Goal: Task Accomplishment & Management: Use online tool/utility

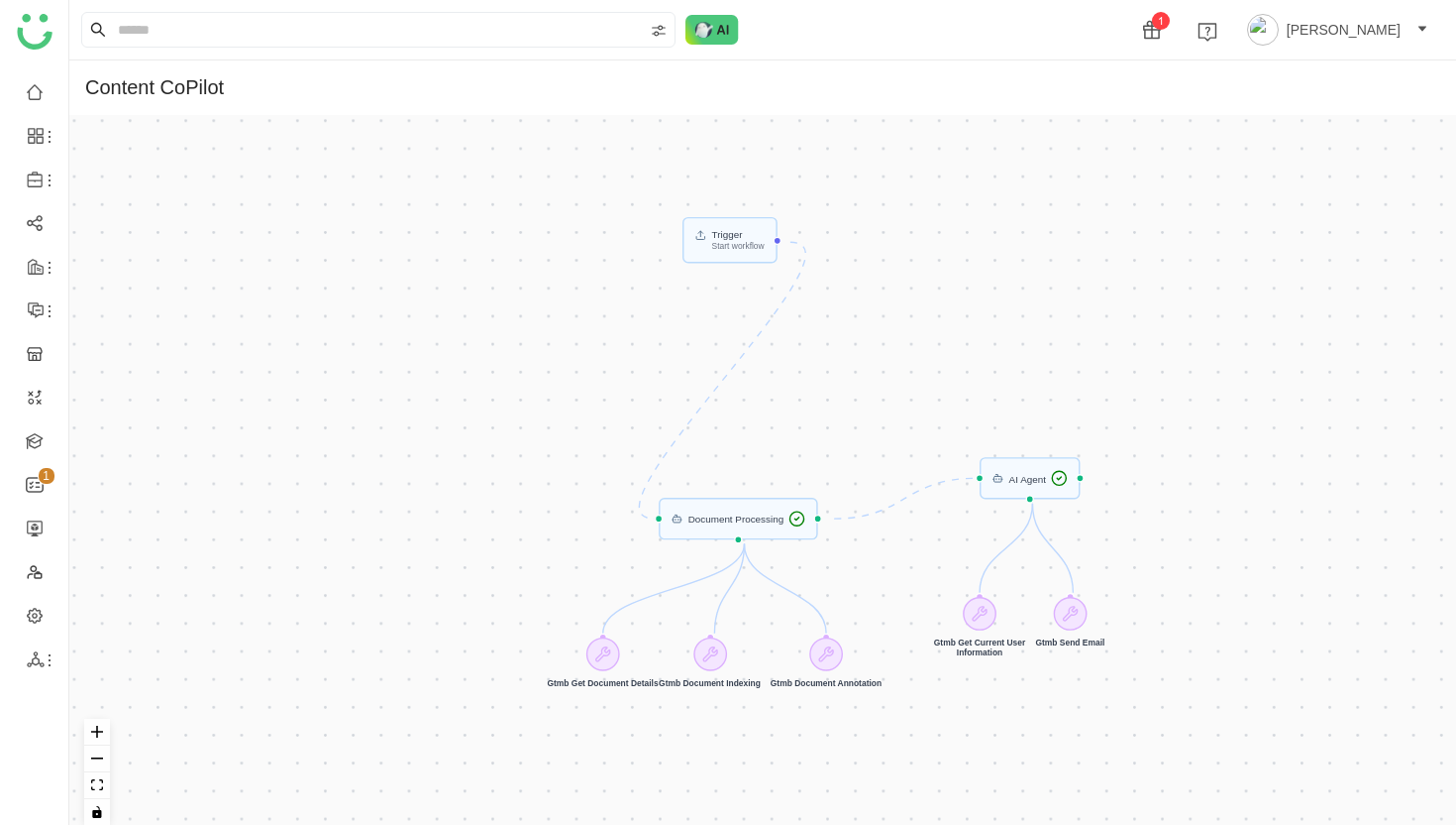
drag, startPoint x: 497, startPoint y: 340, endPoint x: 521, endPoint y: 518, distance: 179.6
click at [521, 518] on div "Trigger Start workflow AI Agent Document Processing Gtmb Get Current User Infor…" at bounding box center [763, 478] width 1388 height 726
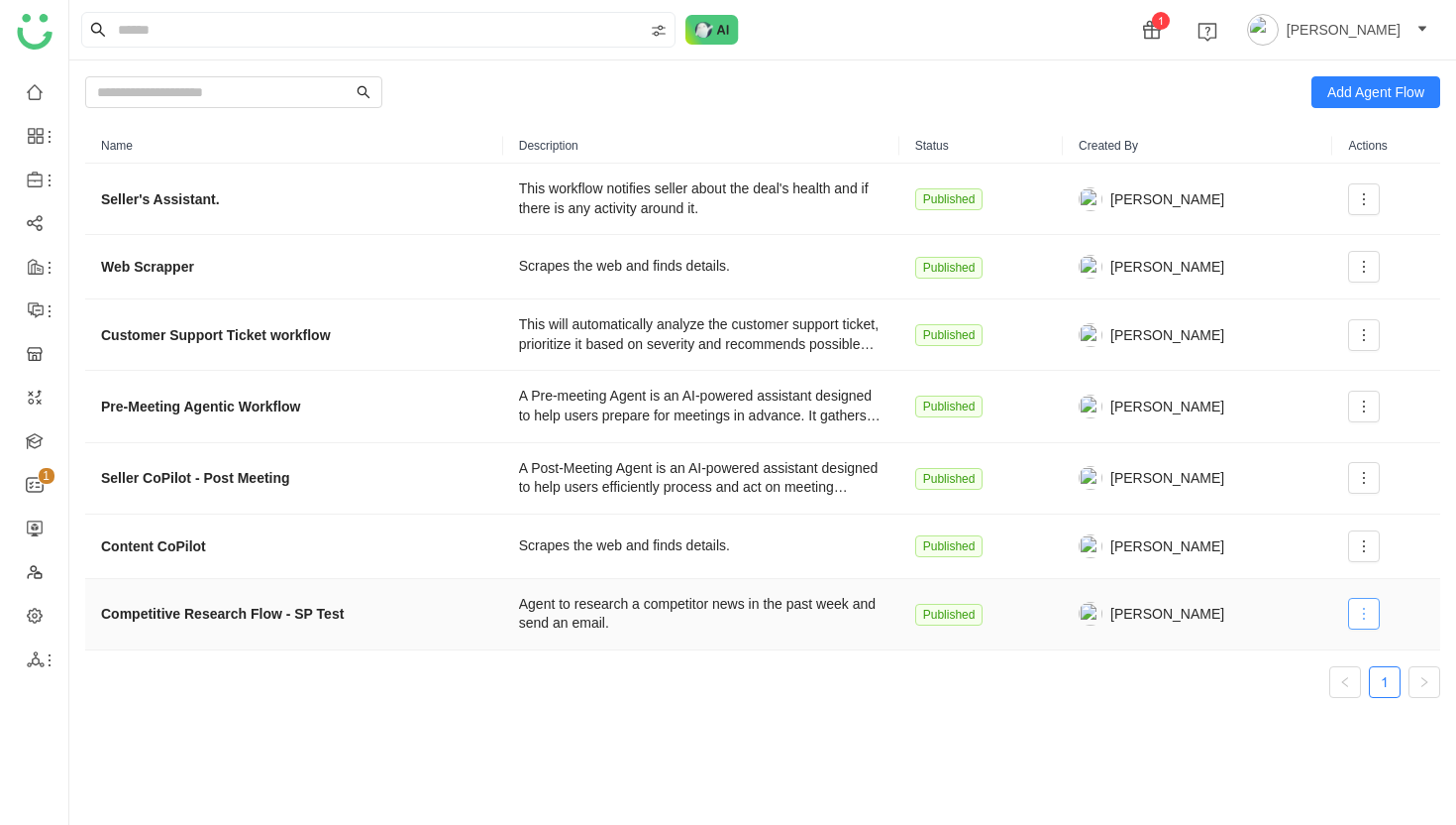
click at [1361, 614] on icon at bounding box center [1365, 614] width 16 height 16
click at [1299, 425] on span "Edit" at bounding box center [1291, 422] width 38 height 22
click at [1367, 549] on icon at bounding box center [1365, 546] width 16 height 16
click at [125, 548] on strong "Content CoPilot" at bounding box center [154, 546] width 105 height 22
click at [778, 550] on div "Scrapes the web and finds details." at bounding box center [701, 546] width 364 height 20
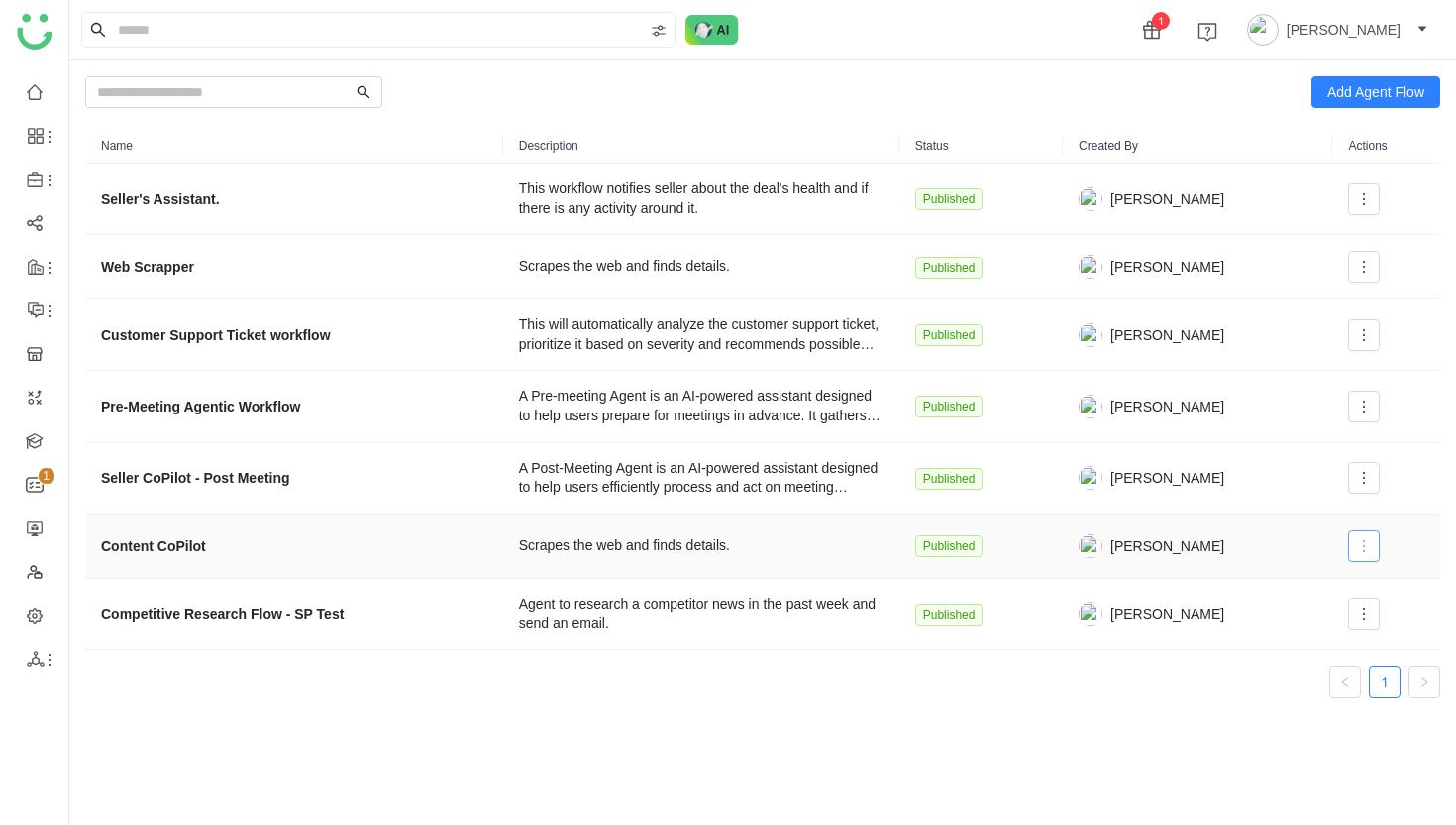
click at [1364, 545] on icon at bounding box center [1365, 546] width 2 height 12
click at [1368, 405] on icon at bounding box center [1365, 406] width 16 height 16
click at [1310, 443] on span "Edit" at bounding box center [1291, 447] width 38 height 22
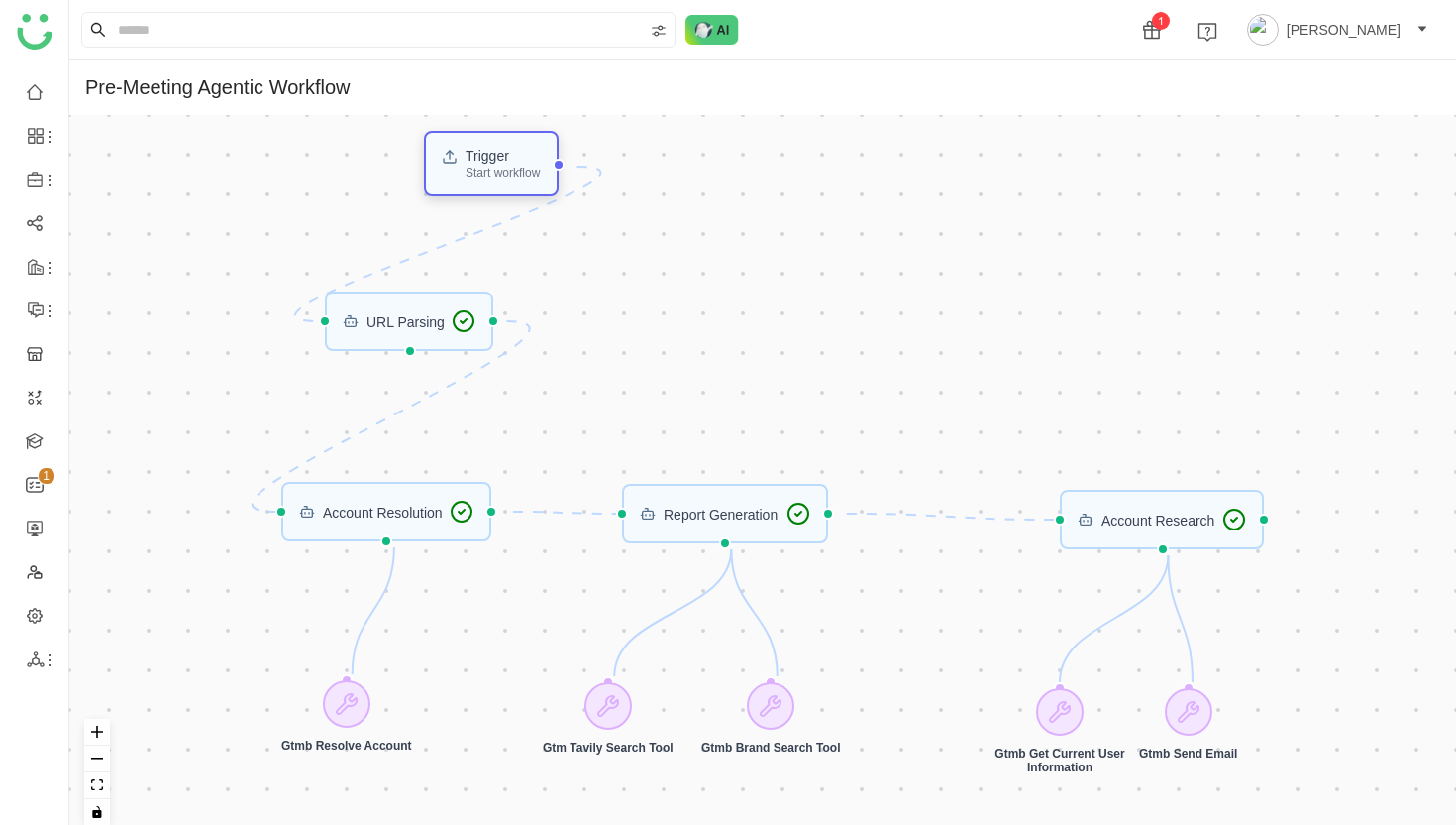
click at [514, 178] on div "Start workflow" at bounding box center [502, 173] width 74 height 12
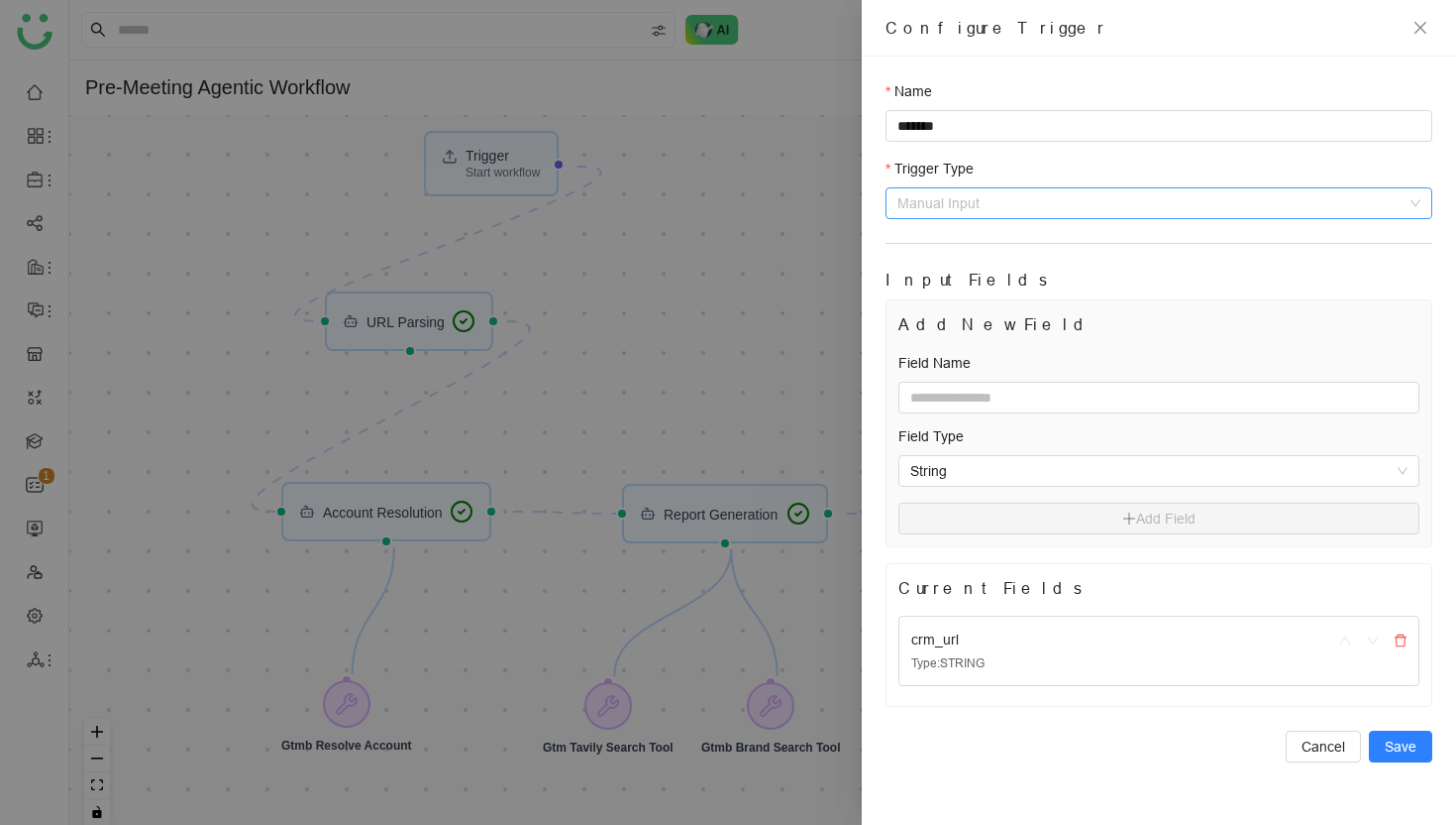
click at [1005, 206] on span "Manual Input" at bounding box center [1158, 204] width 523 height 30
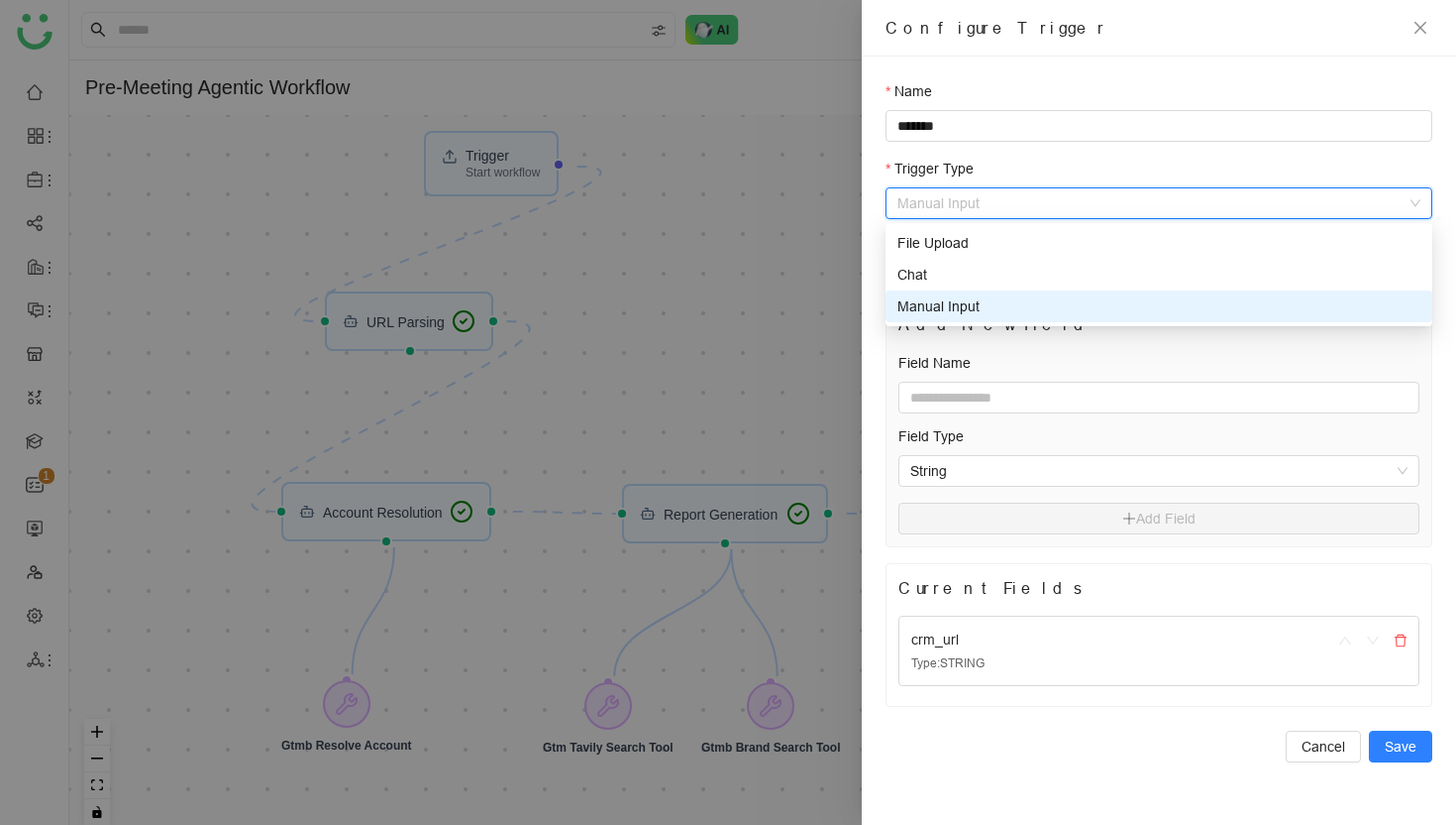
click at [877, 425] on div "Name ******* Trigger Type Manual Input Input Fields Add New Field Field Name Fi…" at bounding box center [1158, 441] width 595 height 768
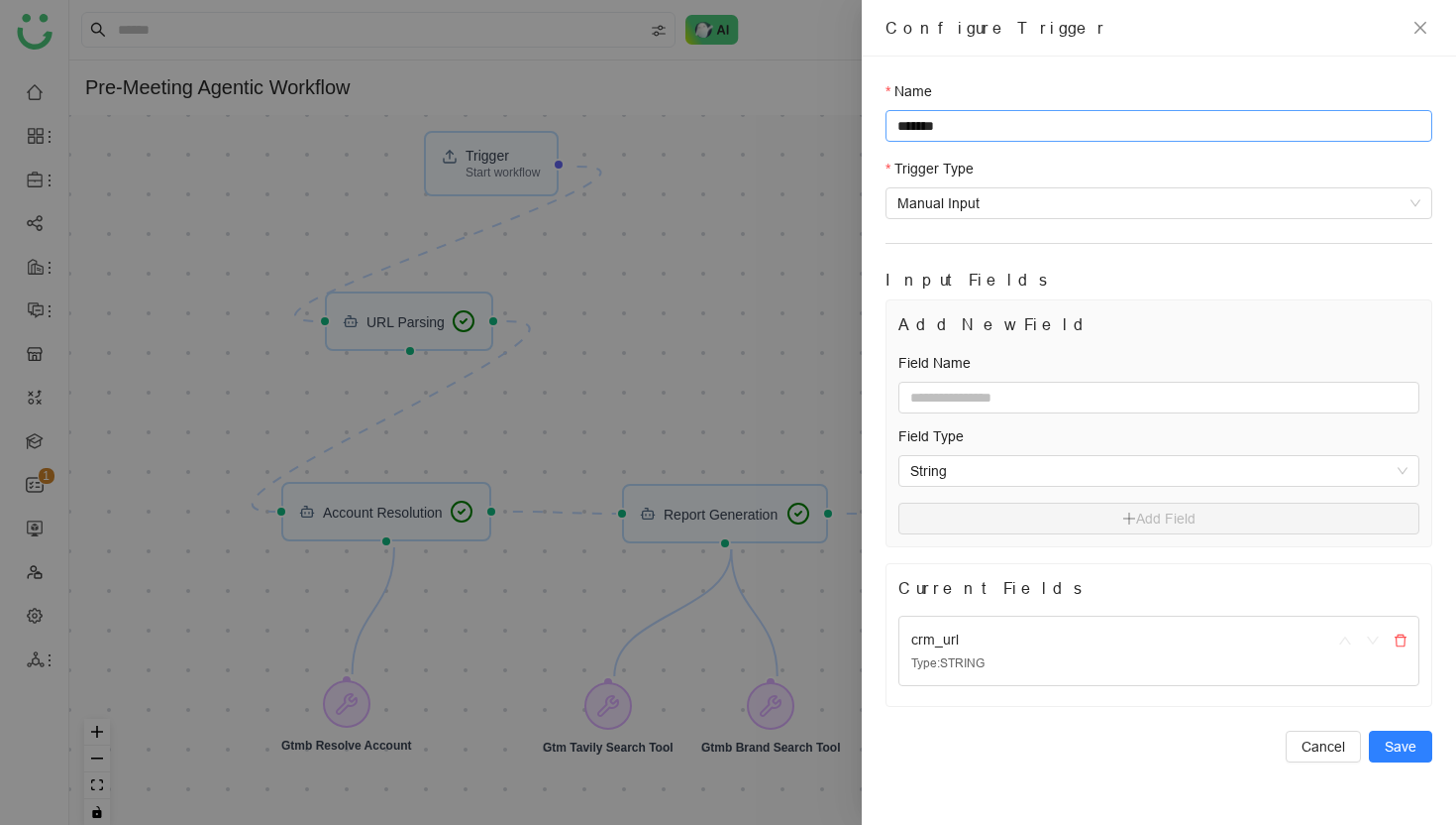
drag, startPoint x: 973, startPoint y: 123, endPoint x: 972, endPoint y: 98, distance: 25.0
click at [972, 98] on div "Name *******" at bounding box center [1158, 111] width 547 height 62
click at [896, 125] on input "**********" at bounding box center [1158, 126] width 547 height 32
click at [907, 127] on input "**********" at bounding box center [1158, 126] width 547 height 32
click at [958, 135] on input "**********" at bounding box center [1158, 126] width 547 height 32
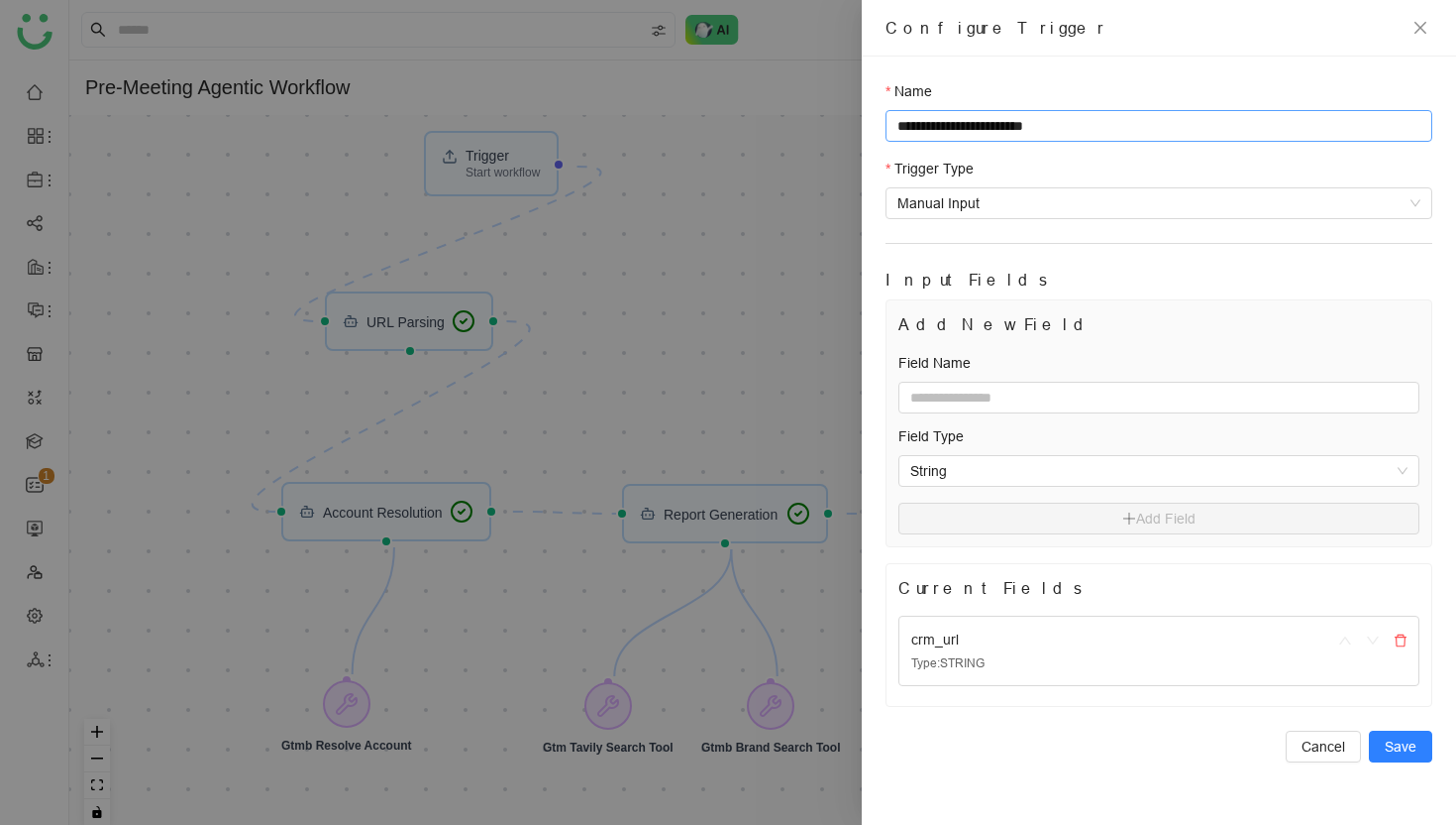
click at [958, 135] on input "**********" at bounding box center [1158, 126] width 547 height 32
click at [1006, 130] on input "**********" at bounding box center [1158, 126] width 547 height 32
type input "**********"
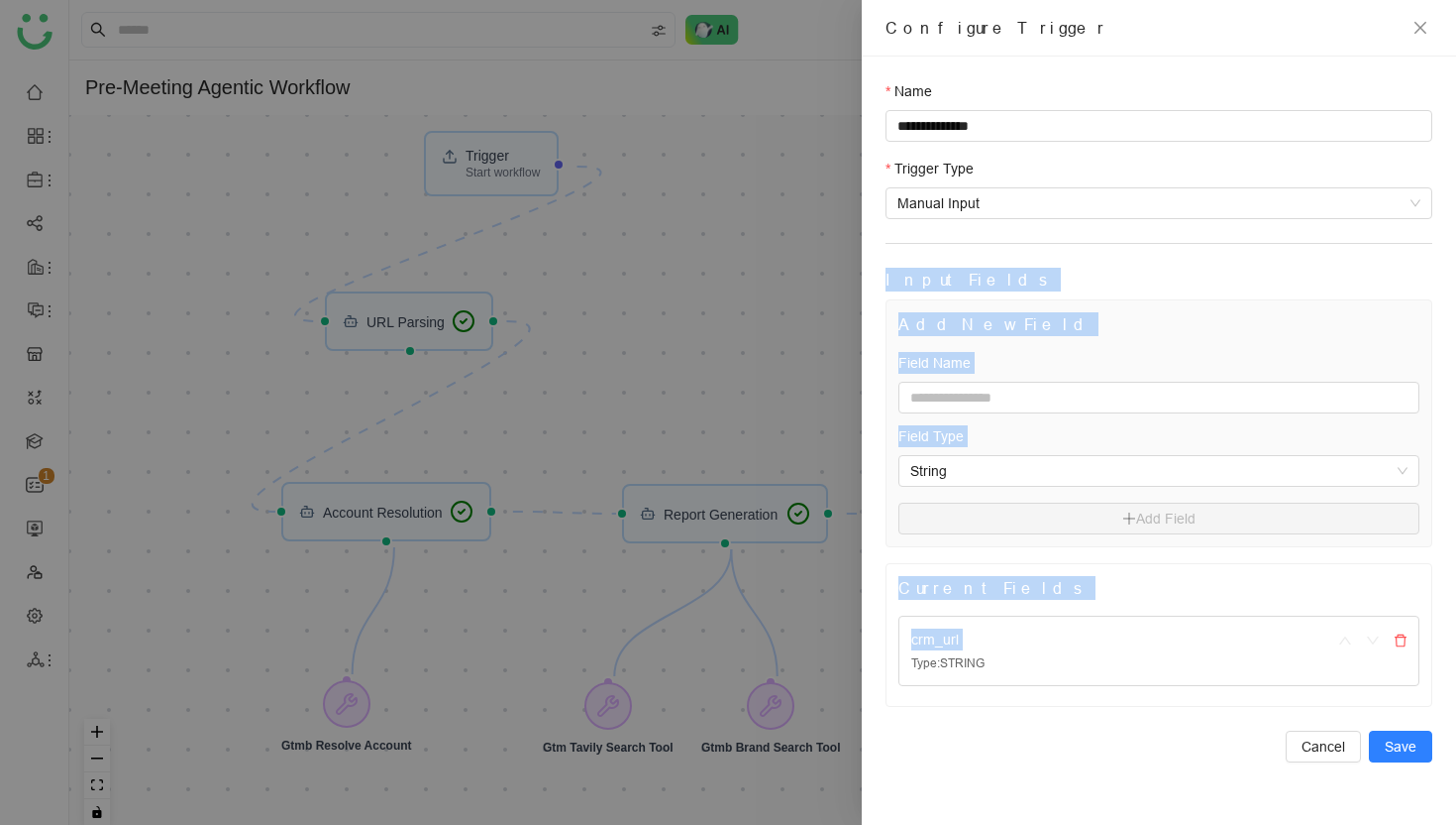
drag, startPoint x: 886, startPoint y: 281, endPoint x: 1067, endPoint y: 652, distance: 412.8
click at [1067, 652] on form "**********" at bounding box center [1158, 421] width 547 height 682
click at [1128, 268] on h5 "Input Fields" at bounding box center [1158, 280] width 547 height 24
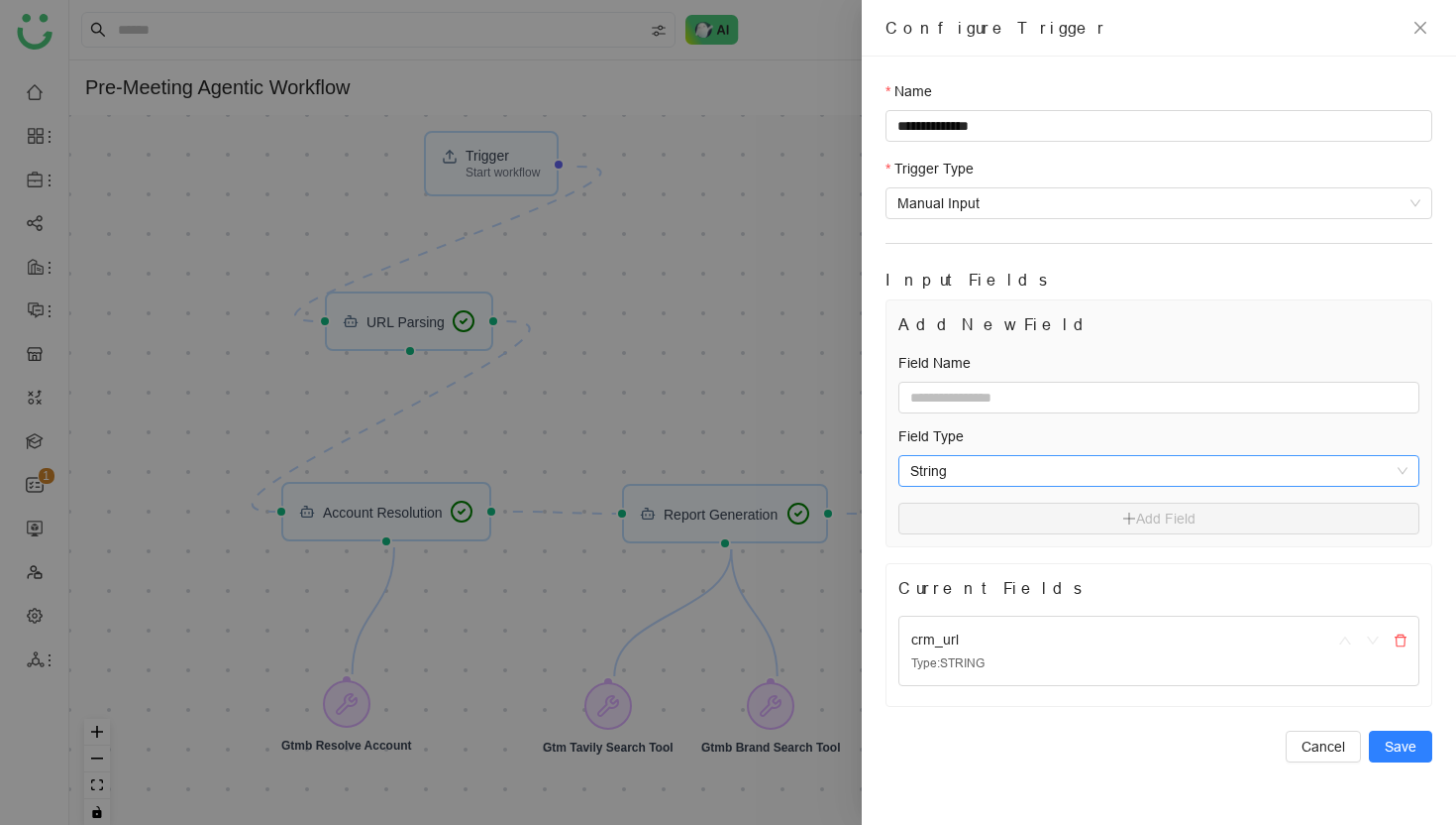
click at [1071, 484] on div "String" at bounding box center [1158, 471] width 521 height 32
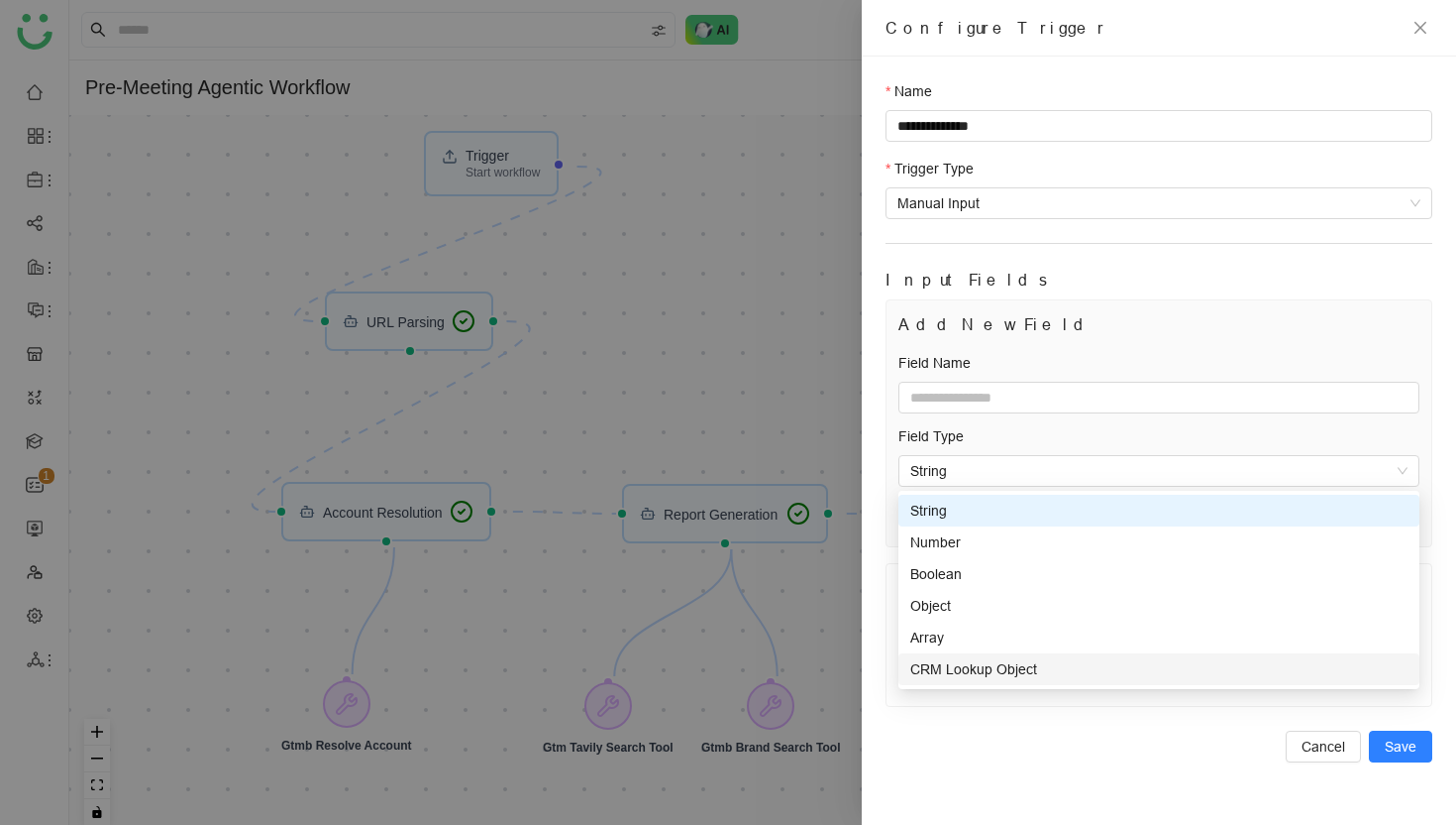
click at [968, 781] on div "**********" at bounding box center [1158, 441] width 595 height 768
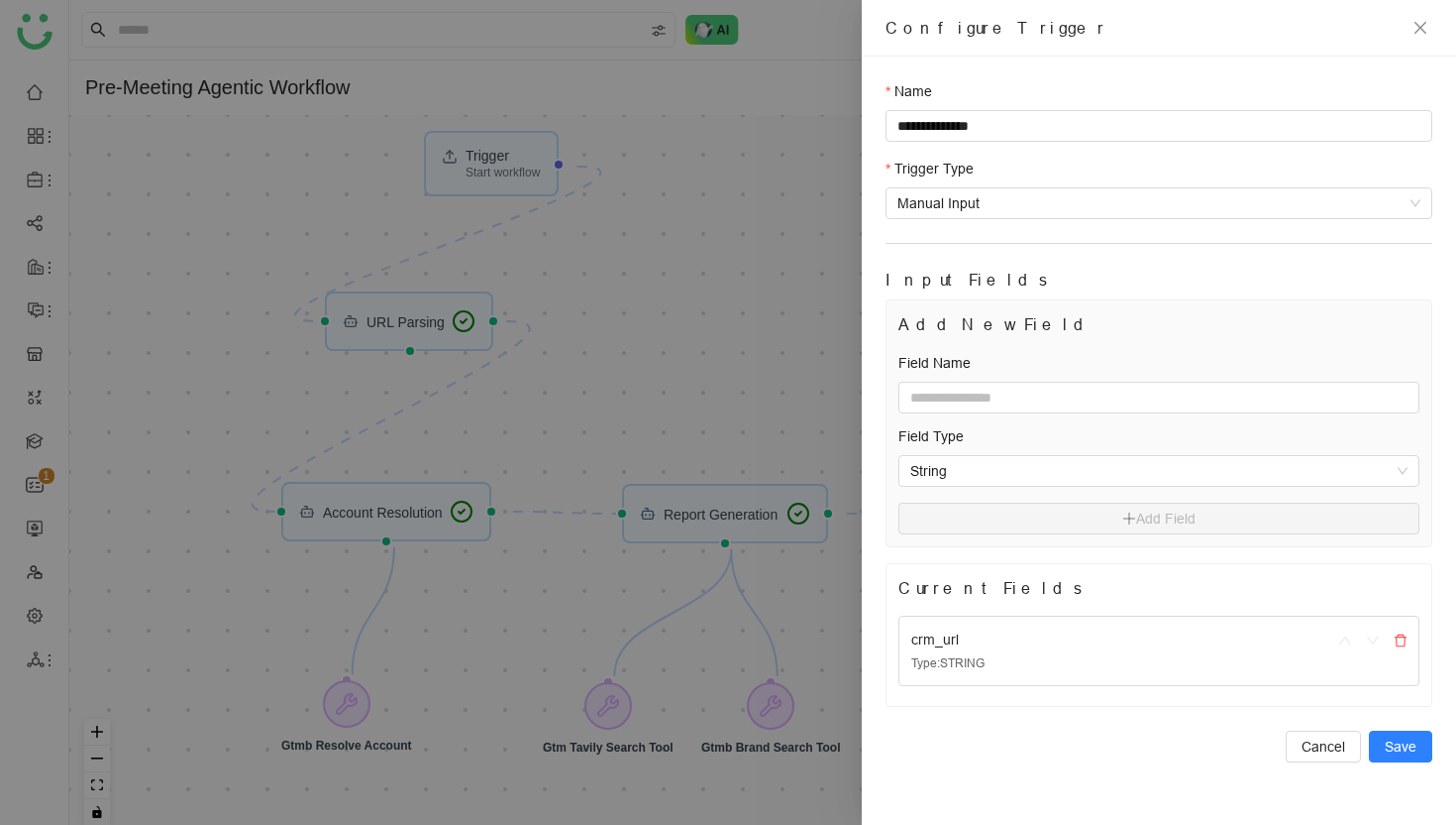
click at [1088, 647] on div "crm_url" at bounding box center [1109, 639] width 396 height 22
drag, startPoint x: 899, startPoint y: 588, endPoint x: 1026, endPoint y: 675, distance: 153.9
click at [1026, 675] on div "Current Fields crm_url Type: STRING" at bounding box center [1158, 634] width 545 height 142
click at [1007, 655] on div "Type: STRING" at bounding box center [1109, 663] width 396 height 19
drag, startPoint x: 911, startPoint y: 641, endPoint x: 978, endPoint y: 641, distance: 67.0
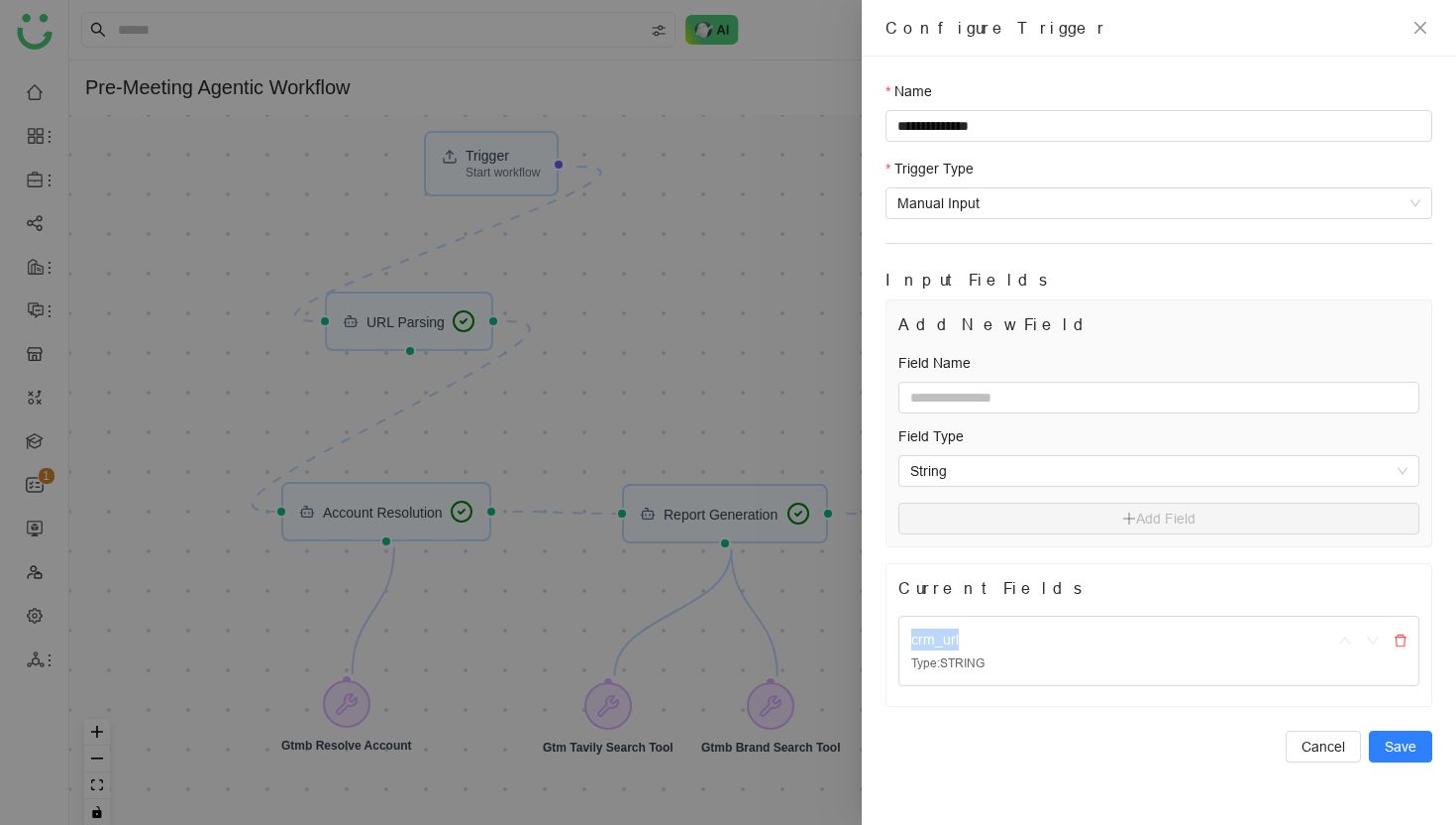
click at [979, 641] on div "crm_url" at bounding box center [1109, 639] width 396 height 22
drag, startPoint x: 888, startPoint y: 84, endPoint x: 1011, endPoint y: 238, distance: 197.1
click at [1014, 240] on form "**********" at bounding box center [1158, 421] width 547 height 682
click at [891, 83] on label "Name" at bounding box center [908, 91] width 47 height 22
click at [891, 110] on input "**********" at bounding box center [1158, 126] width 547 height 32
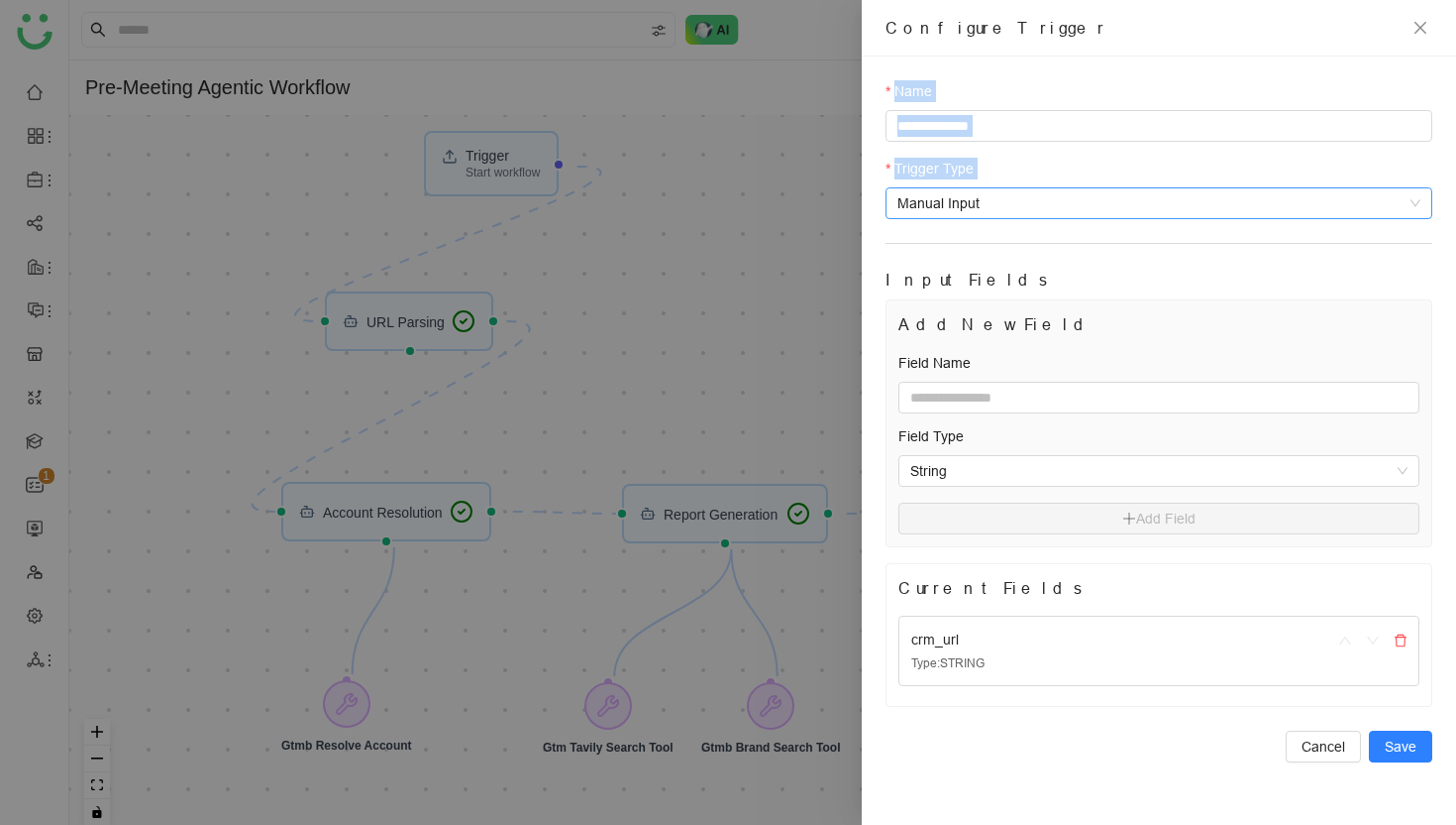
drag, startPoint x: 884, startPoint y: 87, endPoint x: 969, endPoint y: 206, distance: 146.2
click at [969, 206] on div "**********" at bounding box center [1158, 441] width 595 height 768
click at [1000, 167] on div "Trigger Type" at bounding box center [1158, 173] width 547 height 30
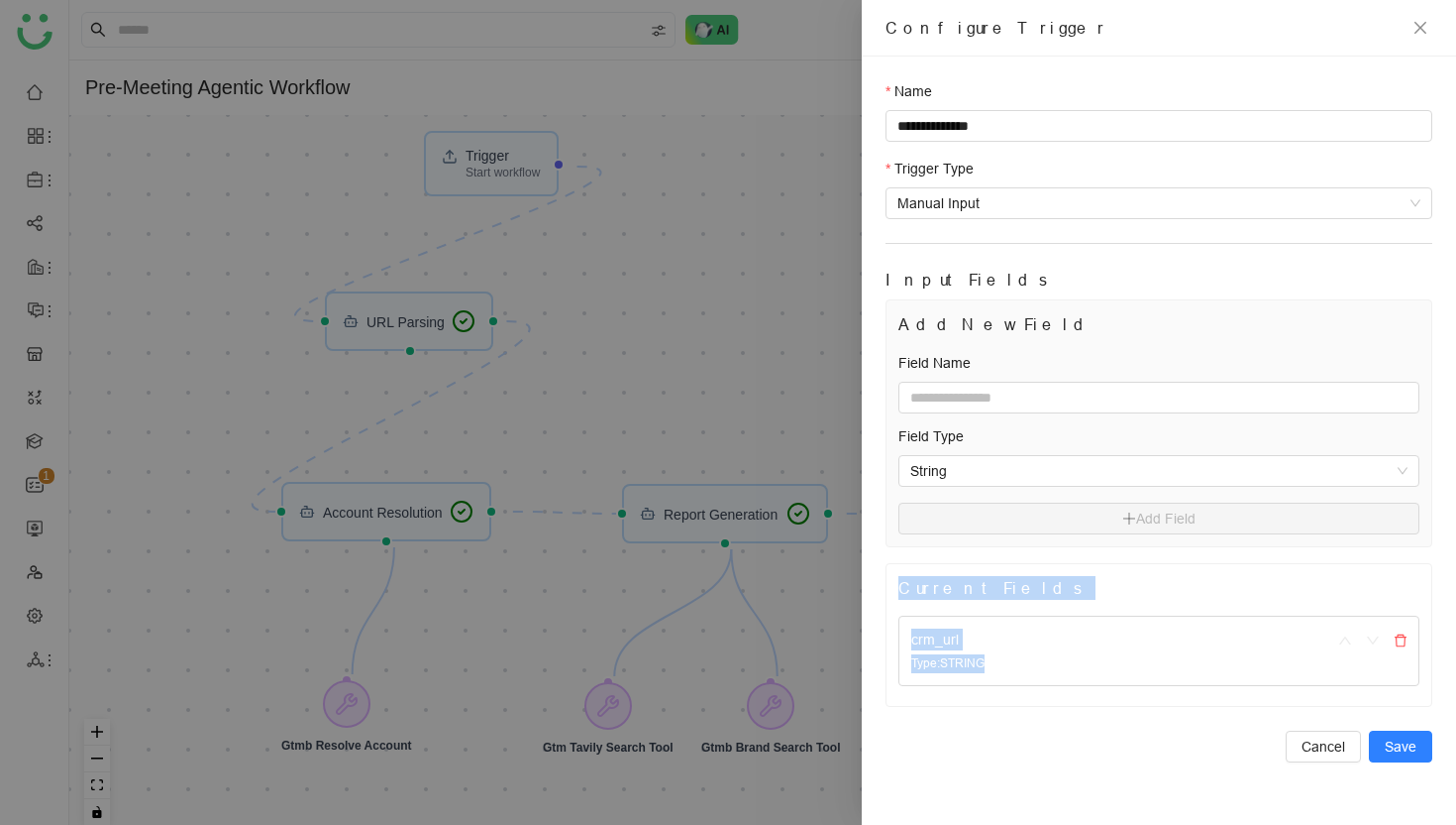
drag, startPoint x: 900, startPoint y: 589, endPoint x: 1006, endPoint y: 685, distance: 143.0
click at [1006, 685] on div "Current Fields crm_url Type: STRING" at bounding box center [1158, 634] width 545 height 142
click at [1068, 474] on span "String" at bounding box center [1158, 471] width 497 height 30
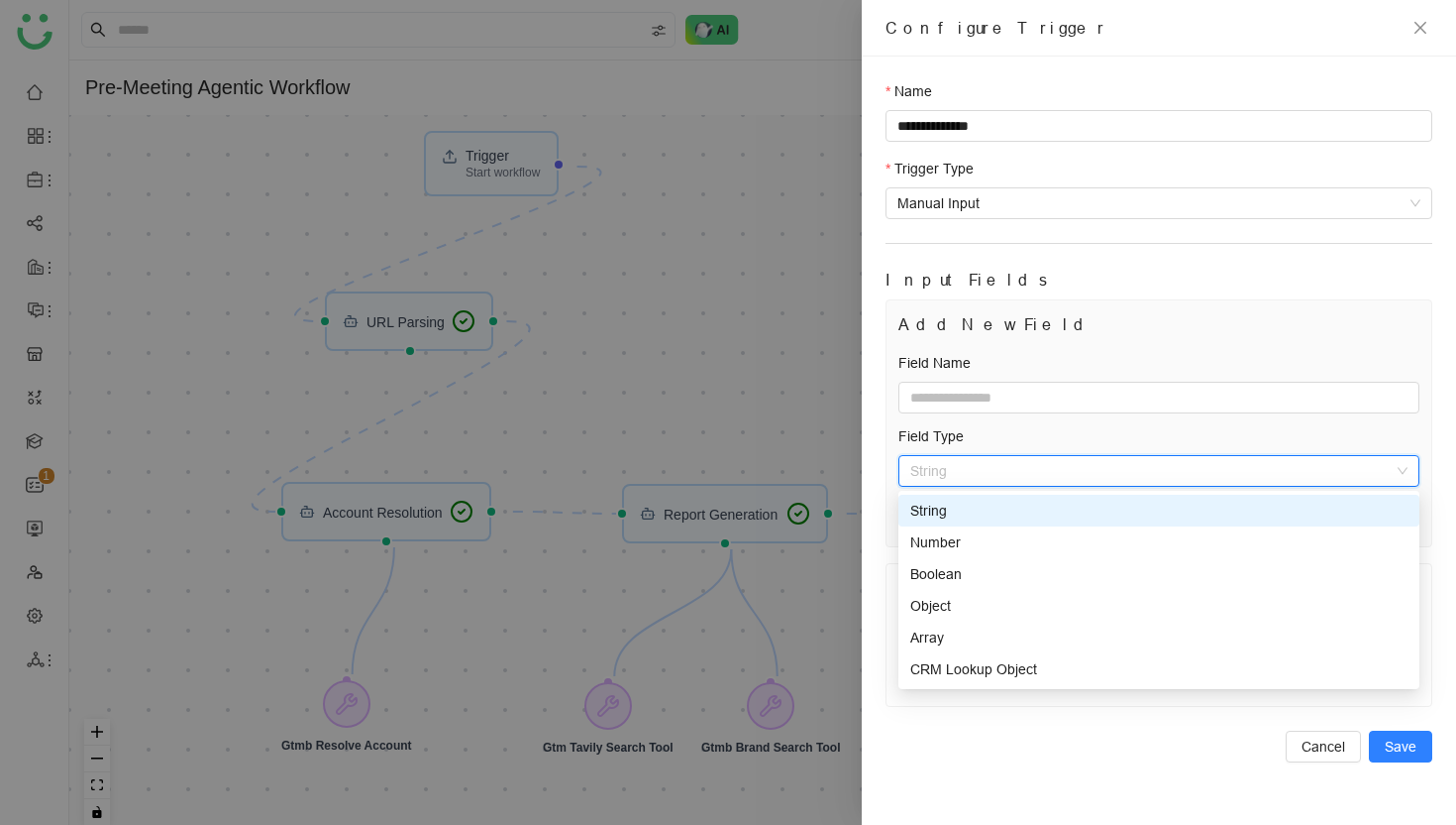
click at [1127, 277] on h5 "Input Fields" at bounding box center [1158, 280] width 547 height 24
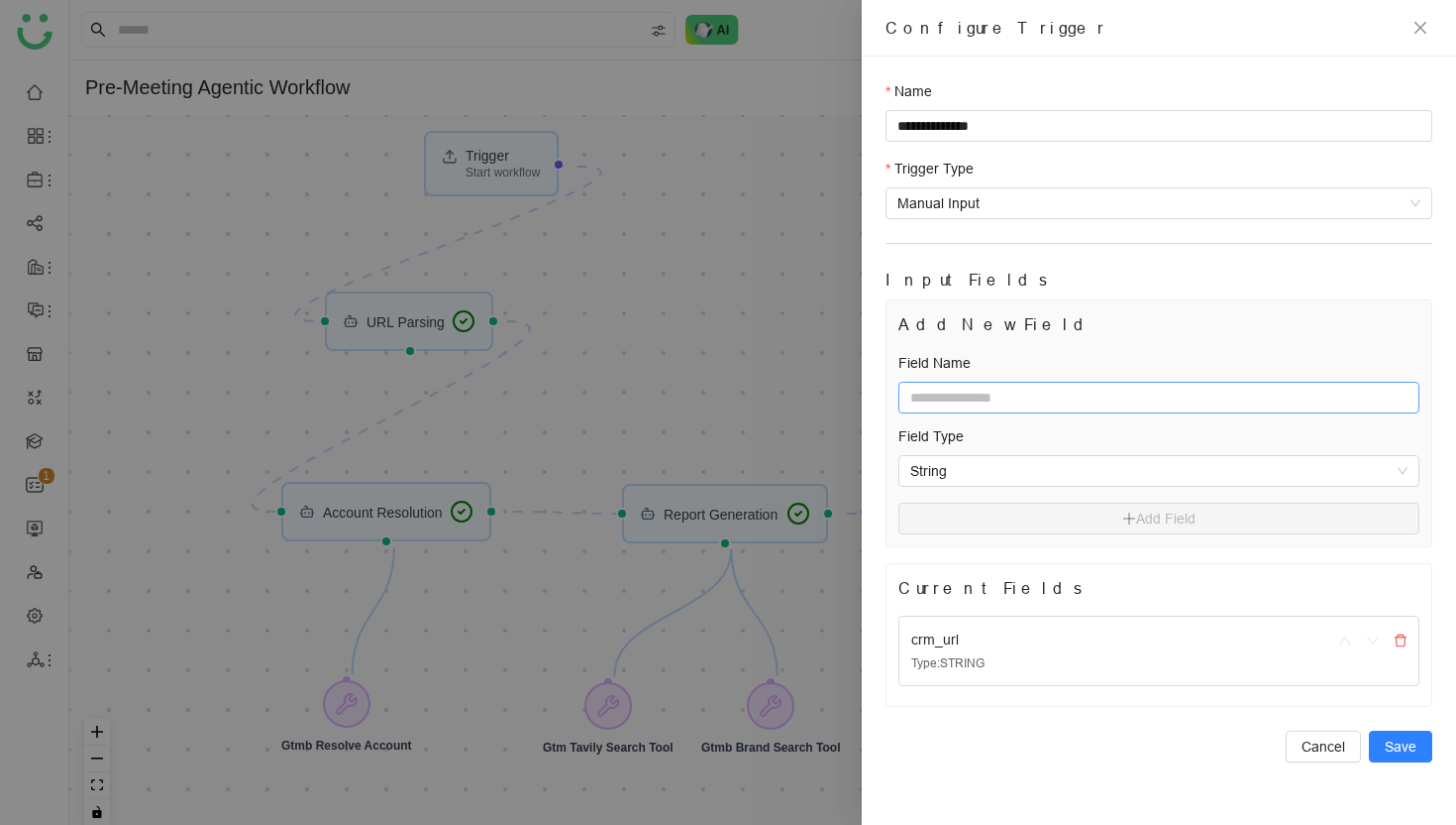
click at [1024, 402] on input "text" at bounding box center [1158, 397] width 521 height 32
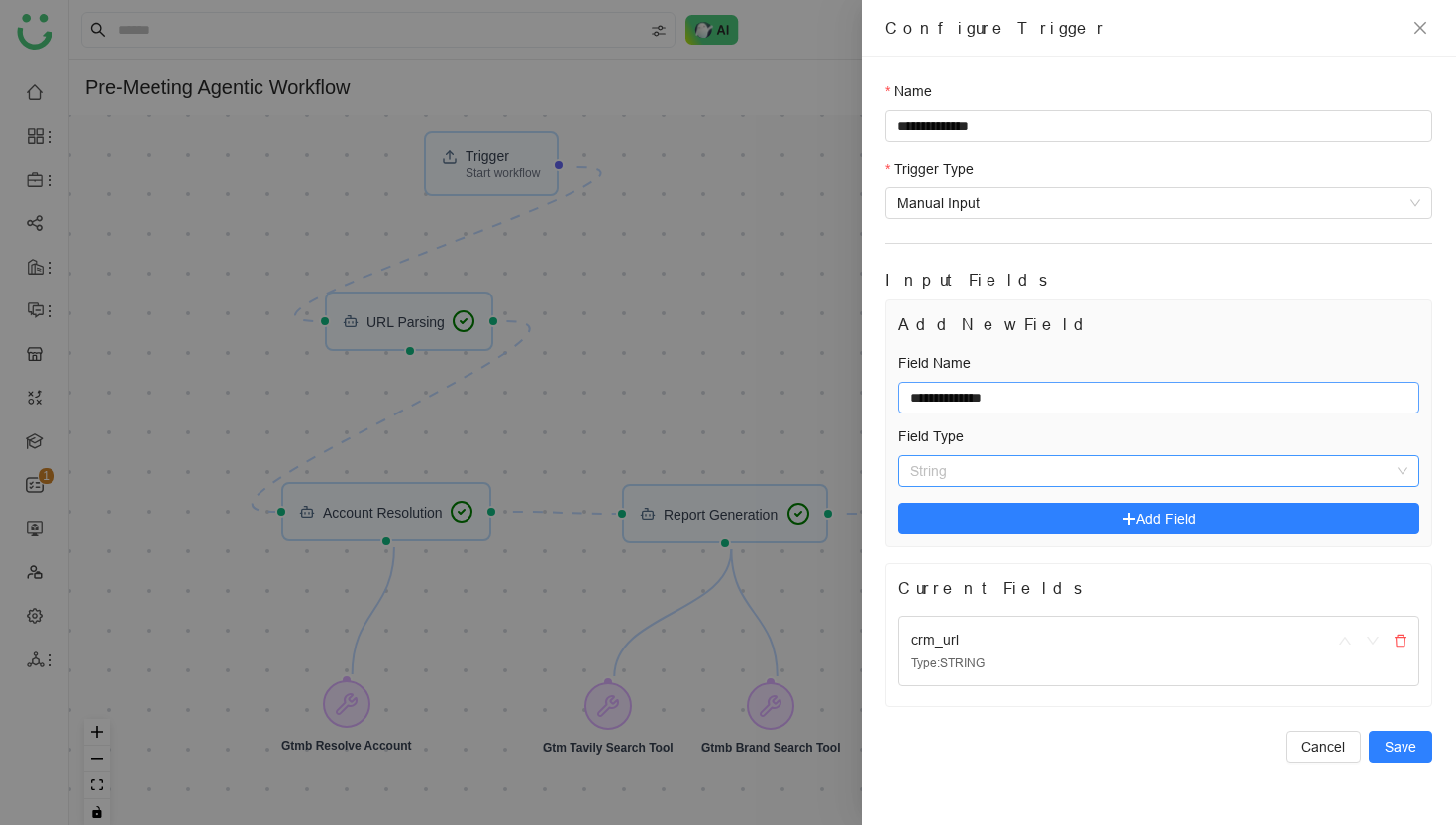
click at [1005, 470] on span "String" at bounding box center [1158, 471] width 497 height 30
type input "**********"
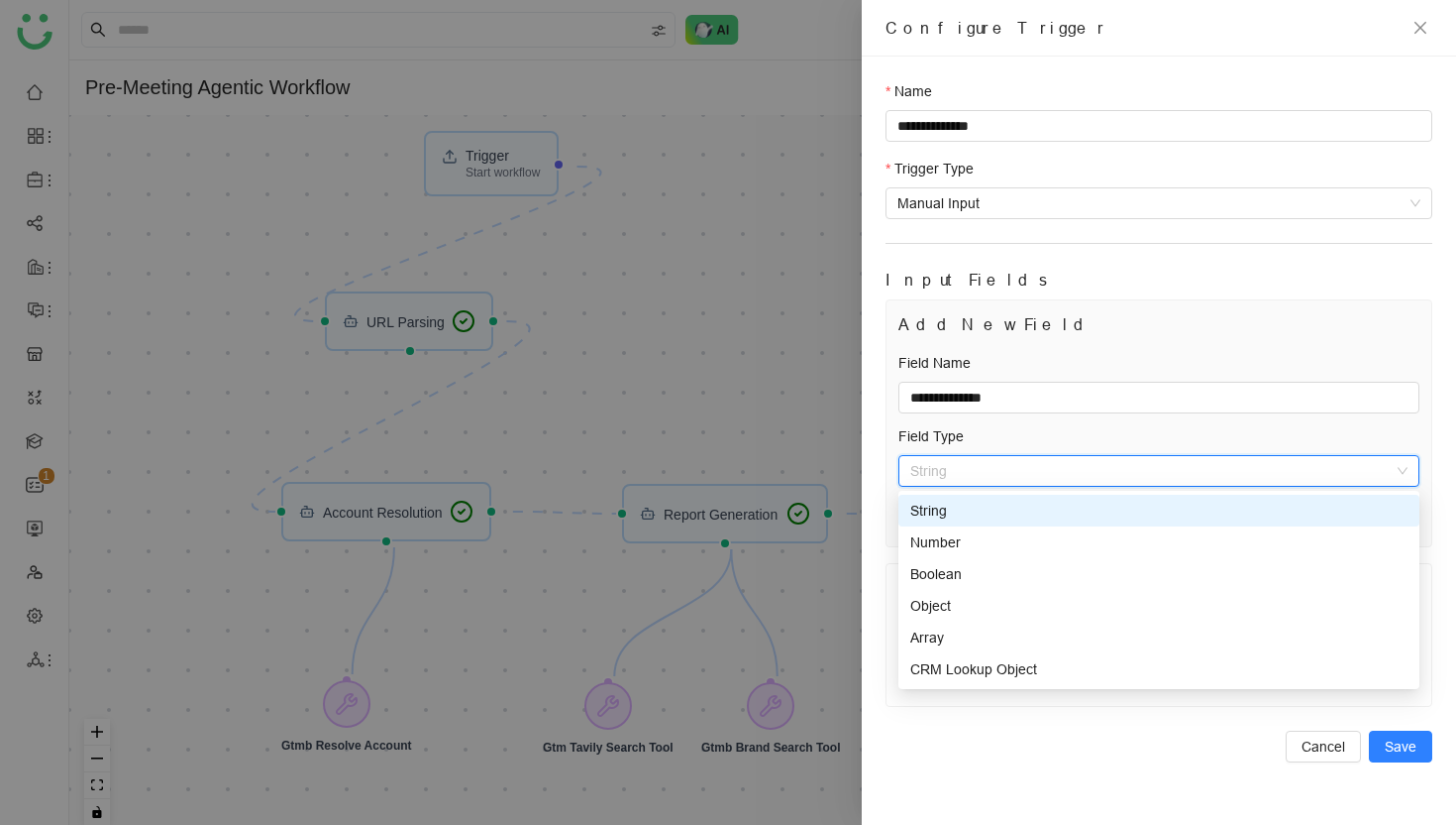
click at [958, 510] on div "String" at bounding box center [1158, 510] width 497 height 22
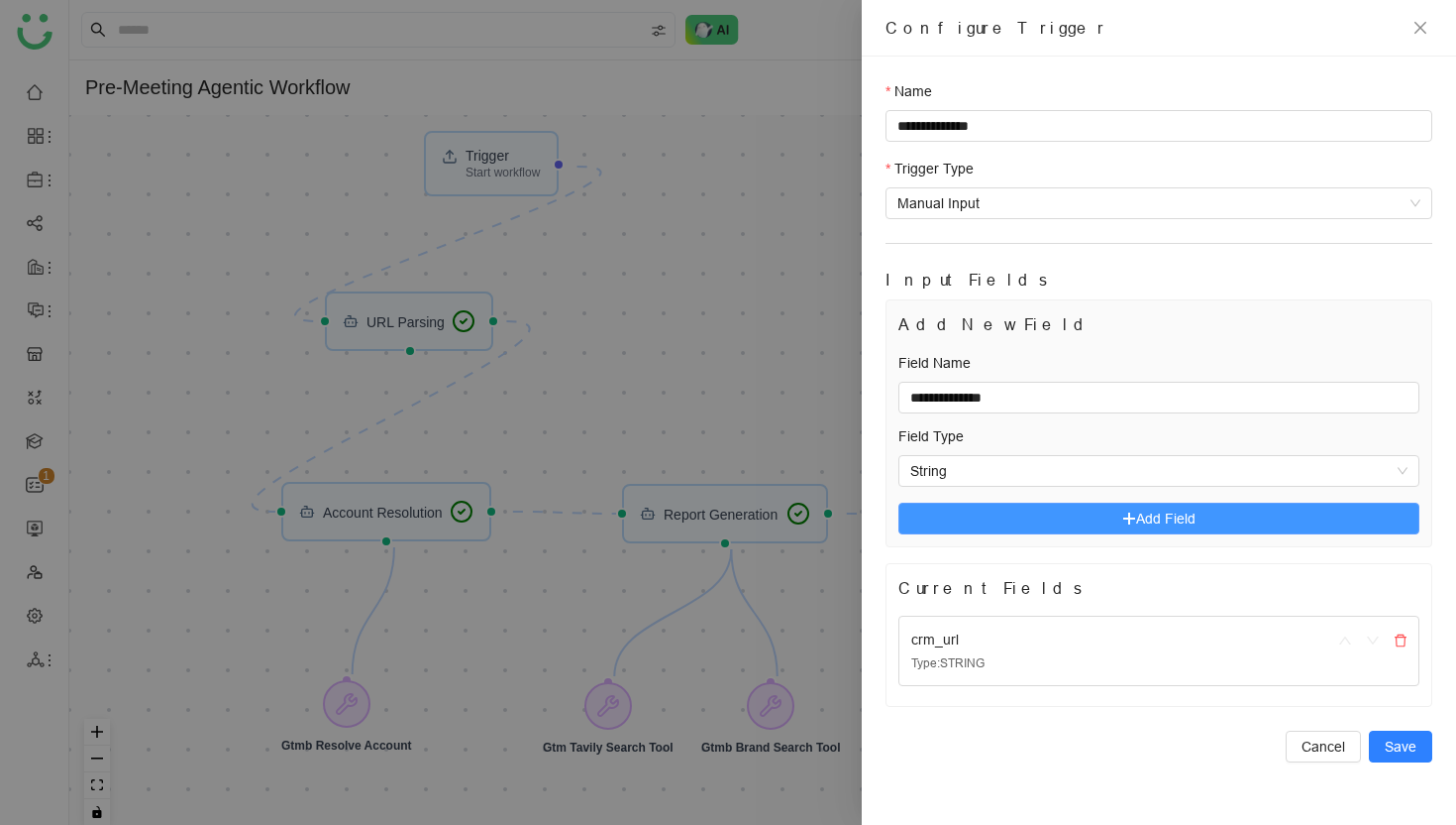
click at [1173, 519] on span "Add Field" at bounding box center [1166, 518] width 60 height 22
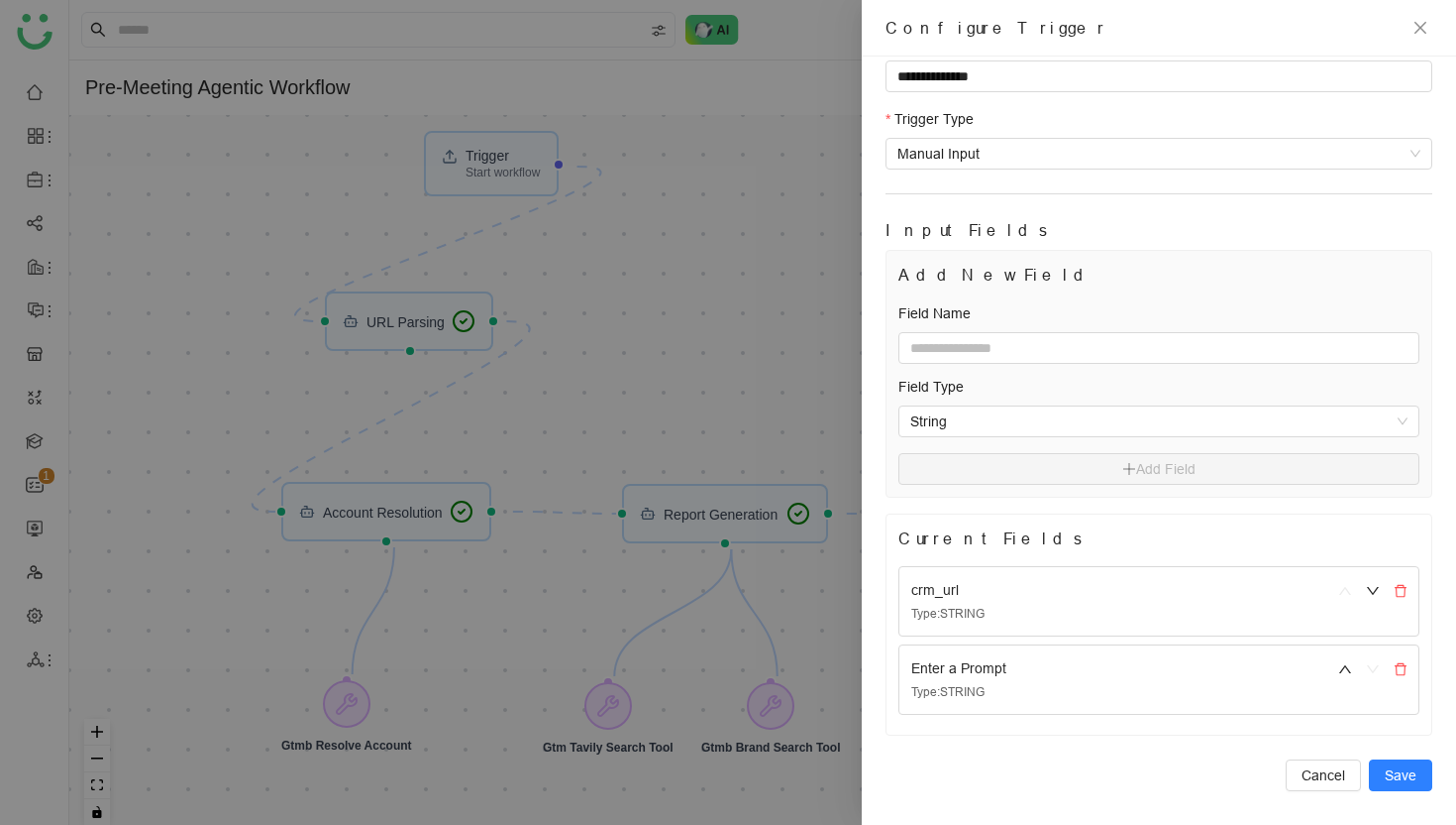
scroll to position [55, 0]
click at [1408, 775] on span "Save" at bounding box center [1401, 770] width 32 height 22
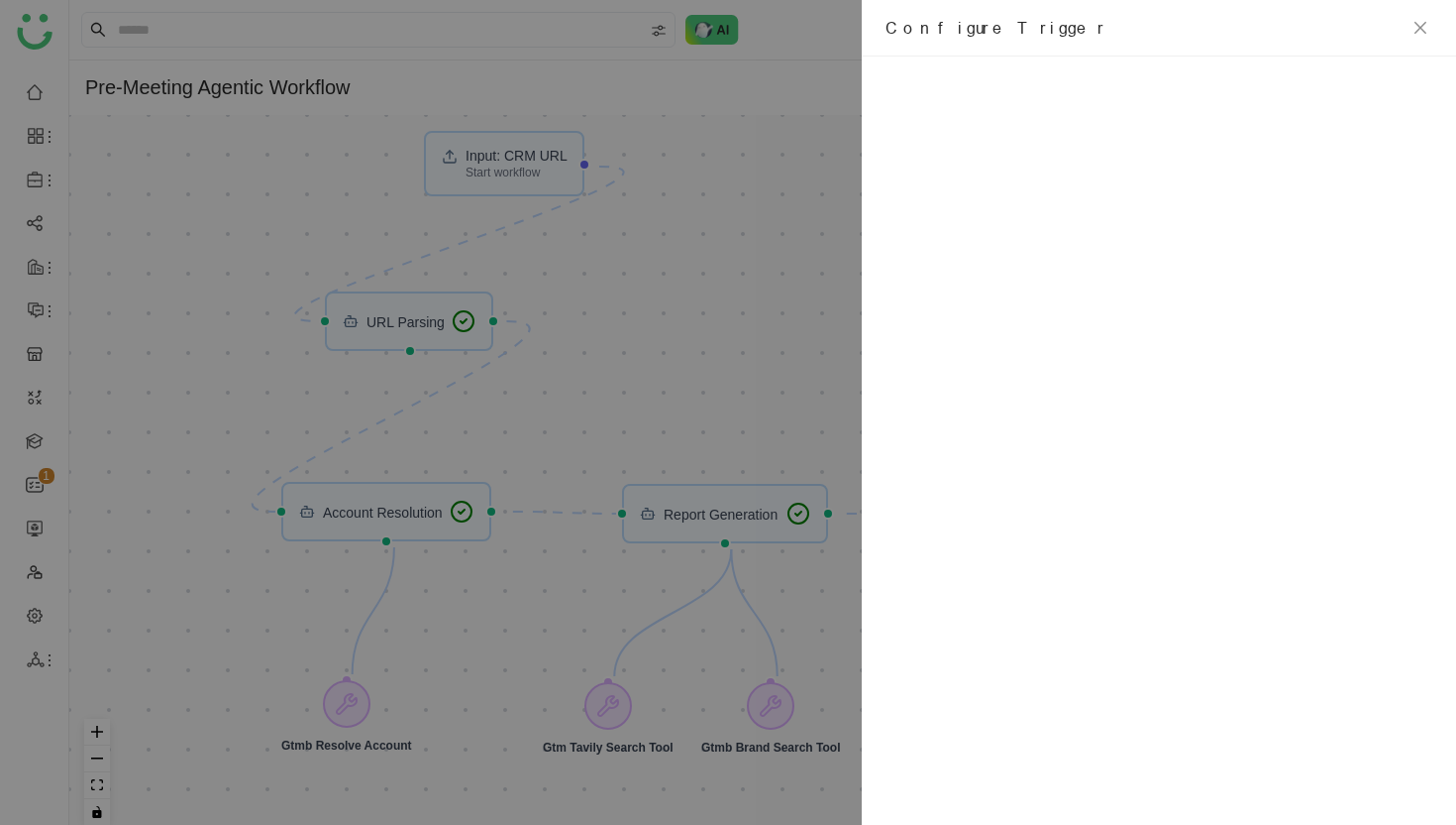
scroll to position [0, 0]
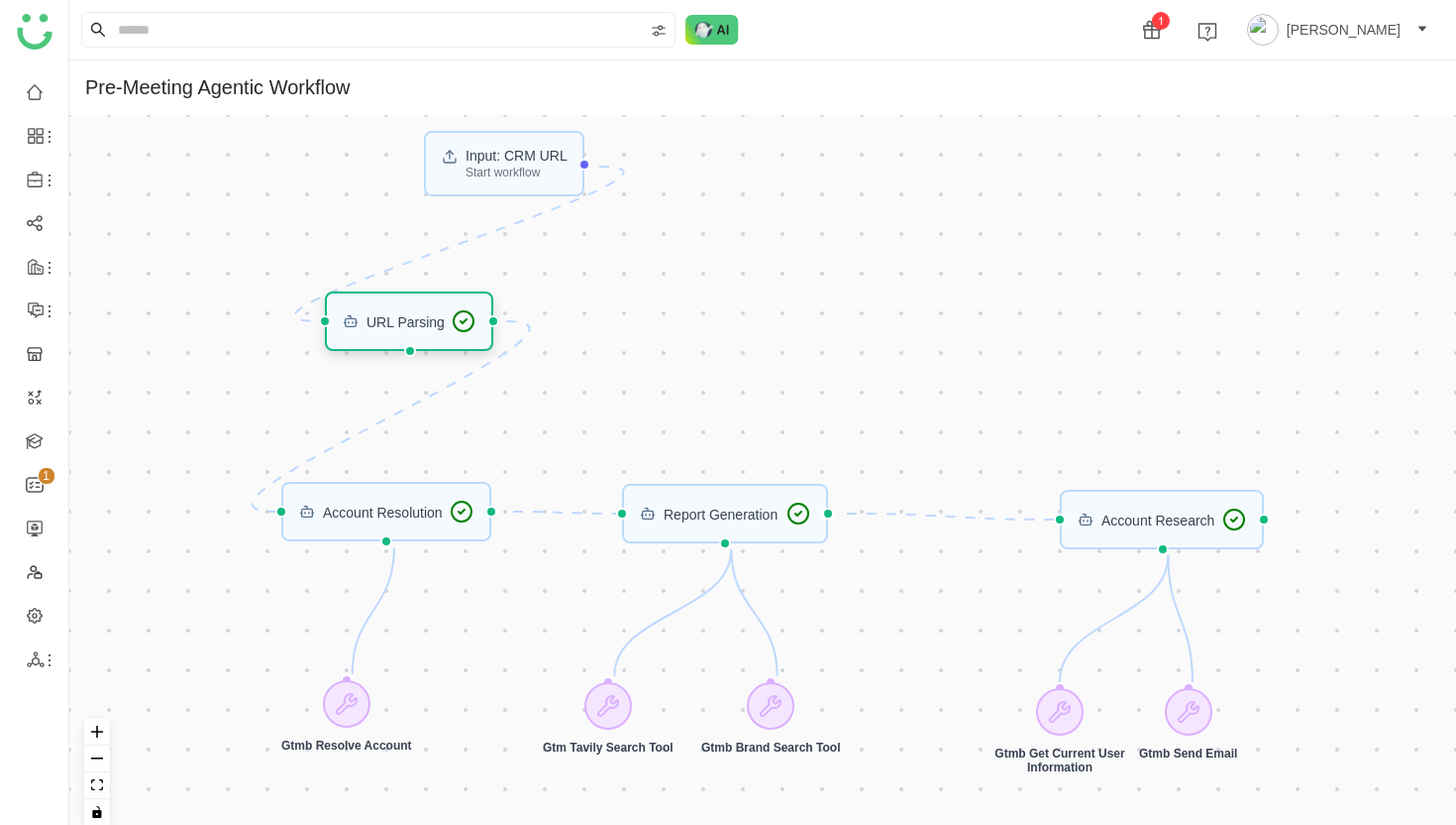
click at [416, 324] on div "URL Parsing" at bounding box center [405, 321] width 78 height 14
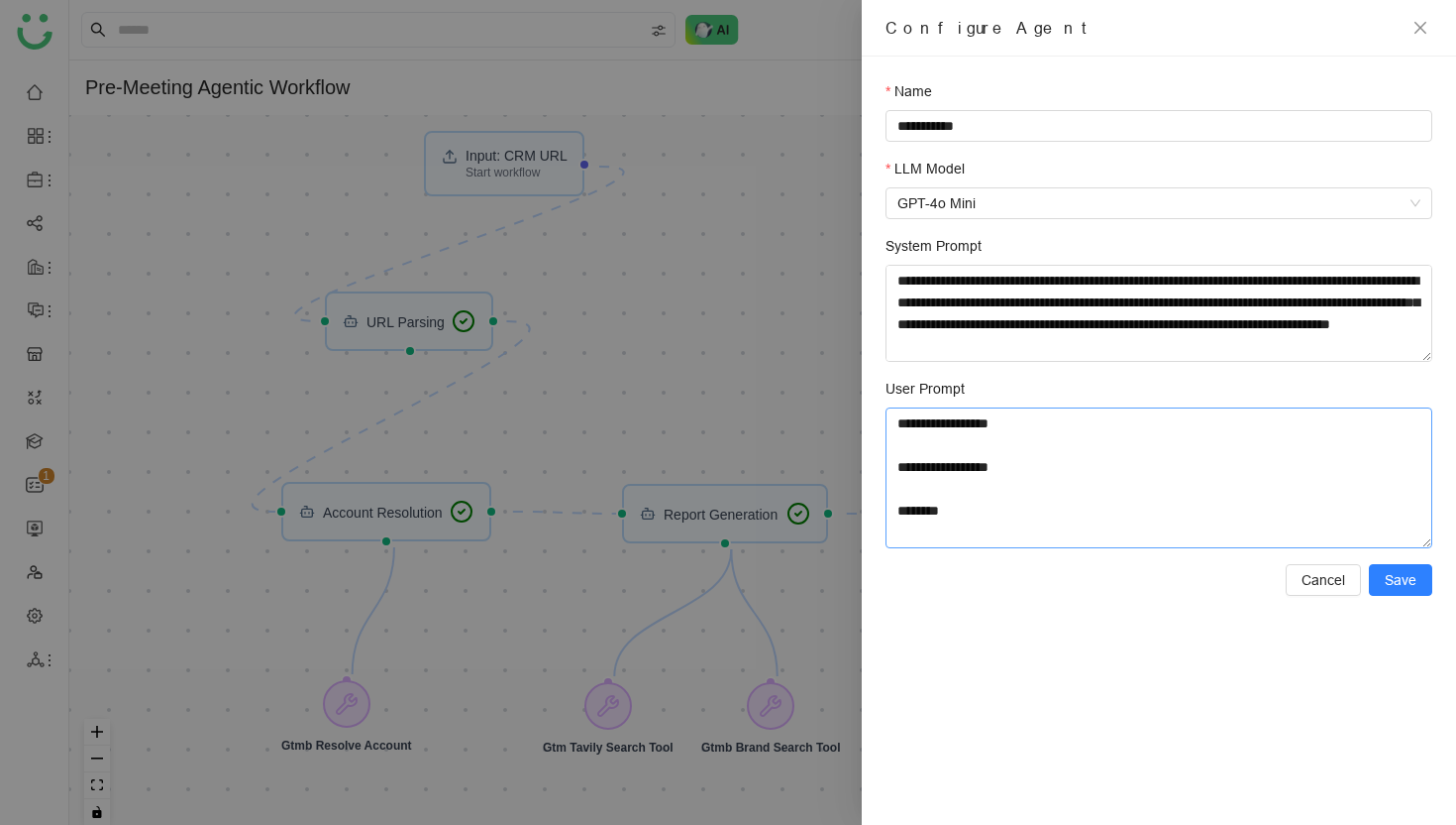
click at [1016, 470] on textarea "**********" at bounding box center [1158, 478] width 547 height 141
drag, startPoint x: 892, startPoint y: 420, endPoint x: 957, endPoint y: 521, distance: 120.1
click at [957, 521] on textarea "**********" at bounding box center [1158, 478] width 547 height 141
click at [953, 488] on textarea "**********" at bounding box center [1158, 478] width 547 height 141
click at [1316, 579] on span "Cancel" at bounding box center [1324, 580] width 44 height 22
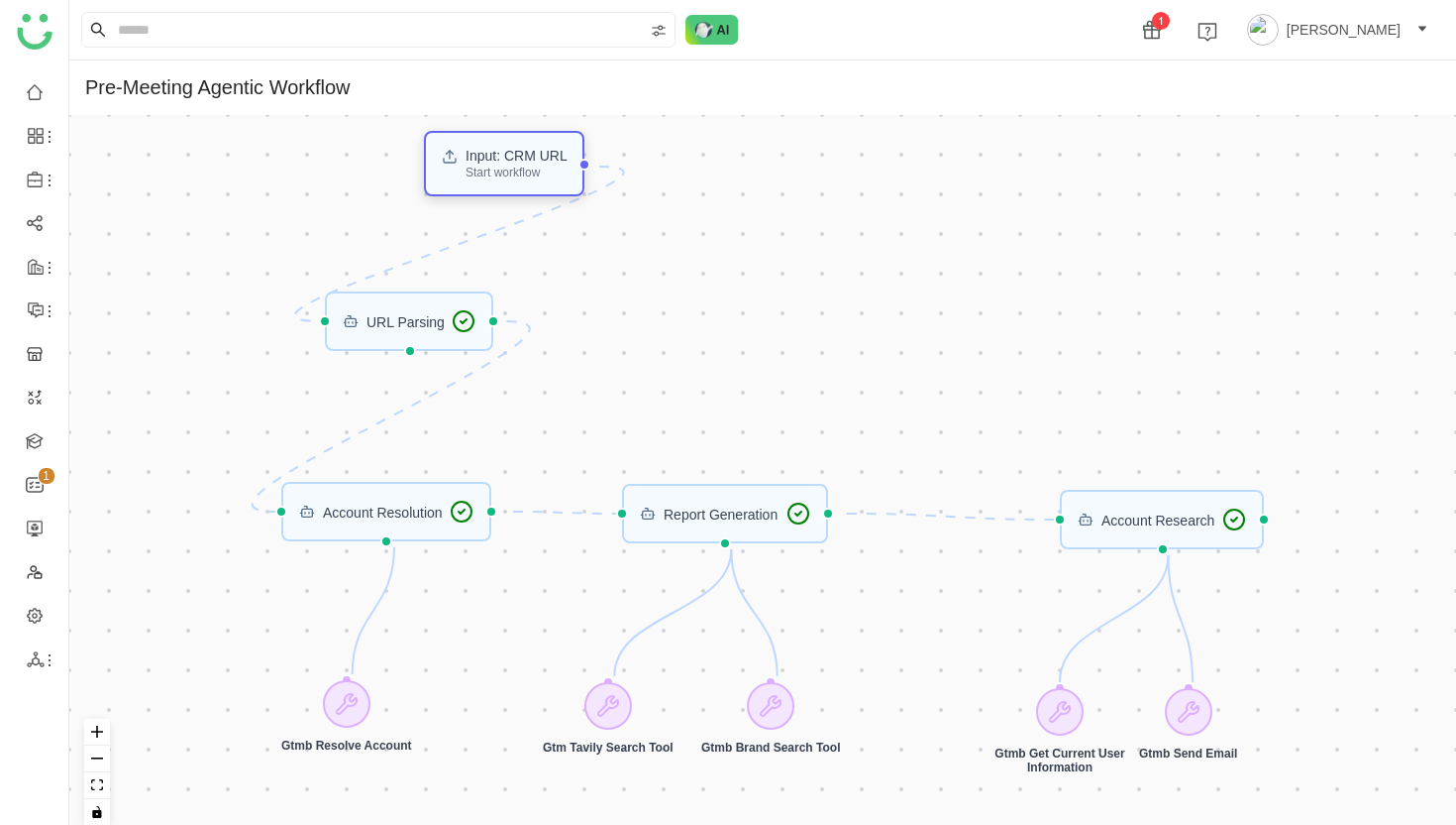
click at [510, 169] on div "Input: CRM URL Start workflow" at bounding box center [516, 164] width 102 height 30
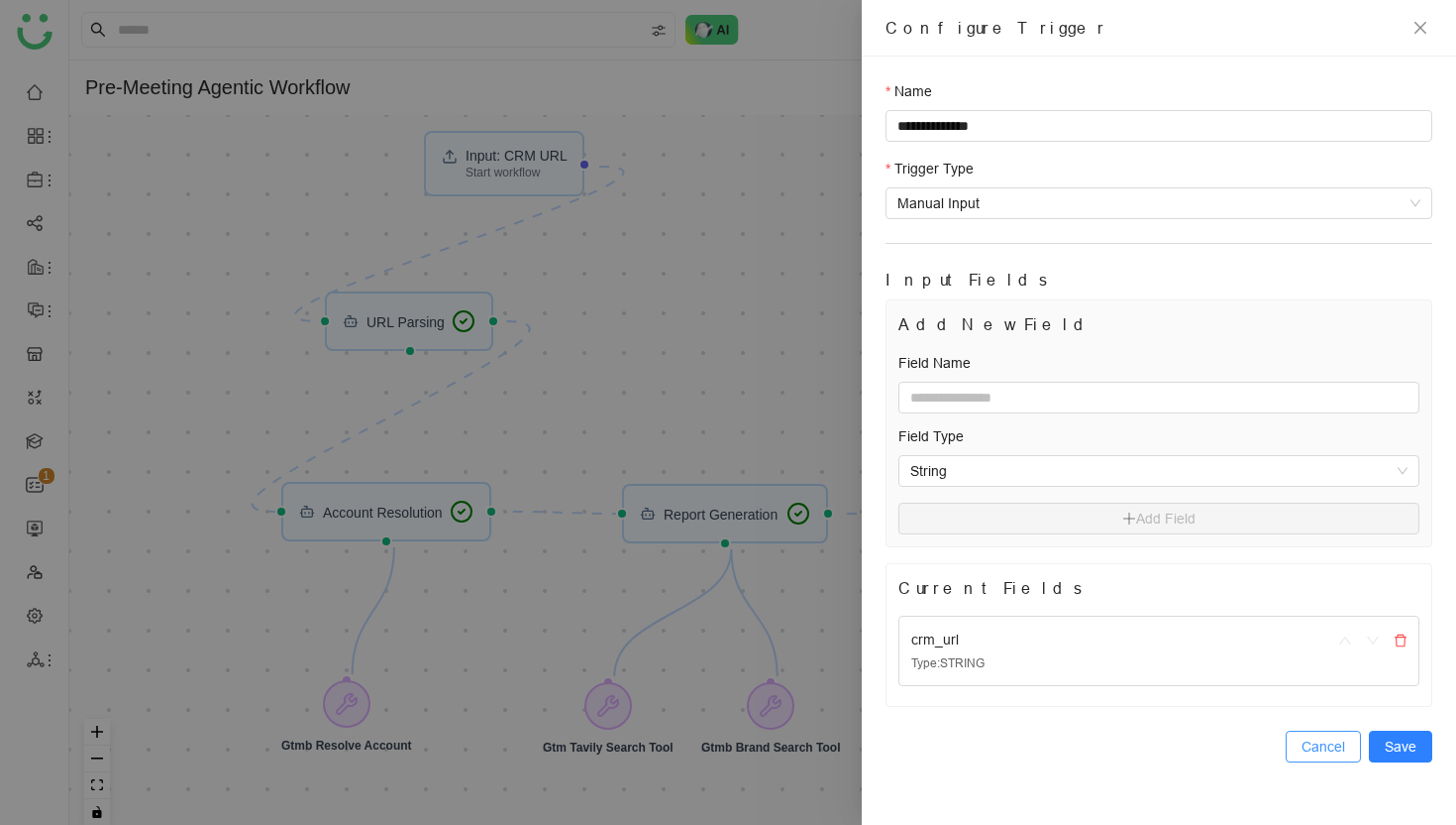
click at [1328, 746] on span "Cancel" at bounding box center [1324, 747] width 44 height 22
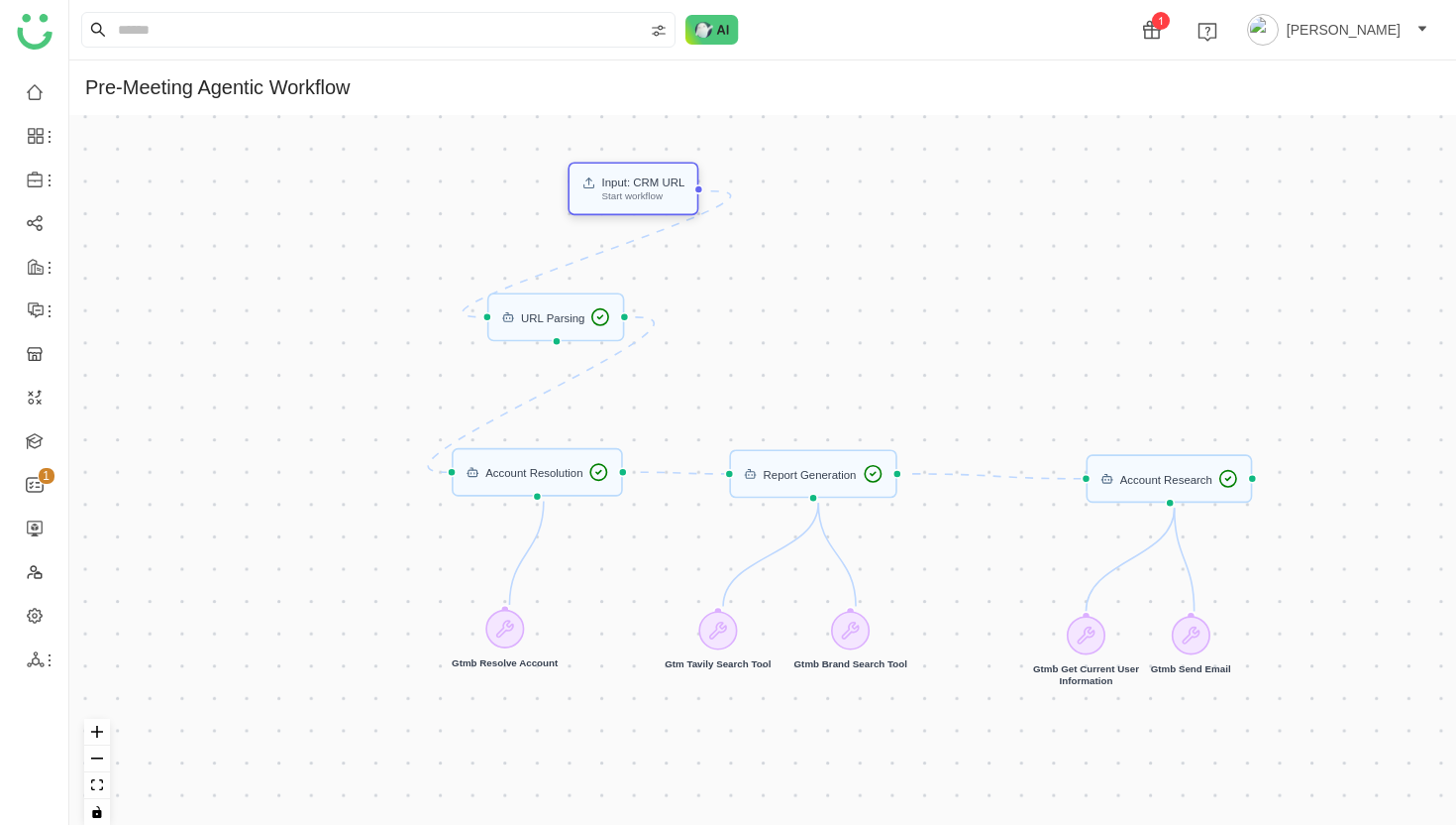
click at [642, 202] on div "Start workflow" at bounding box center [644, 197] width 83 height 10
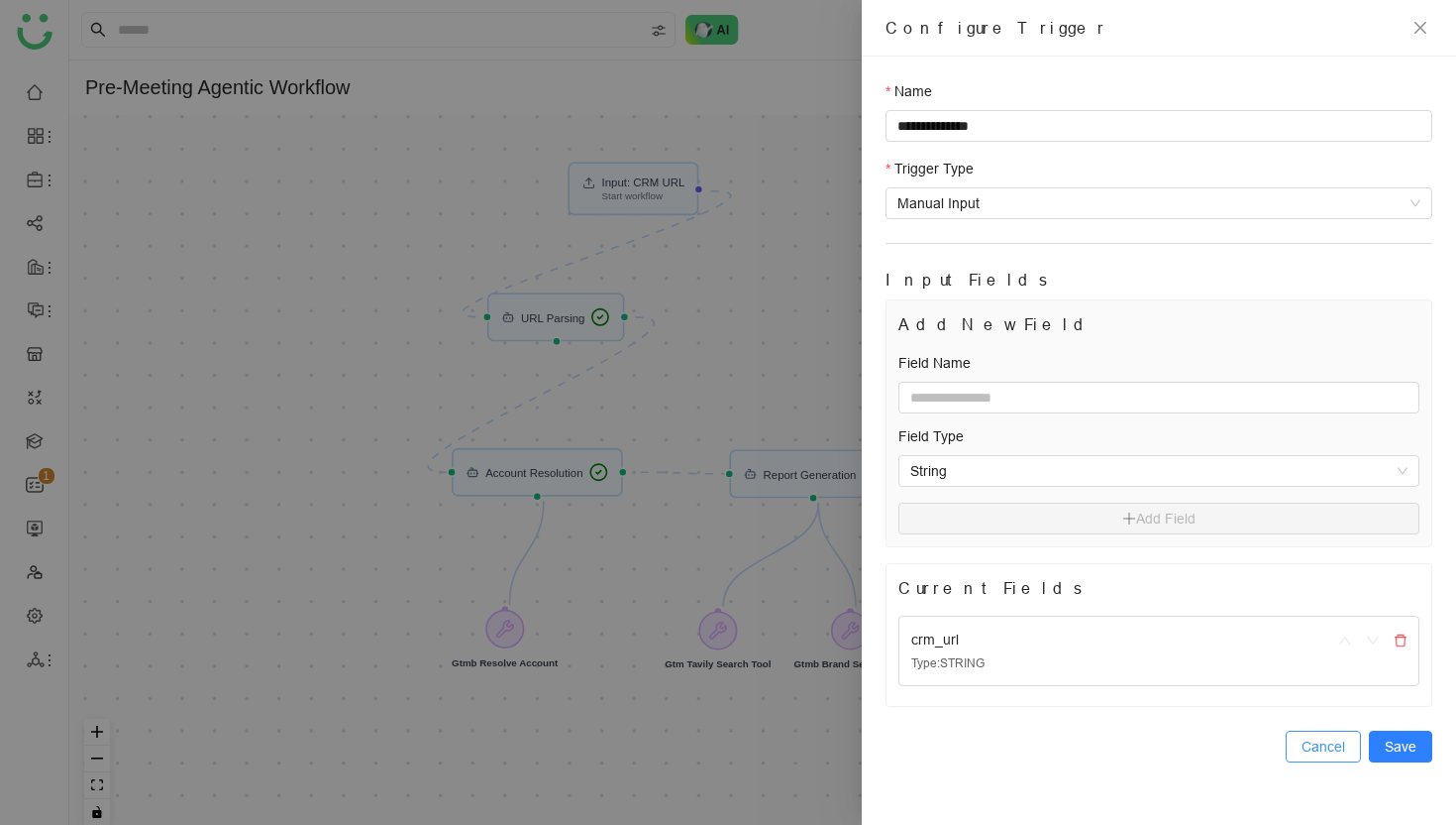
click at [1329, 747] on span "Cancel" at bounding box center [1324, 747] width 44 height 22
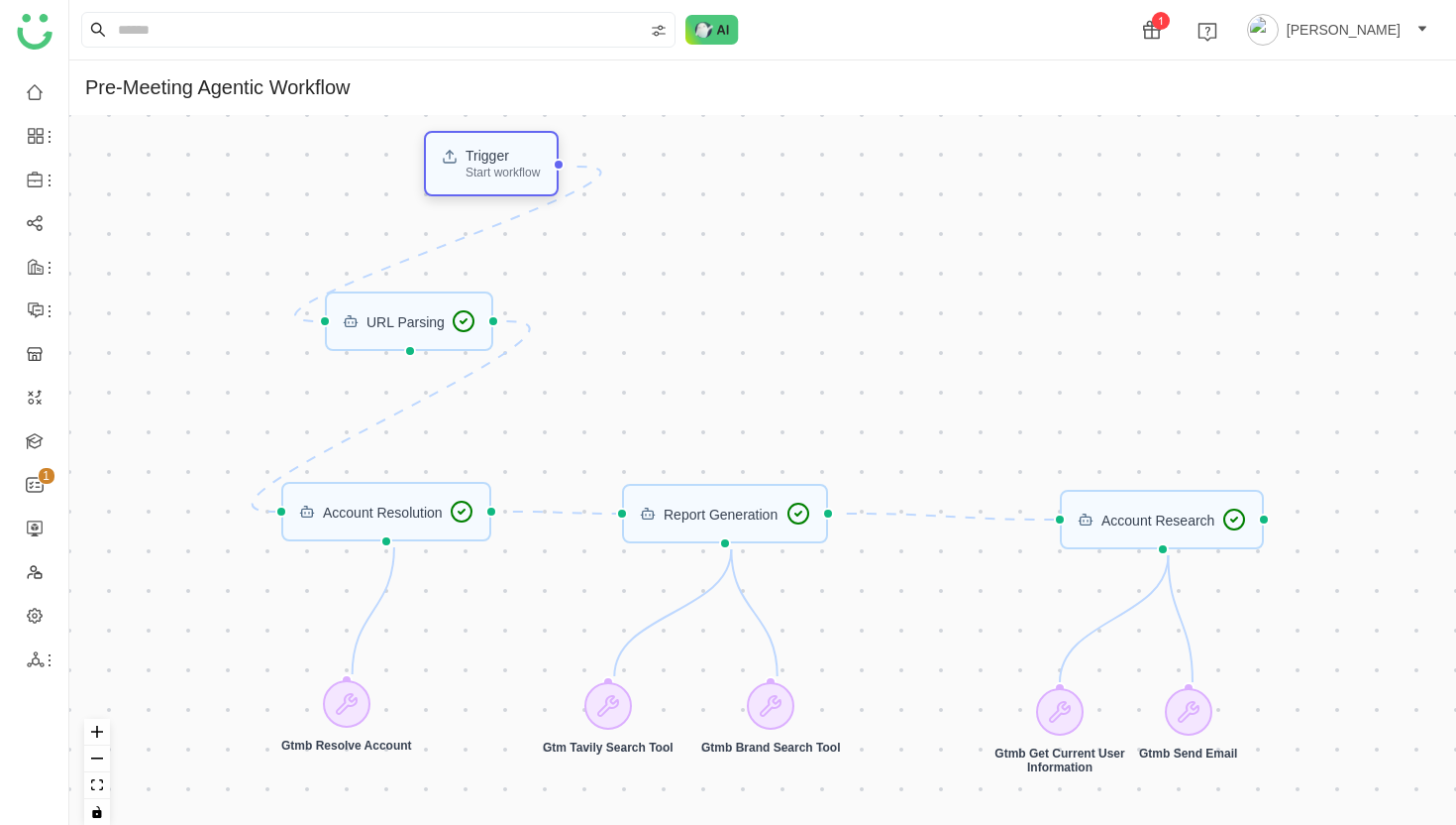
click at [492, 179] on div "Start workflow" at bounding box center [502, 173] width 74 height 12
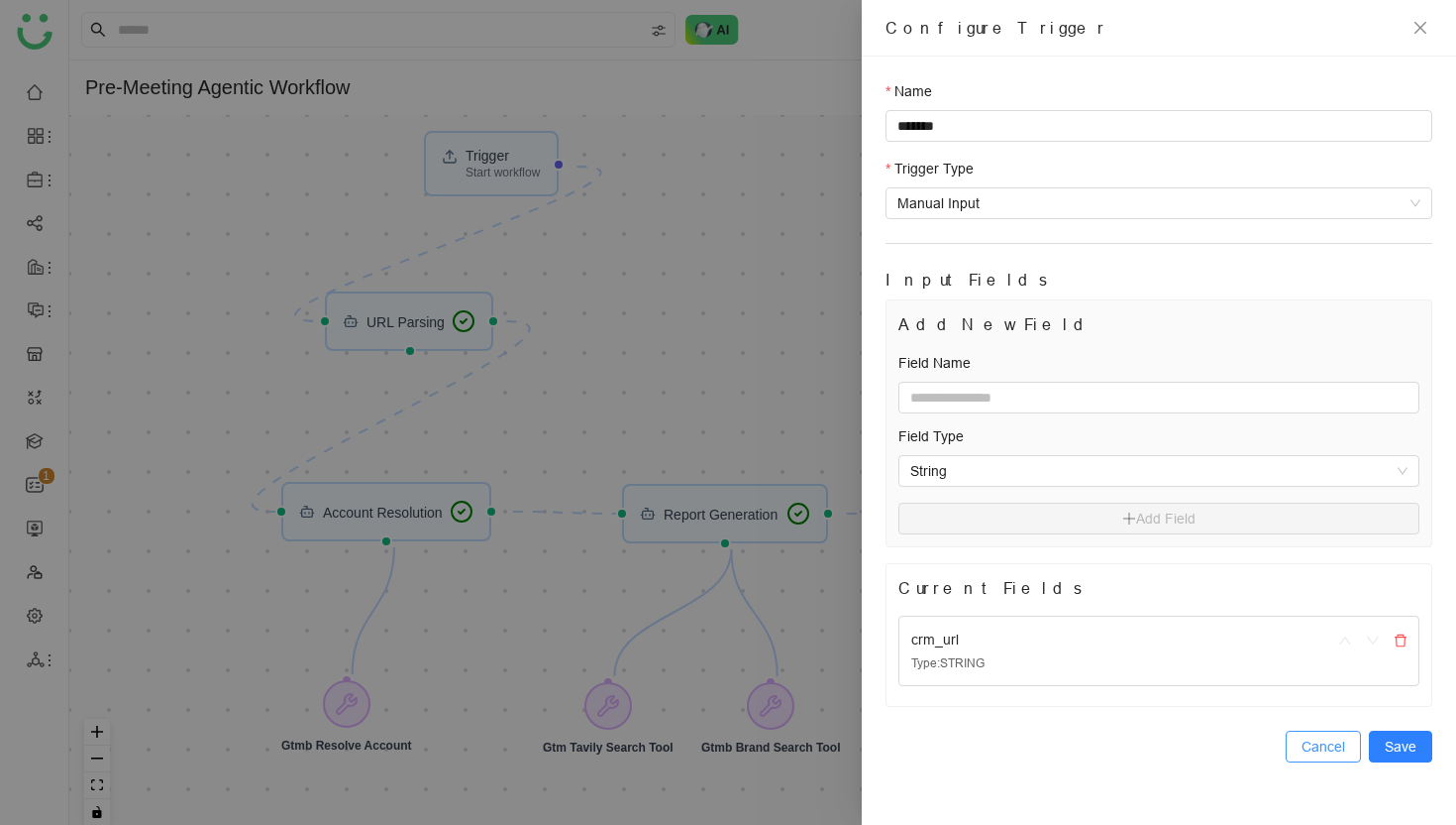
click at [1321, 746] on span "Cancel" at bounding box center [1324, 747] width 44 height 22
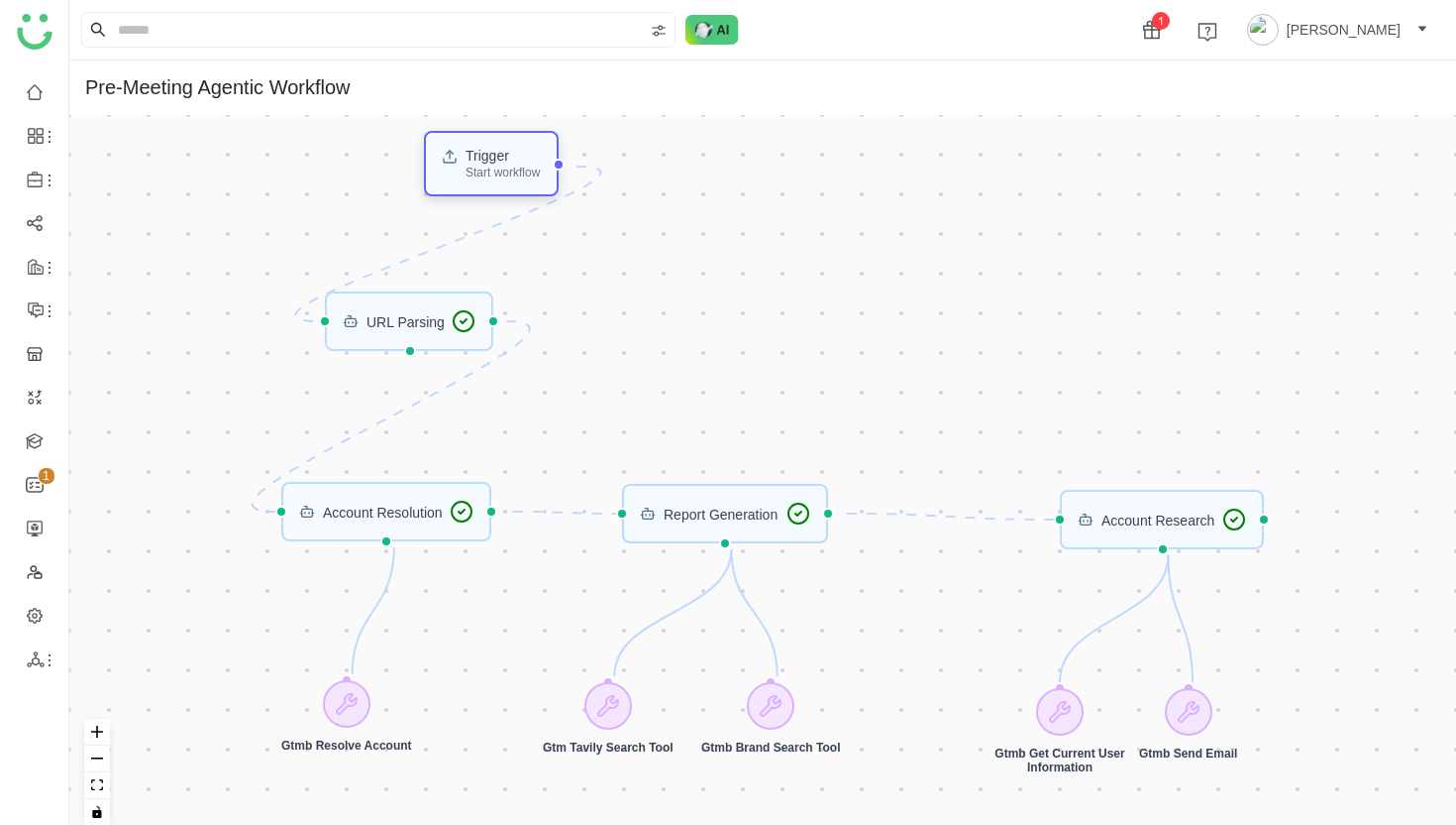
click at [501, 175] on div "Start workflow" at bounding box center [502, 173] width 74 height 12
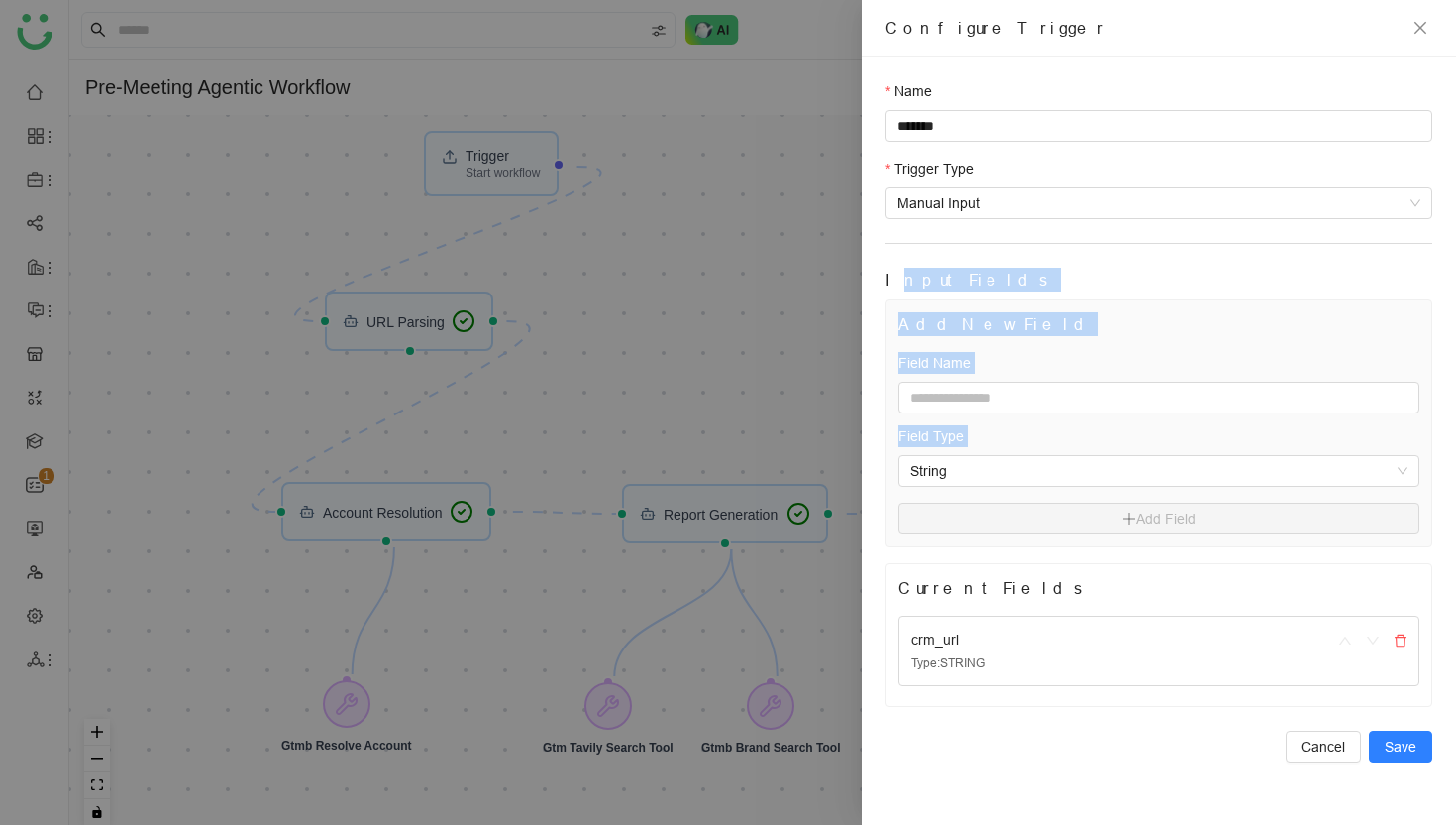
drag, startPoint x: 888, startPoint y: 272, endPoint x: 1077, endPoint y: 559, distance: 343.6
click at [1077, 559] on form "Name ******* Trigger Type Manual Input Input Fields Add New Field Field Name Fi…" at bounding box center [1158, 421] width 547 height 682
click at [1323, 747] on span "Cancel" at bounding box center [1324, 747] width 44 height 22
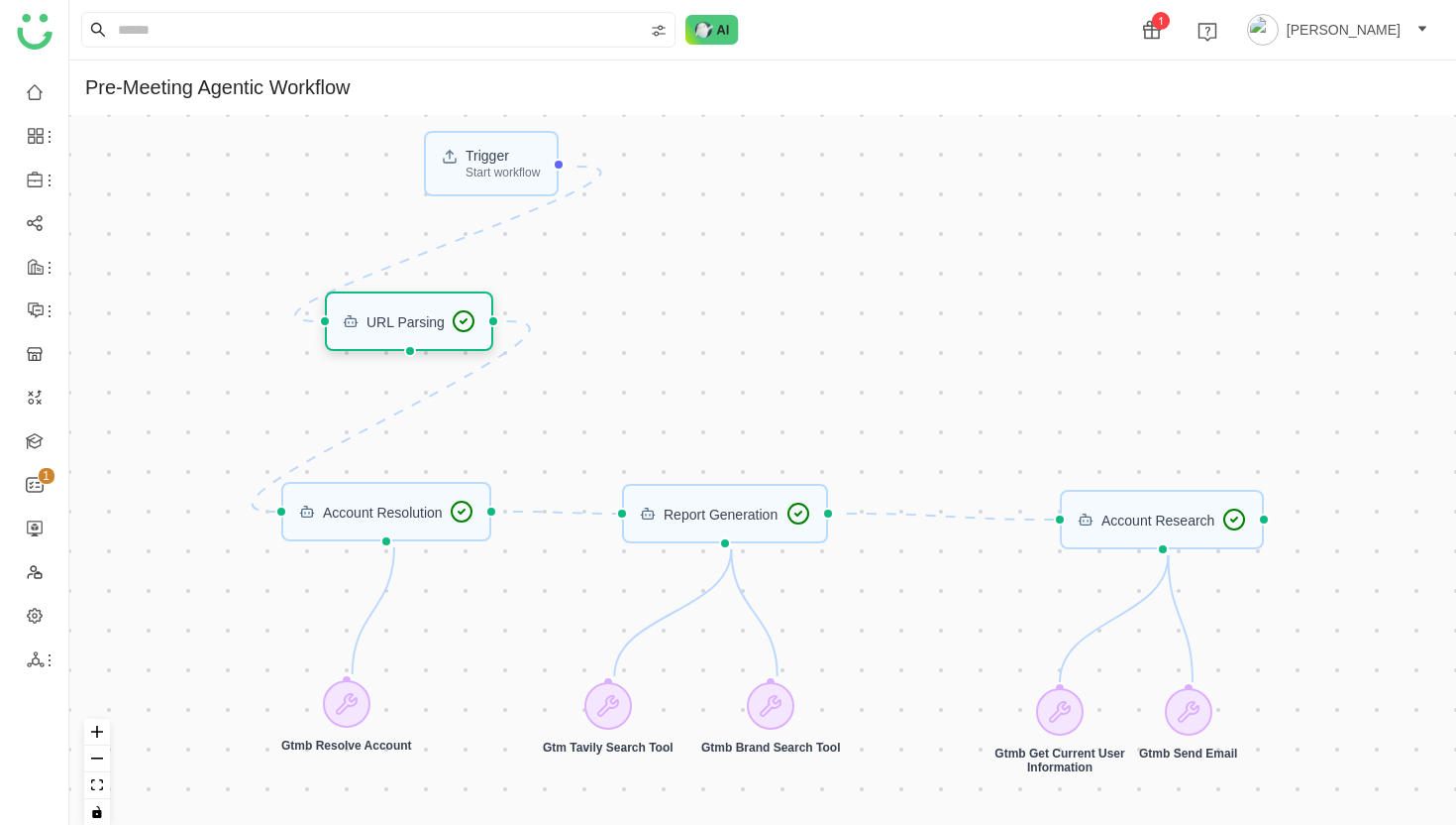
click at [396, 319] on div "URL Parsing" at bounding box center [405, 321] width 78 height 14
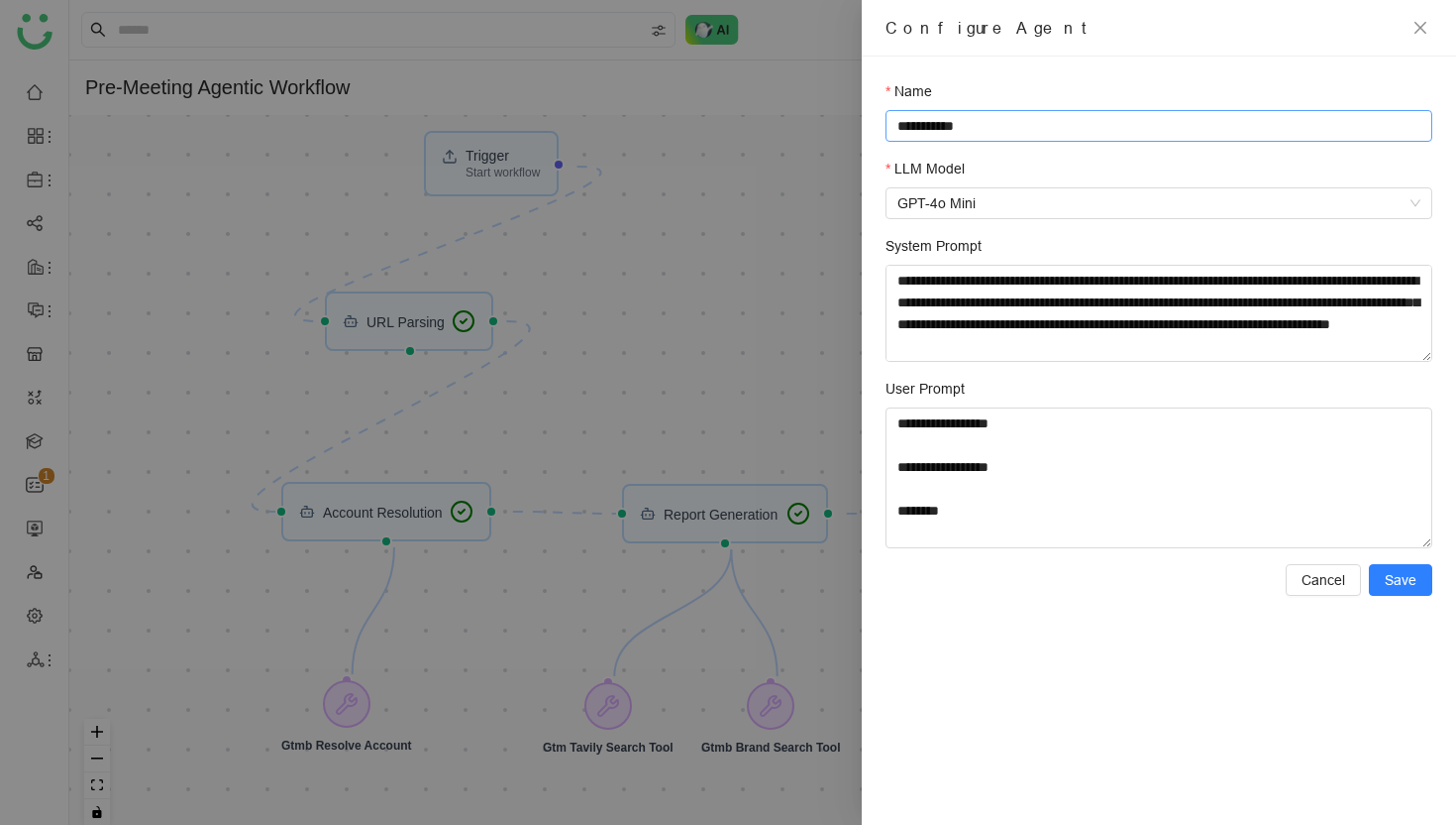
drag, startPoint x: 1021, startPoint y: 132, endPoint x: 1021, endPoint y: 91, distance: 41.0
click at [1021, 91] on div "**********" at bounding box center [1158, 111] width 547 height 62
click at [1153, 221] on form "**********" at bounding box center [1158, 338] width 547 height 515
click at [1156, 201] on span "GPT-4o Mini" at bounding box center [1158, 204] width 523 height 30
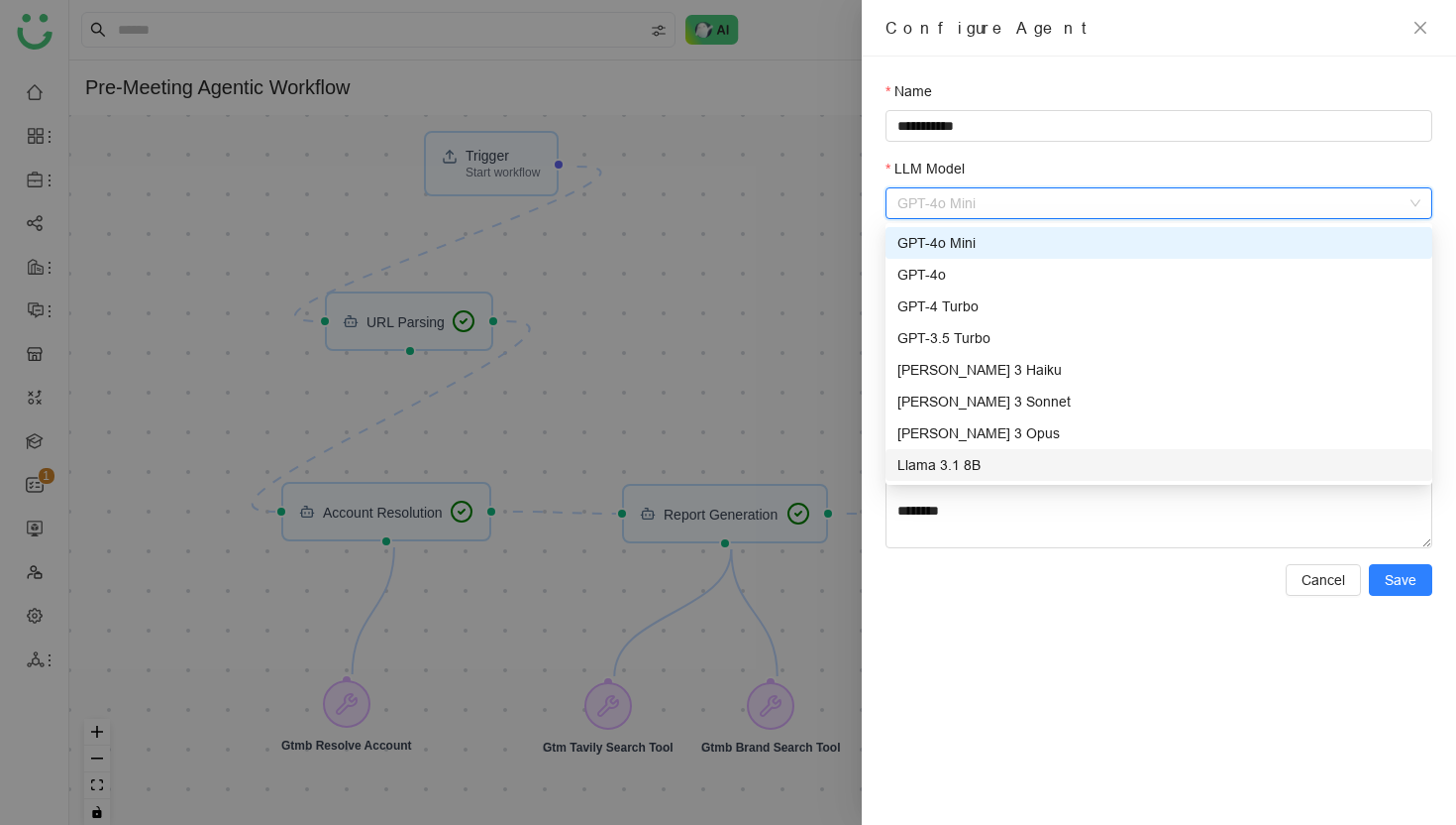
click at [1076, 617] on div "**********" at bounding box center [1158, 441] width 595 height 768
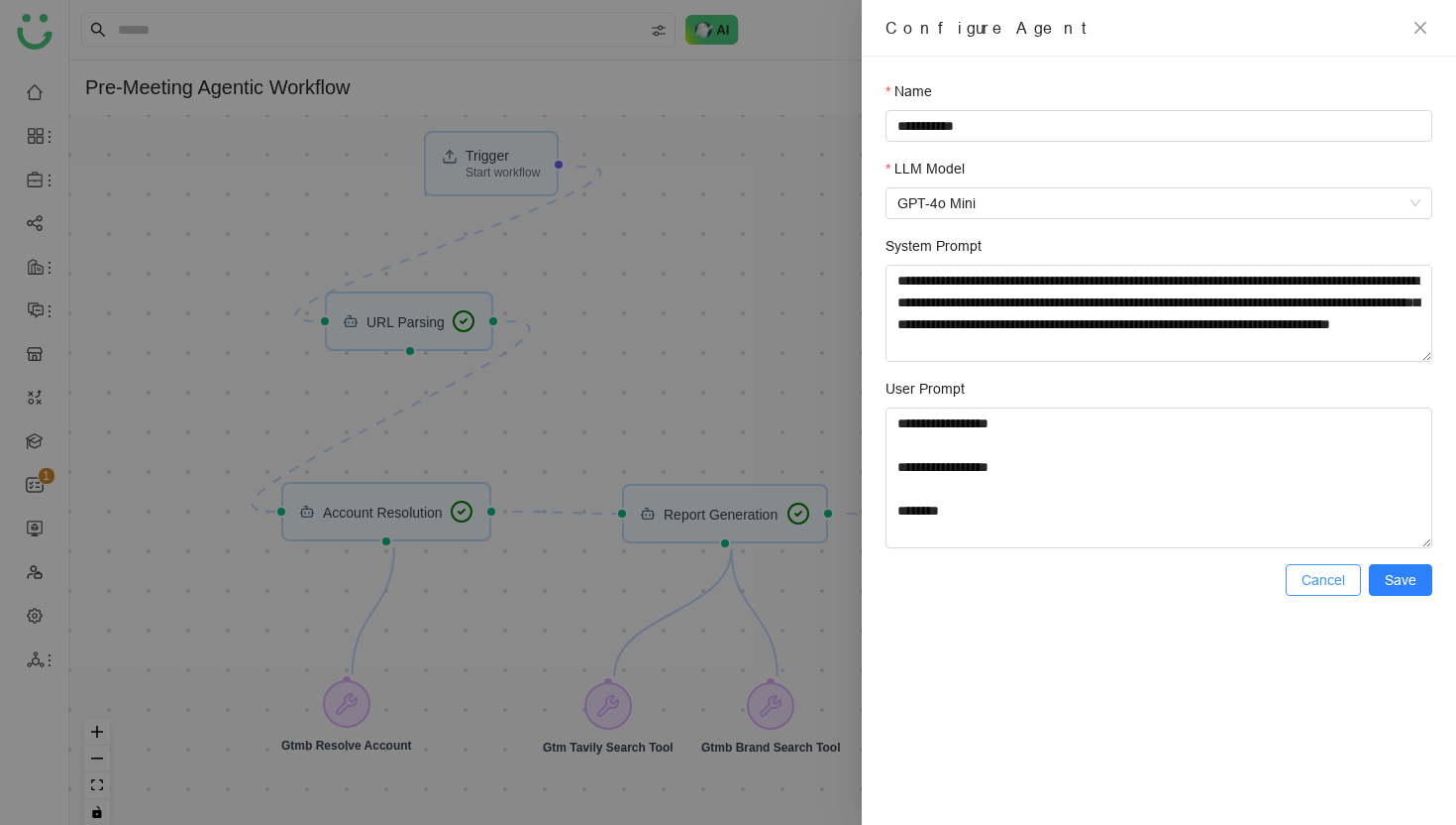
click at [1325, 581] on span "Cancel" at bounding box center [1324, 580] width 44 height 22
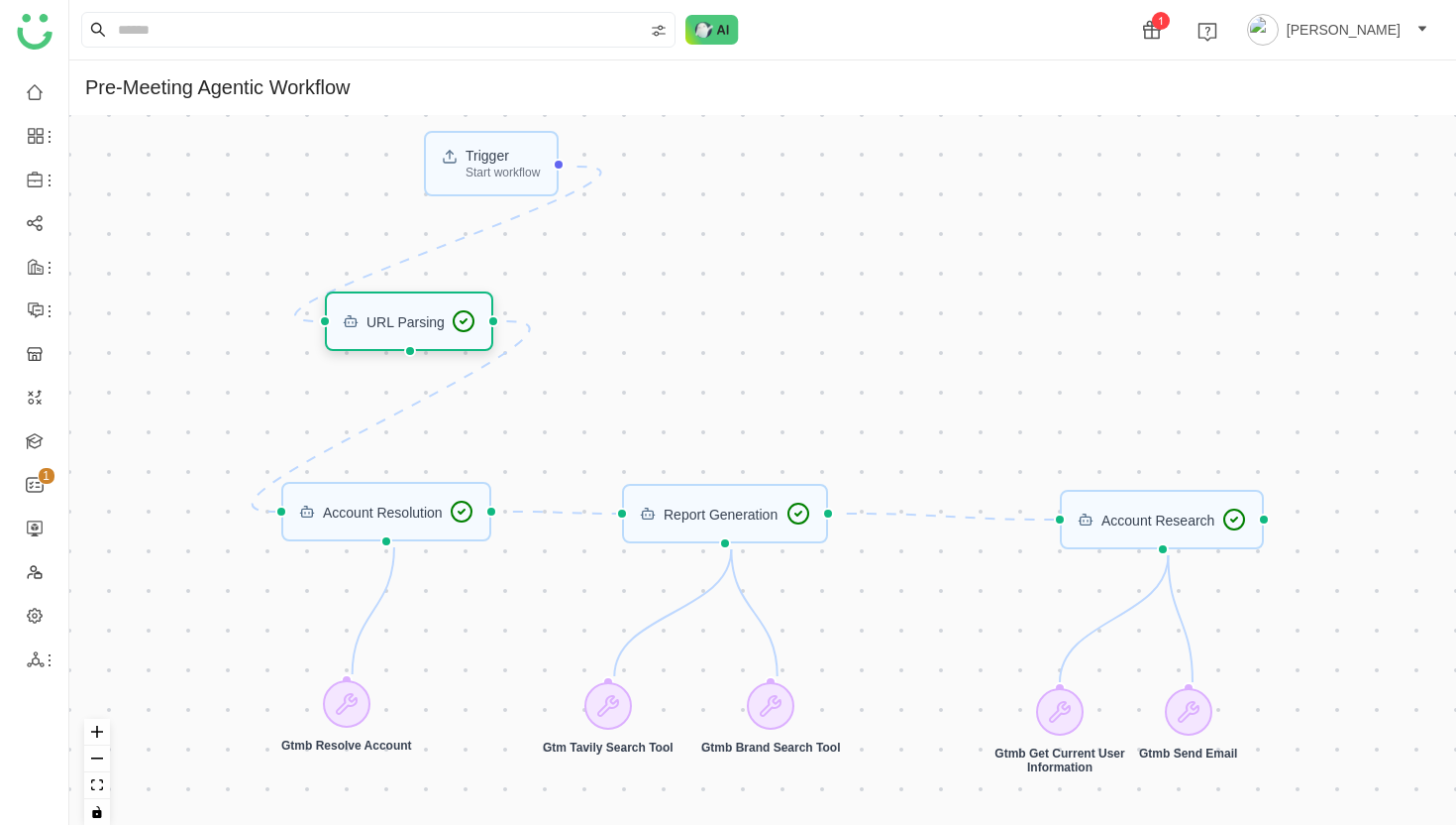
click at [425, 328] on div "URL Parsing" at bounding box center [405, 321] width 78 height 14
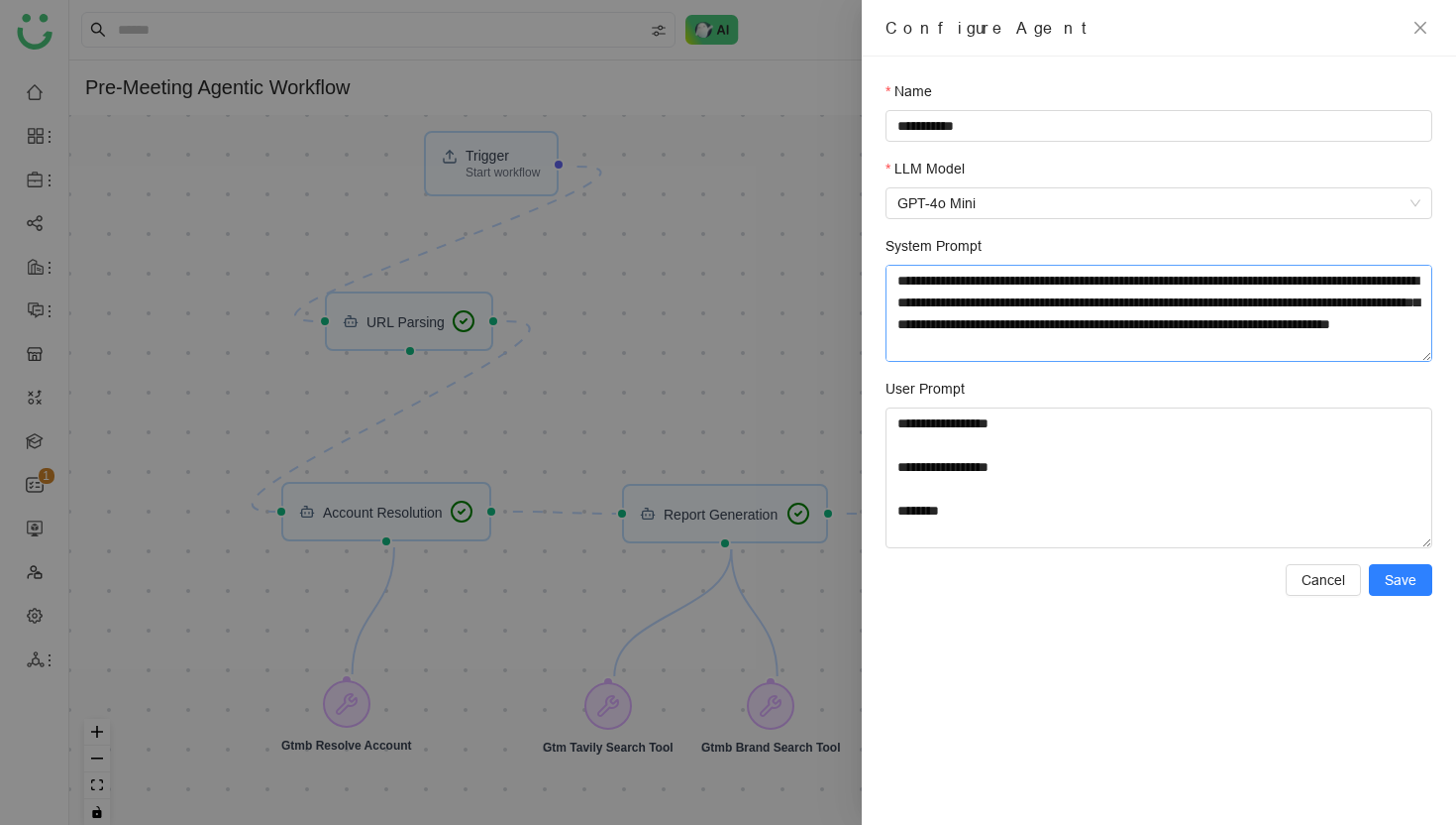
click at [1194, 298] on textarea "System Prompt" at bounding box center [1158, 314] width 547 height 97
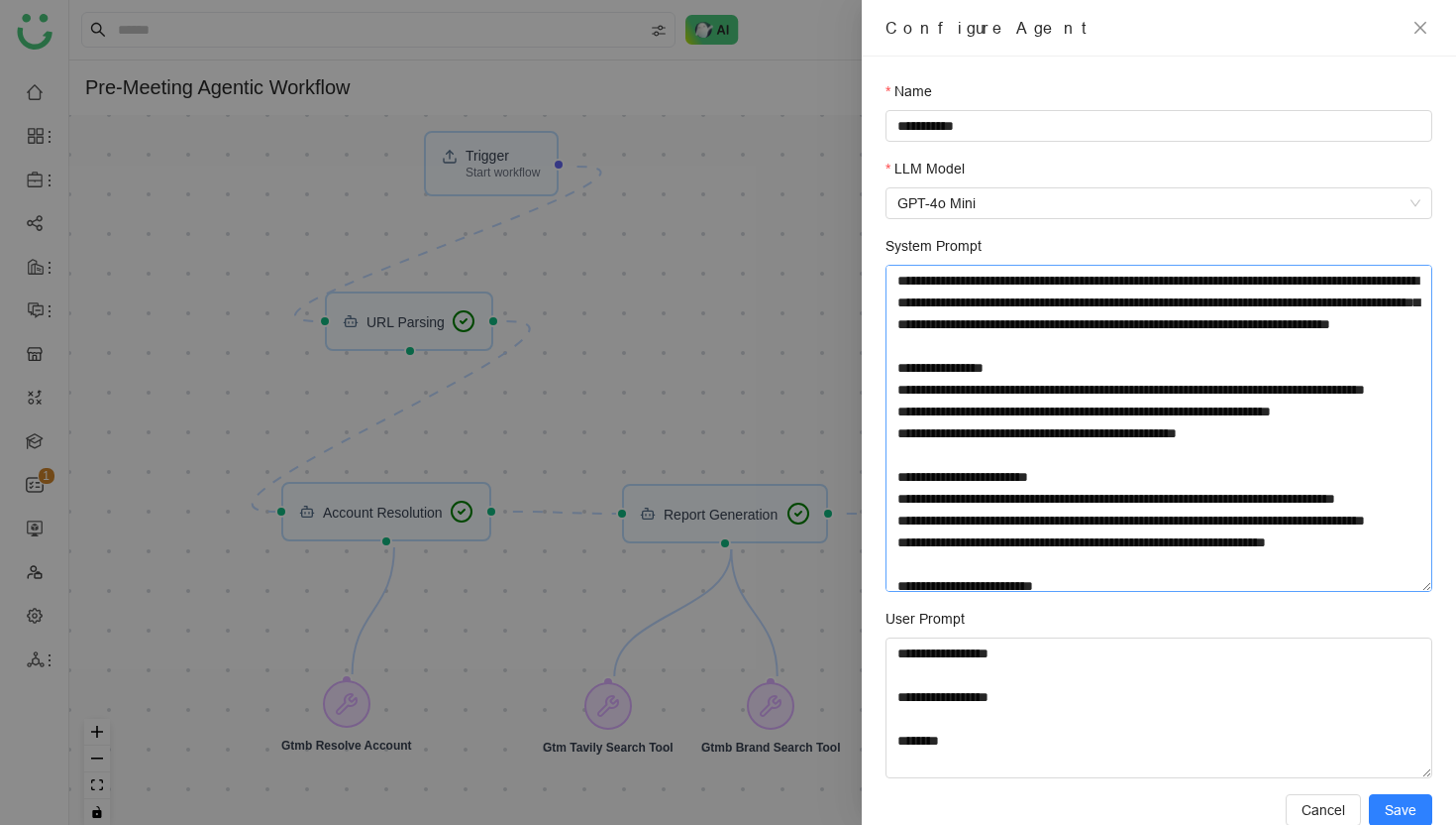
drag, startPoint x: 1427, startPoint y: 357, endPoint x: 1417, endPoint y: 589, distance: 232.2
click at [1417, 589] on textarea "System Prompt" at bounding box center [1158, 428] width 547 height 327
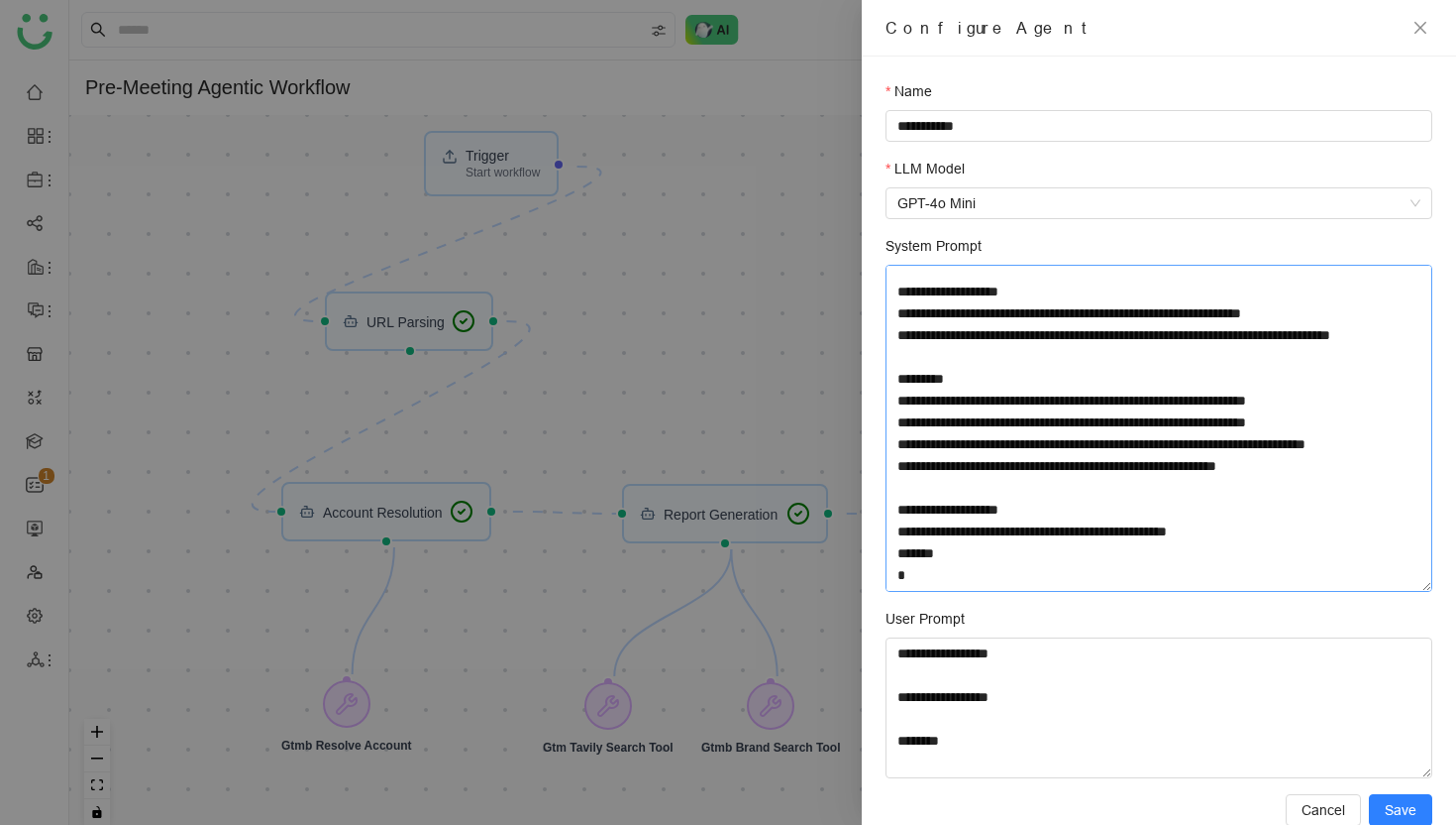
scroll to position [768, 0]
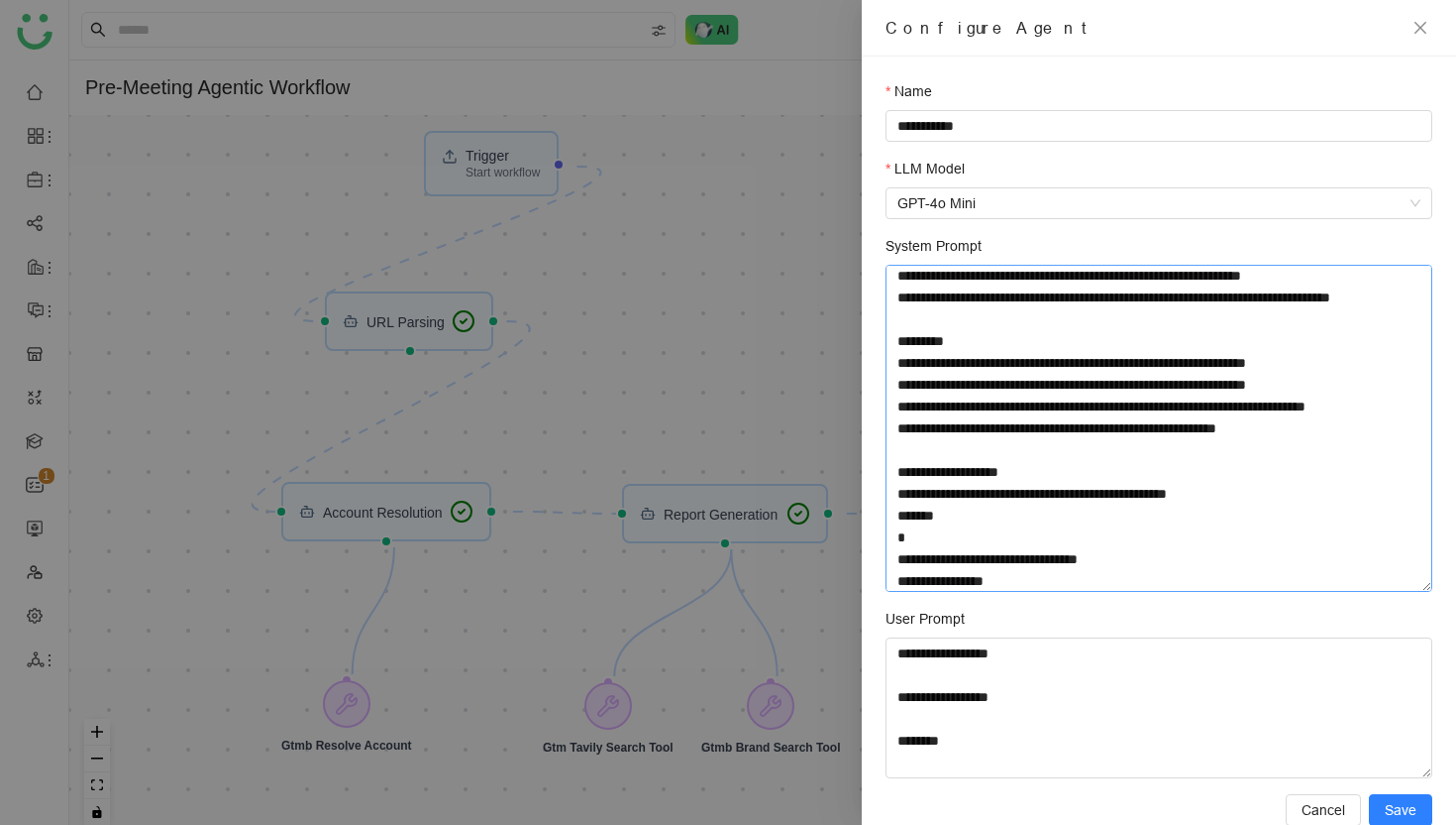
drag, startPoint x: 928, startPoint y: 281, endPoint x: 1102, endPoint y: 529, distance: 303.0
click at [1102, 529] on textarea "System Prompt" at bounding box center [1158, 428] width 547 height 327
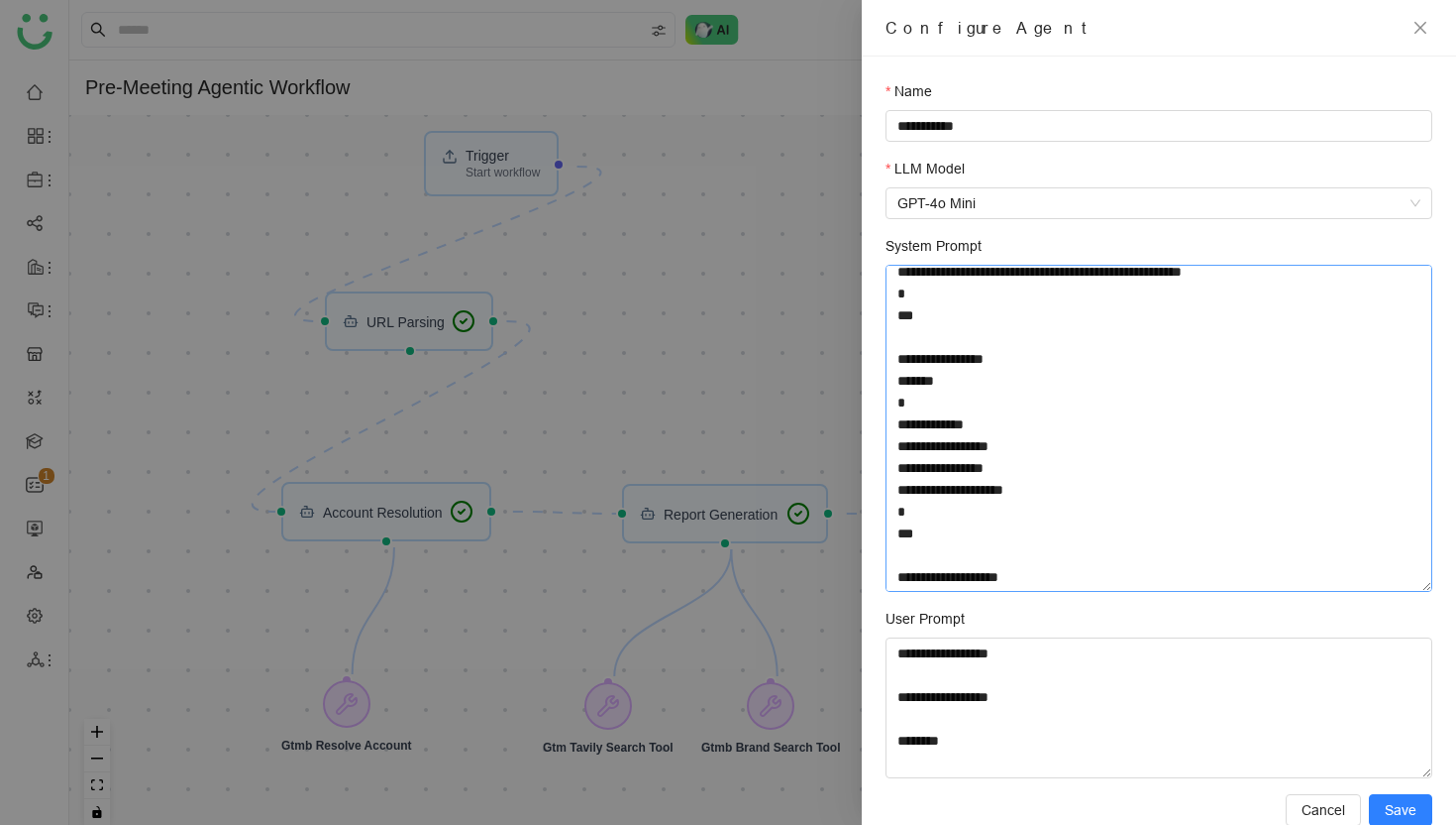
scroll to position [1097, 0]
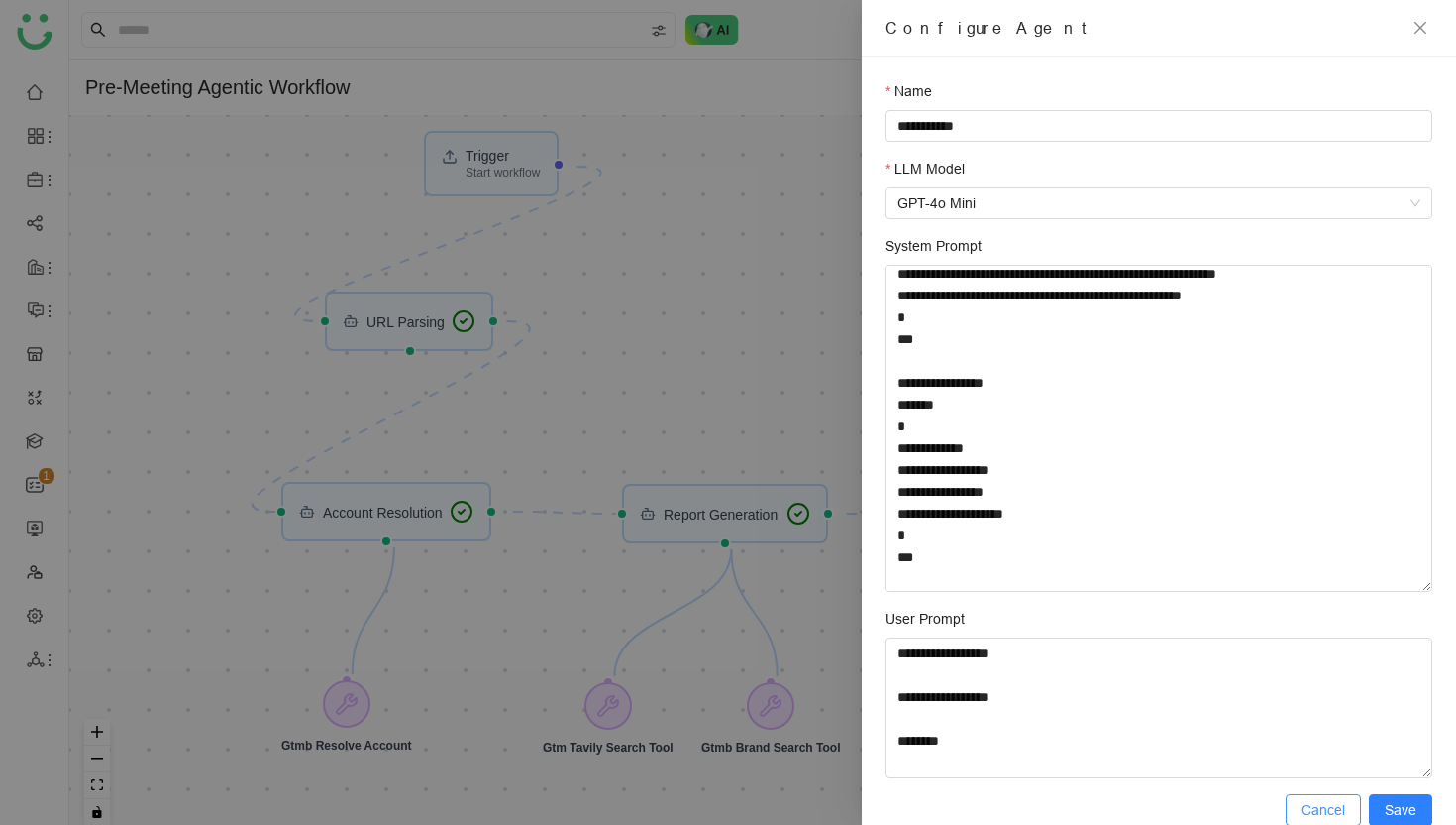
click at [1325, 817] on span "Cancel" at bounding box center [1324, 810] width 44 height 22
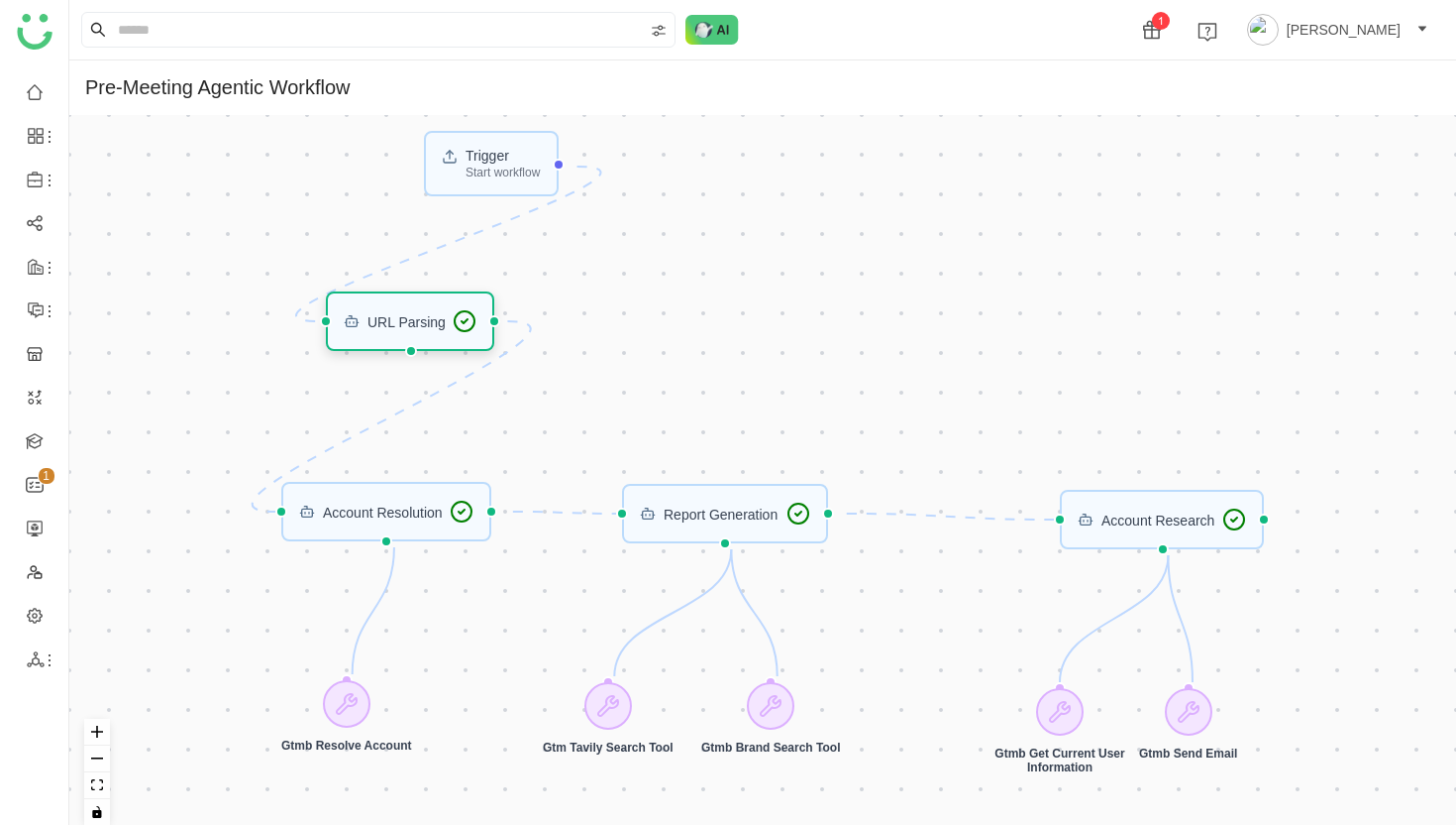
click at [436, 321] on div "URL Parsing" at bounding box center [406, 321] width 78 height 14
click at [438, 330] on div "URL Parsing" at bounding box center [410, 321] width 134 height 24
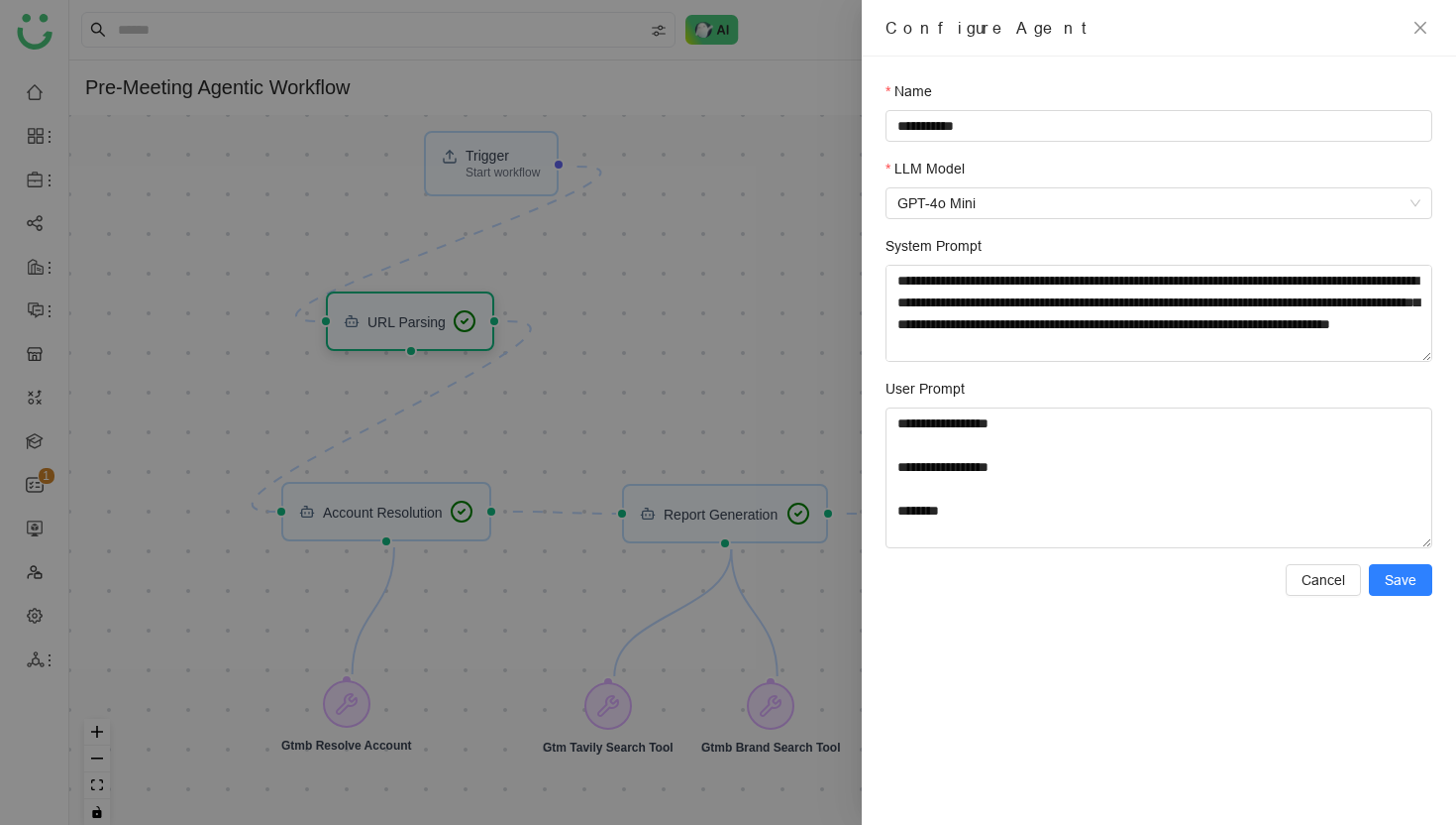
click at [438, 330] on div at bounding box center [728, 412] width 1456 height 825
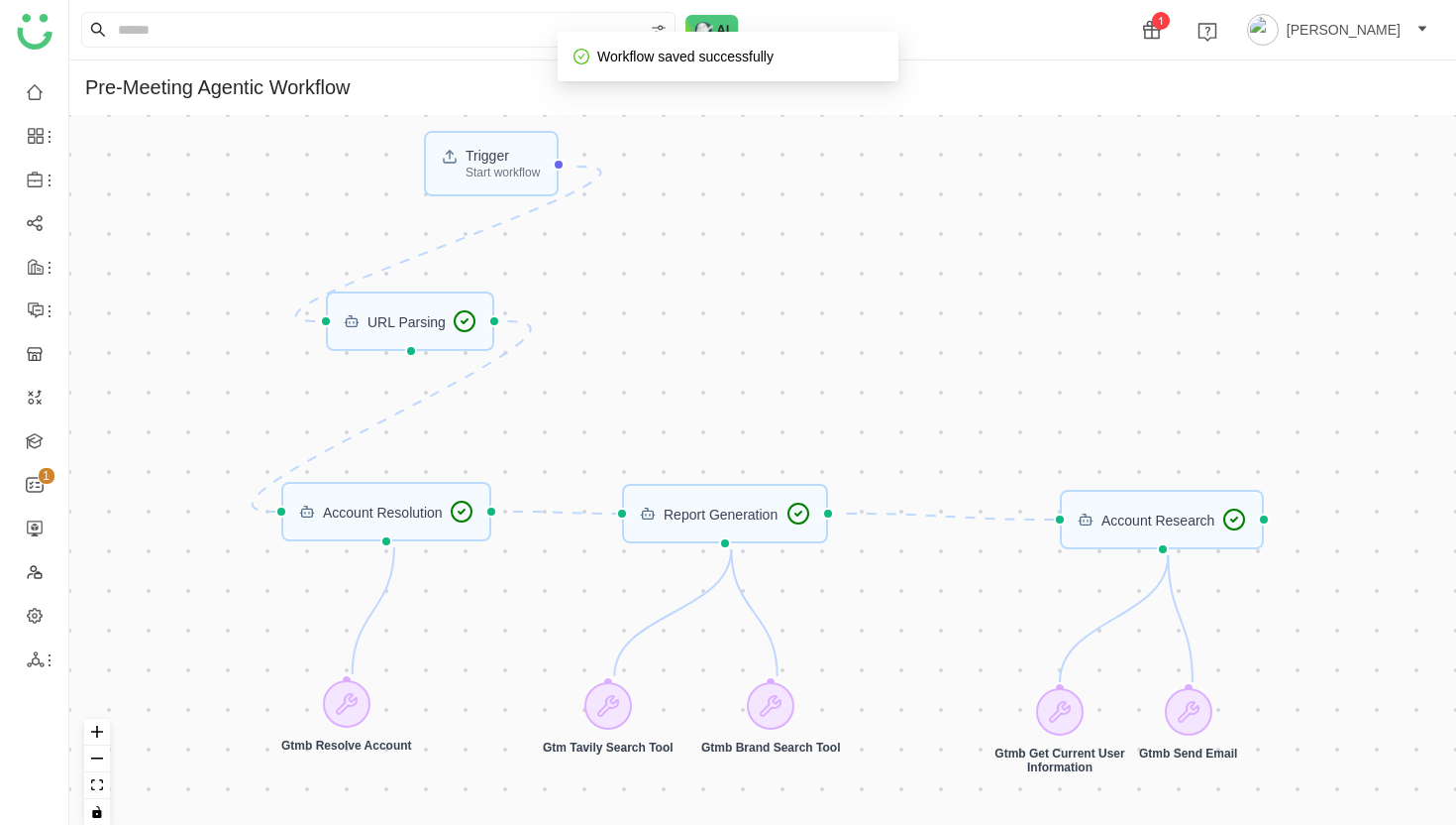
click at [596, 285] on div "Trigger Start workflow Account Research URL Parsing Report Generation Account R…" at bounding box center [763, 478] width 1388 height 726
click at [229, 367] on div "Trigger Start workflow Account Research URL Parsing Report Generation Account R…" at bounding box center [763, 478] width 1388 height 726
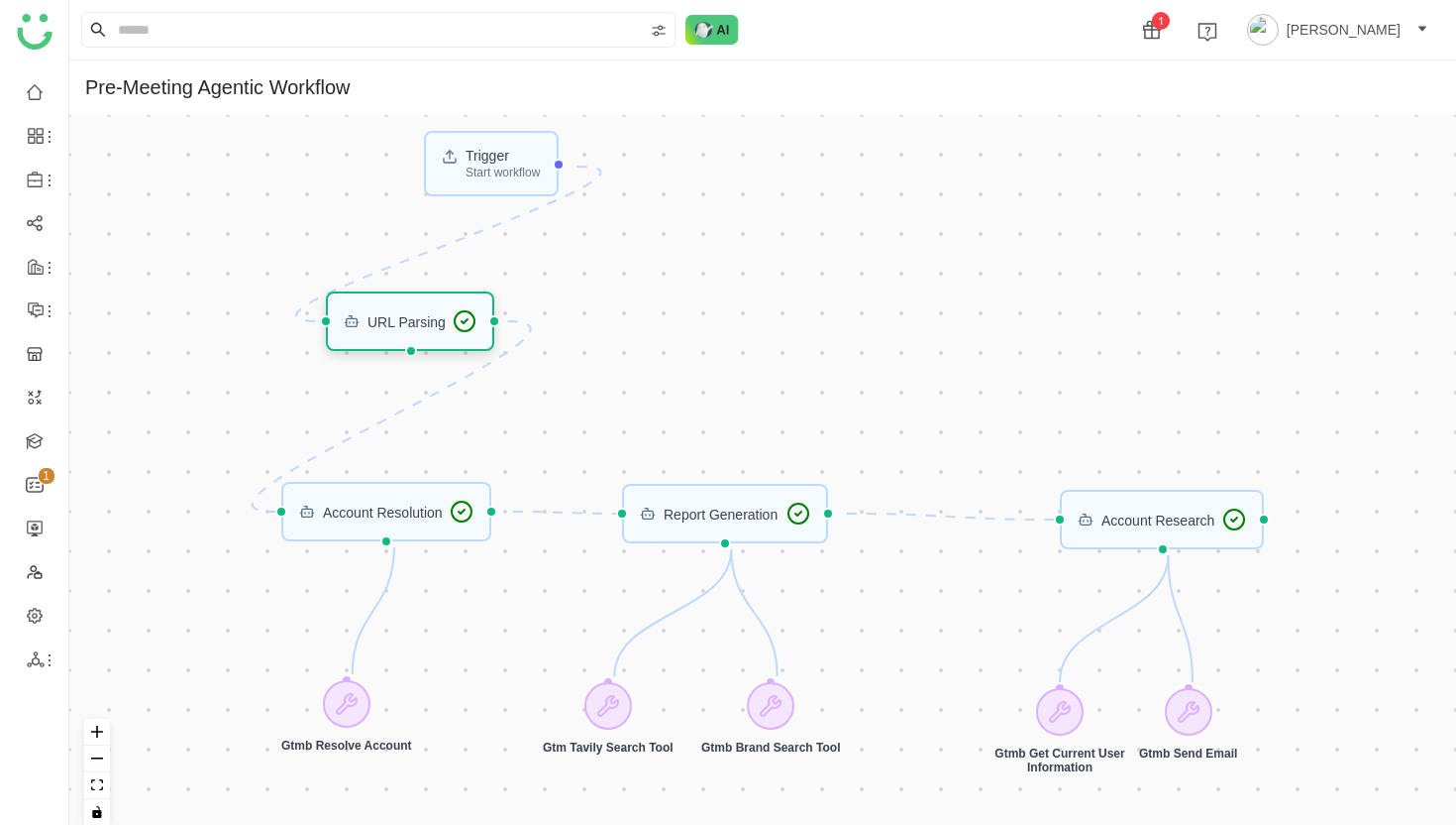
click at [427, 323] on div "URL Parsing" at bounding box center [406, 321] width 78 height 14
click at [427, 323] on div at bounding box center [728, 412] width 1456 height 825
click at [427, 323] on div "URL Parsing" at bounding box center [406, 321] width 78 height 14
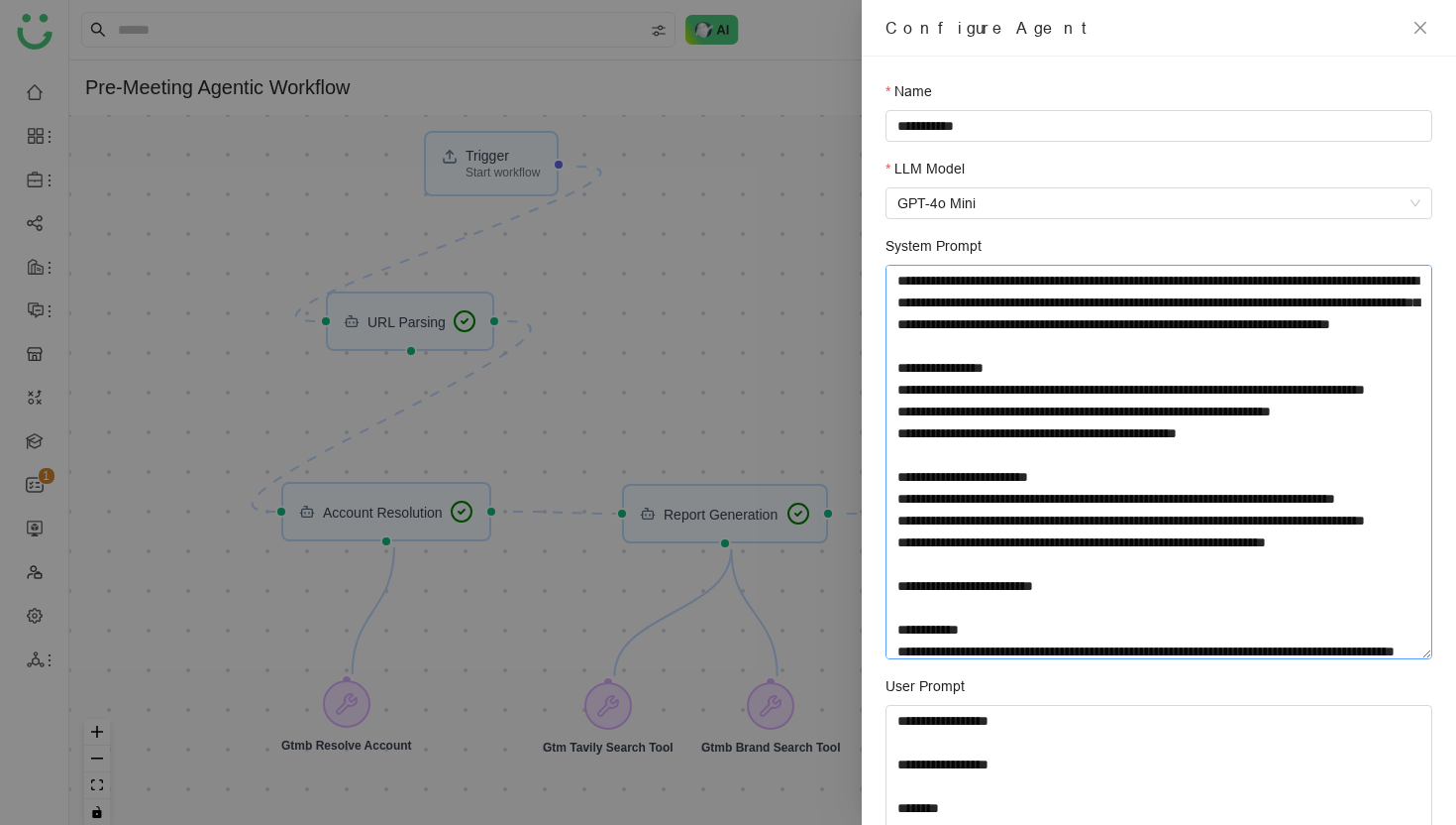
drag, startPoint x: 1427, startPoint y: 355, endPoint x: 1429, endPoint y: 649, distance: 294.0
click at [1430, 652] on textarea "System Prompt" at bounding box center [1158, 462] width 547 height 394
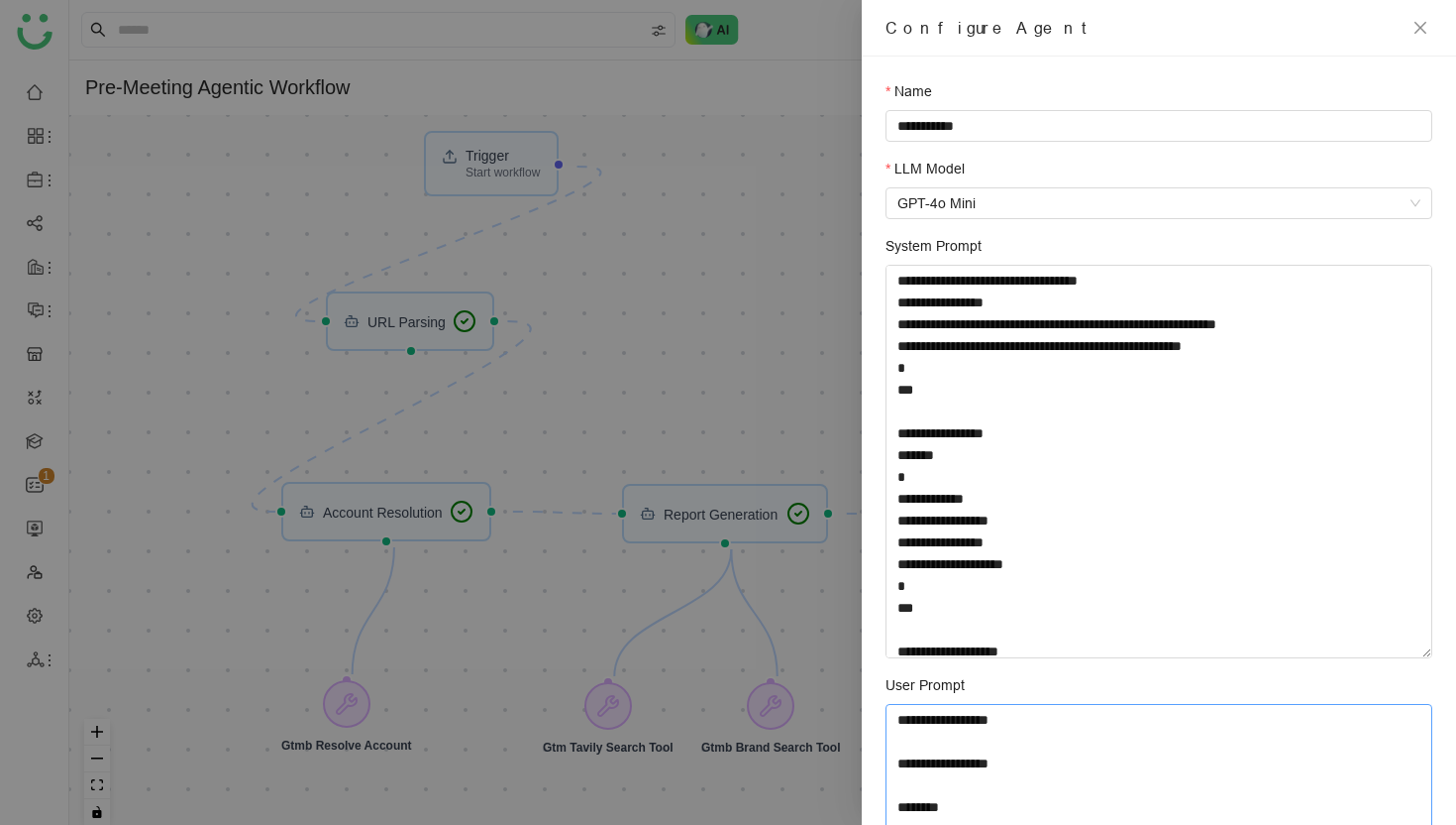
scroll to position [107, 0]
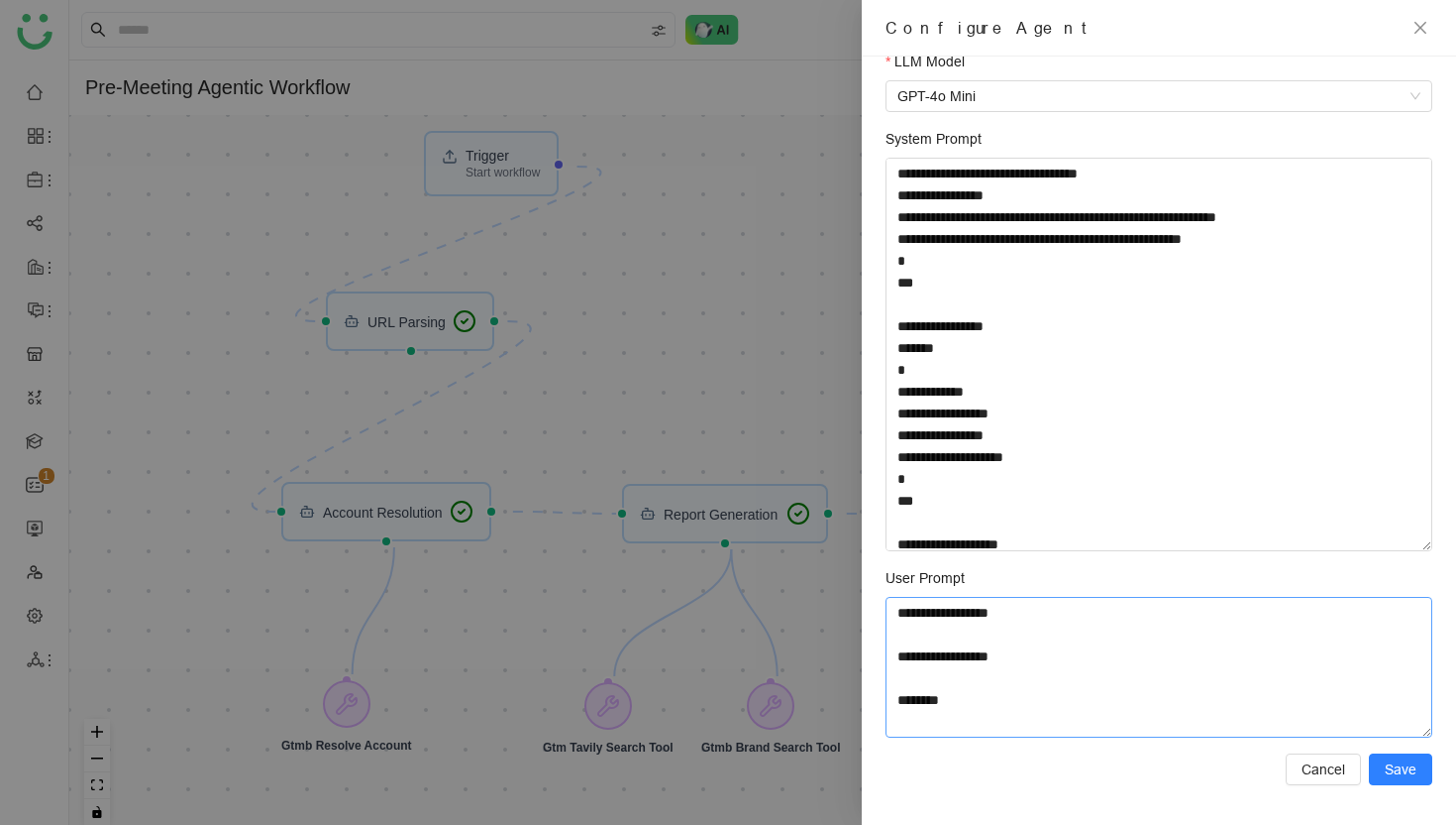
click at [1003, 699] on textarea "**********" at bounding box center [1158, 667] width 547 height 141
click at [1323, 762] on span "Cancel" at bounding box center [1324, 769] width 44 height 22
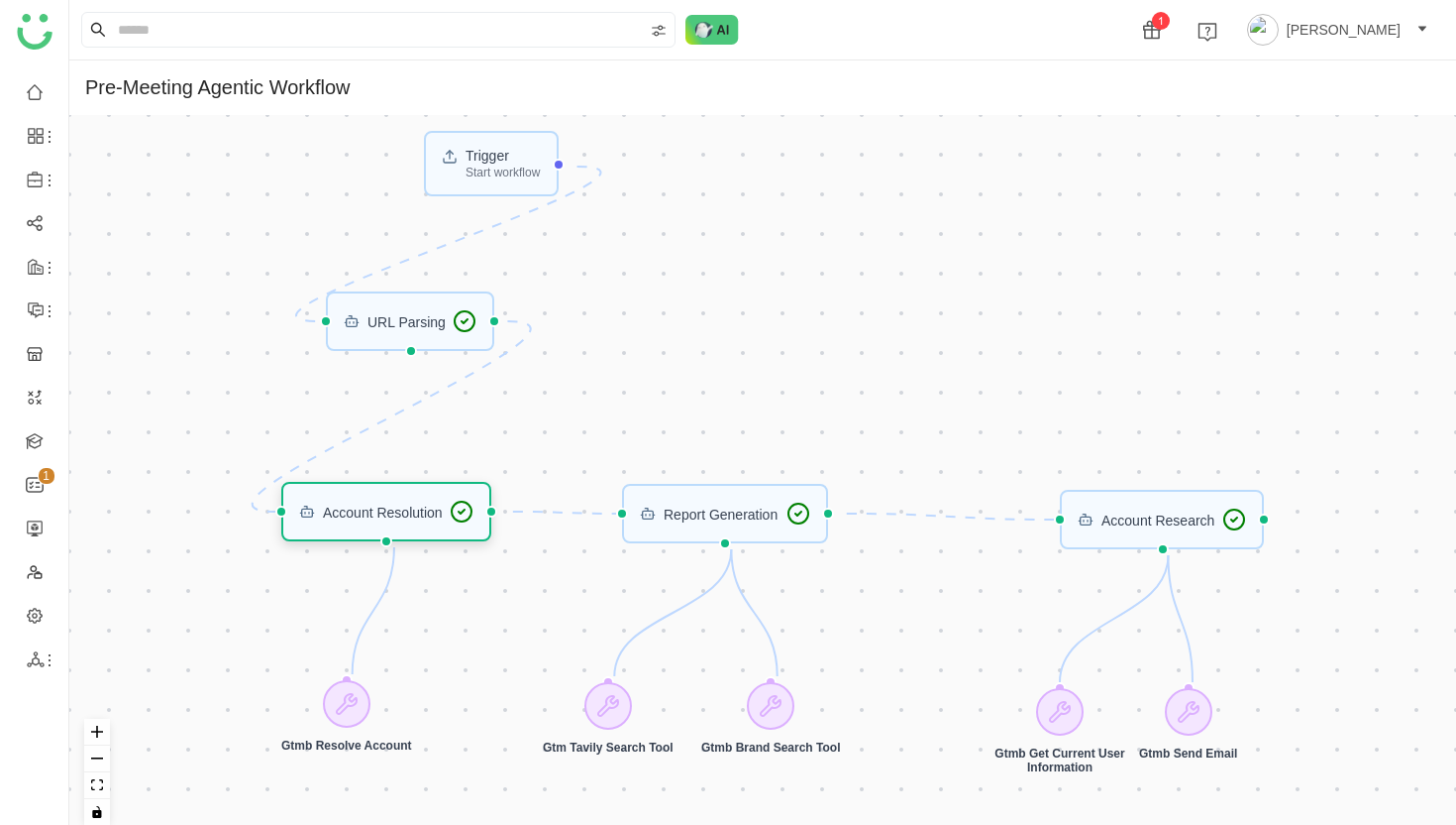
click at [400, 516] on div "Account Resolution" at bounding box center [382, 511] width 120 height 14
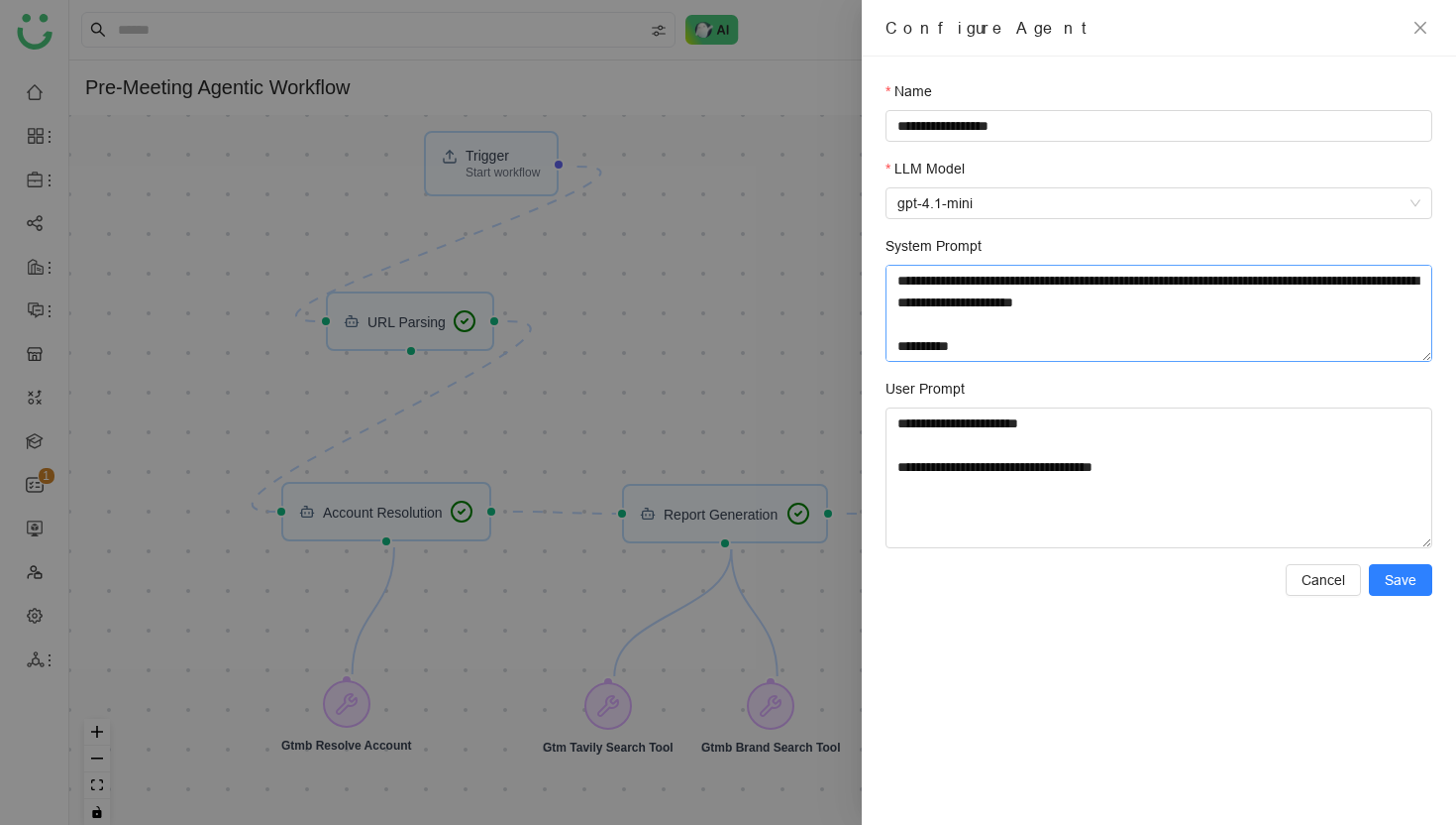
click at [1097, 322] on textarea "**********" at bounding box center [1158, 314] width 547 height 97
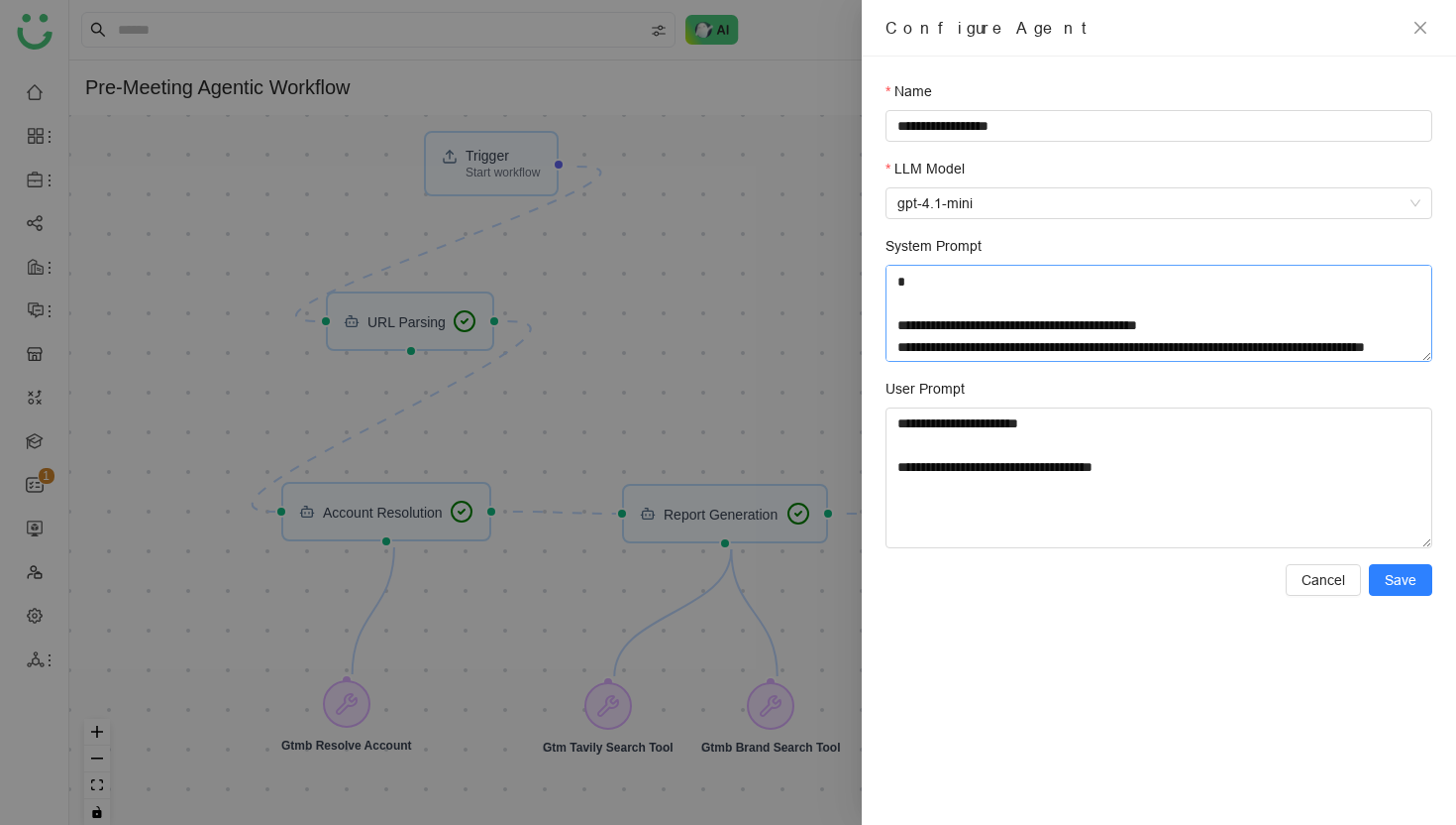
scroll to position [538, 0]
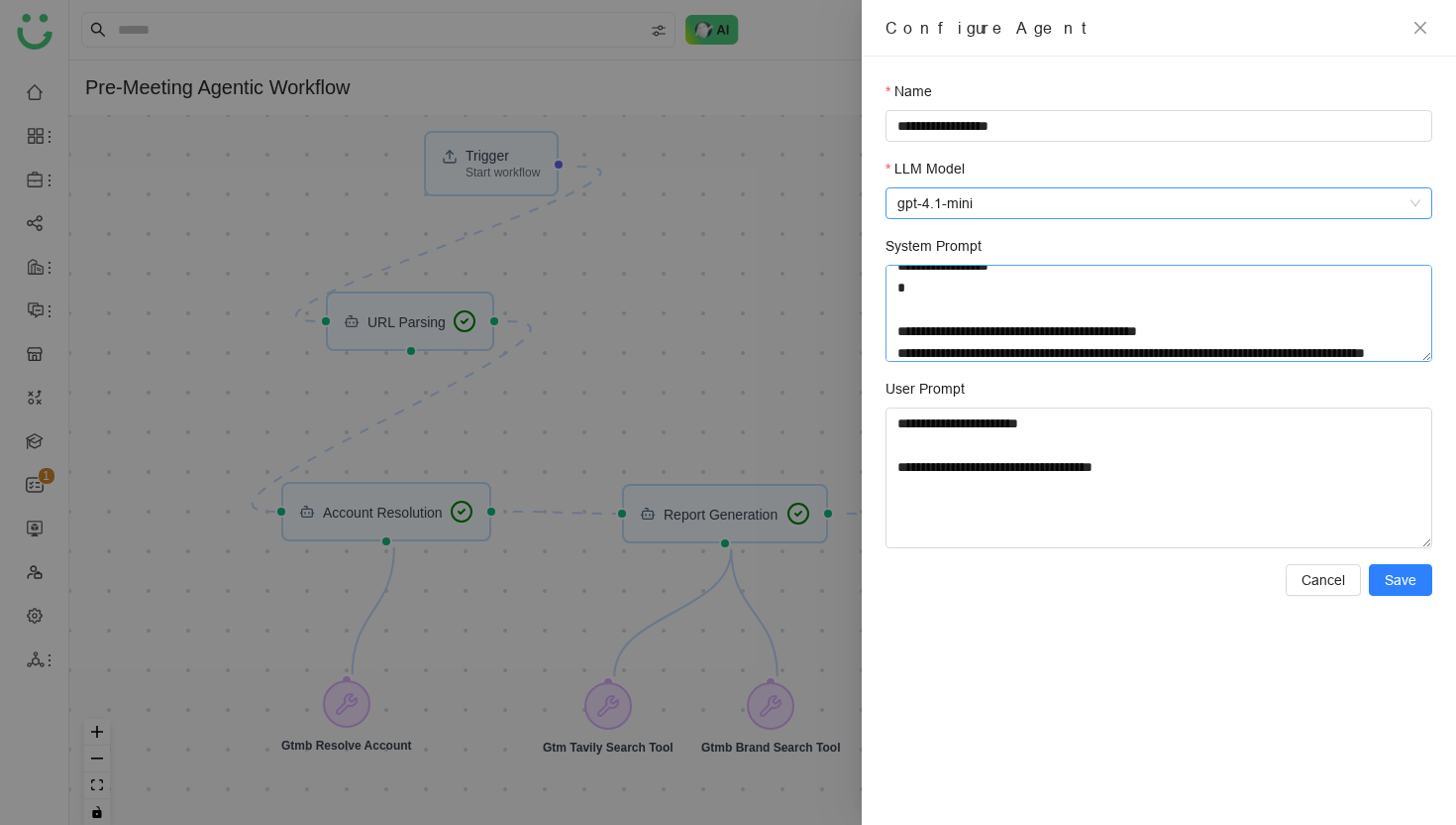
click at [1199, 208] on span "gpt-4.1-mini" at bounding box center [1158, 204] width 523 height 30
click at [1098, 665] on div "**********" at bounding box center [1158, 441] width 595 height 768
click at [1329, 575] on span "Cancel" at bounding box center [1324, 580] width 44 height 22
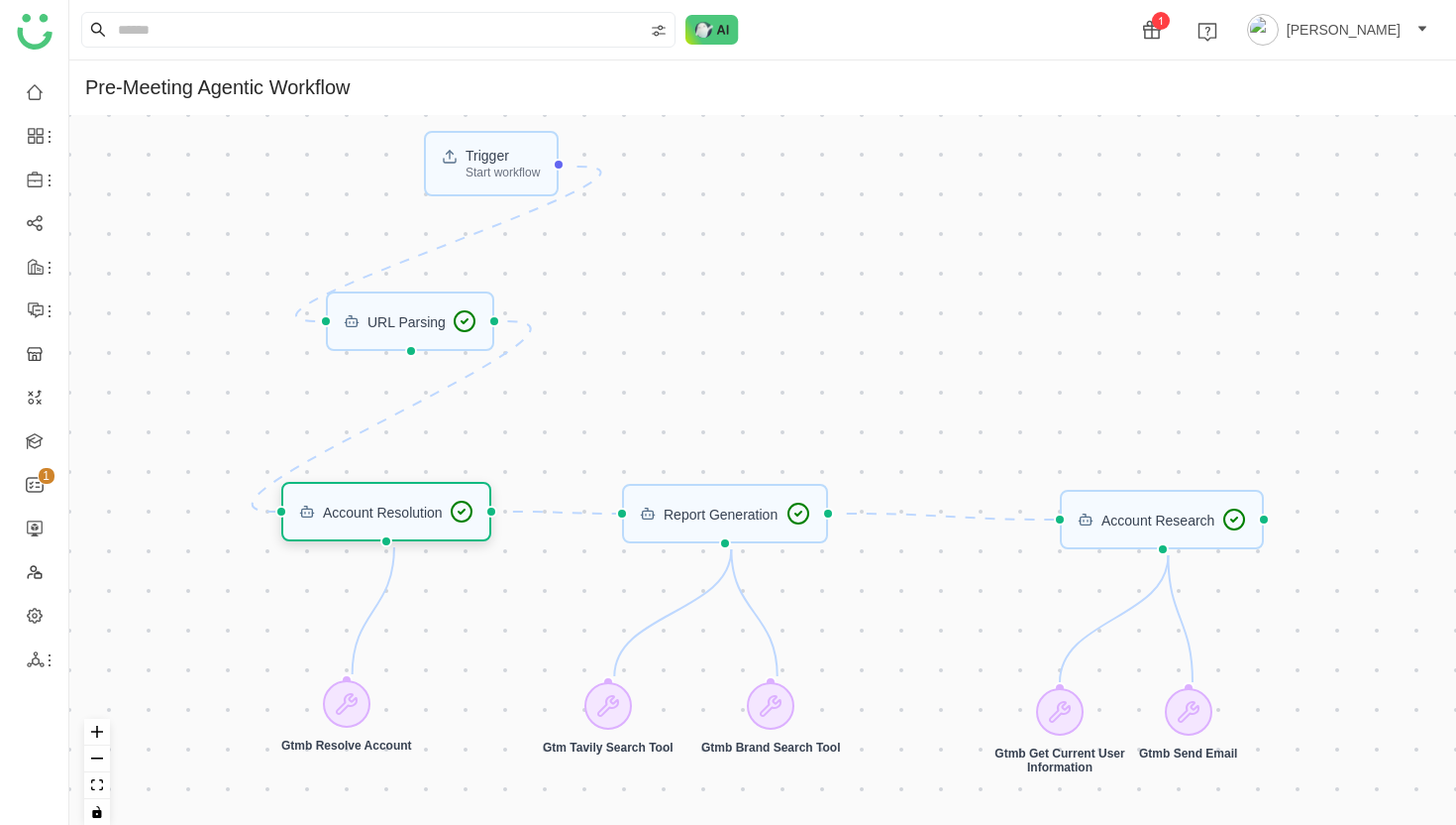
click at [425, 520] on div "Account Resolution" at bounding box center [386, 511] width 176 height 24
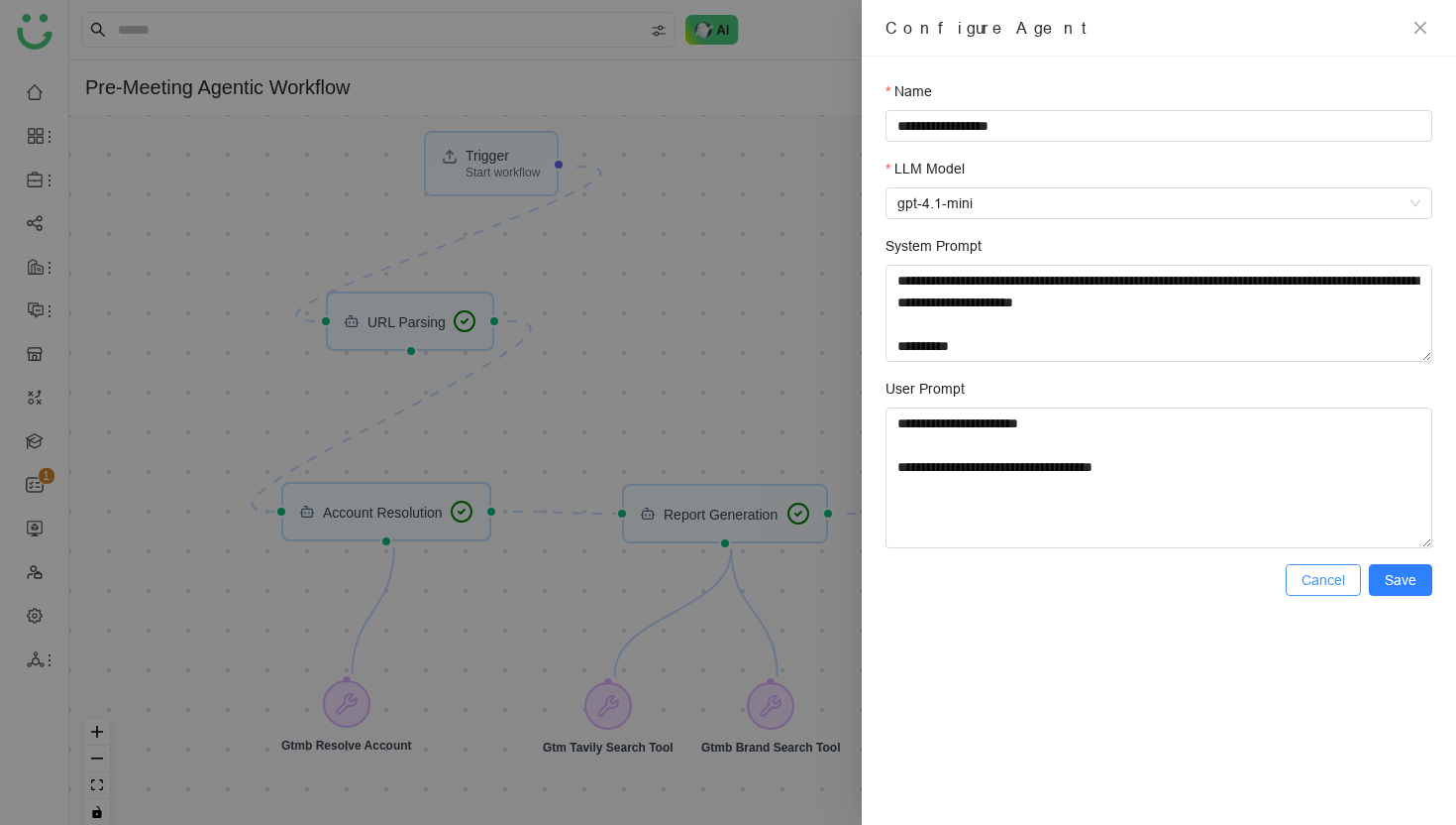
click at [1339, 579] on span "Cancel" at bounding box center [1324, 580] width 44 height 22
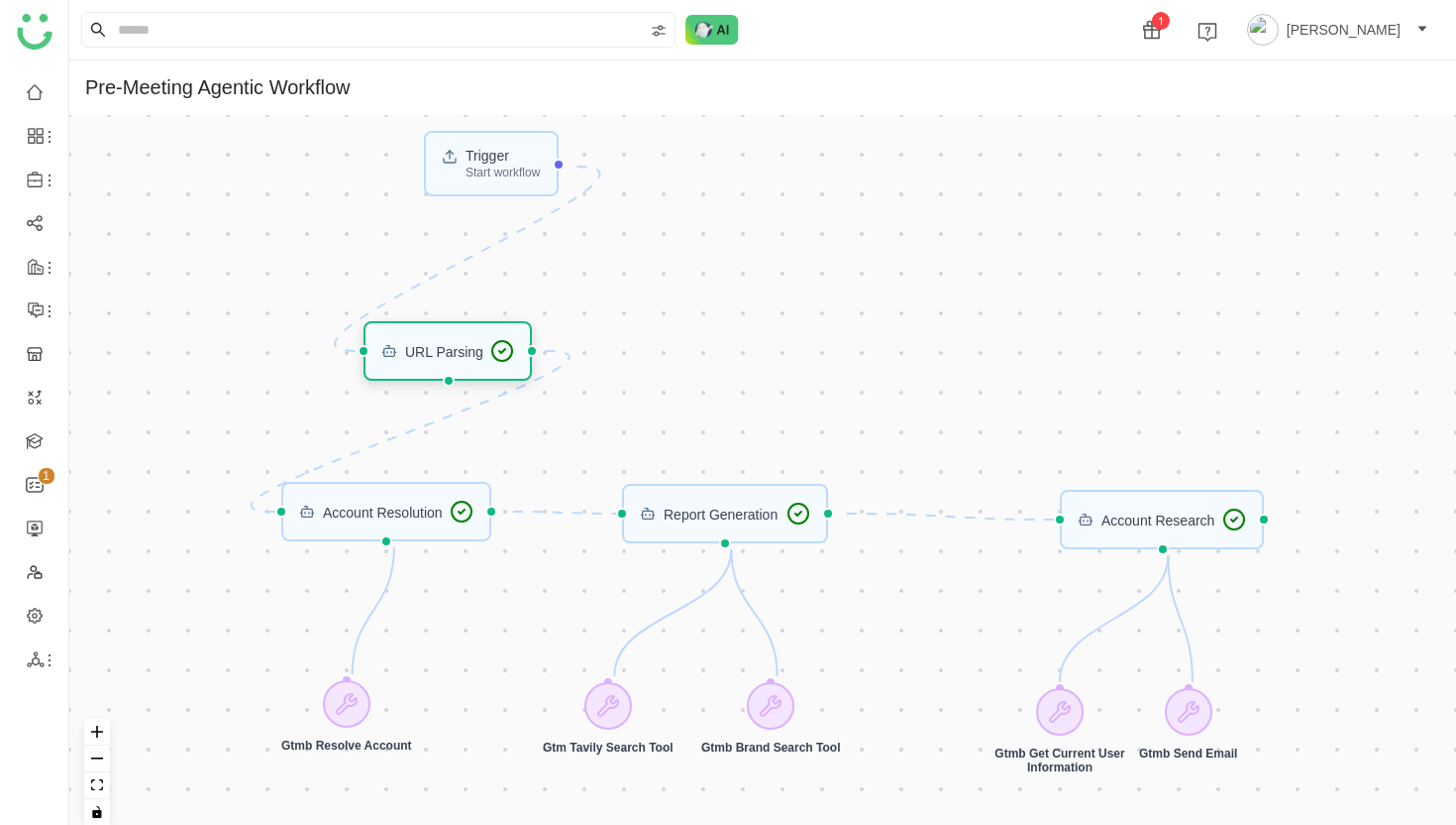
drag, startPoint x: 420, startPoint y: 324, endPoint x: 458, endPoint y: 352, distance: 47.2
click at [458, 352] on div "URL Parsing" at bounding box center [444, 350] width 78 height 14
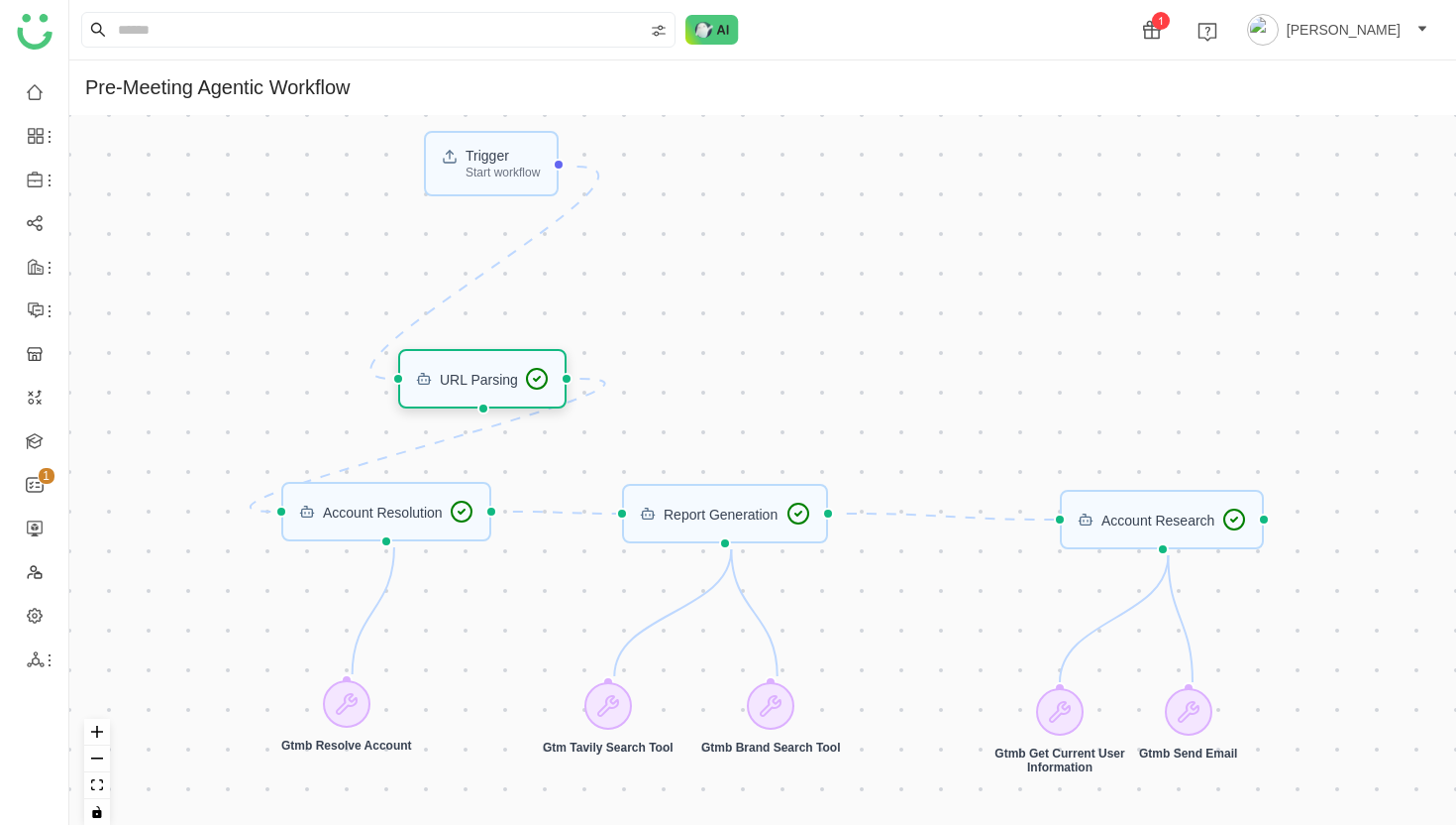
drag, startPoint x: 409, startPoint y: 356, endPoint x: 444, endPoint y: 385, distance: 45.5
click at [444, 385] on div "URL Parsing" at bounding box center [478, 378] width 78 height 14
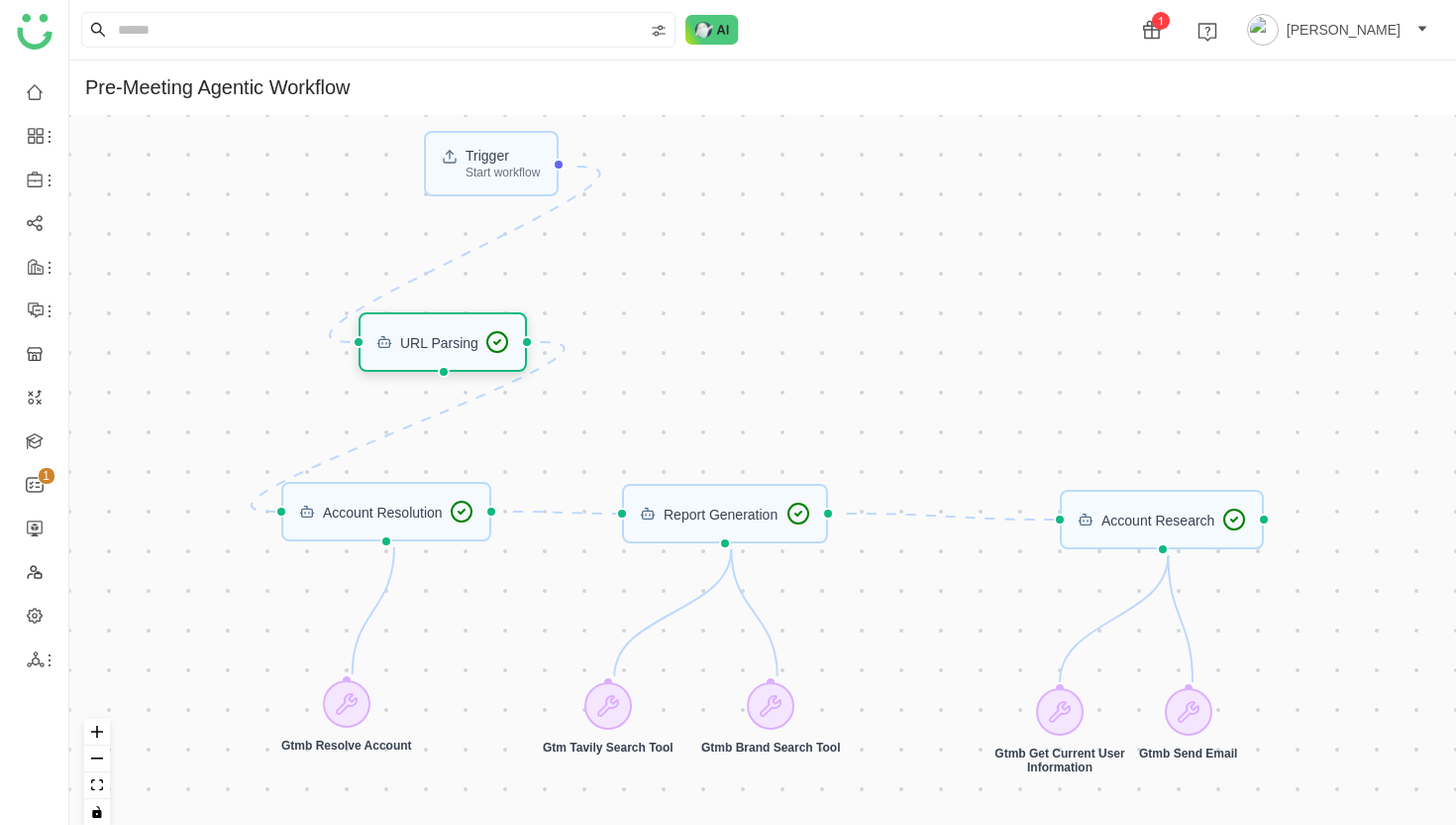
drag, startPoint x: 444, startPoint y: 385, endPoint x: 404, endPoint y: 348, distance: 54.5
click at [404, 348] on div "URL Parsing" at bounding box center [439, 342] width 78 height 14
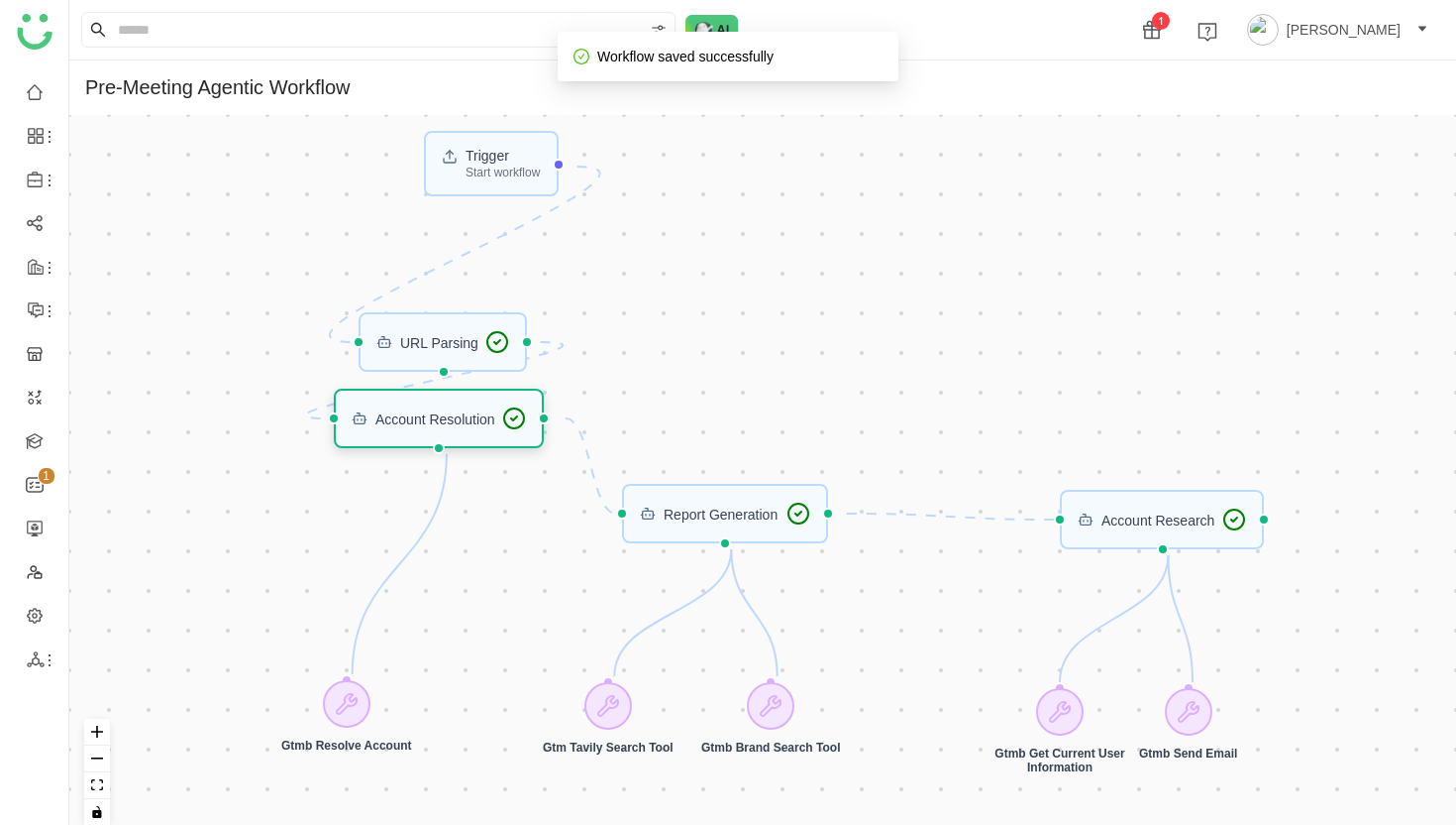
drag, startPoint x: 400, startPoint y: 510, endPoint x: 453, endPoint y: 418, distance: 106.2
click at [453, 418] on div "Account Resolution" at bounding box center [435, 418] width 120 height 14
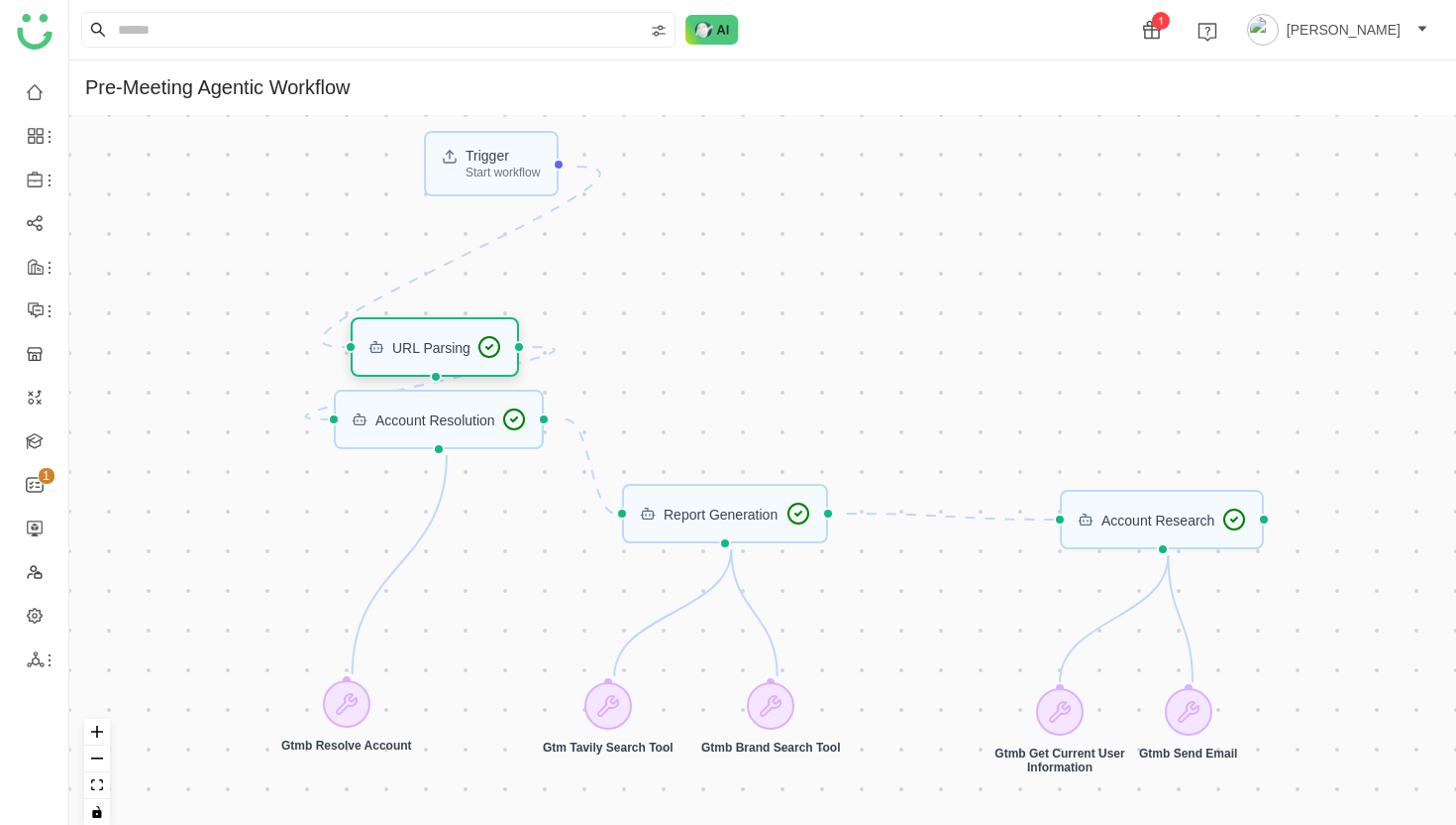
click at [441, 351] on div "URL Parsing" at bounding box center [431, 346] width 78 height 14
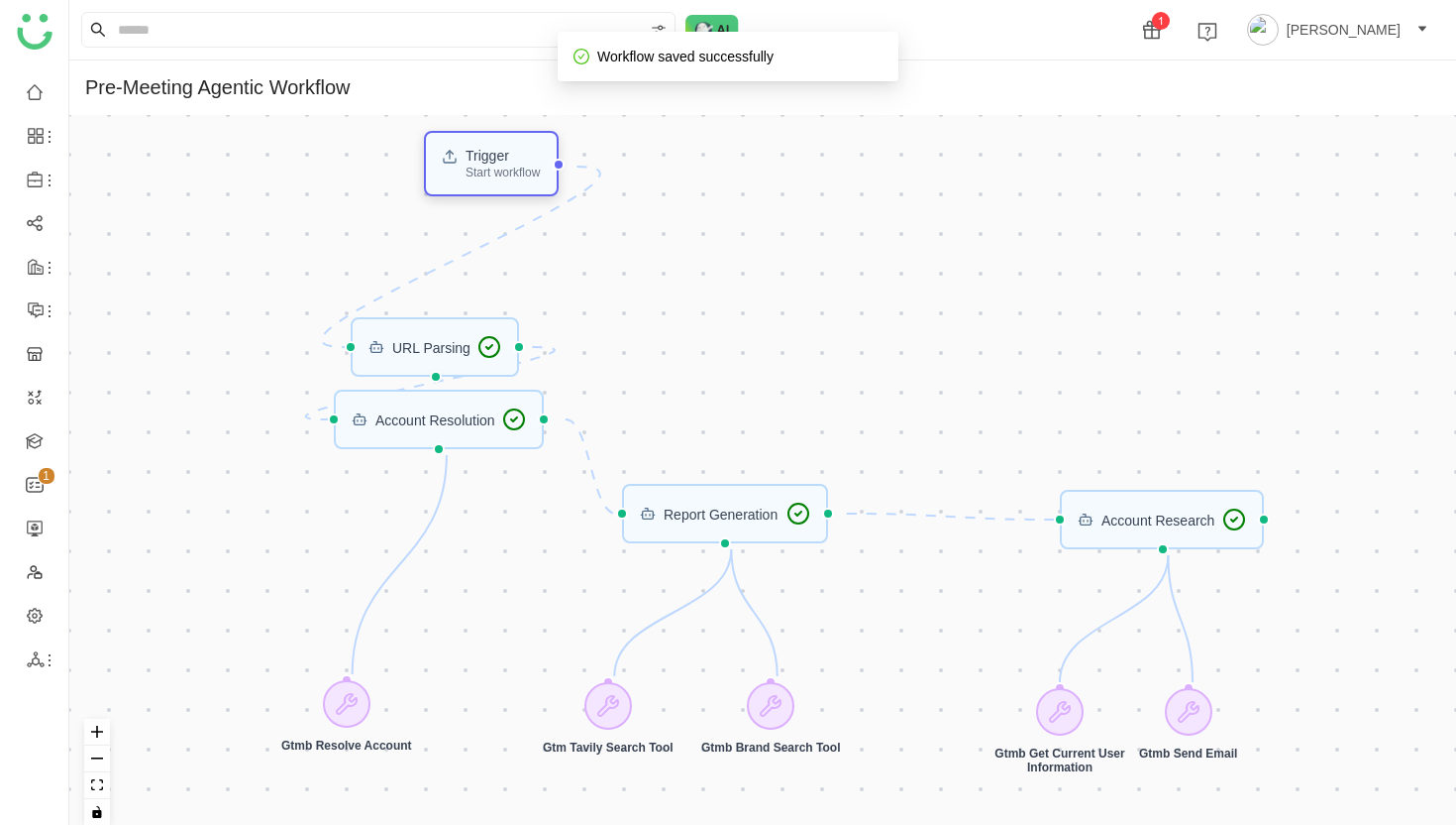
click at [512, 172] on div "Start workflow" at bounding box center [502, 173] width 74 height 12
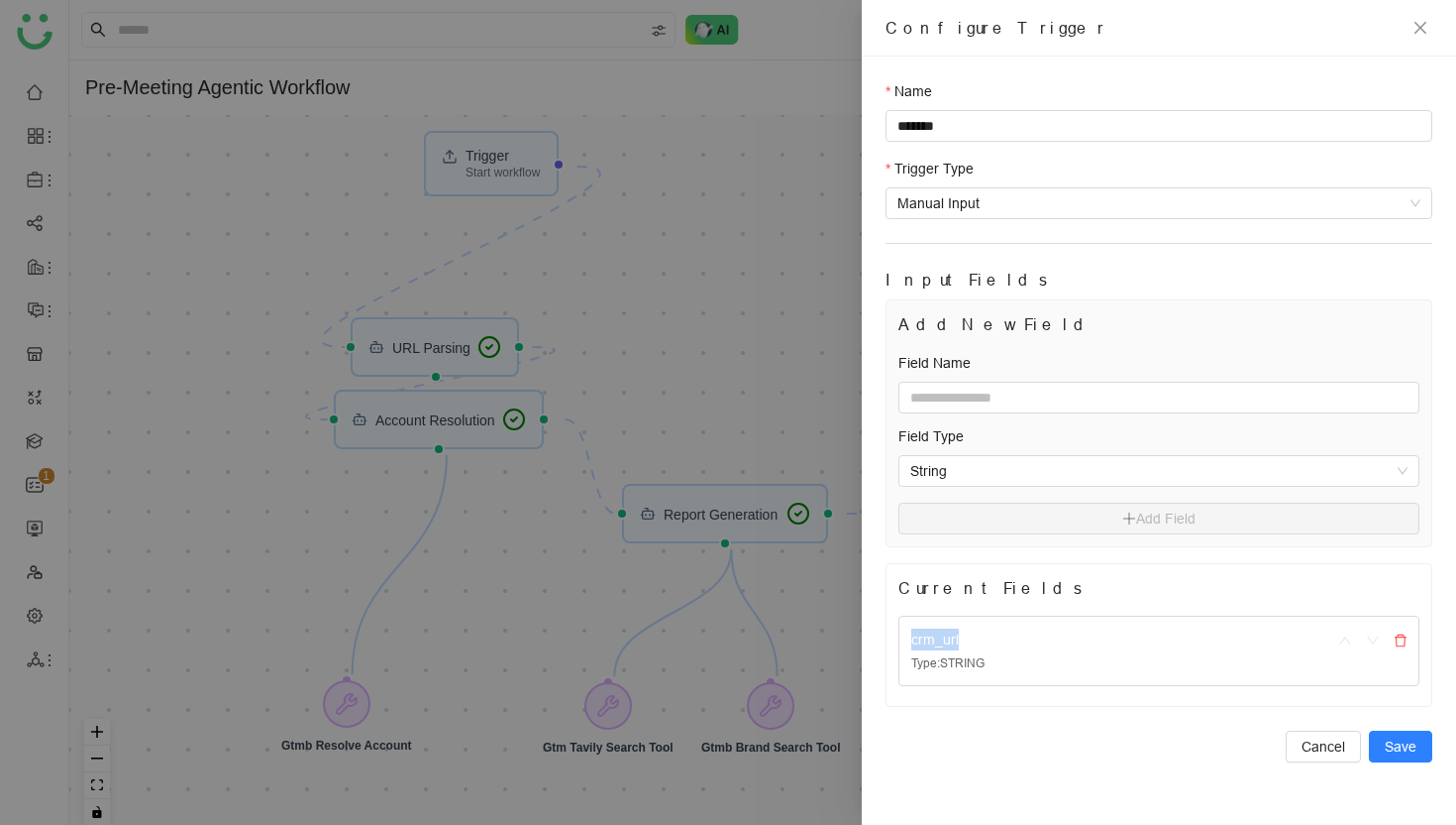
drag, startPoint x: 912, startPoint y: 642, endPoint x: 962, endPoint y: 646, distance: 50.2
click at [962, 646] on div "crm_url" at bounding box center [1109, 639] width 396 height 22
click at [456, 354] on div at bounding box center [728, 412] width 1456 height 825
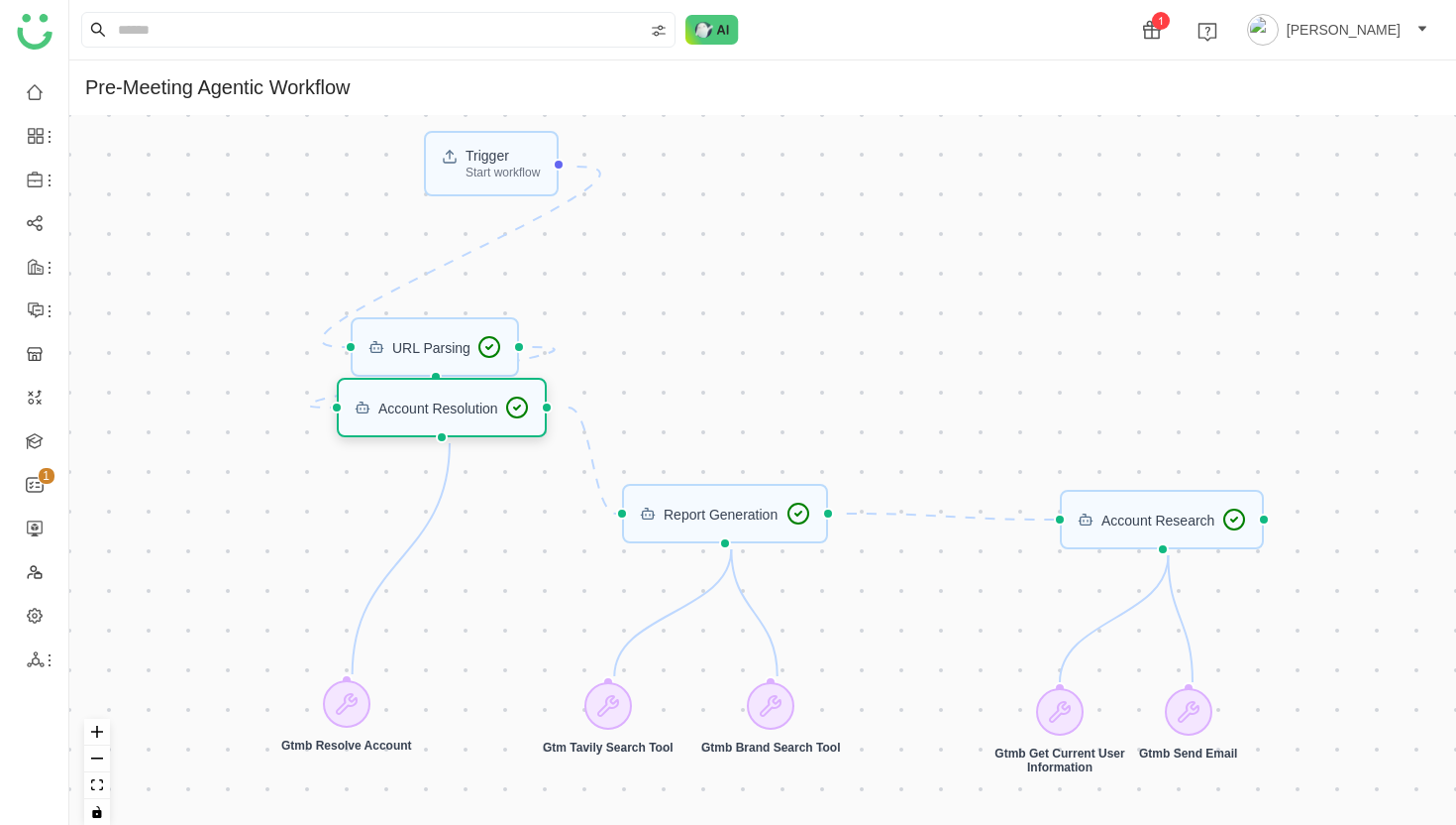
drag, startPoint x: 447, startPoint y: 422, endPoint x: 450, endPoint y: 410, distance: 12.4
click at [450, 410] on div "Account Resolution" at bounding box center [438, 407] width 120 height 14
click at [460, 411] on div "Account Resolution" at bounding box center [438, 407] width 120 height 14
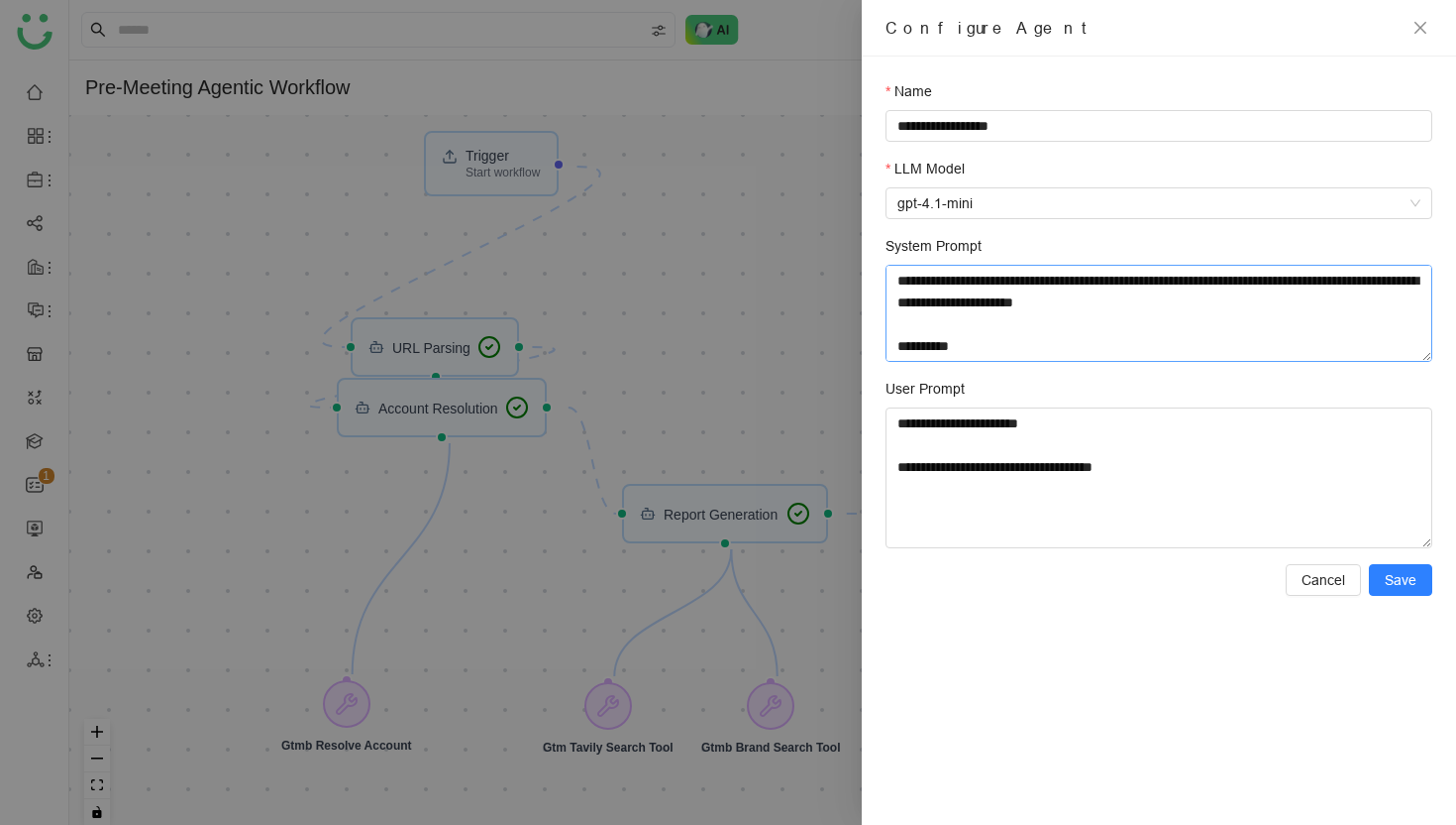
click at [1130, 318] on textarea "**********" at bounding box center [1158, 314] width 547 height 97
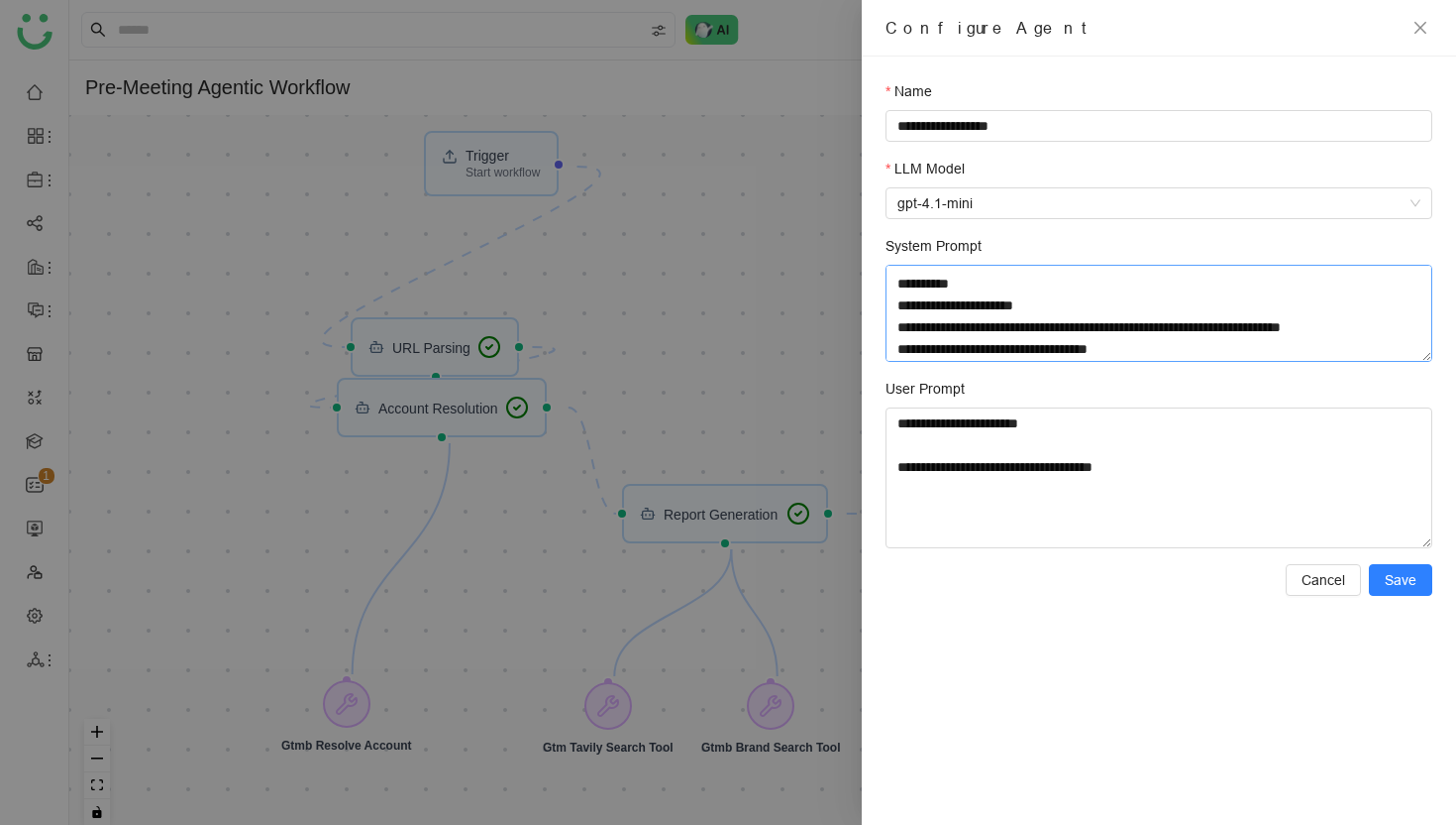
scroll to position [67, 0]
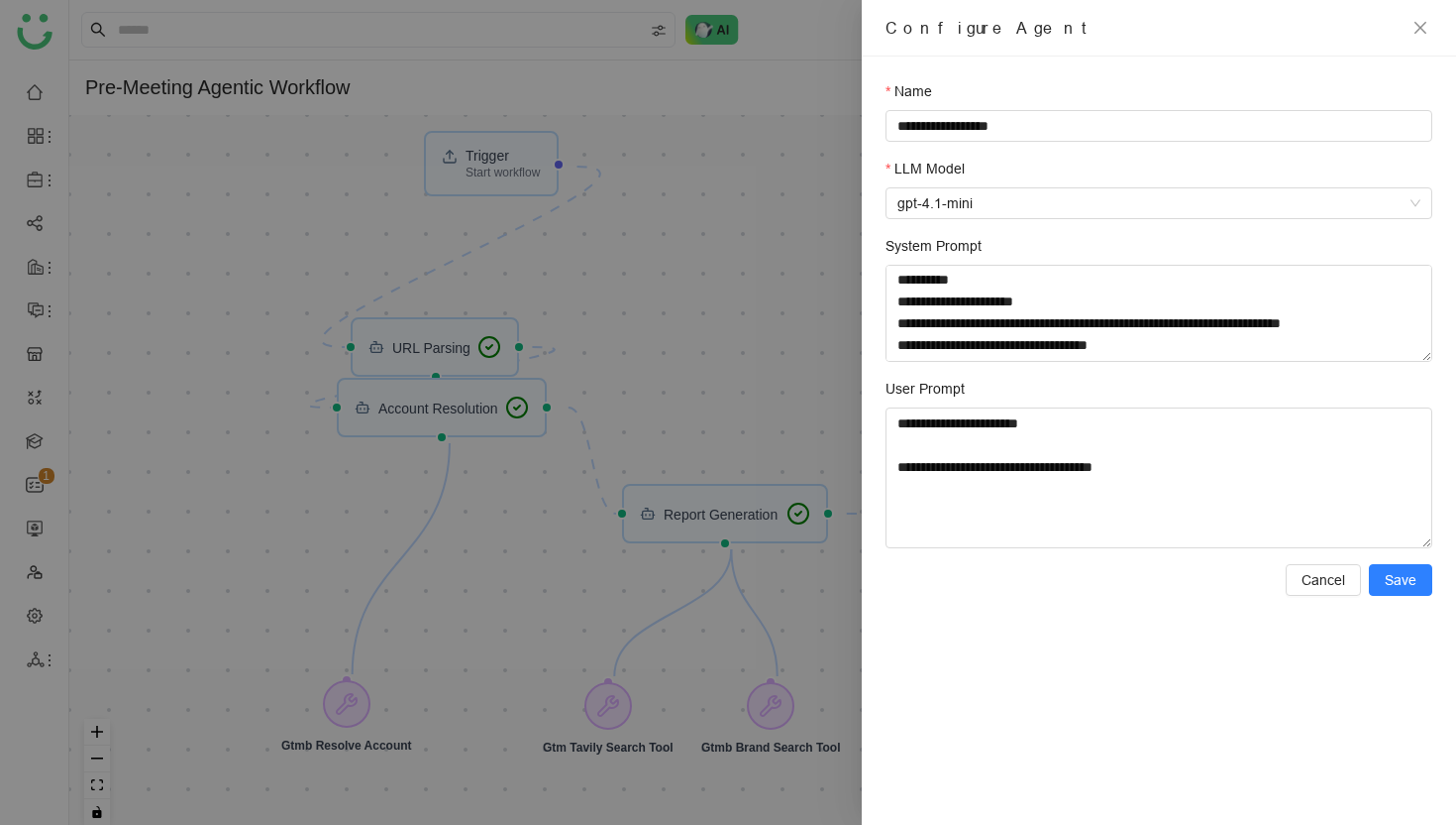
click at [771, 359] on div at bounding box center [728, 412] width 1456 height 825
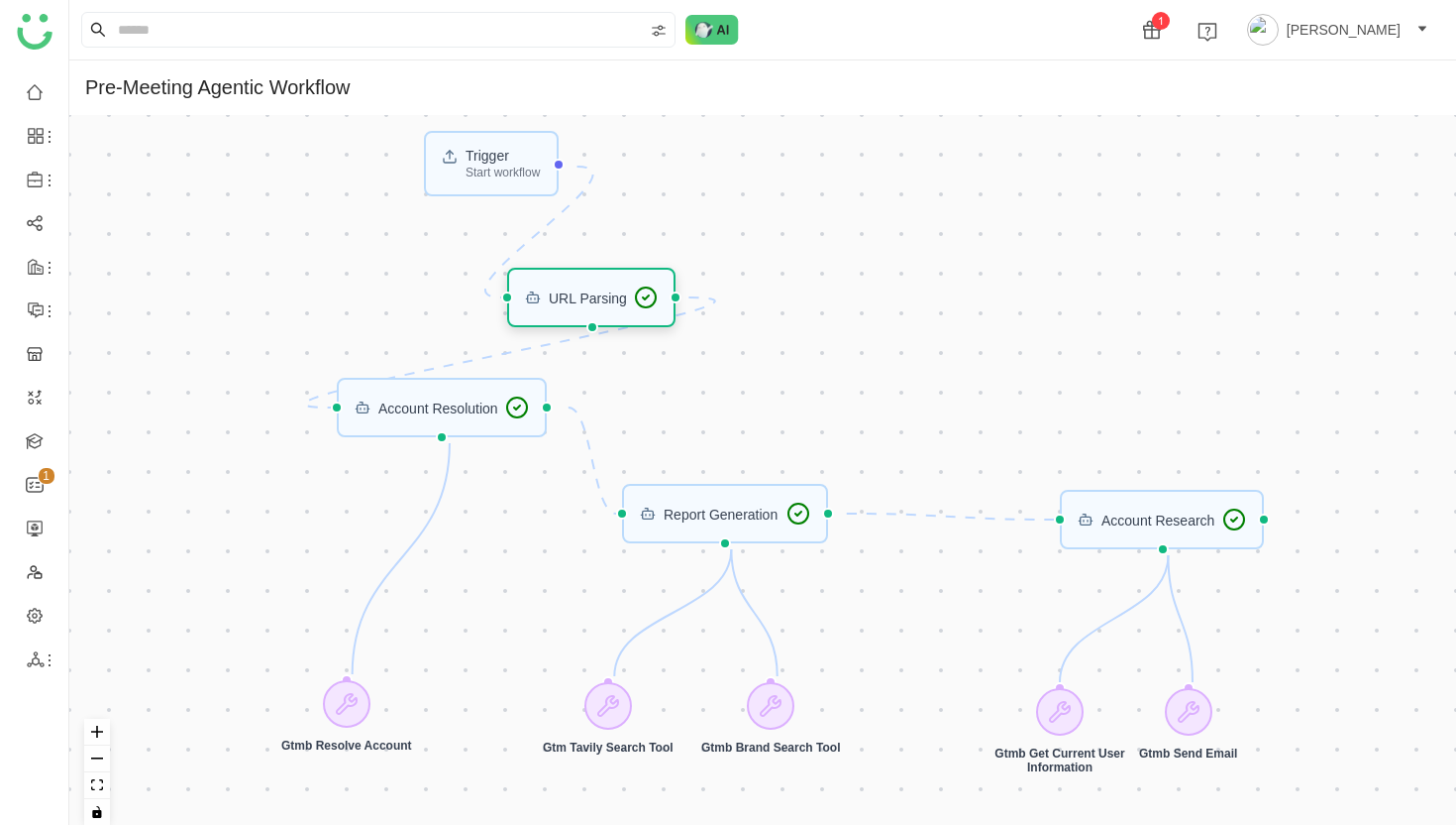
drag, startPoint x: 427, startPoint y: 346, endPoint x: 581, endPoint y: 296, distance: 161.9
click at [581, 296] on div "URL Parsing" at bounding box center [588, 297] width 78 height 14
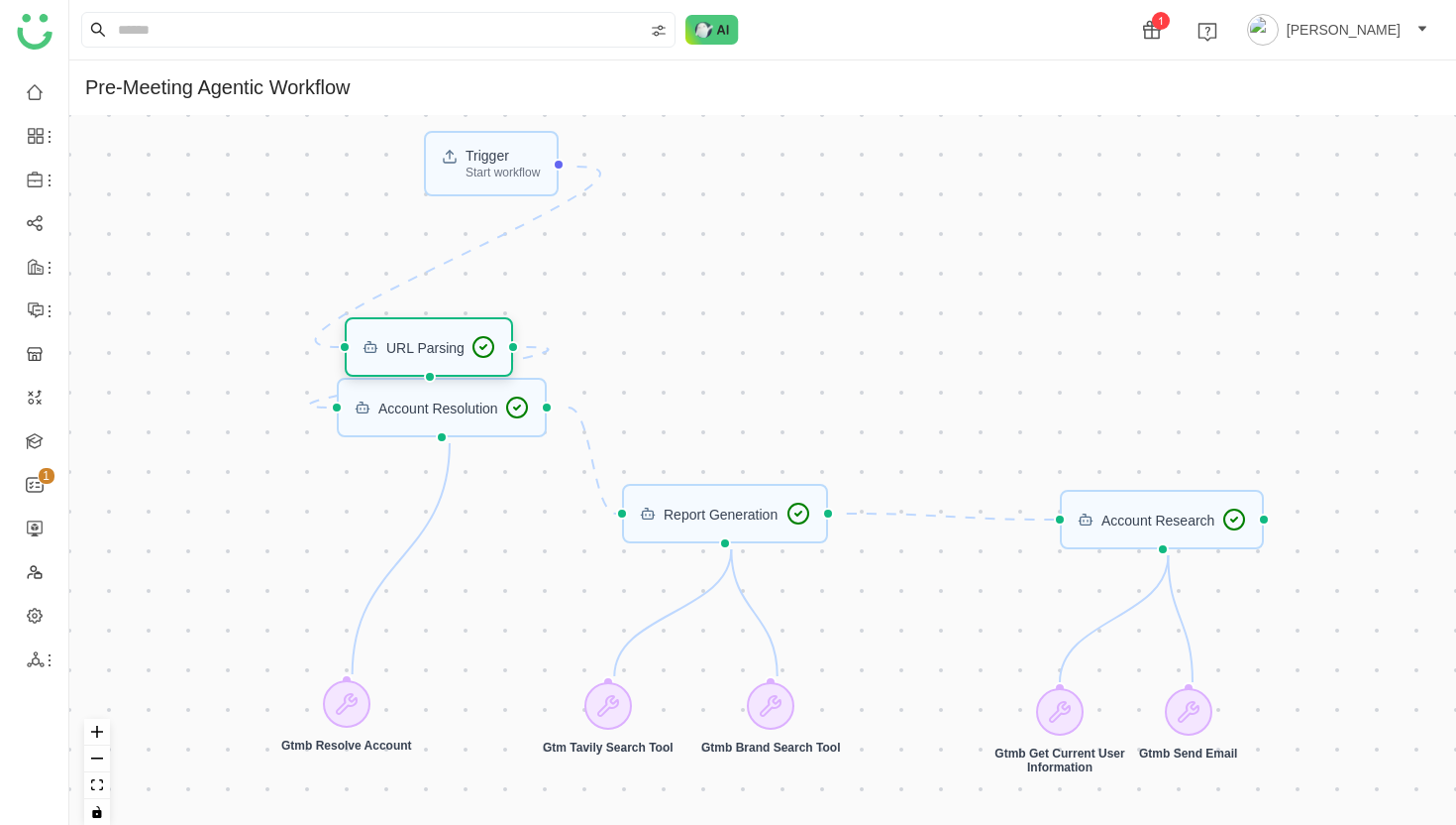
drag, startPoint x: 581, startPoint y: 289, endPoint x: 418, endPoint y: 340, distance: 170.8
click at [418, 340] on div "URL Parsing" at bounding box center [425, 346] width 78 height 14
click at [701, 300] on div "Trigger Start workflow Account Research URL Parsing Report Generation Account R…" at bounding box center [763, 478] width 1388 height 726
click at [492, 414] on div "Account Resolution" at bounding box center [438, 407] width 120 height 14
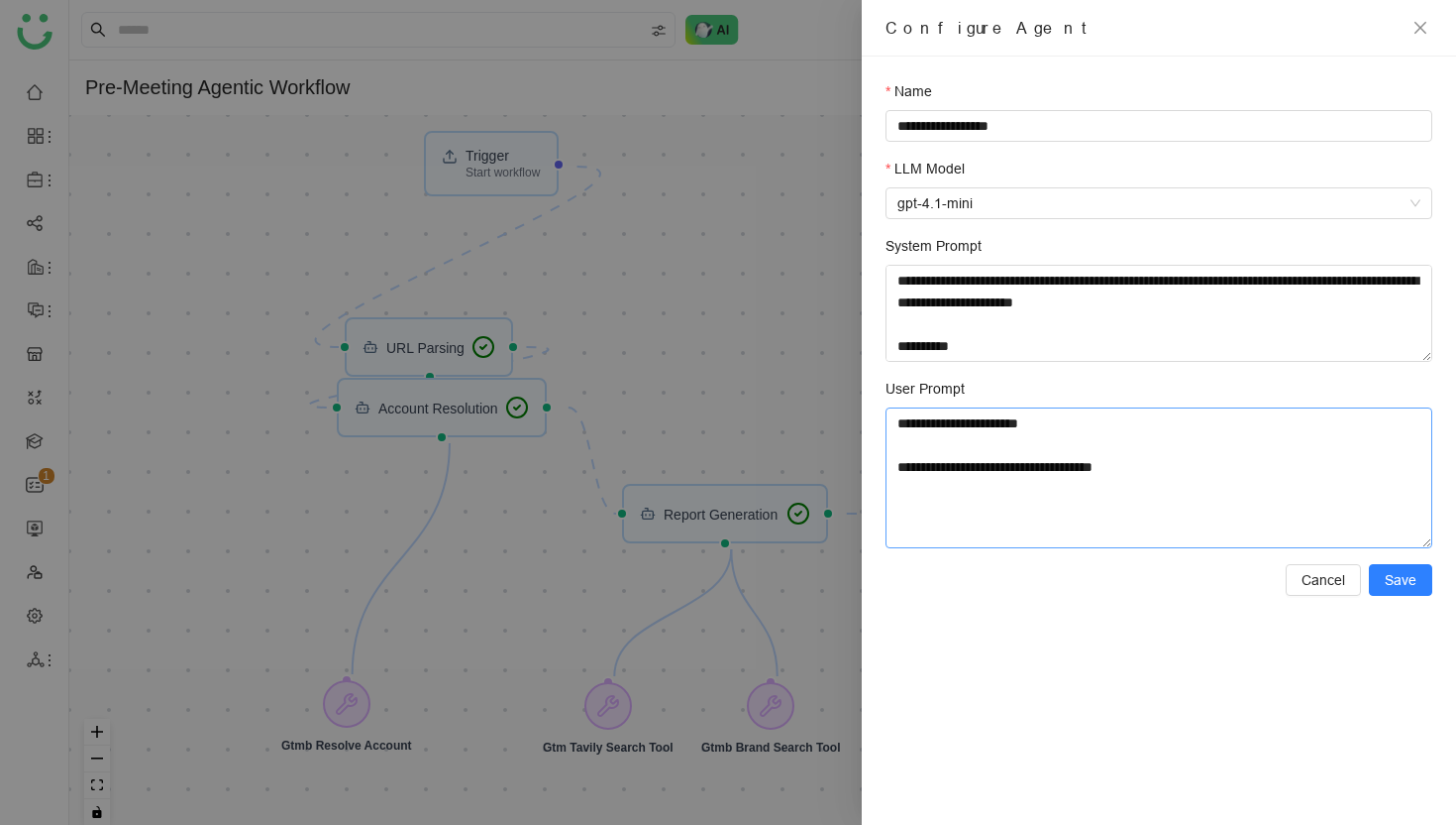
click at [1173, 461] on textarea "**********" at bounding box center [1158, 478] width 547 height 141
click at [1127, 273] on textarea "**********" at bounding box center [1158, 314] width 547 height 97
click at [1105, 306] on textarea "**********" at bounding box center [1158, 314] width 547 height 97
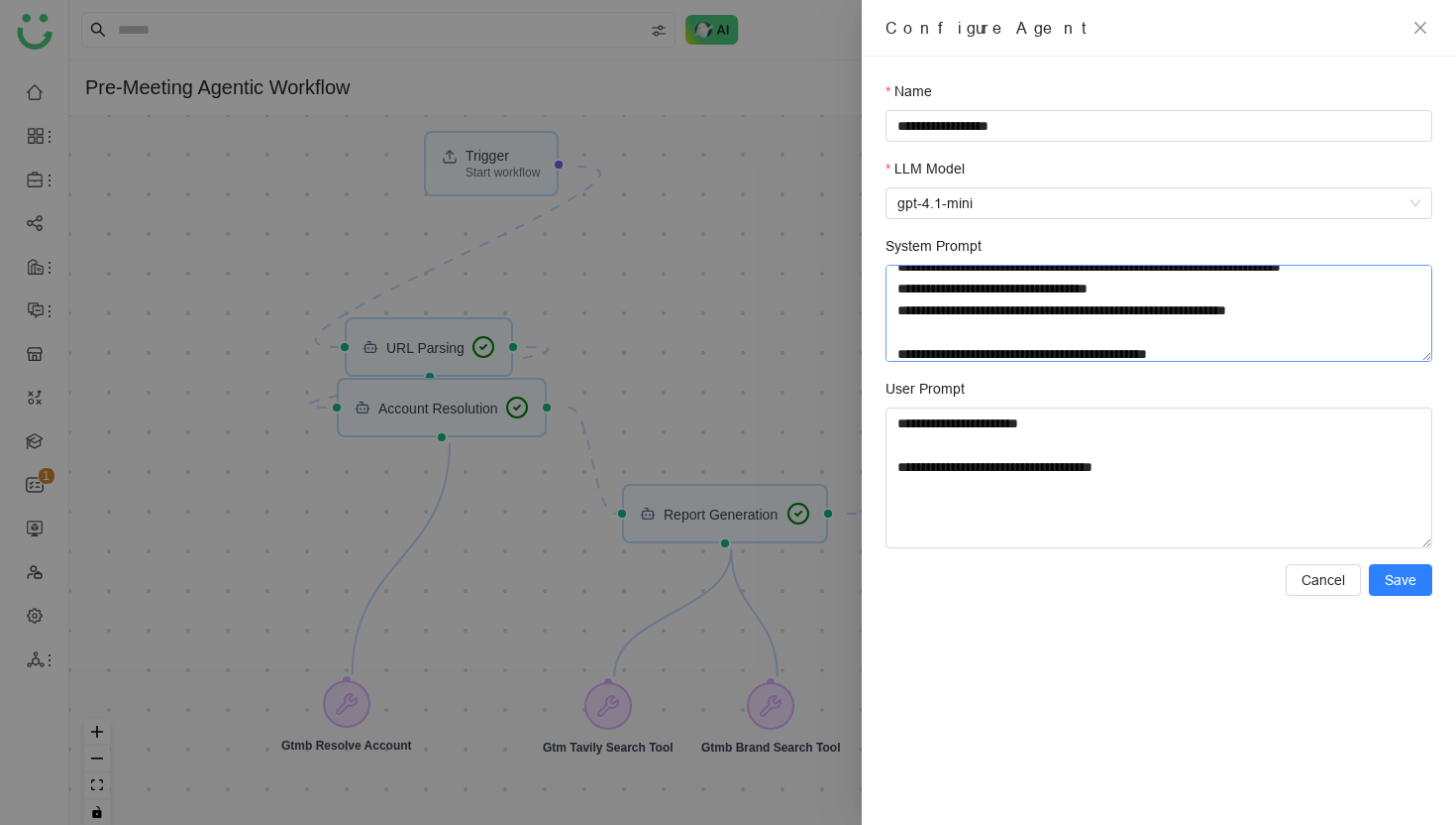
scroll to position [0, 0]
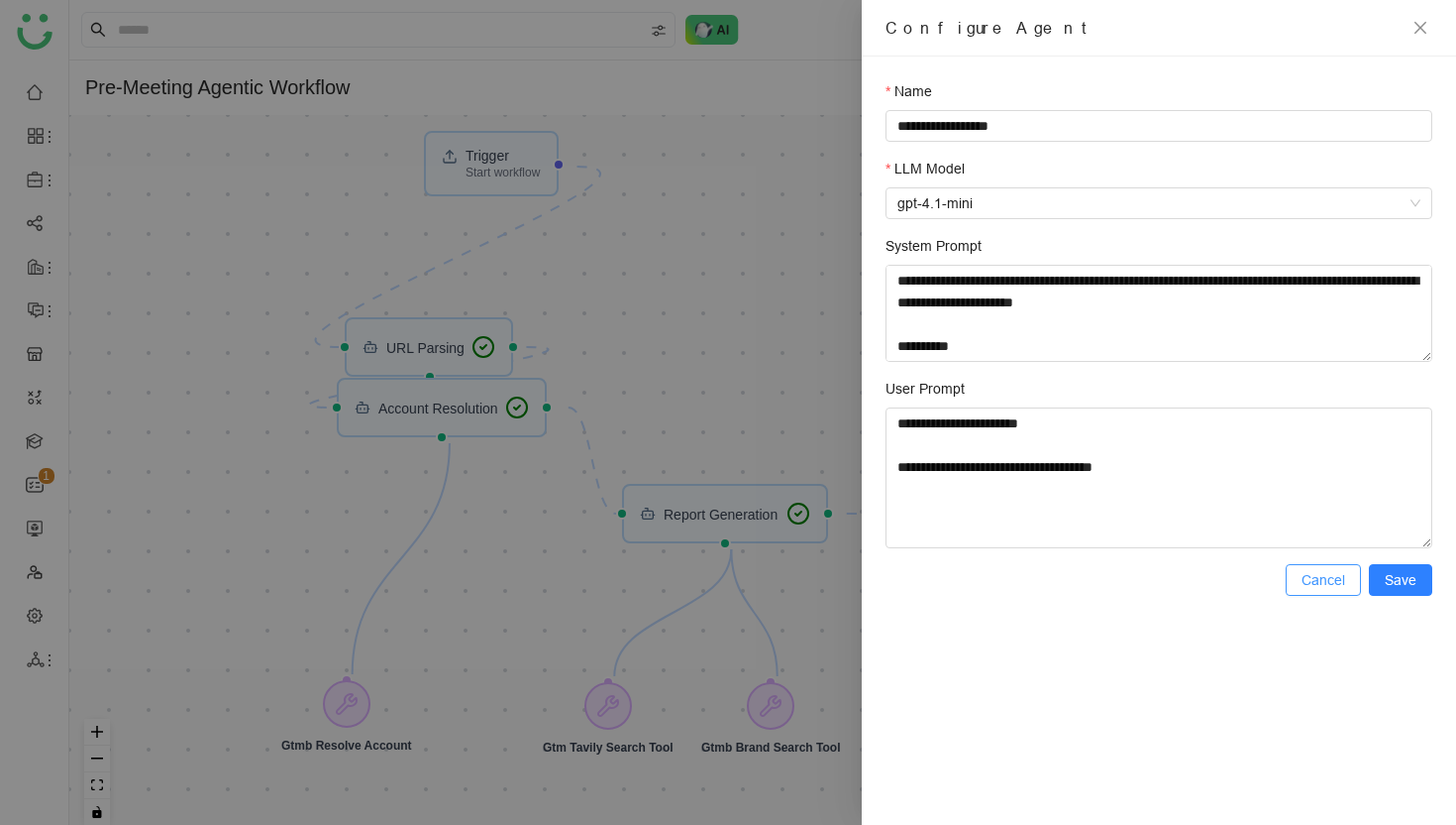
click at [1336, 581] on span "Cancel" at bounding box center [1324, 580] width 44 height 22
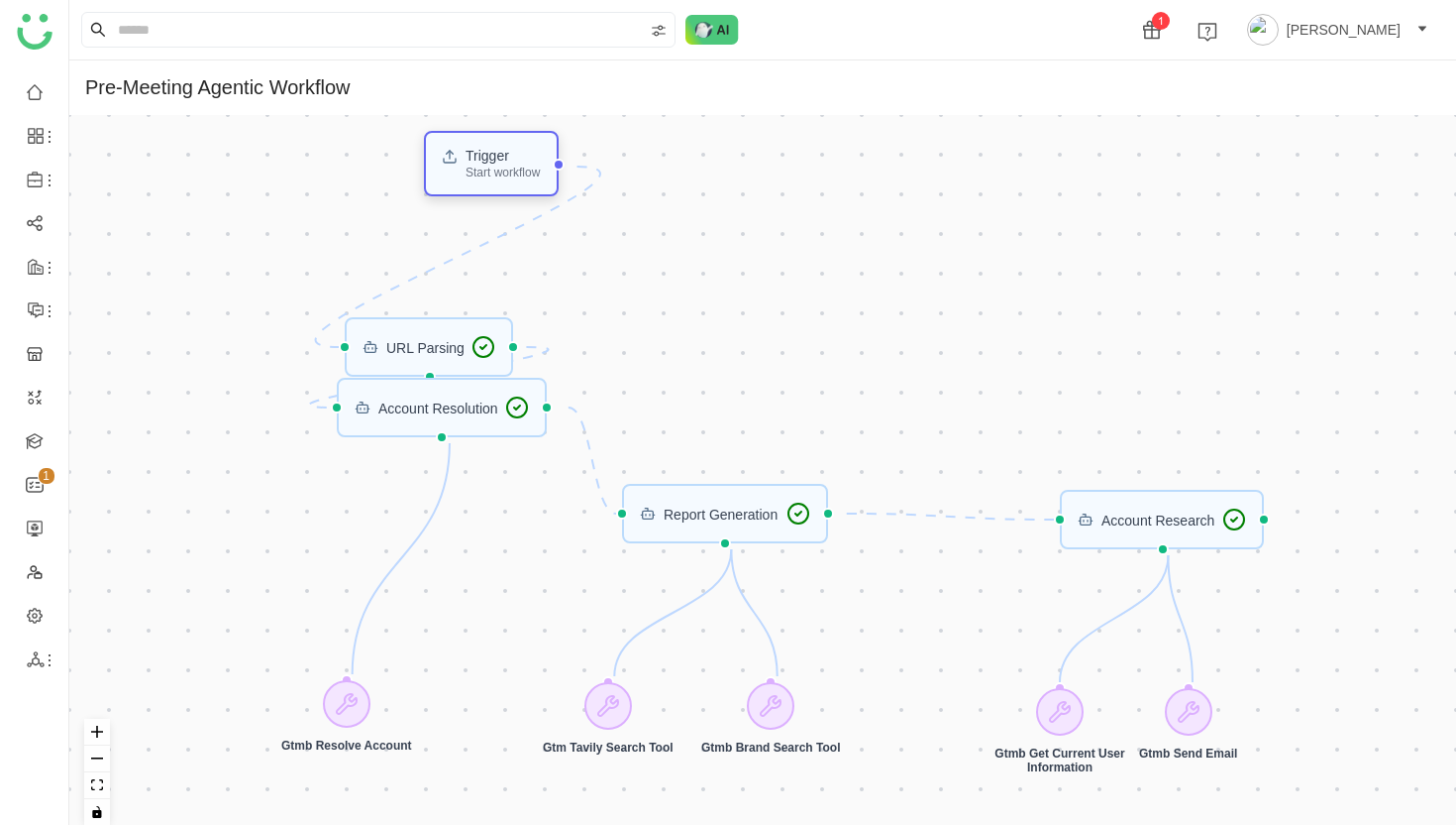
click at [482, 163] on div "Trigger" at bounding box center [502, 156] width 74 height 14
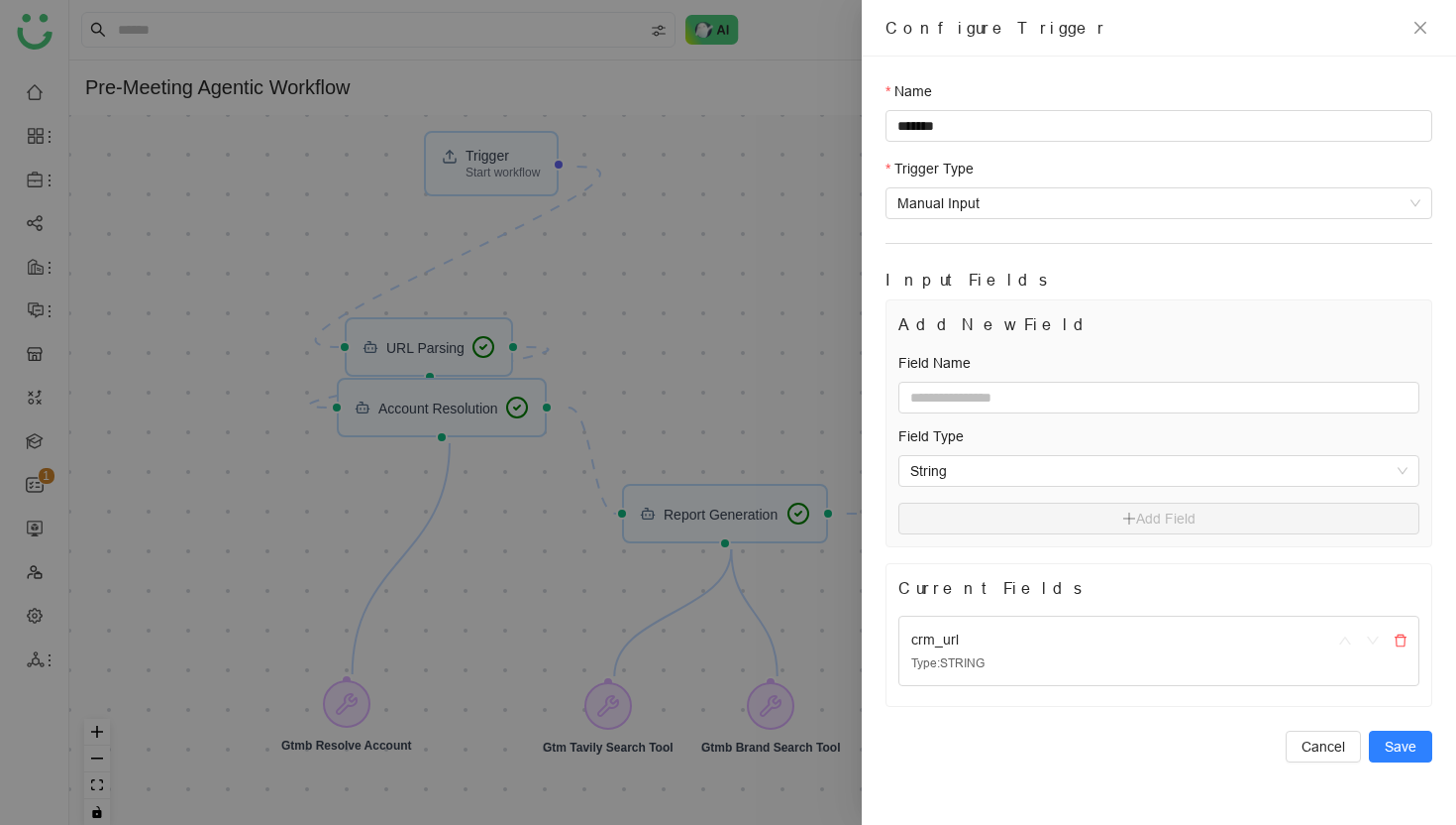
click at [650, 315] on div at bounding box center [728, 412] width 1456 height 825
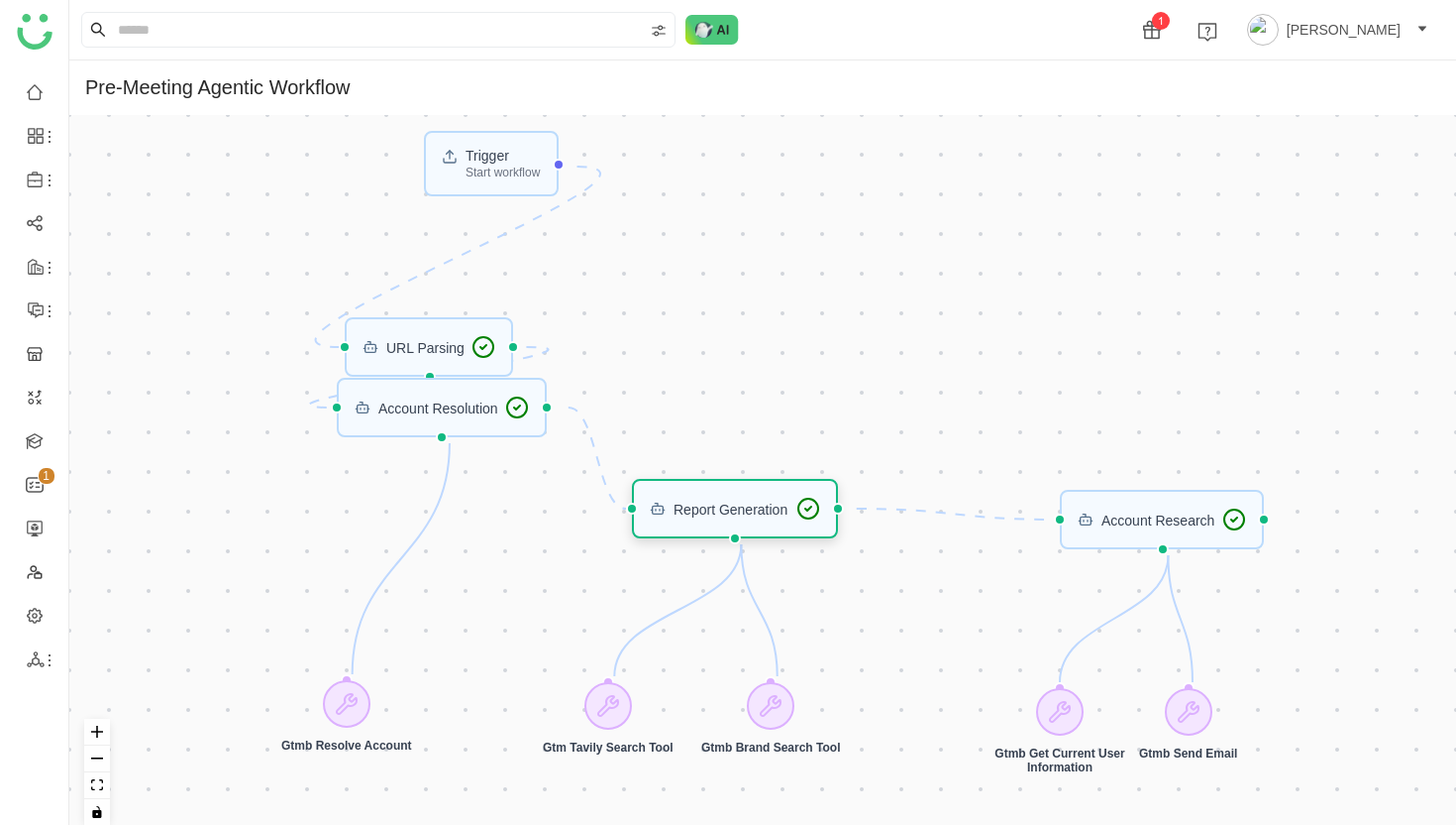
drag, startPoint x: 709, startPoint y: 522, endPoint x: 719, endPoint y: 517, distance: 11.2
click at [719, 517] on div "Report Generation" at bounding box center [734, 508] width 170 height 24
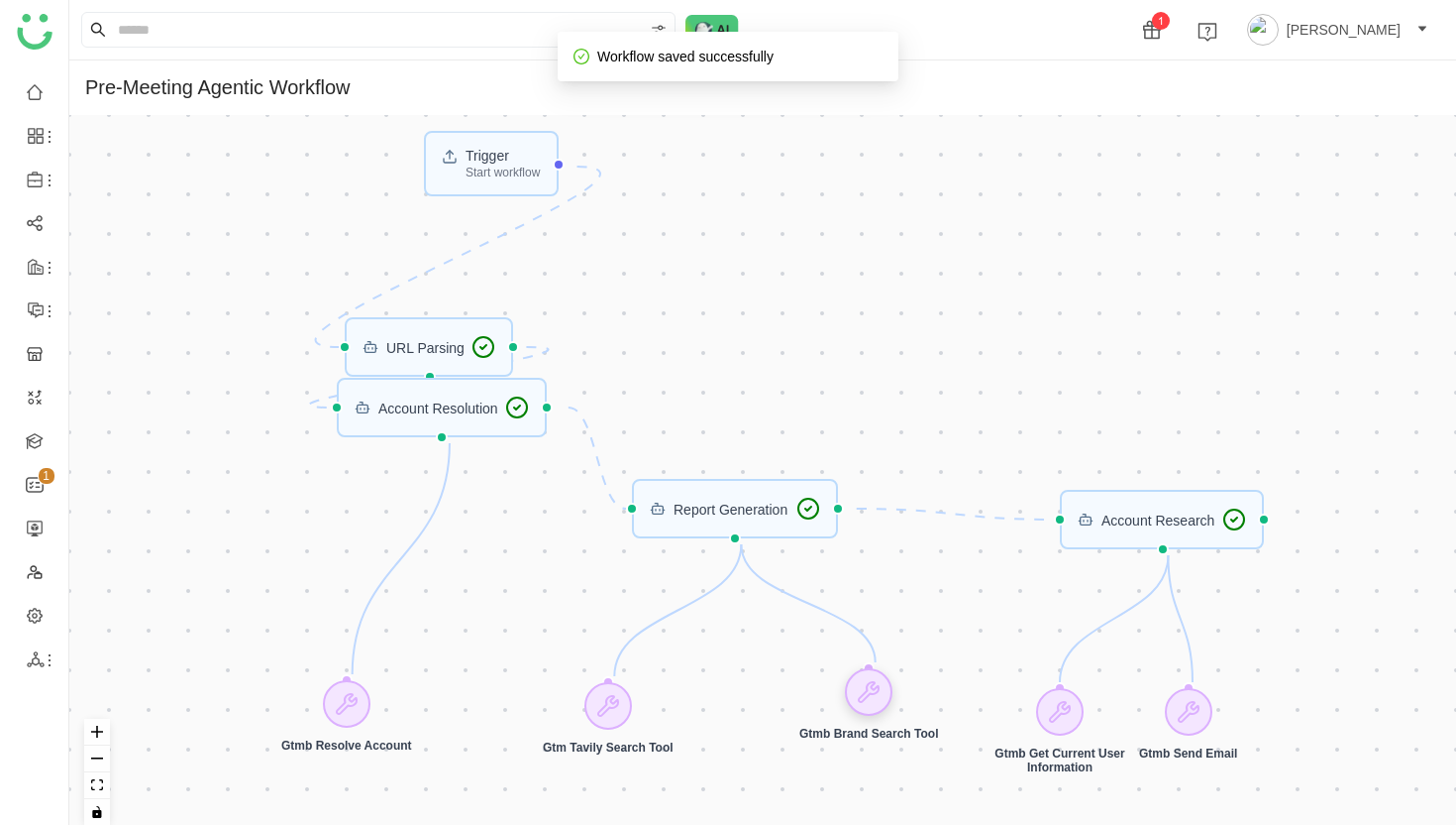
drag, startPoint x: 773, startPoint y: 702, endPoint x: 870, endPoint y: 688, distance: 98.0
click at [870, 688] on icon at bounding box center [868, 692] width 24 height 24
click at [730, 513] on div "Report Generation" at bounding box center [730, 508] width 114 height 14
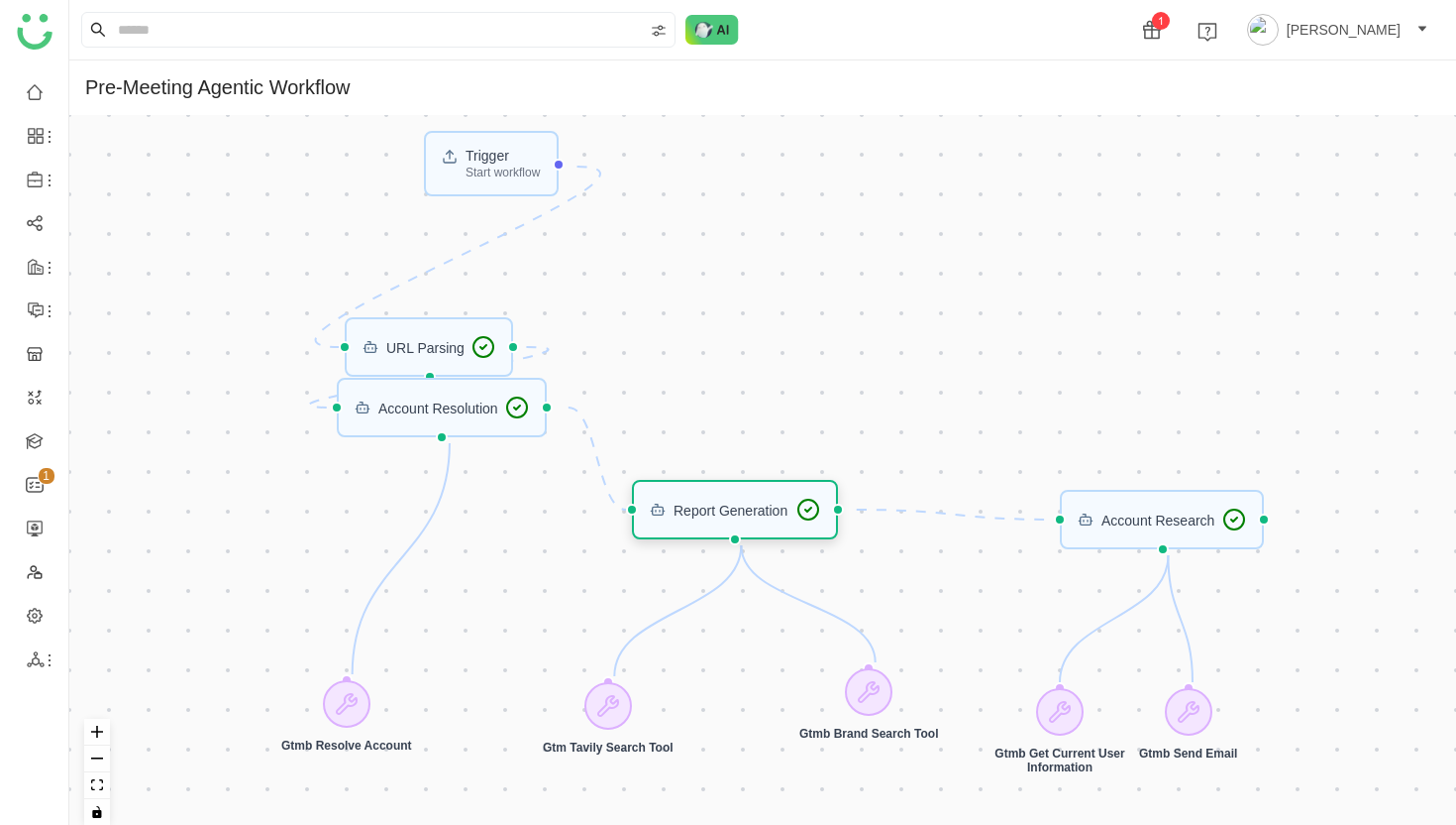
click at [730, 513] on div "Report Generation" at bounding box center [730, 509] width 114 height 14
click at [745, 399] on div "Trigger Start workflow Account Research URL Parsing Report Generation Account R…" at bounding box center [763, 478] width 1388 height 726
click at [651, 510] on icon at bounding box center [659, 509] width 16 height 16
click at [680, 508] on div "Report Generation" at bounding box center [731, 509] width 114 height 14
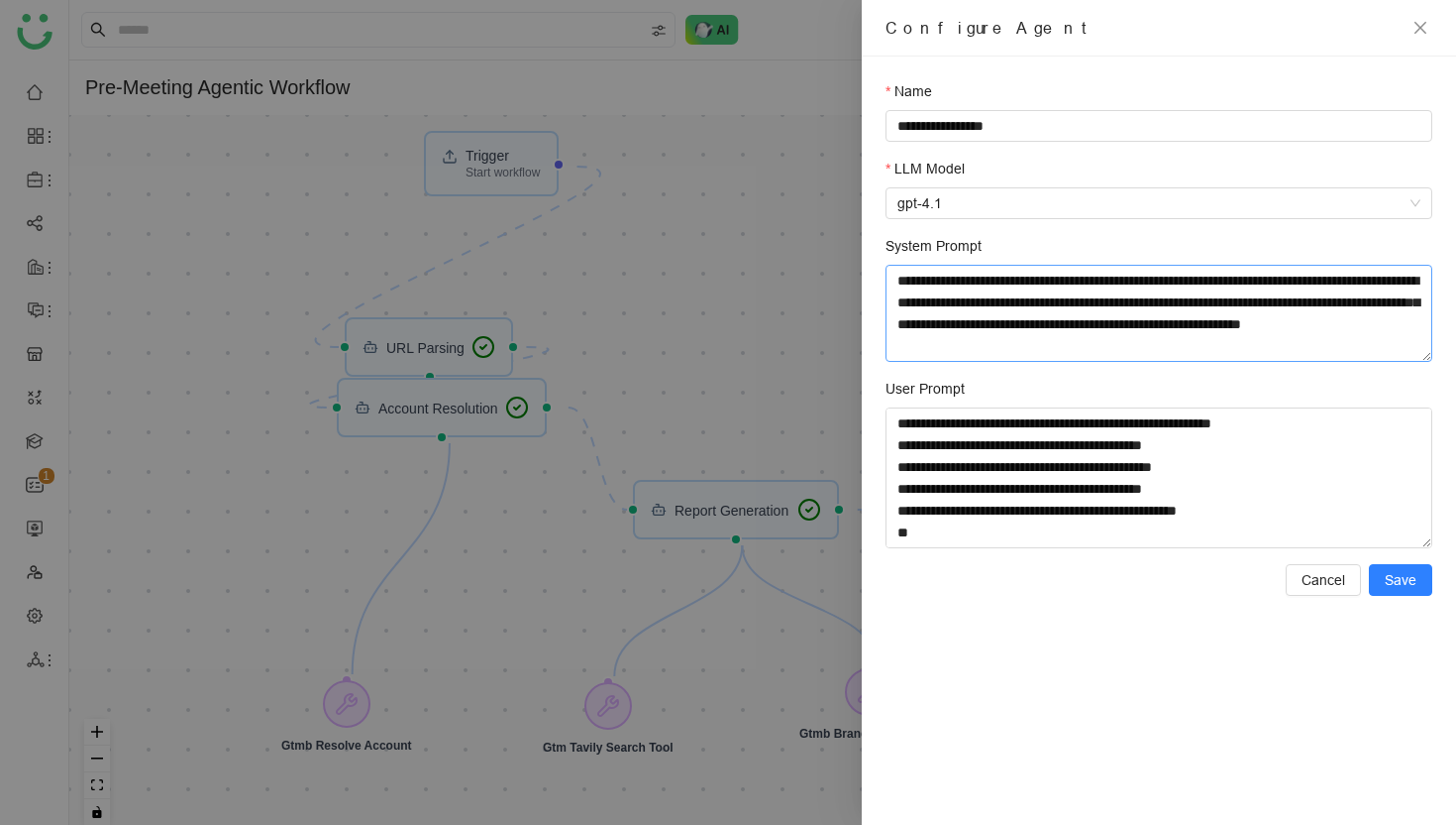
click at [1020, 298] on textarea "**********" at bounding box center [1158, 314] width 547 height 97
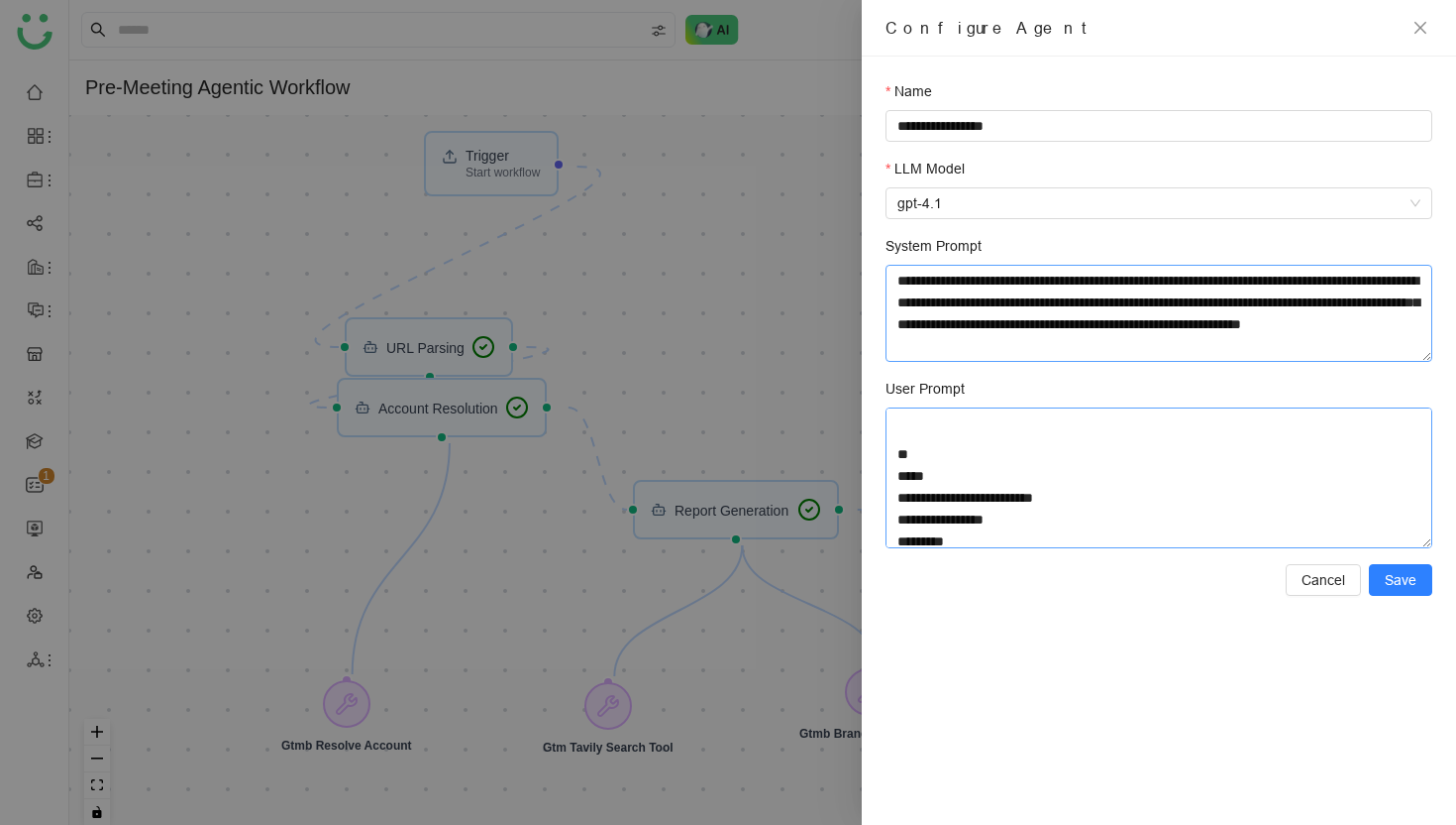
scroll to position [756, 0]
drag, startPoint x: 913, startPoint y: 442, endPoint x: 960, endPoint y: 535, distance: 104.2
click at [960, 535] on textarea "User Prompt" at bounding box center [1158, 478] width 547 height 141
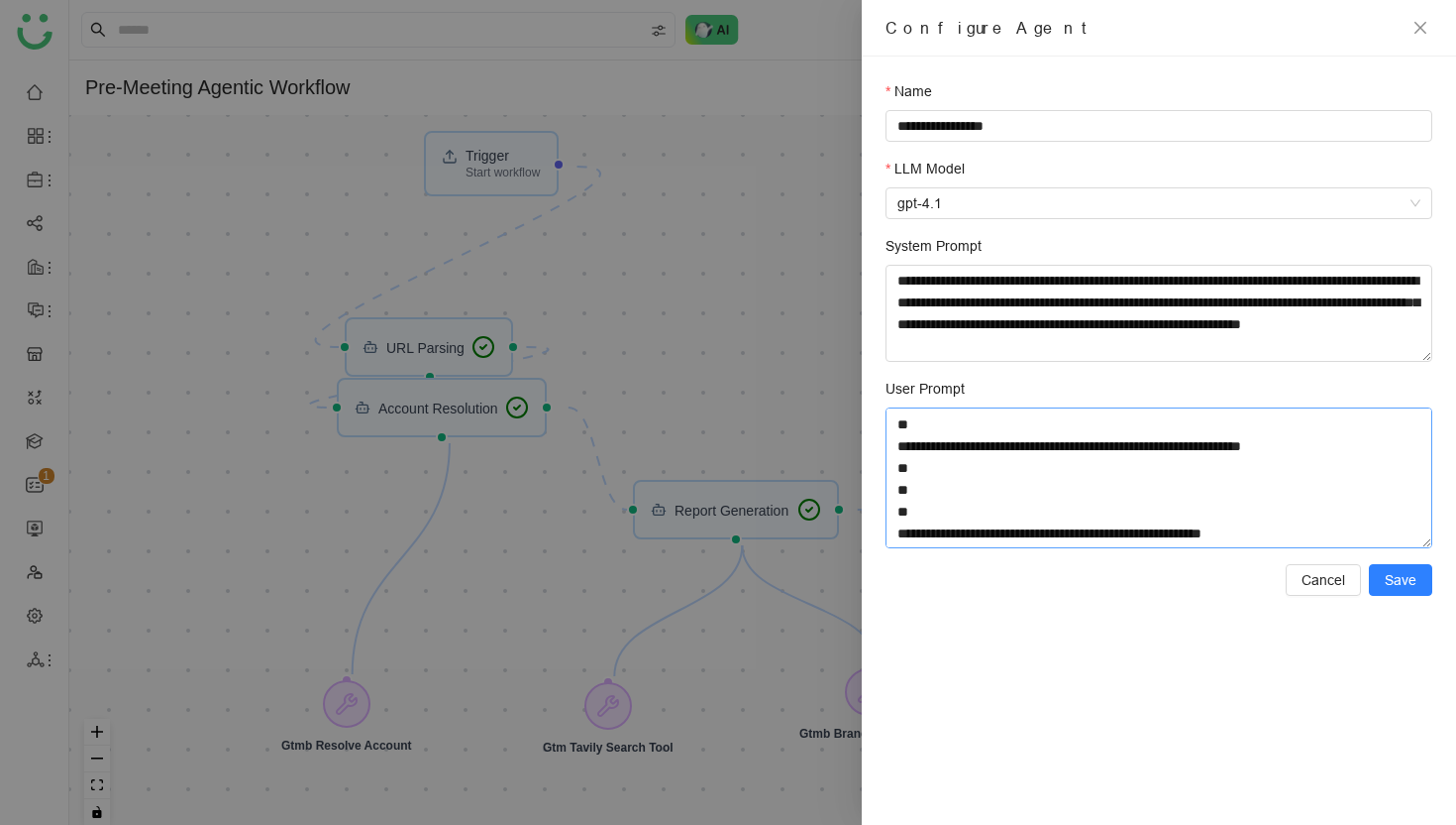
scroll to position [565, 0]
click at [930, 516] on textarea "User Prompt" at bounding box center [1158, 478] width 547 height 141
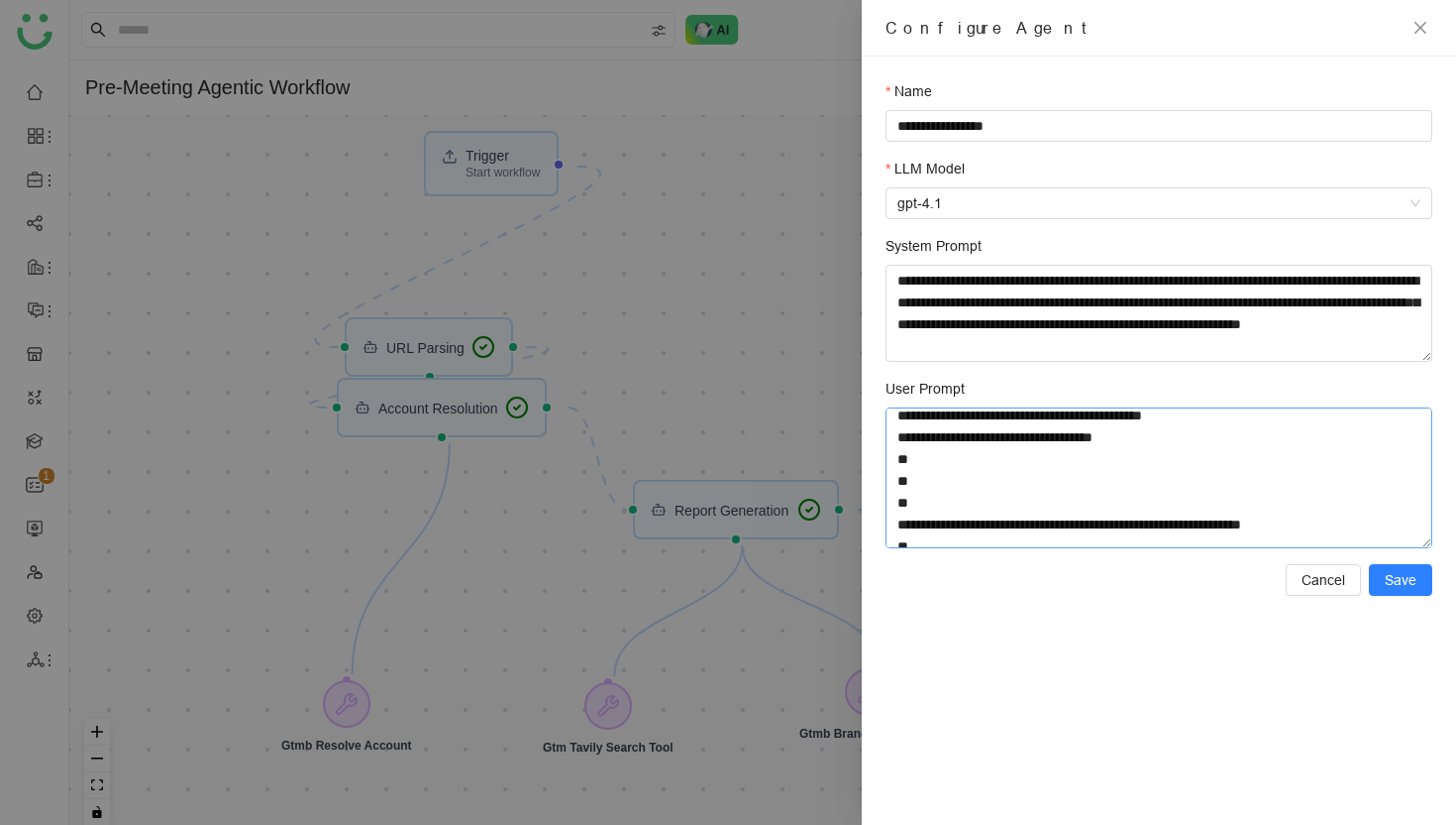
scroll to position [483, 0]
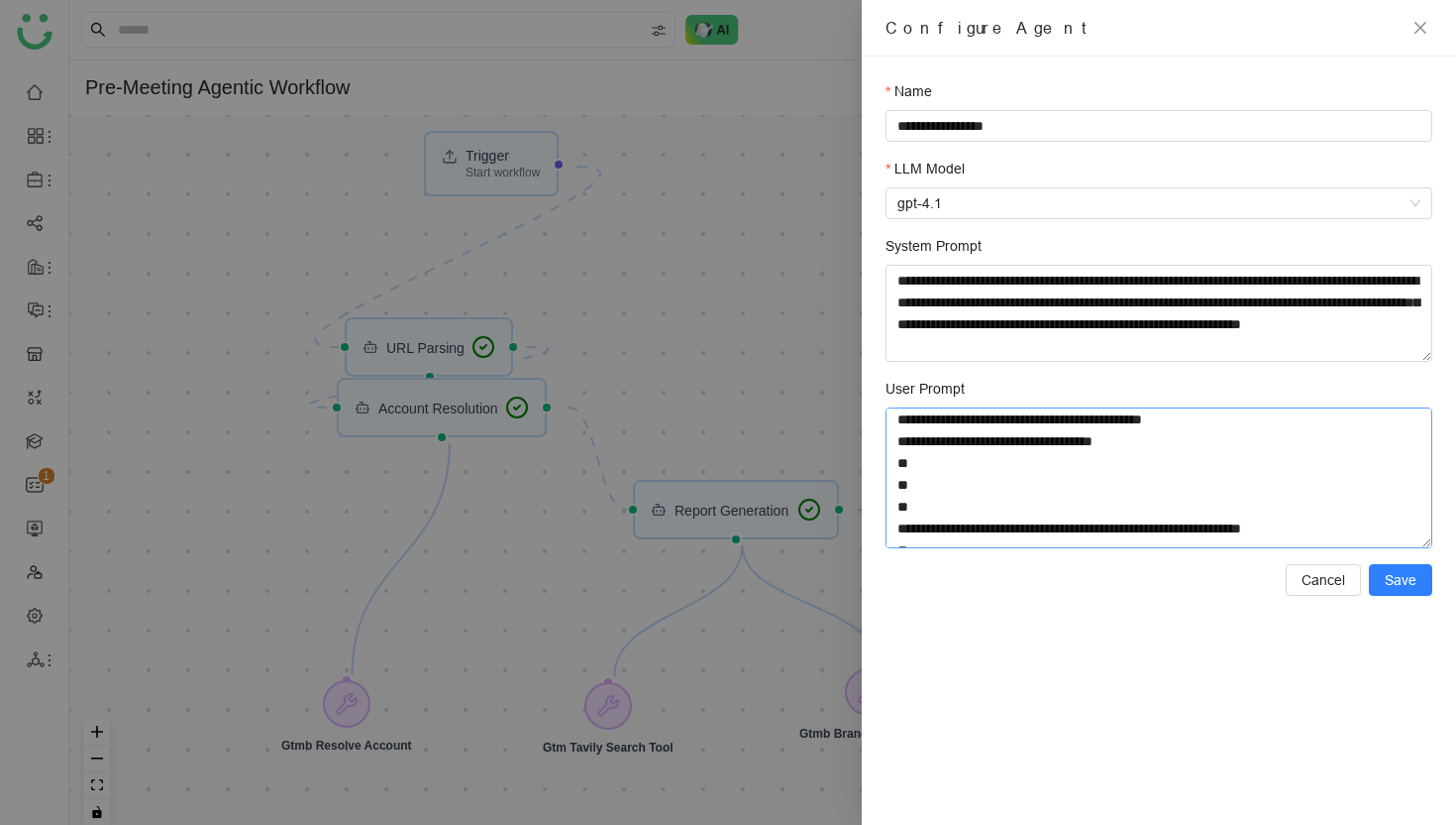
click at [919, 494] on textarea "User Prompt" at bounding box center [1158, 478] width 547 height 141
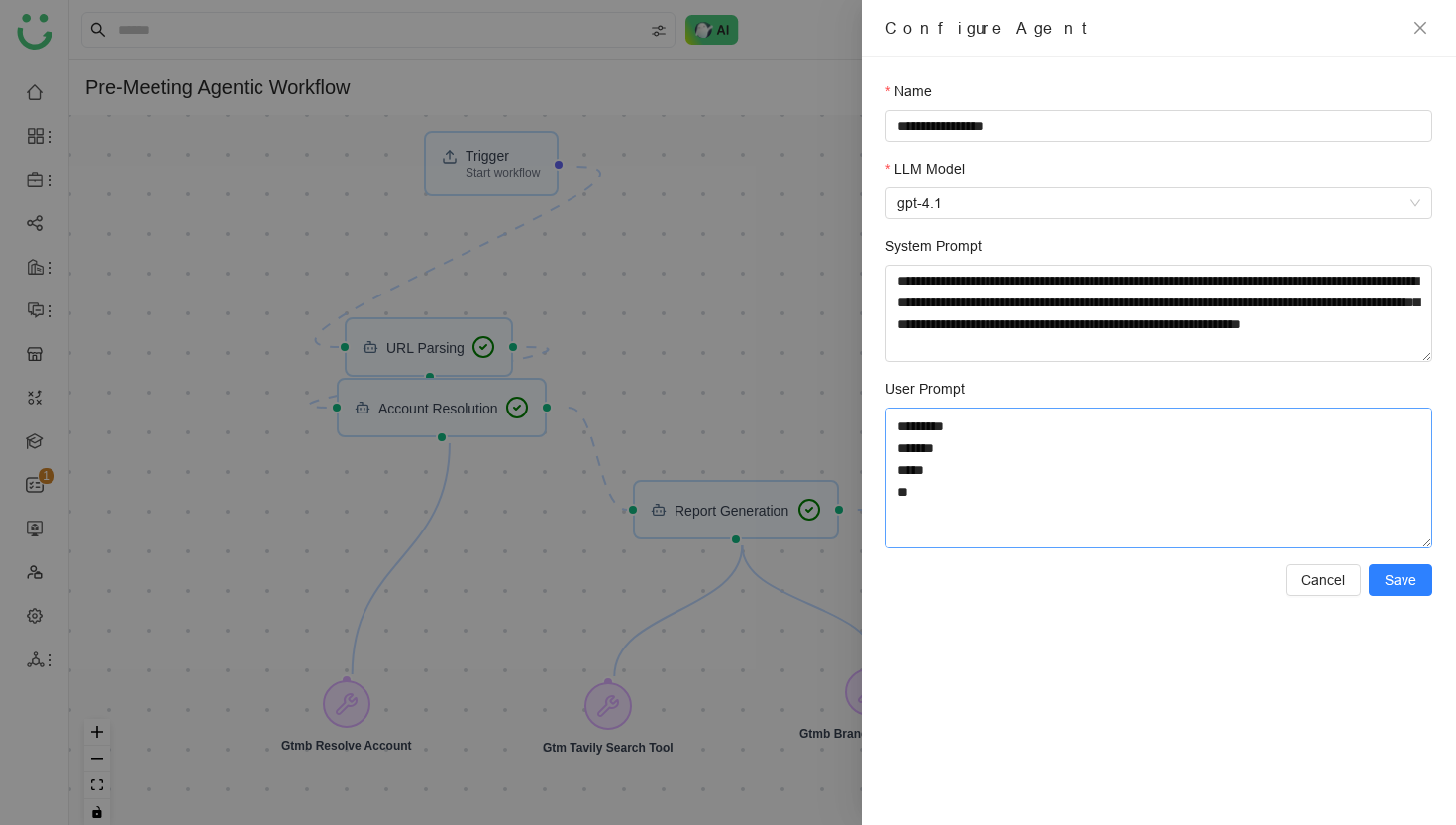
scroll to position [1025, 0]
drag, startPoint x: 918, startPoint y: 493, endPoint x: 904, endPoint y: 414, distance: 80.2
click at [904, 414] on textarea "User Prompt" at bounding box center [1158, 478] width 547 height 141
click at [919, 451] on textarea "User Prompt" at bounding box center [1158, 478] width 547 height 141
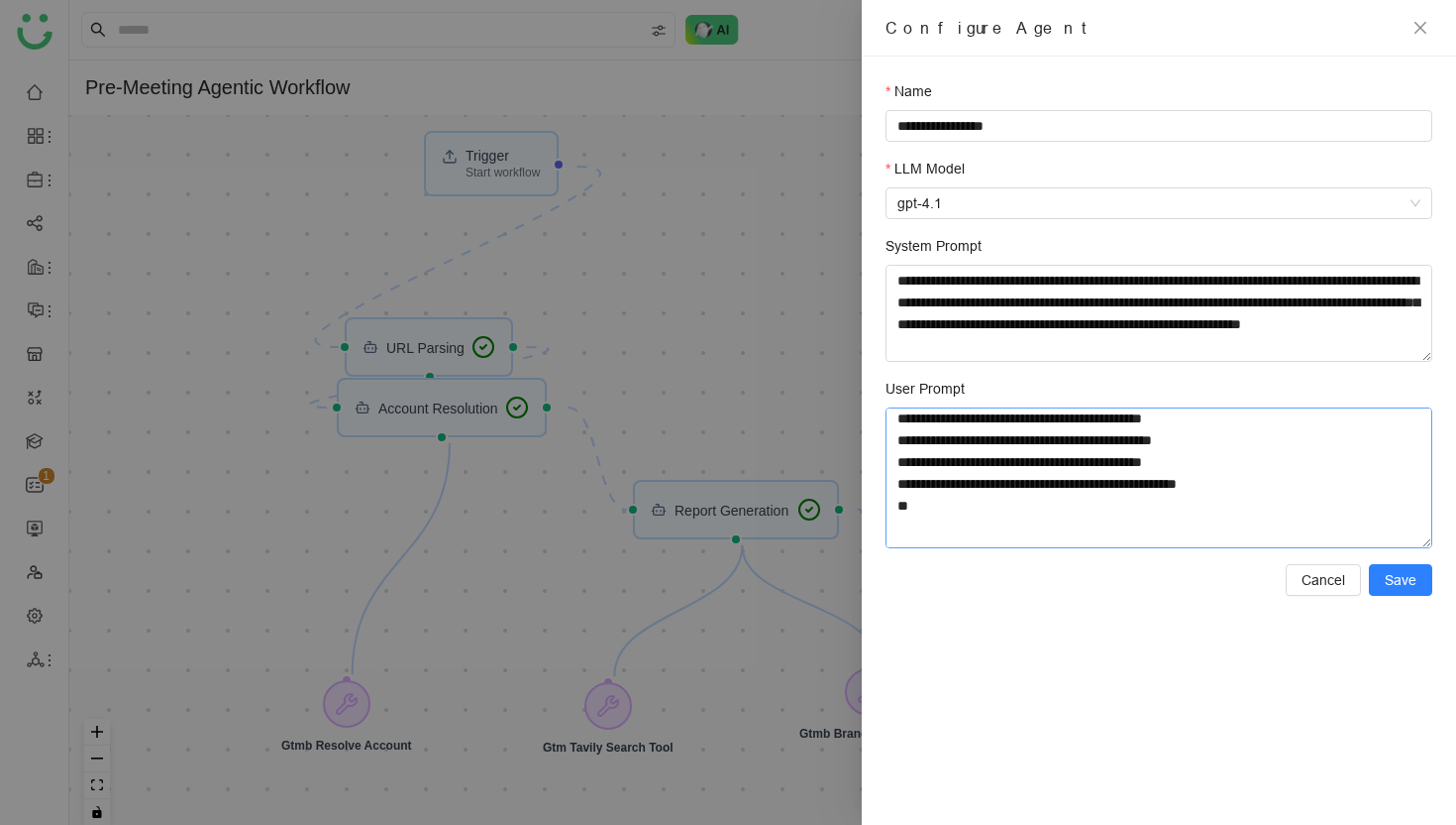
scroll to position [0, 0]
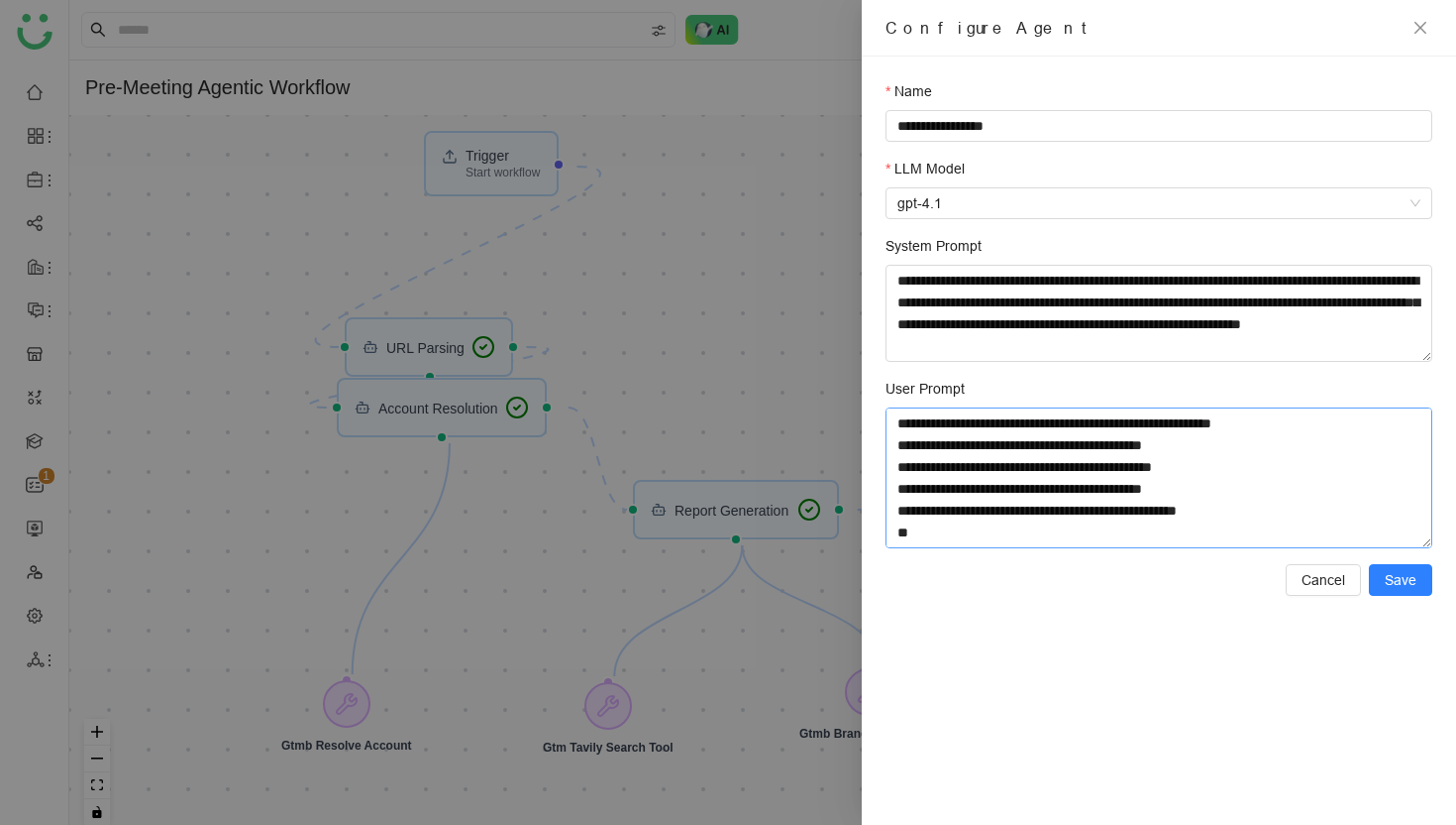
click at [919, 451] on textarea "User Prompt" at bounding box center [1158, 478] width 547 height 141
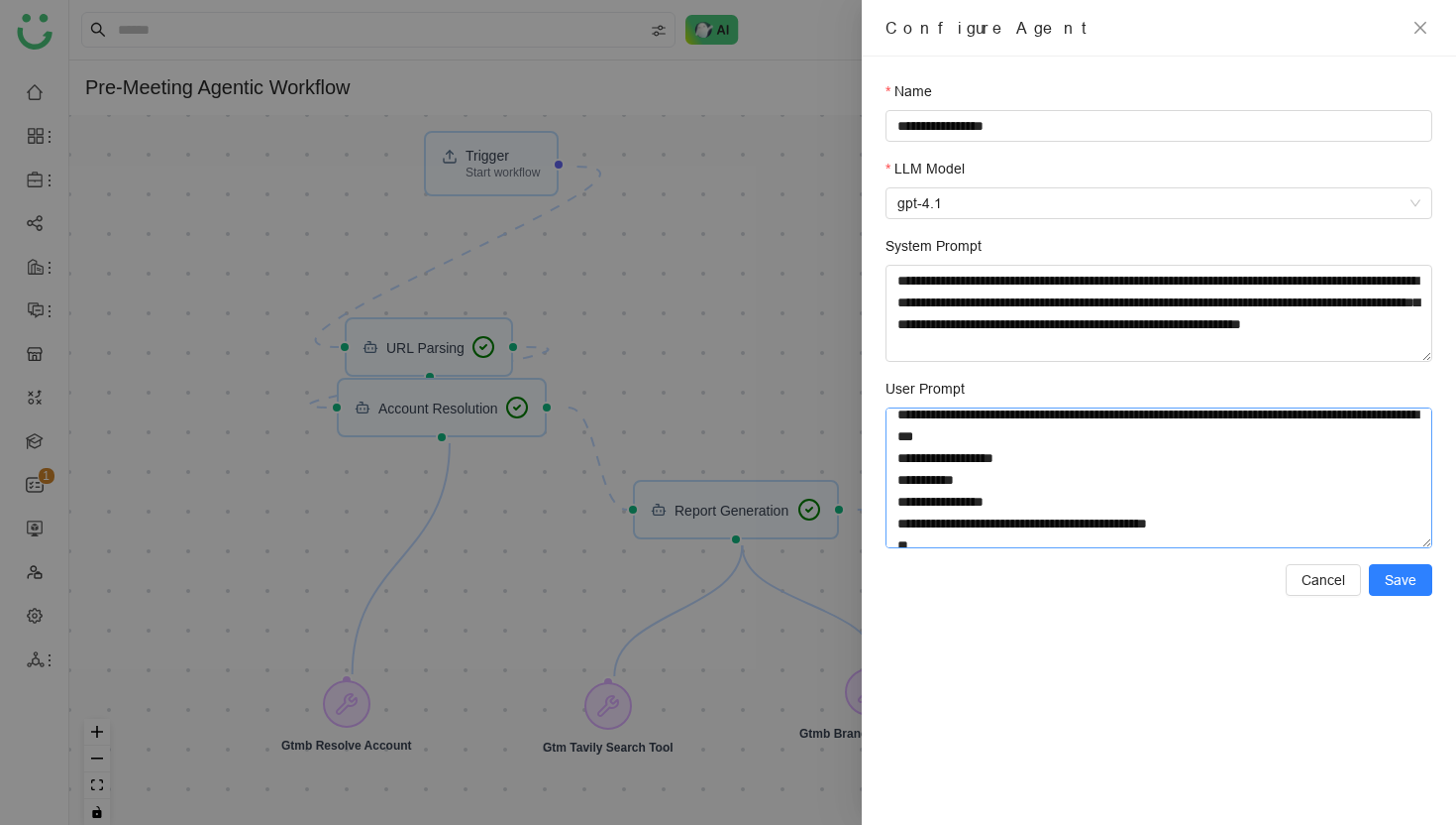
scroll to position [238, 0]
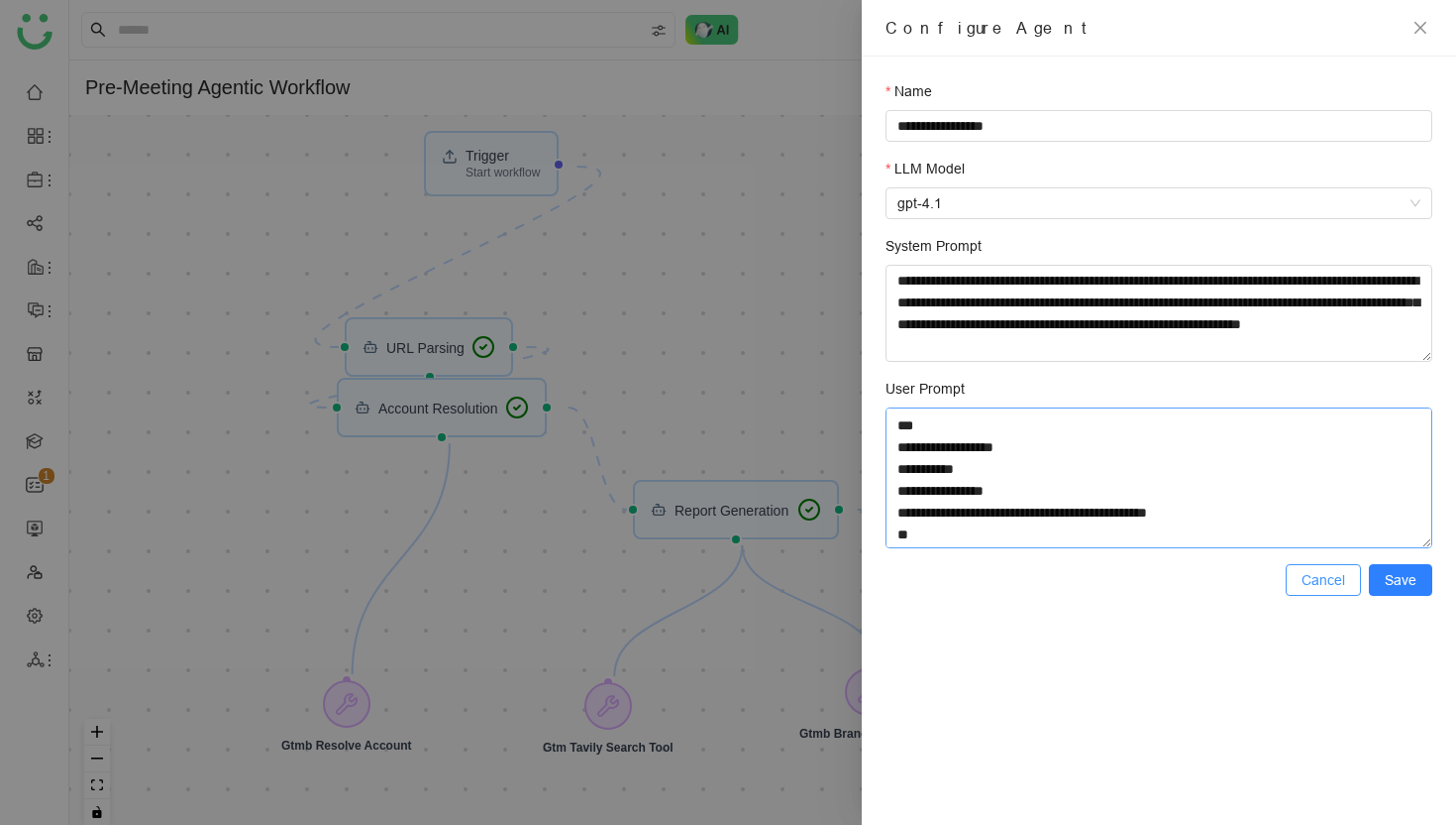
type textarea "**********"
click at [1310, 583] on span "Cancel" at bounding box center [1324, 580] width 44 height 22
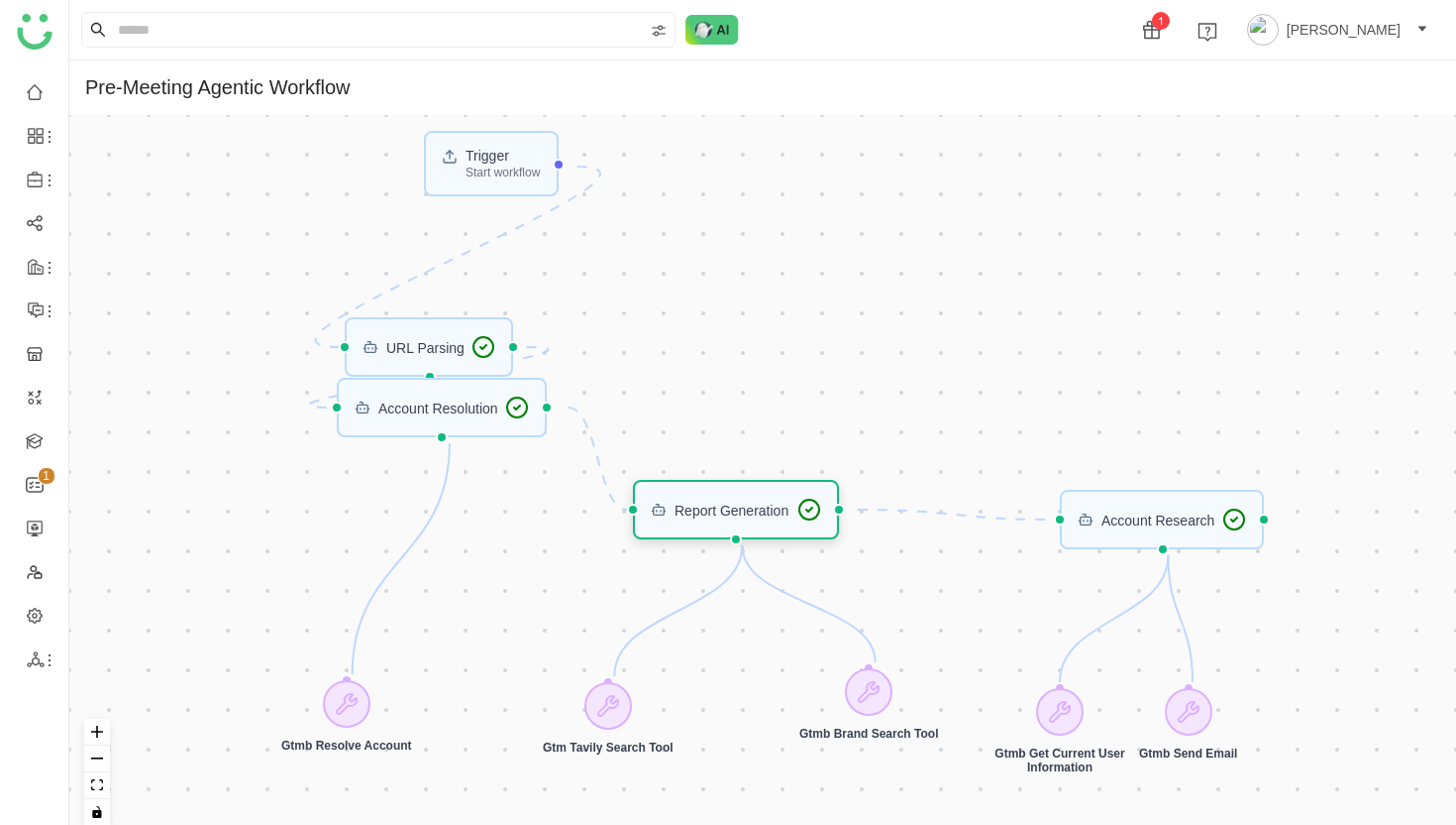
click at [741, 514] on div "Report Generation" at bounding box center [731, 509] width 114 height 14
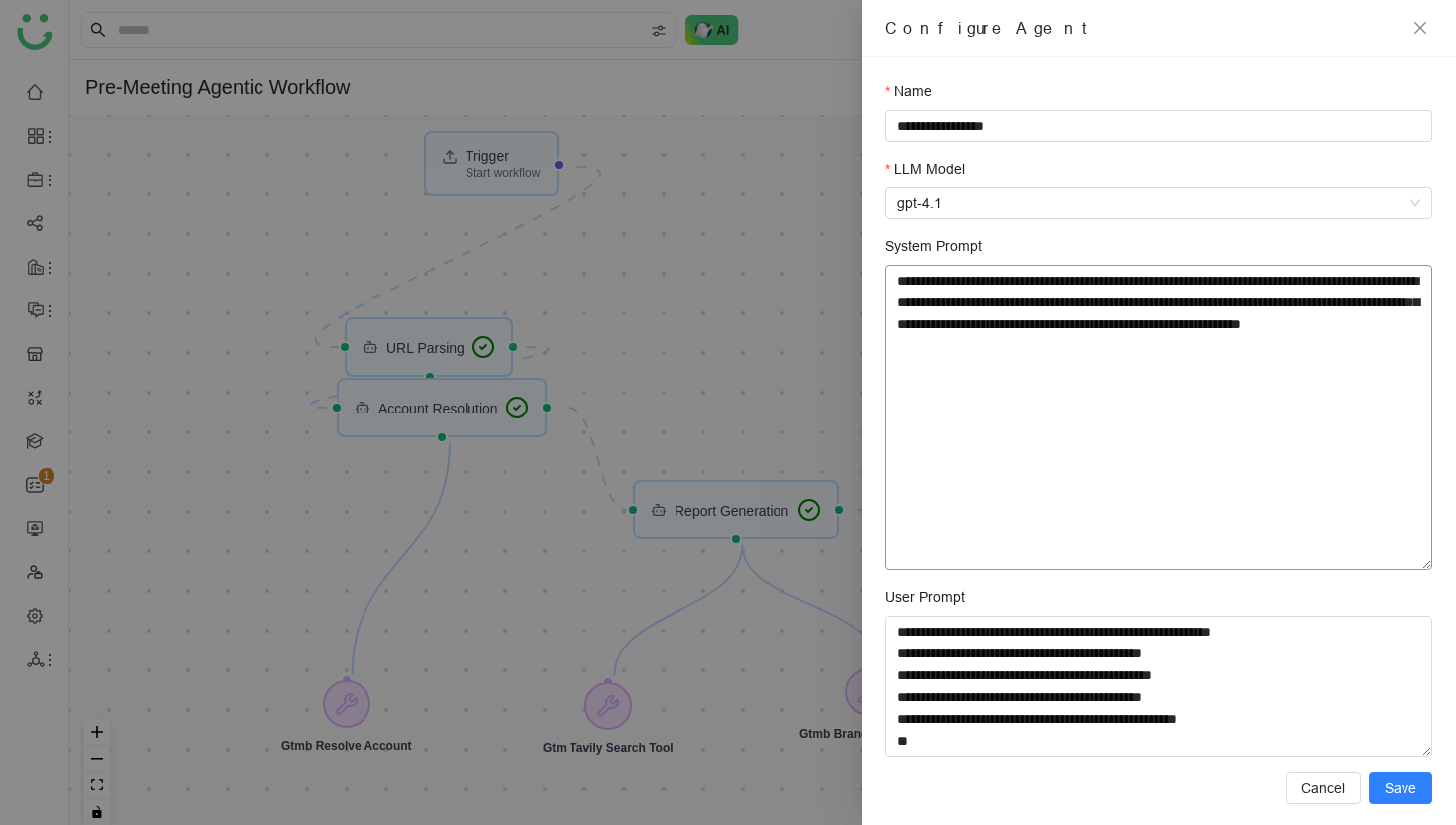
drag, startPoint x: 1426, startPoint y: 355, endPoint x: 1417, endPoint y: 557, distance: 202.2
click at [1419, 560] on textarea "**********" at bounding box center [1158, 417] width 547 height 305
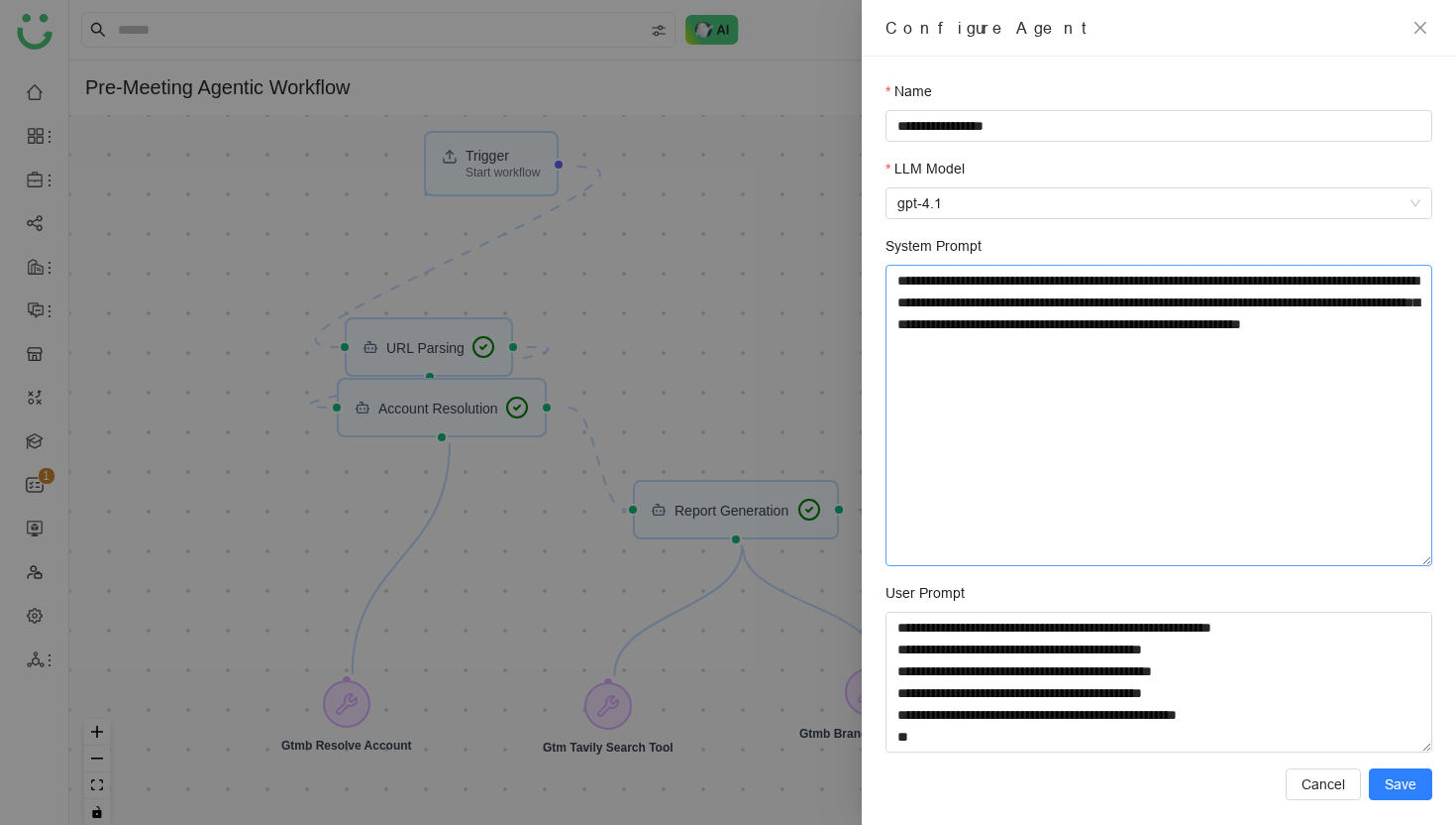
click at [1132, 414] on textarea "**********" at bounding box center [1158, 415] width 547 height 301
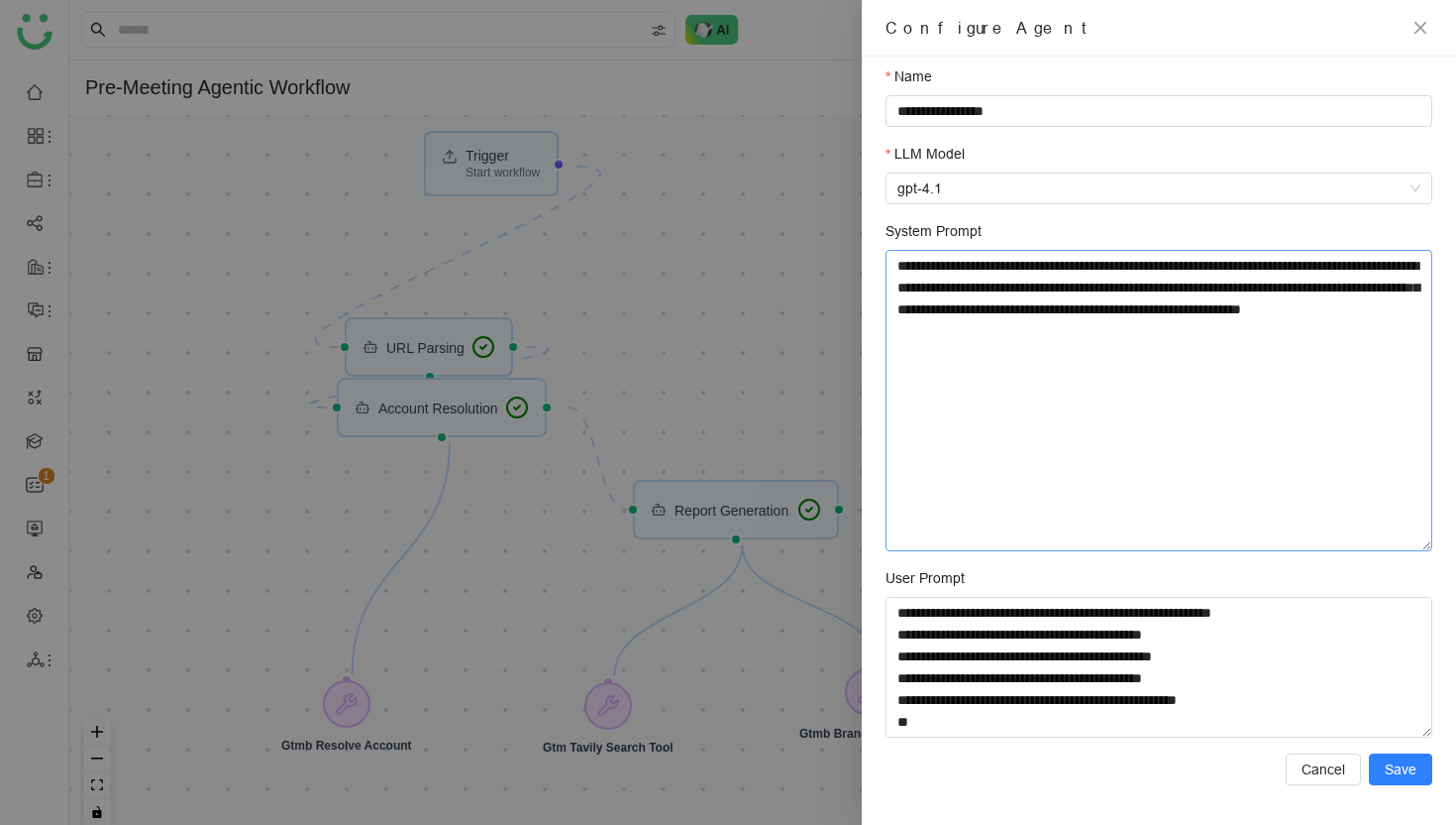
scroll to position [0, 0]
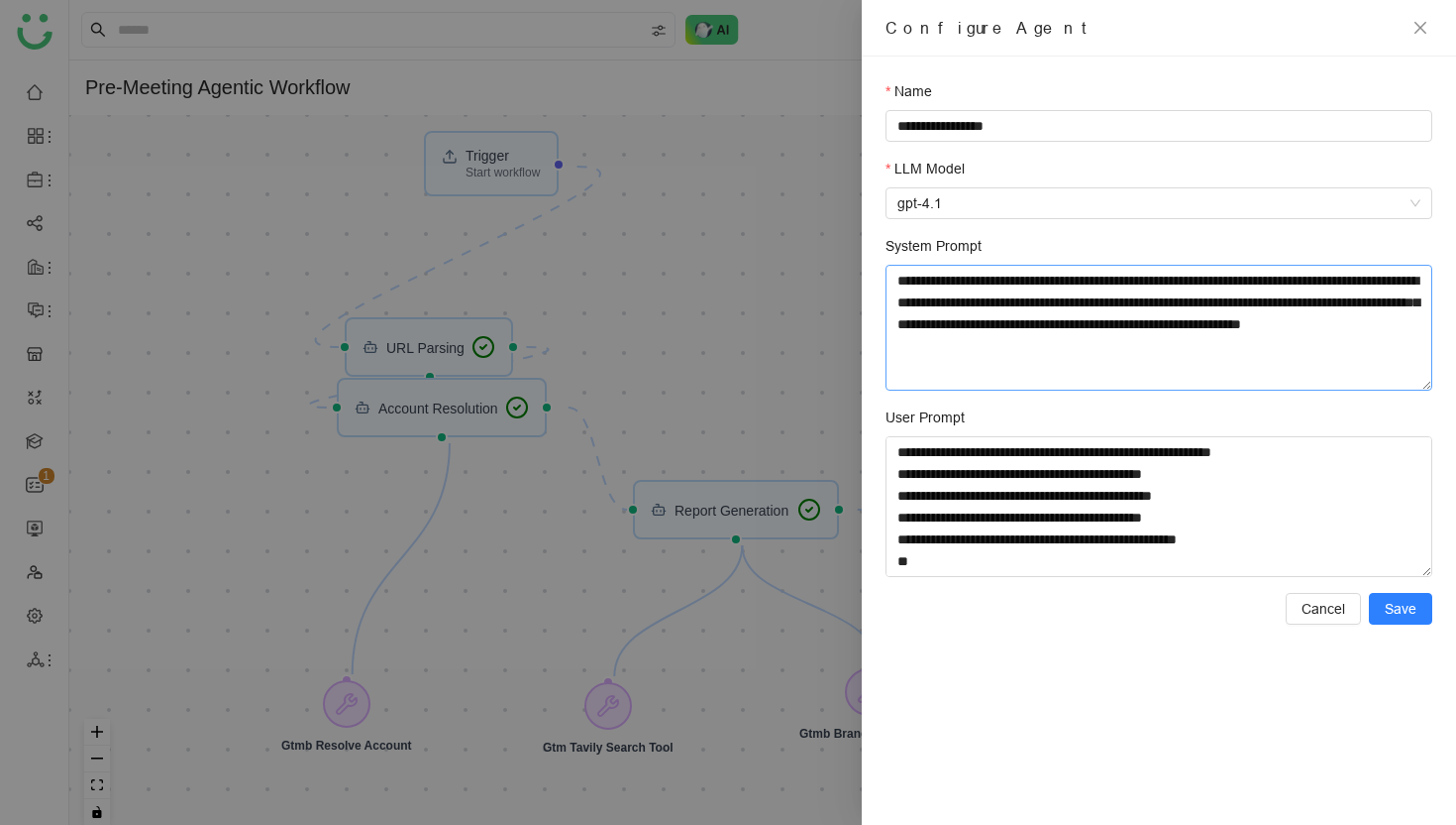
drag, startPoint x: 1429, startPoint y: 547, endPoint x: 1380, endPoint y: 372, distance: 181.7
click at [1380, 372] on textarea "**********" at bounding box center [1158, 328] width 547 height 126
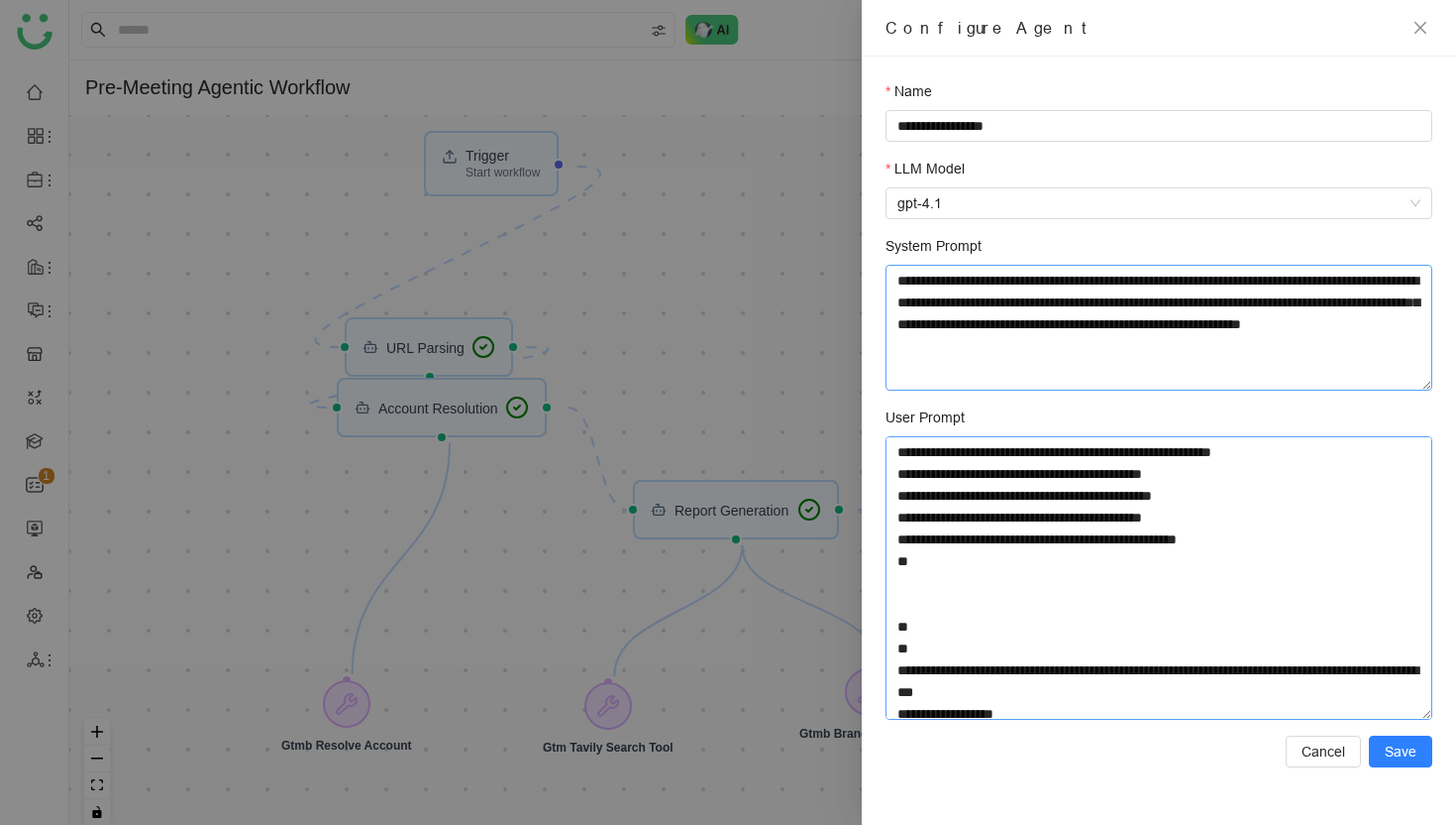
drag, startPoint x: 1428, startPoint y: 572, endPoint x: 1431, endPoint y: 716, distance: 144.0
click at [1431, 716] on textarea "User Prompt" at bounding box center [1158, 577] width 547 height 283
drag, startPoint x: 908, startPoint y: 578, endPoint x: 925, endPoint y: 639, distance: 63.3
click at [925, 639] on textarea "User Prompt" at bounding box center [1158, 578] width 547 height 284
type textarea "**********"
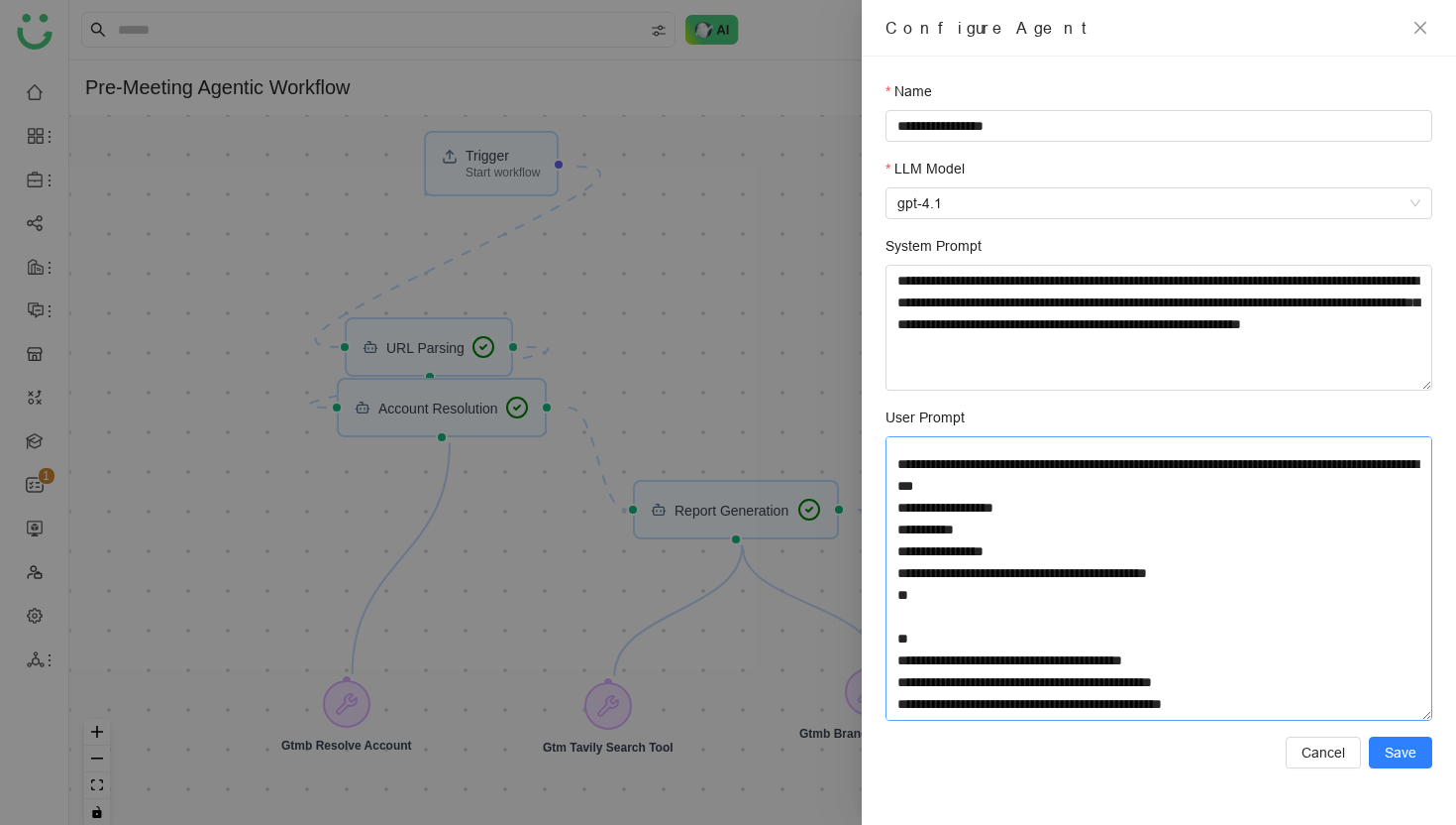
scroll to position [143, 0]
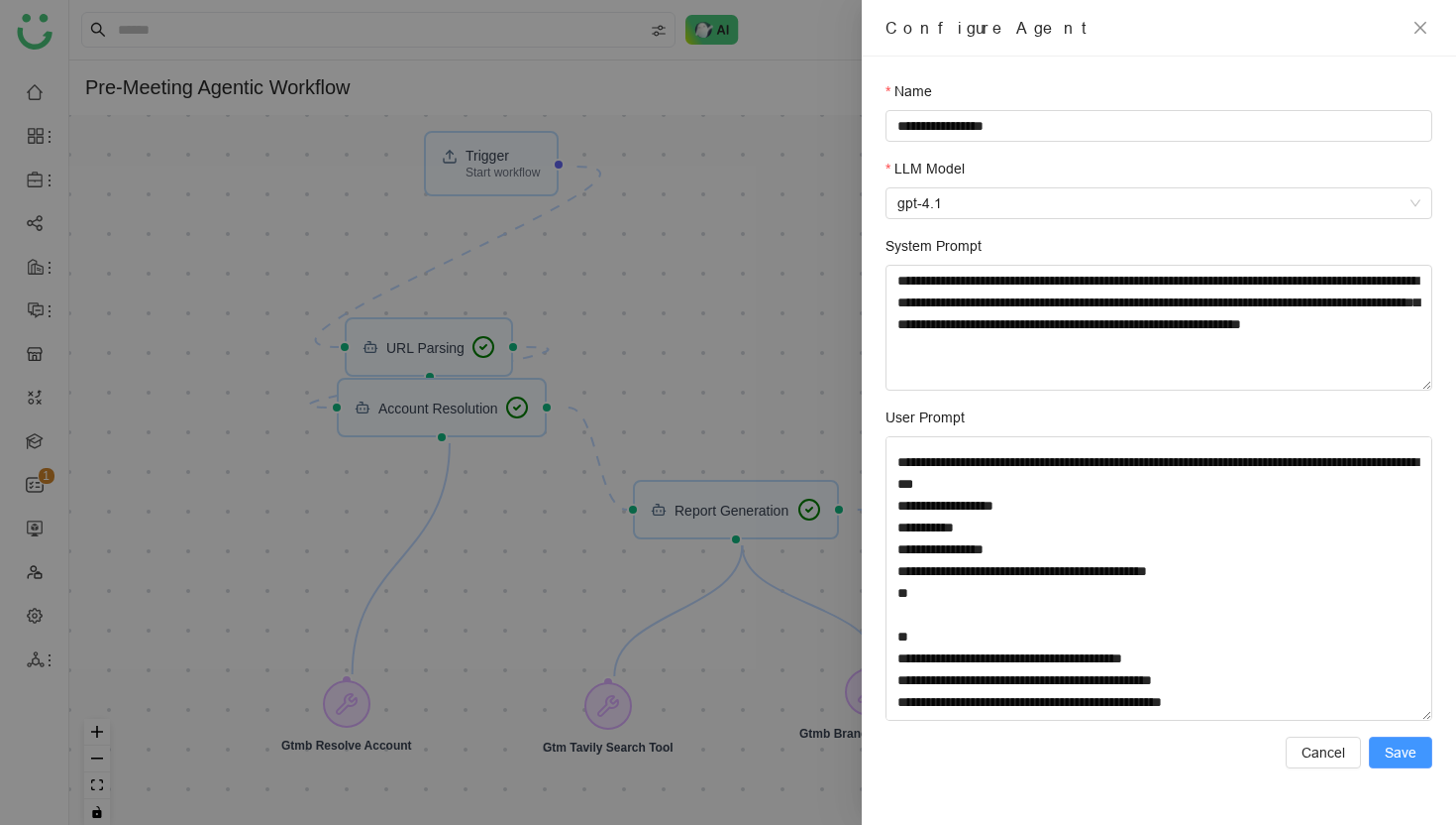
click at [1410, 749] on span "Save" at bounding box center [1401, 753] width 32 height 22
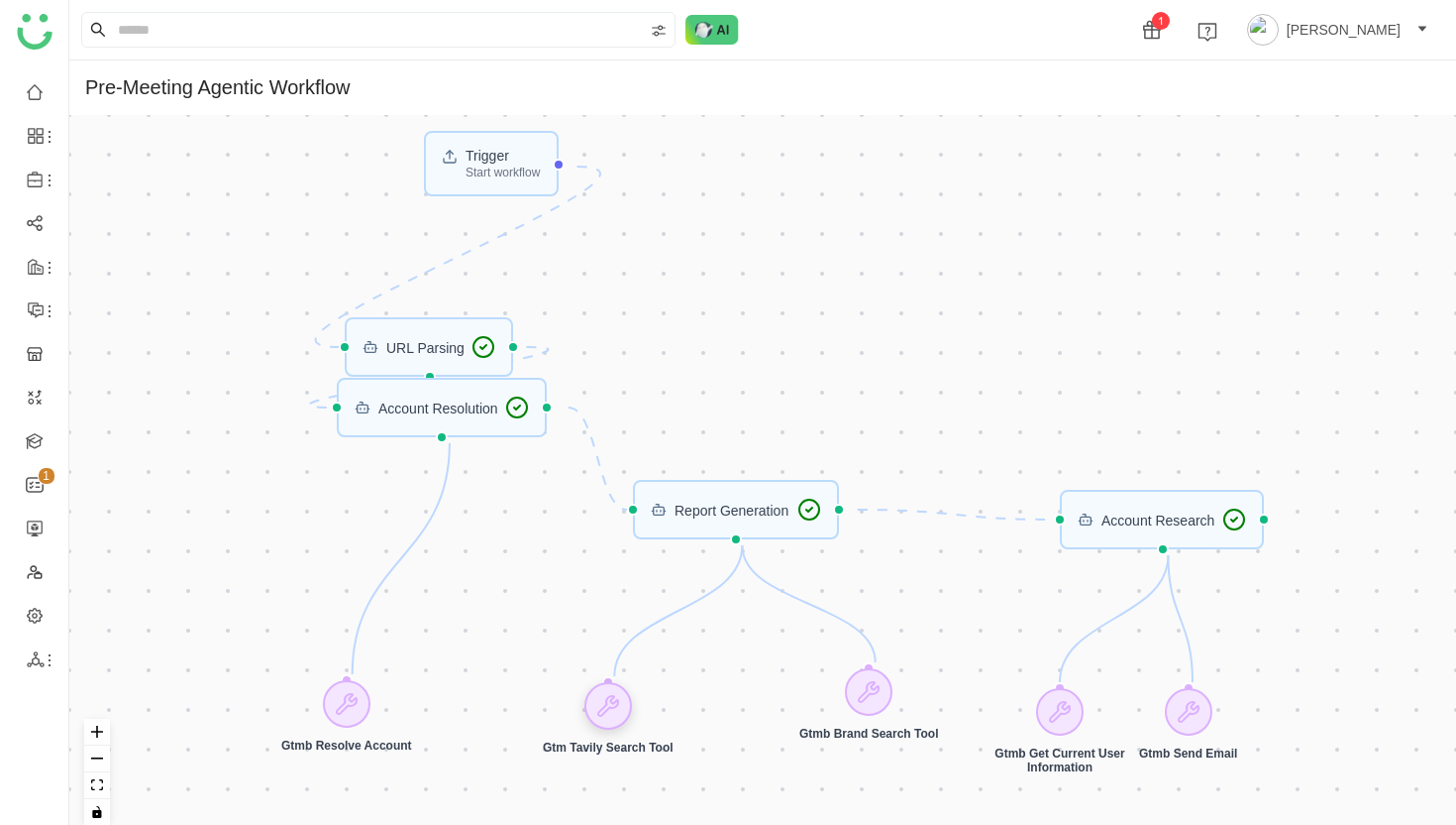
click at [613, 709] on icon at bounding box center [608, 706] width 20 height 20
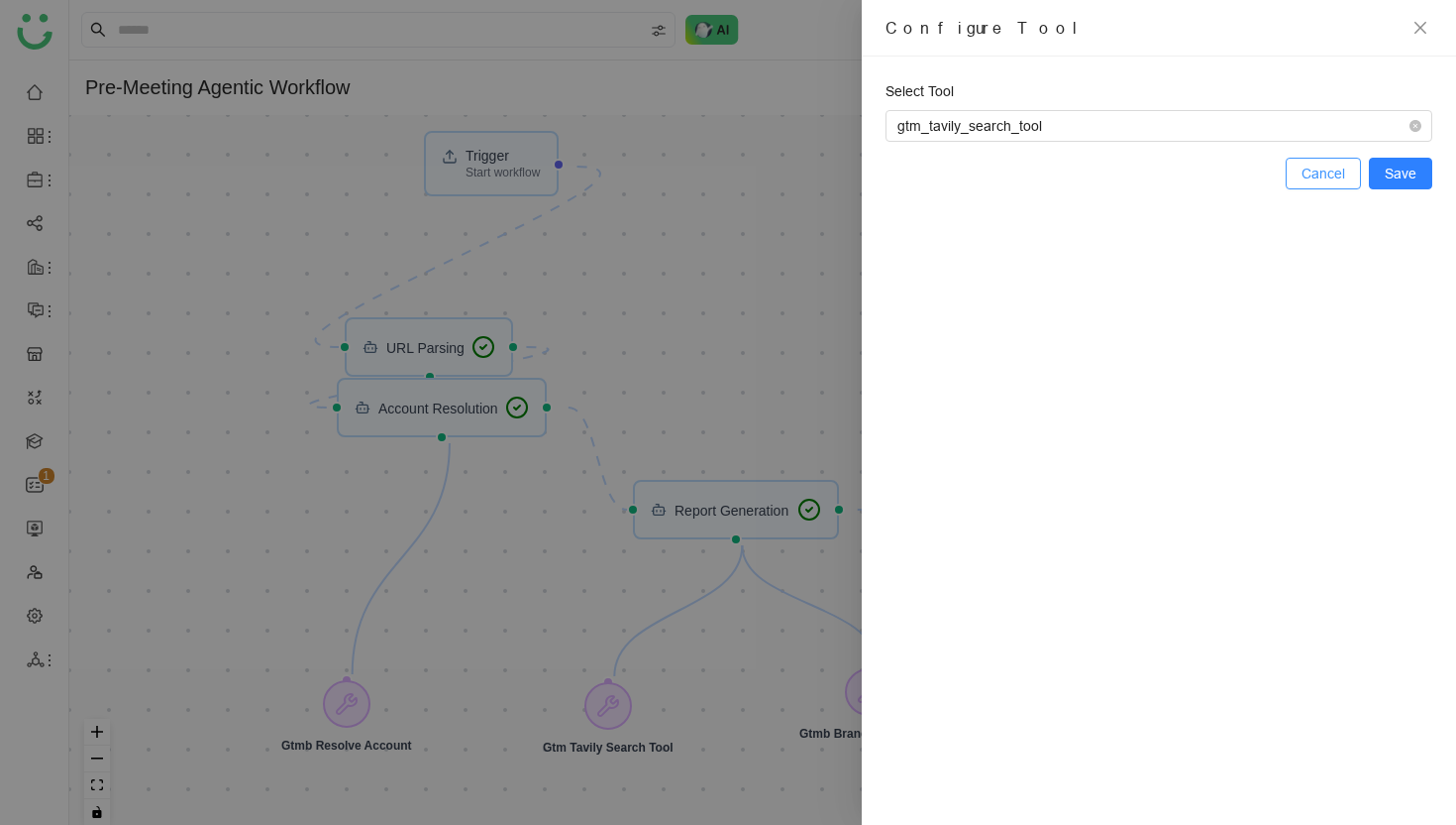
click at [1320, 172] on span "Cancel" at bounding box center [1324, 174] width 44 height 22
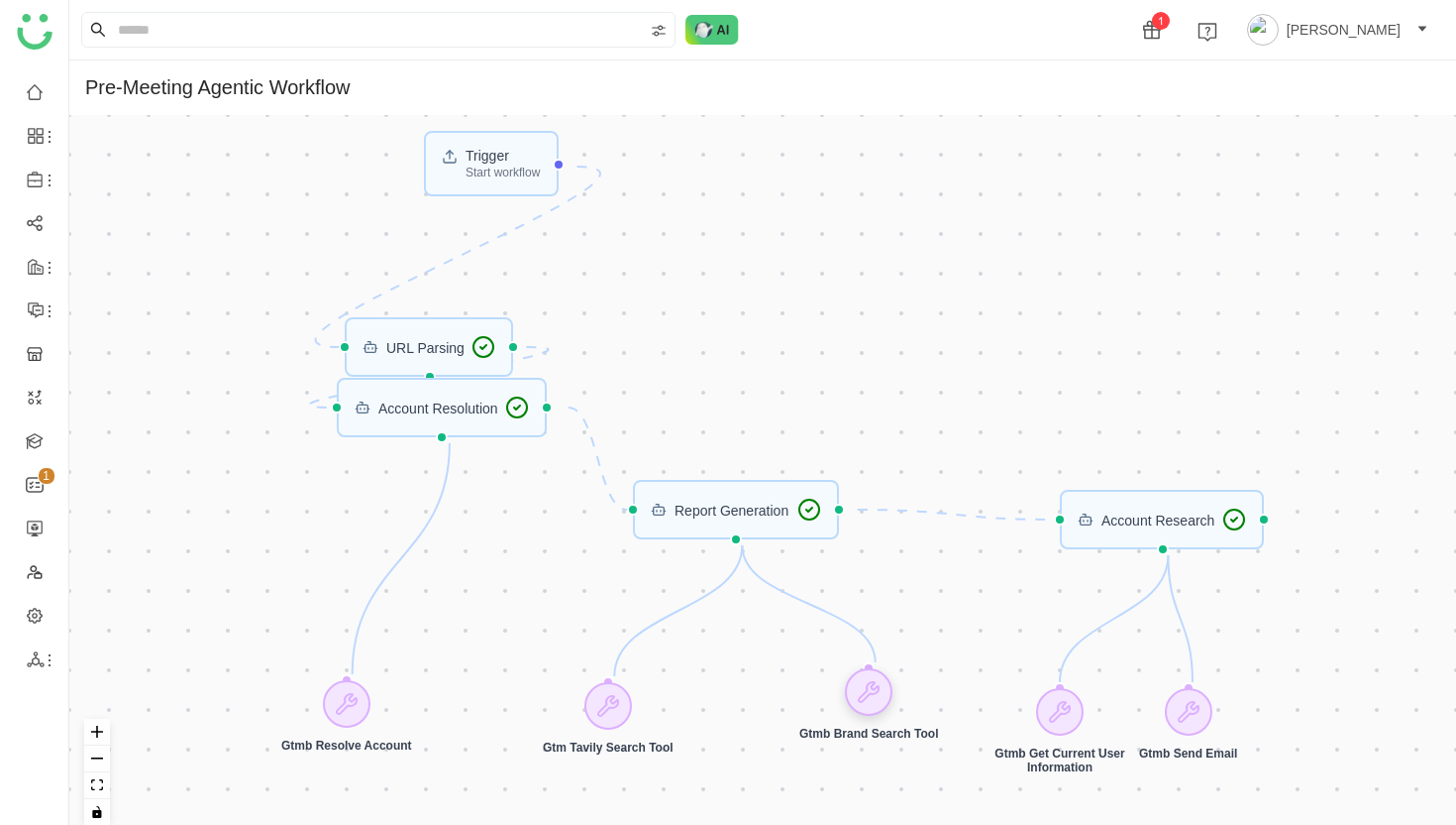
click at [875, 703] on icon at bounding box center [868, 692] width 24 height 24
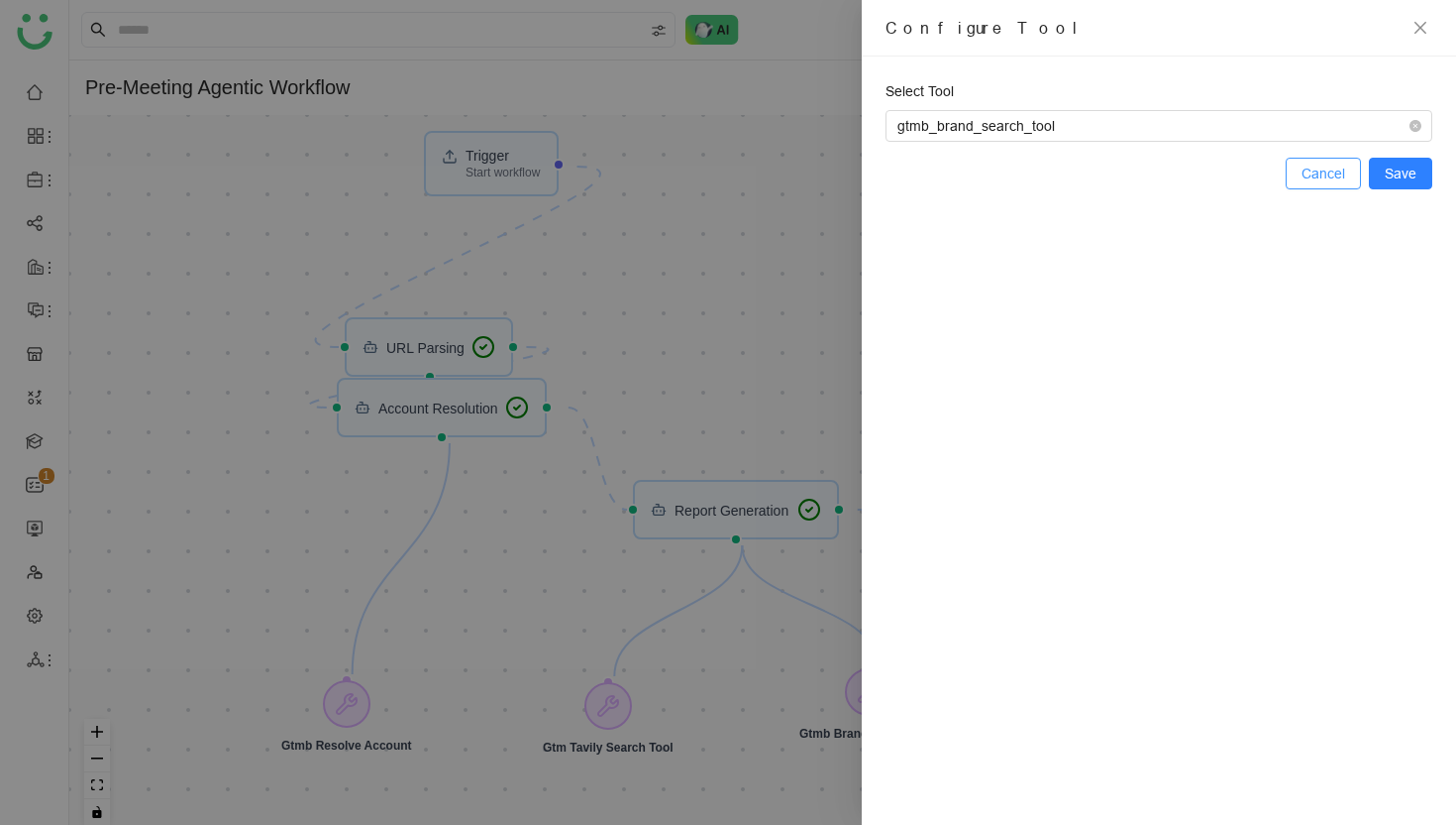
click at [1318, 173] on span "Cancel" at bounding box center [1324, 174] width 44 height 22
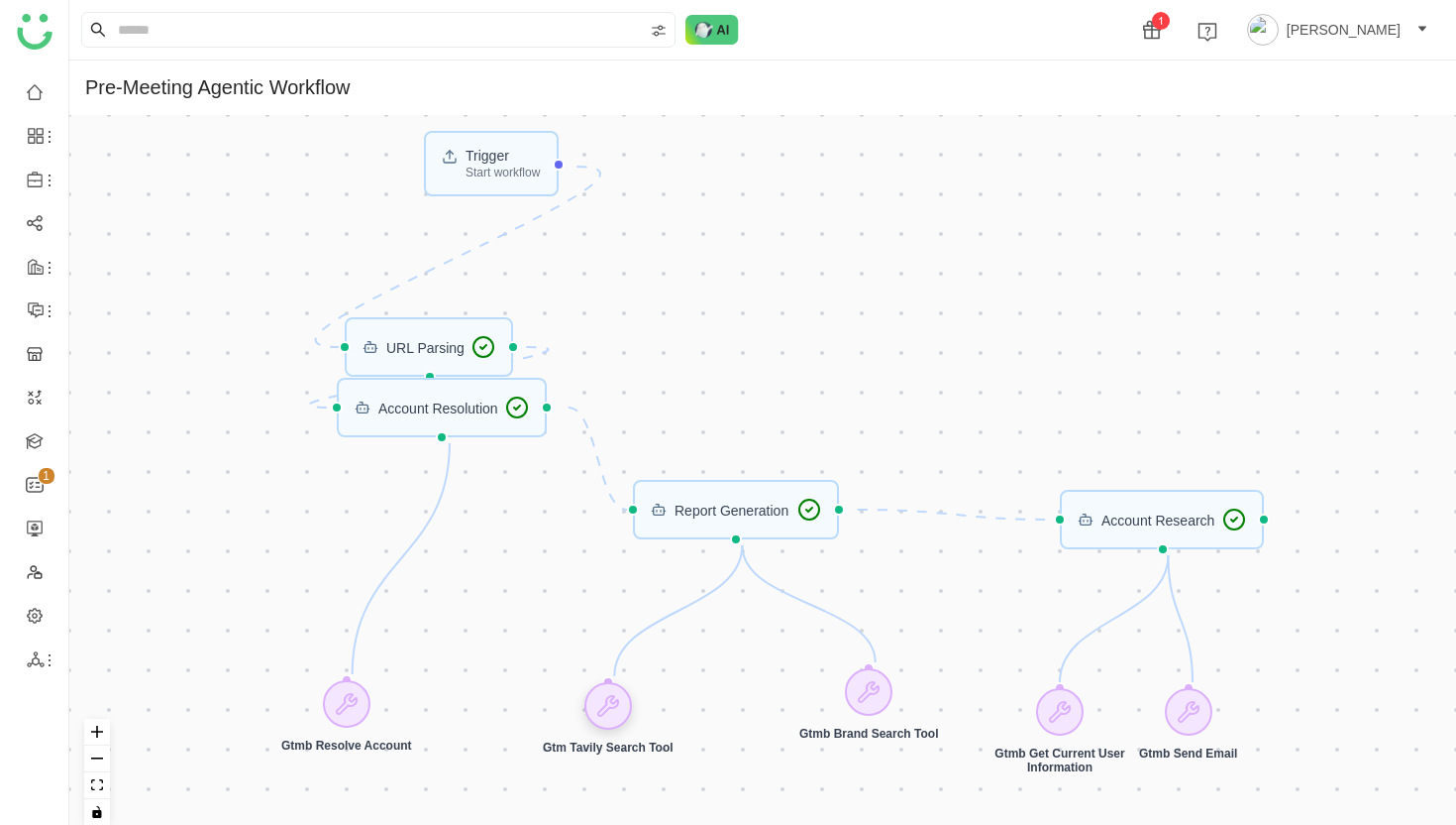
click at [618, 713] on icon at bounding box center [608, 706] width 24 height 24
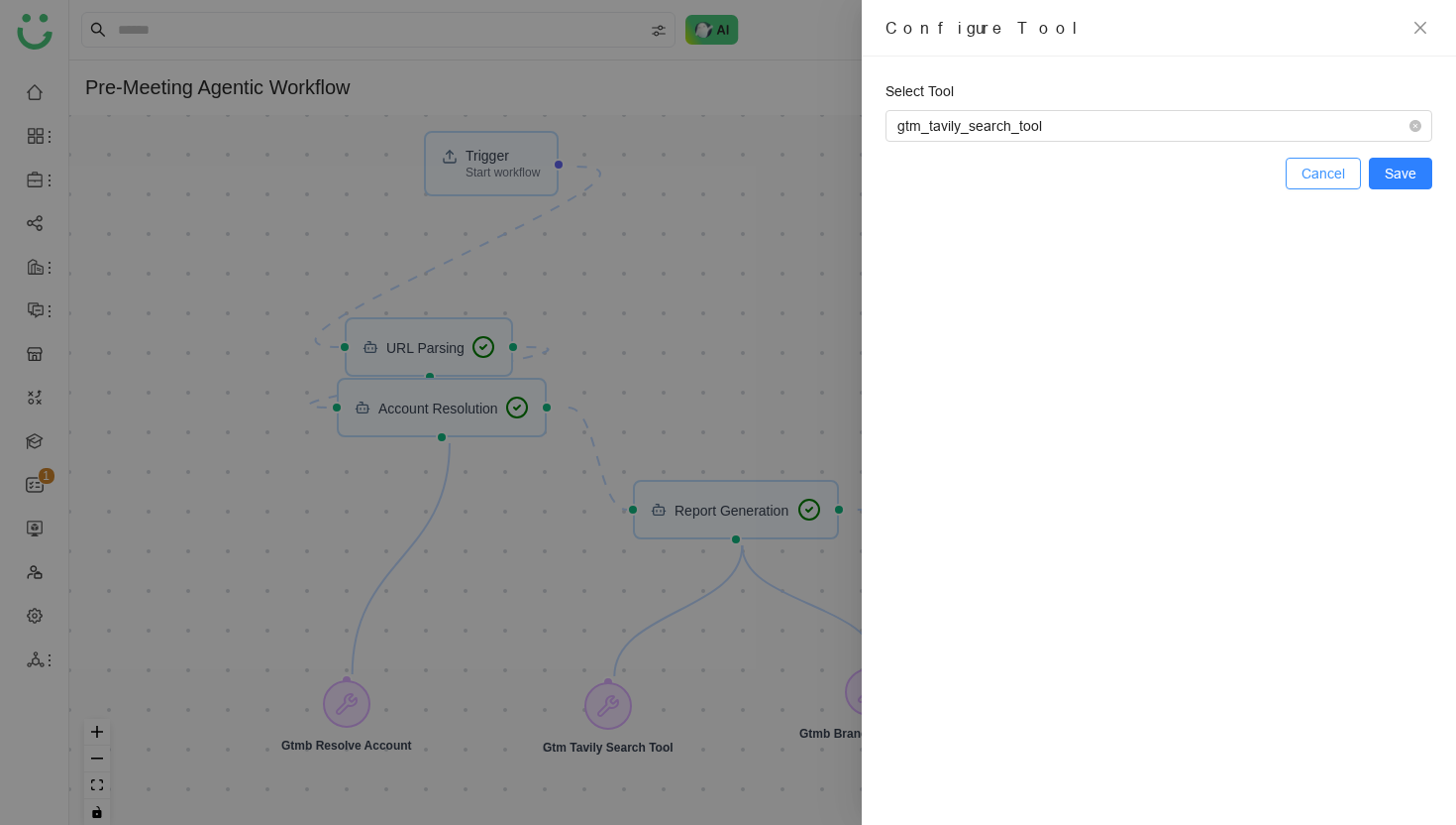
click at [1328, 178] on span "Cancel" at bounding box center [1324, 174] width 44 height 22
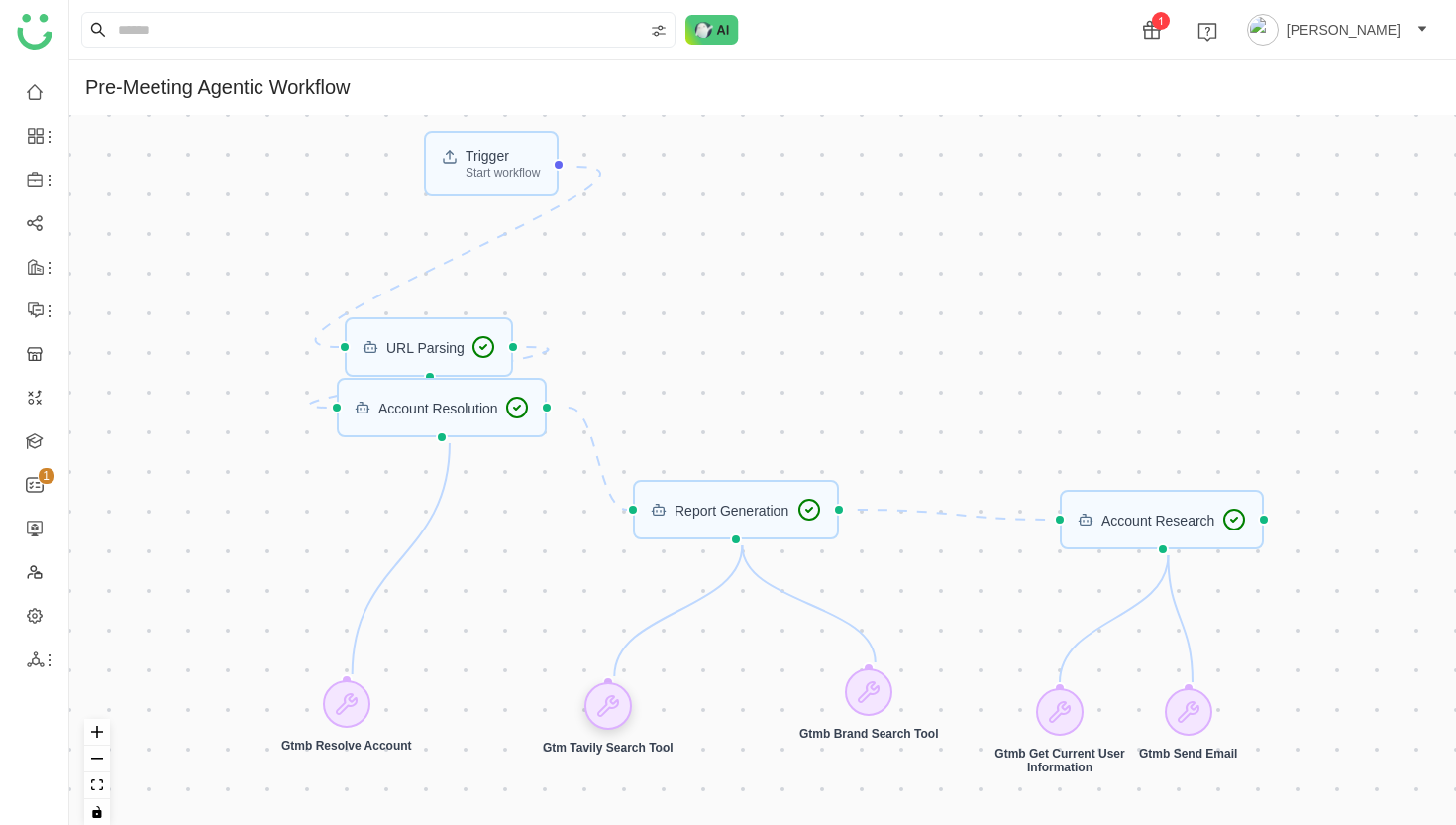
click at [602, 720] on div at bounding box center [608, 706] width 48 height 48
click at [611, 698] on icon at bounding box center [609, 706] width 24 height 24
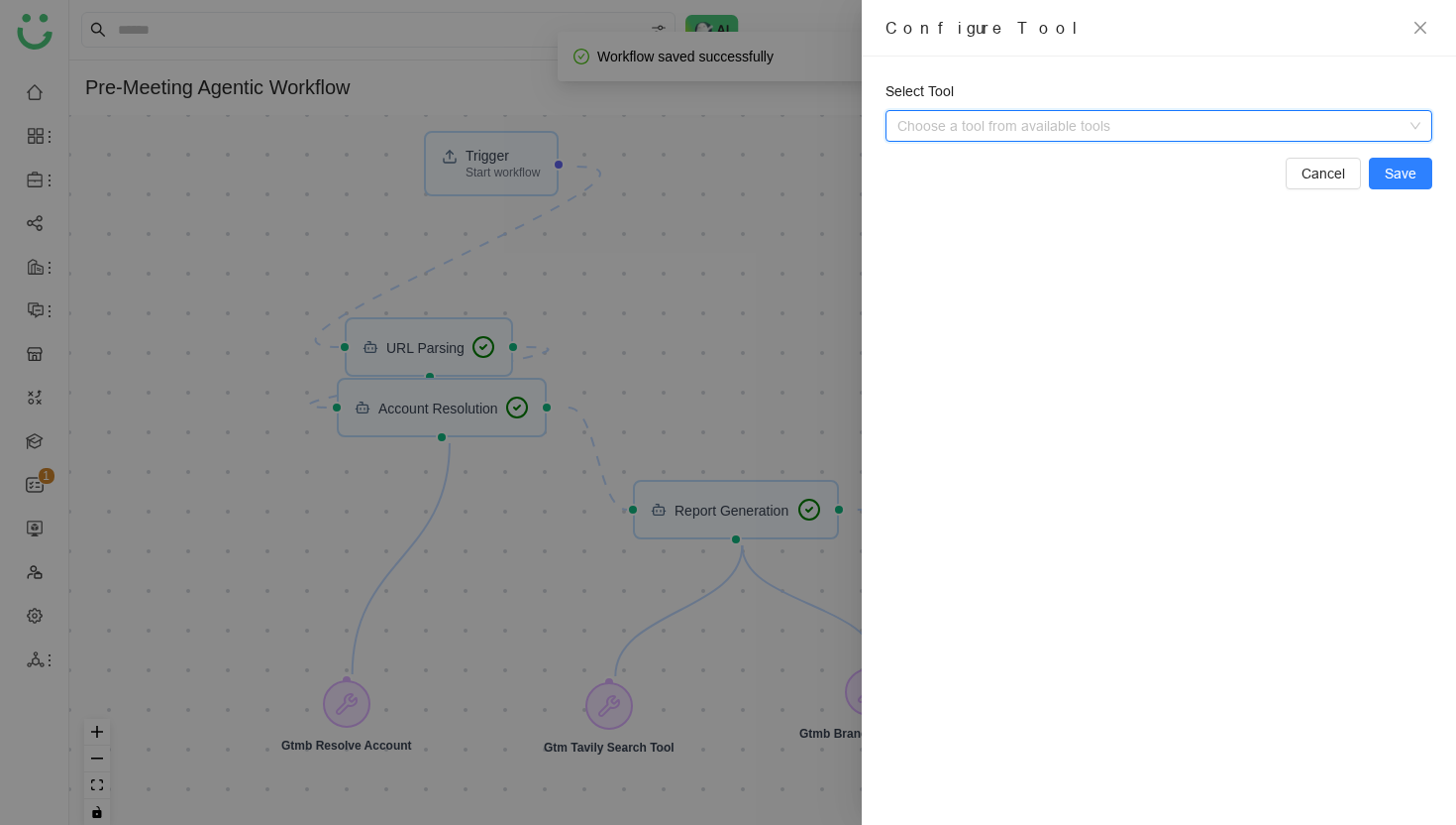
click at [1417, 123] on span at bounding box center [1169, 126] width 523 height 30
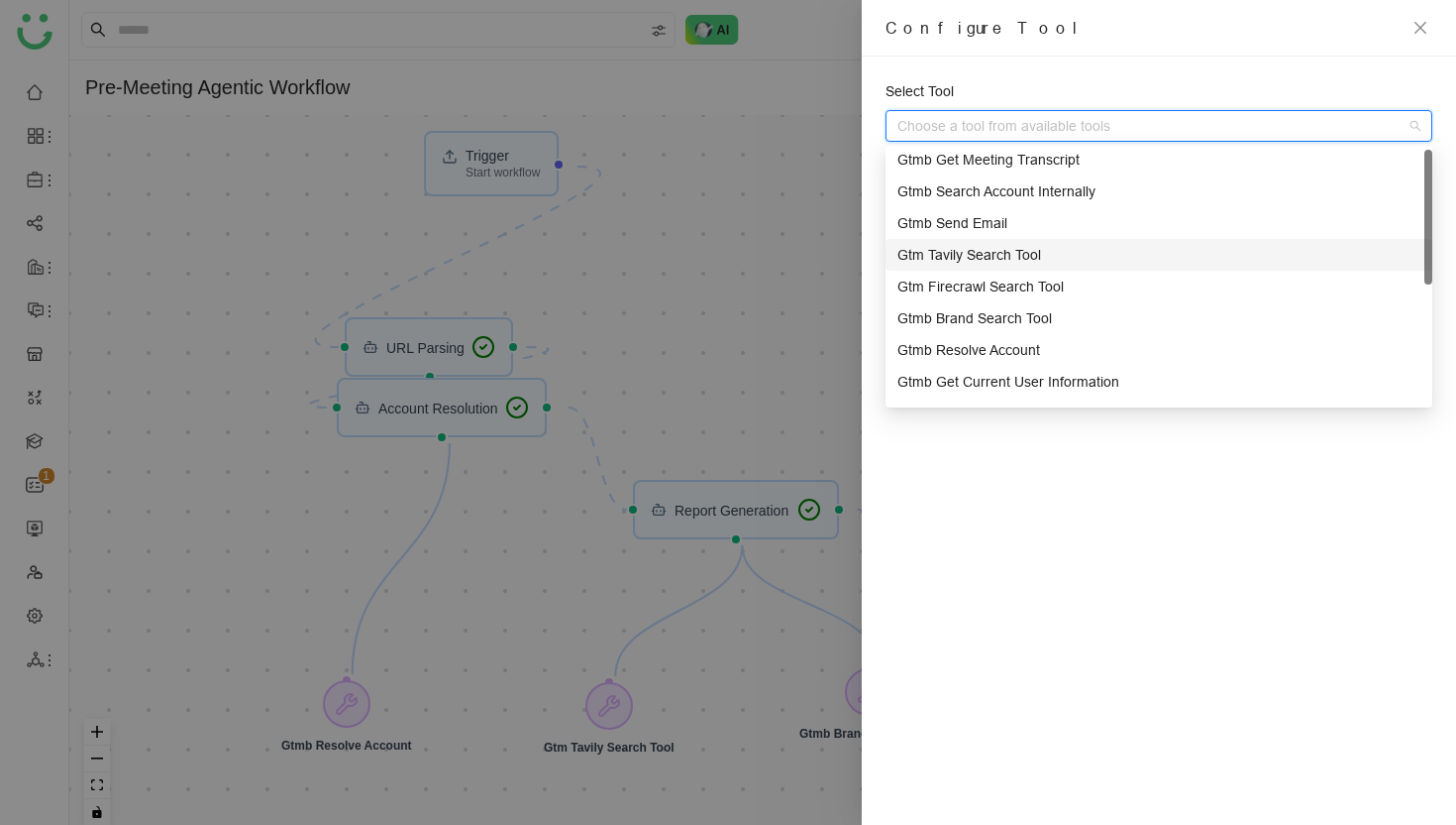
scroll to position [0, 0]
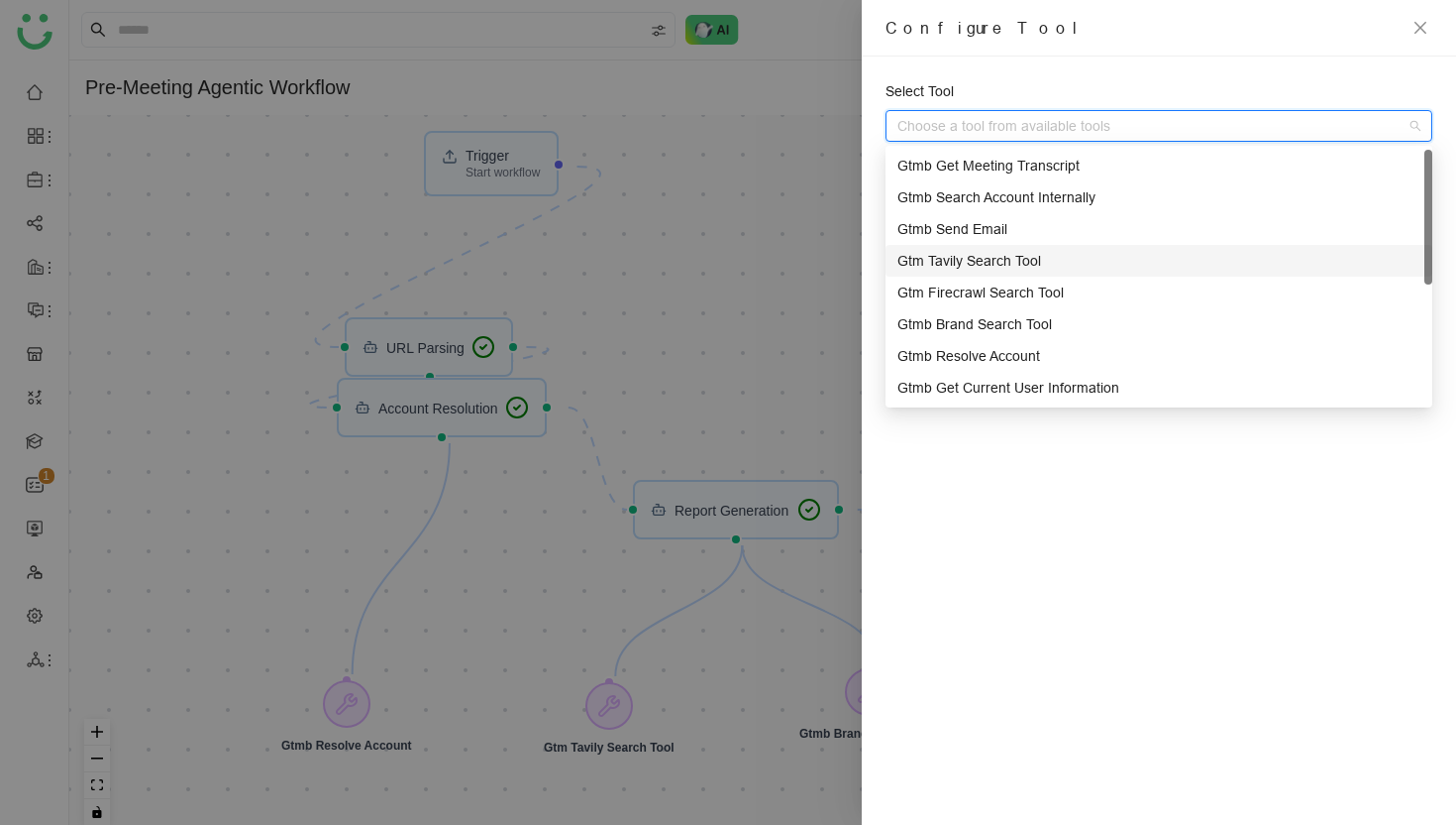
drag, startPoint x: 1428, startPoint y: 189, endPoint x: 1418, endPoint y: 172, distance: 19.7
click at [1418, 172] on div "Gtmb Get Meeting Transcript Gtmb Search Account Internally Gtmb Send Email Gtm …" at bounding box center [1158, 277] width 547 height 254
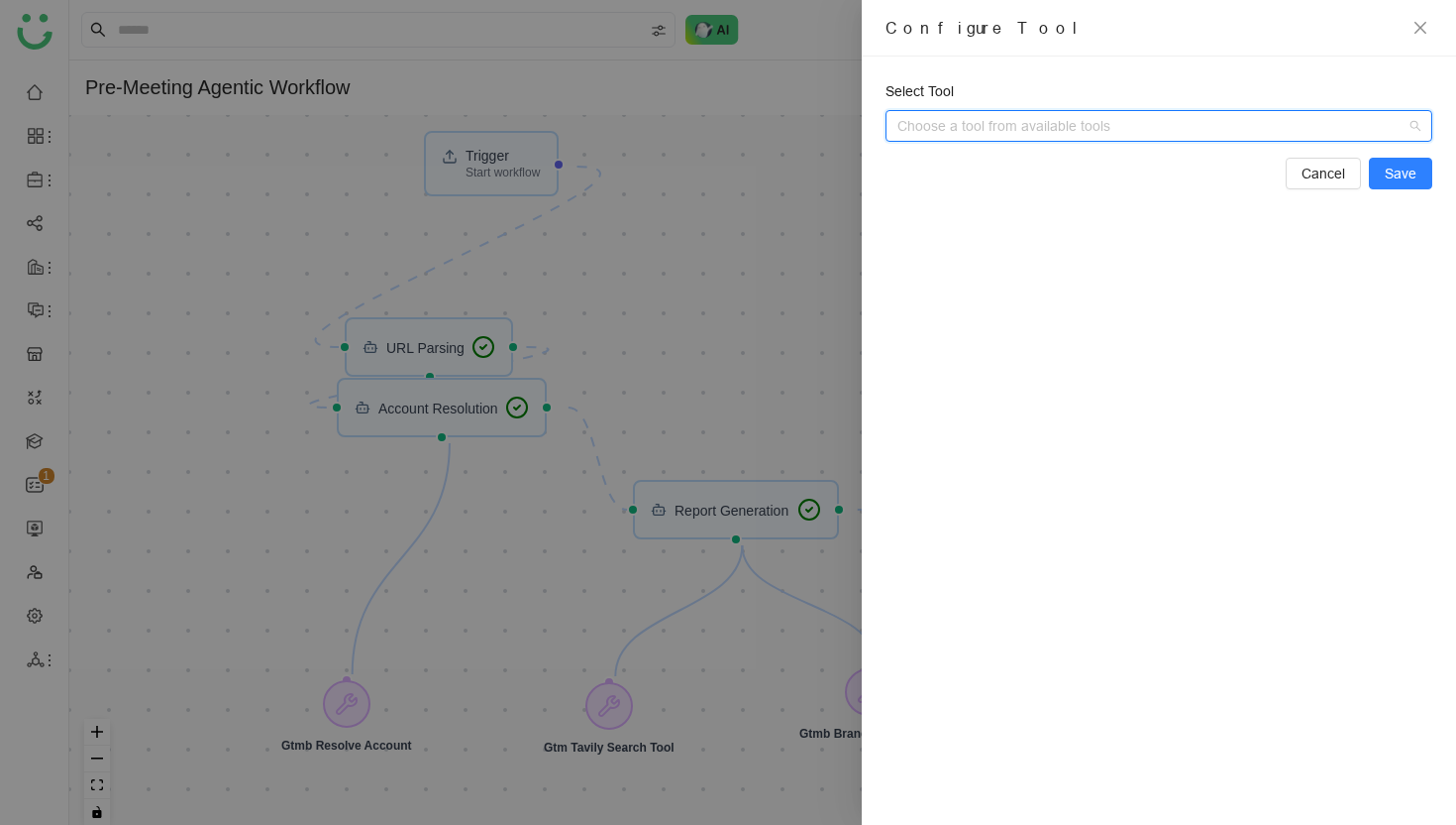
click at [1421, 126] on span at bounding box center [1169, 126] width 523 height 30
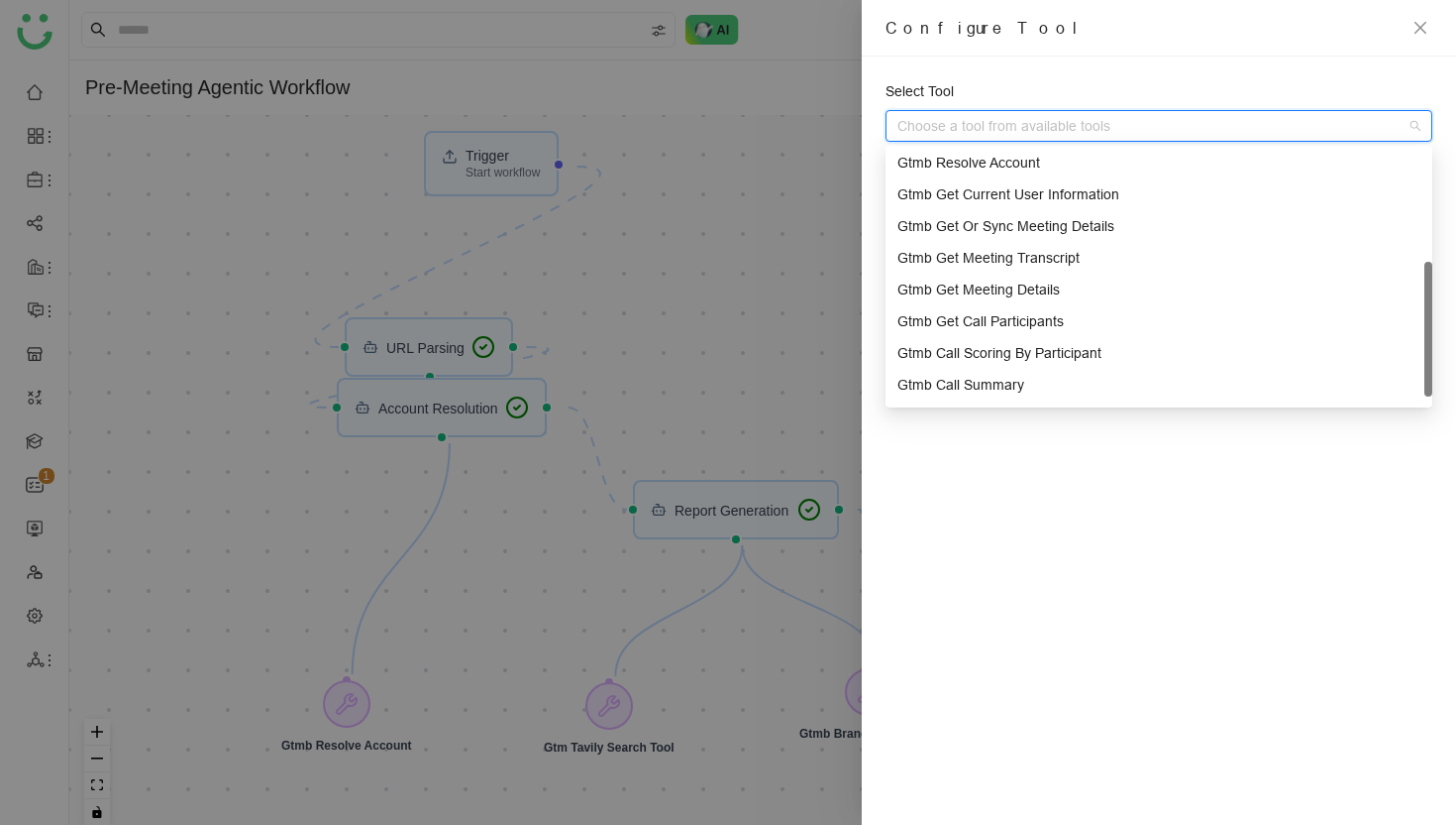
scroll to position [222, 0]
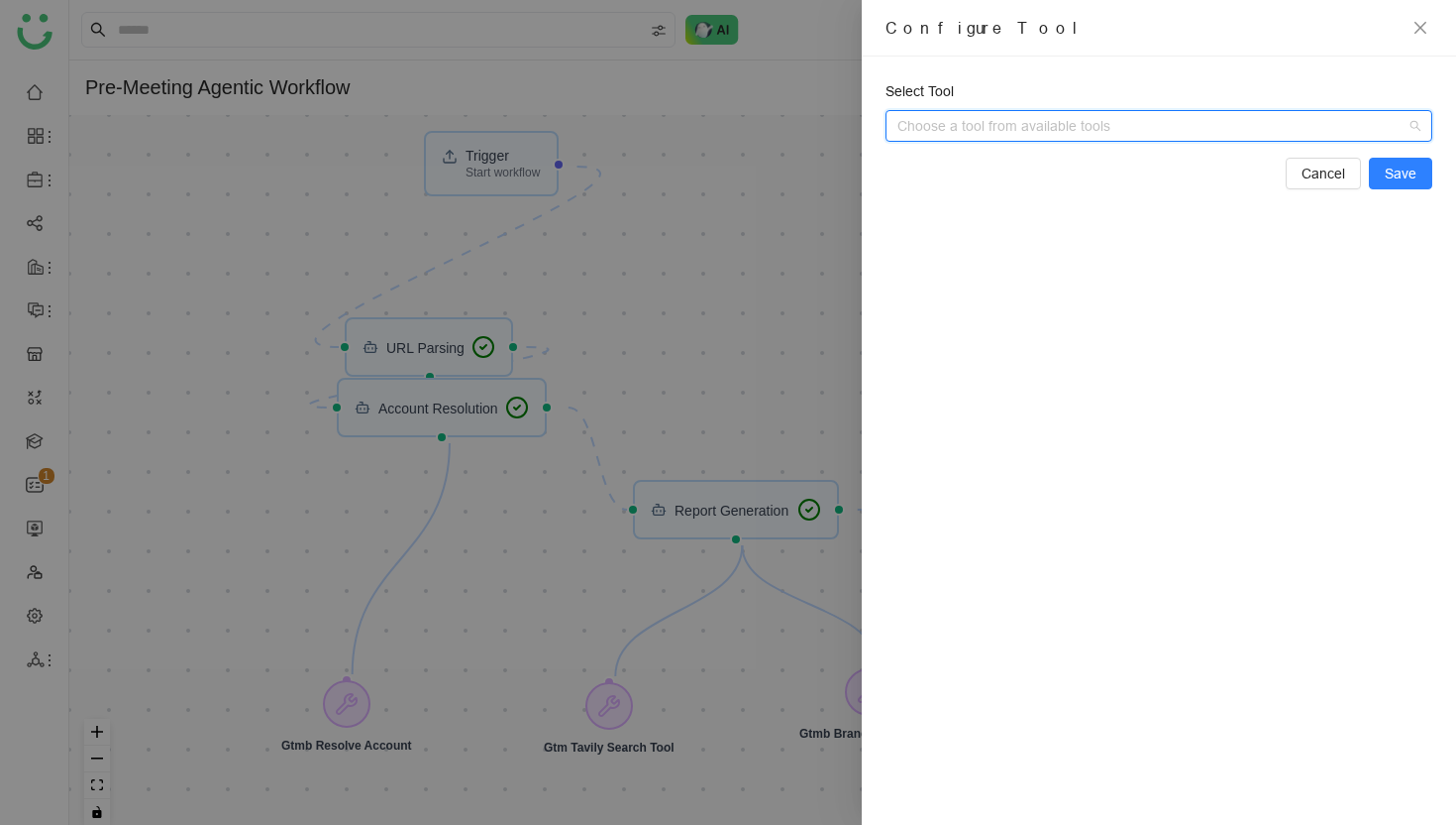
click at [1416, 124] on span at bounding box center [1169, 126] width 523 height 30
click at [1417, 122] on span at bounding box center [1169, 126] width 523 height 30
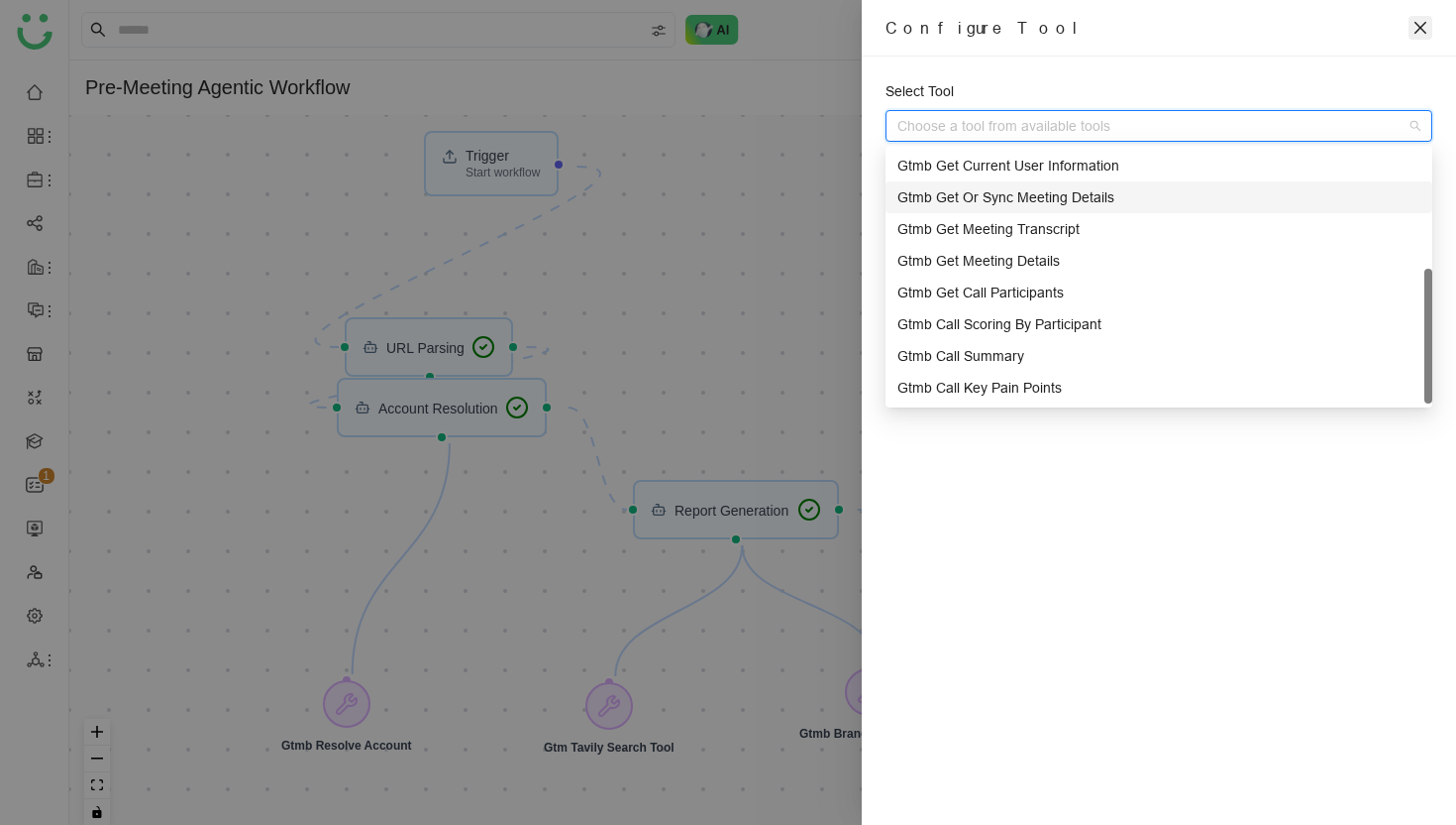
click at [1408, 30] on button "Close" at bounding box center [1420, 28] width 24 height 24
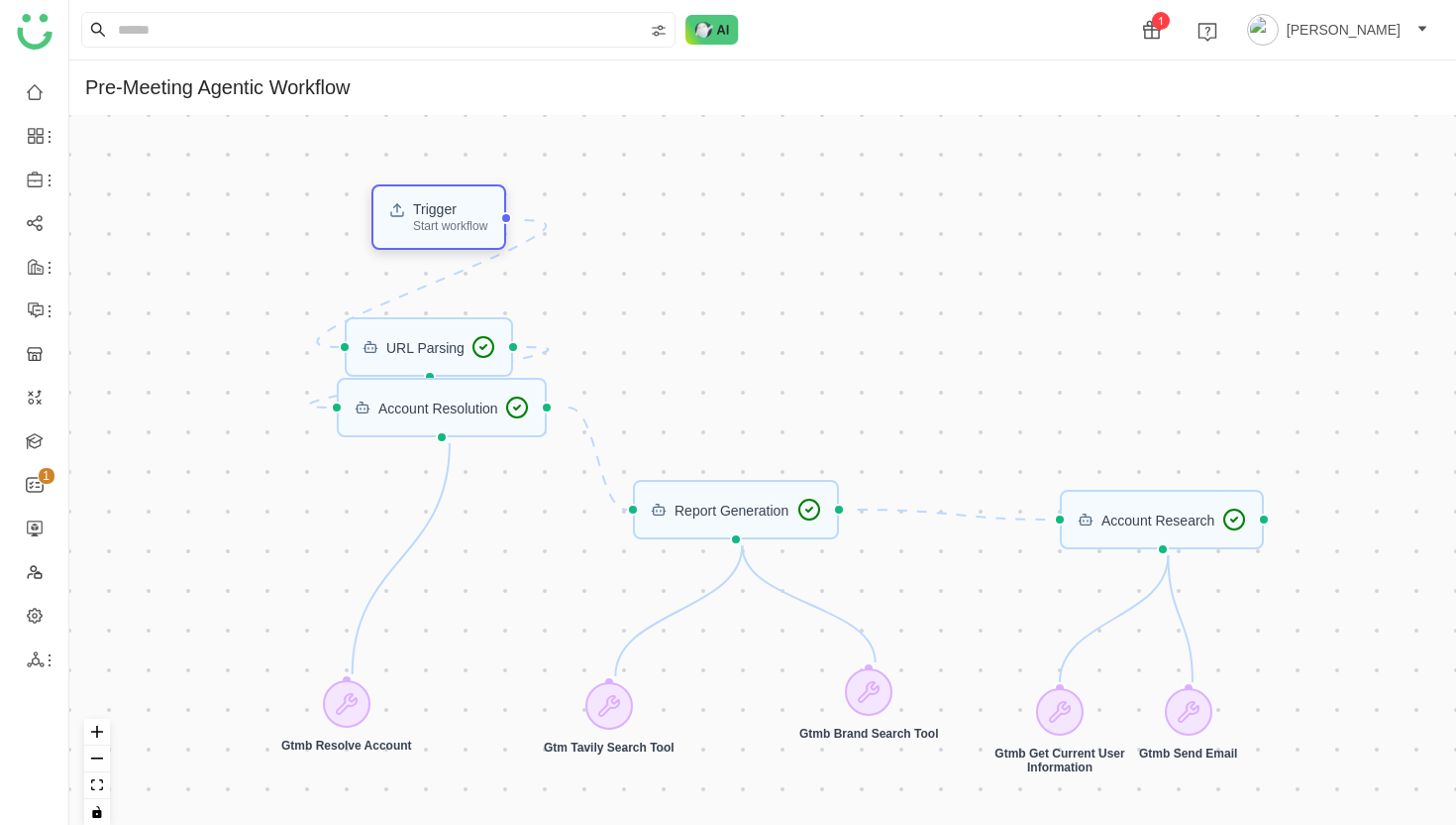
drag, startPoint x: 521, startPoint y: 172, endPoint x: 468, endPoint y: 225, distance: 75.0
click at [468, 225] on div "Start workflow" at bounding box center [450, 226] width 74 height 12
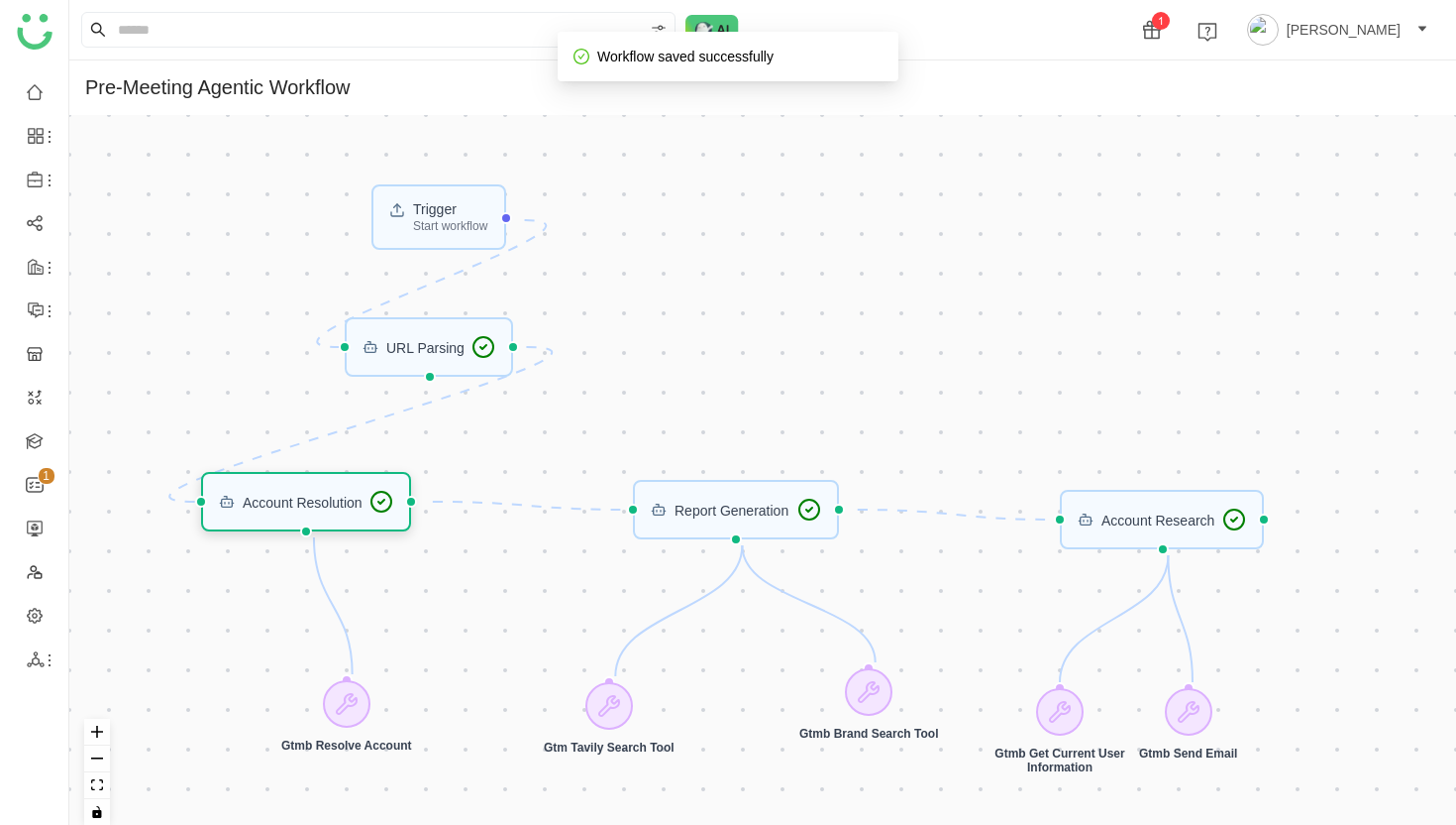
drag, startPoint x: 426, startPoint y: 408, endPoint x: 290, endPoint y: 502, distance: 165.3
click at [290, 502] on div "Account Resolution" at bounding box center [303, 501] width 120 height 14
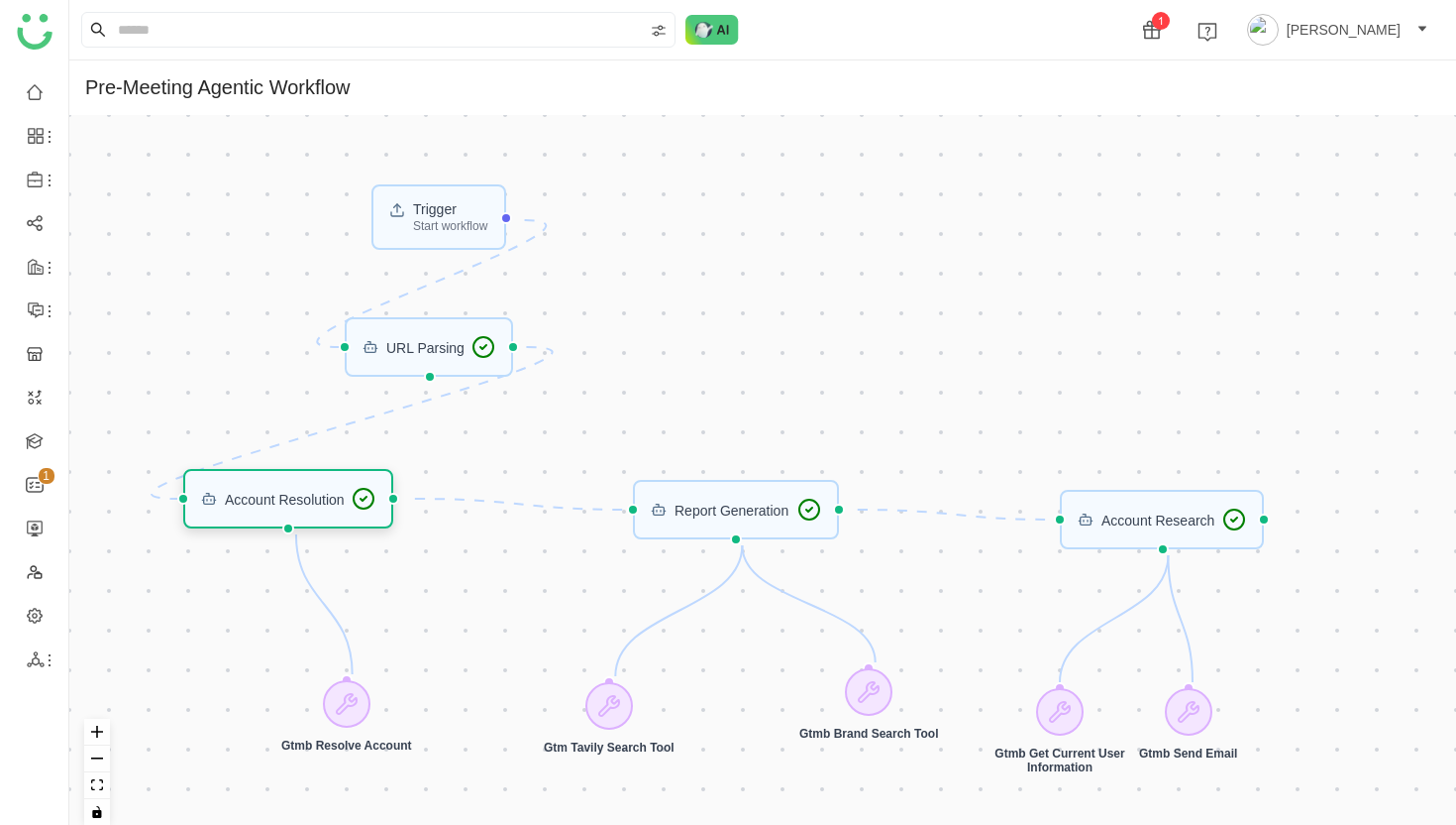
drag, startPoint x: 311, startPoint y: 515, endPoint x: 293, endPoint y: 512, distance: 18.2
click at [293, 512] on div "Account Resolution" at bounding box center [289, 498] width 211 height 60
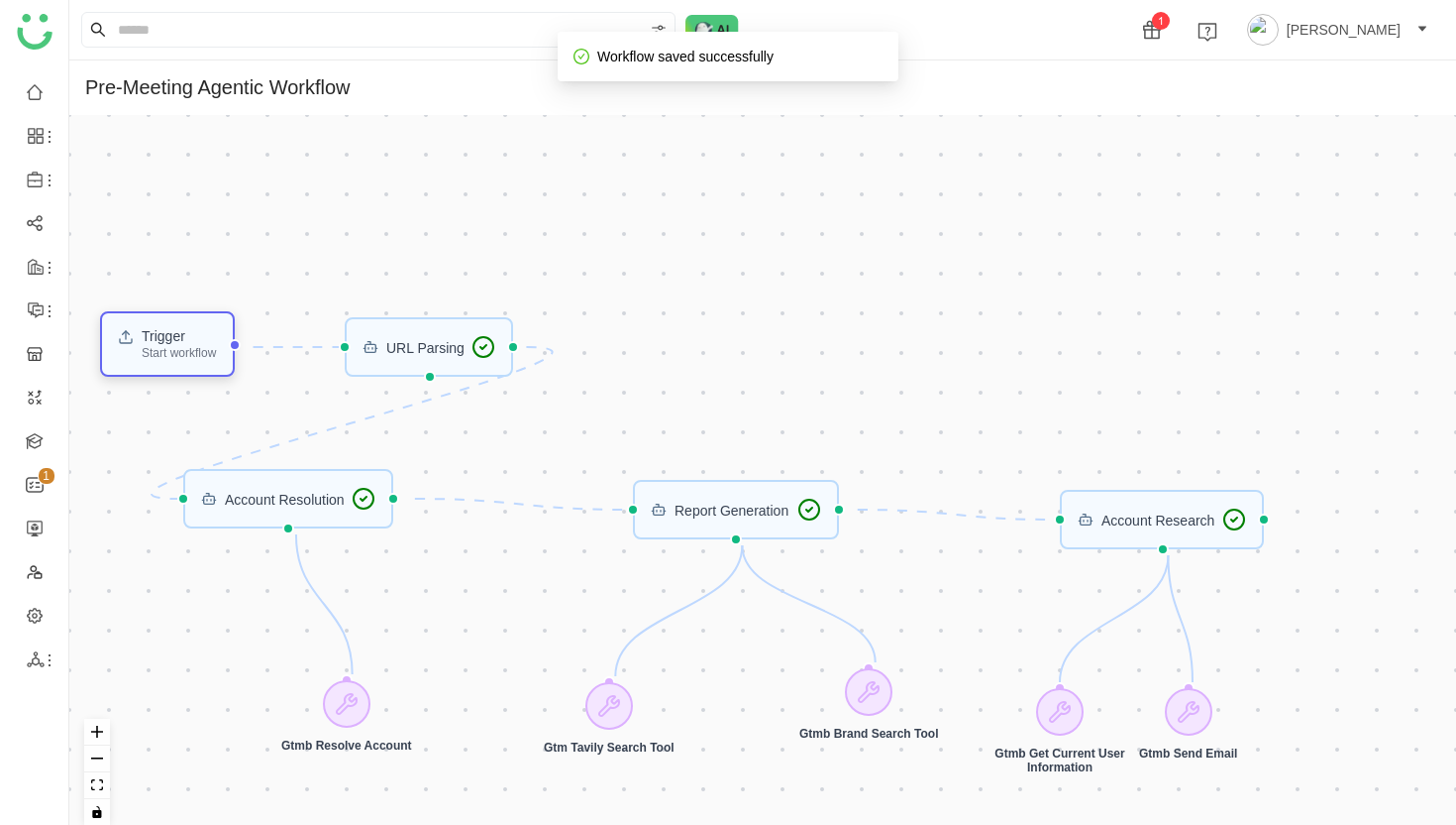
drag, startPoint x: 452, startPoint y: 218, endPoint x: 181, endPoint y: 344, distance: 298.9
click at [181, 343] on div "Trigger" at bounding box center [179, 336] width 74 height 14
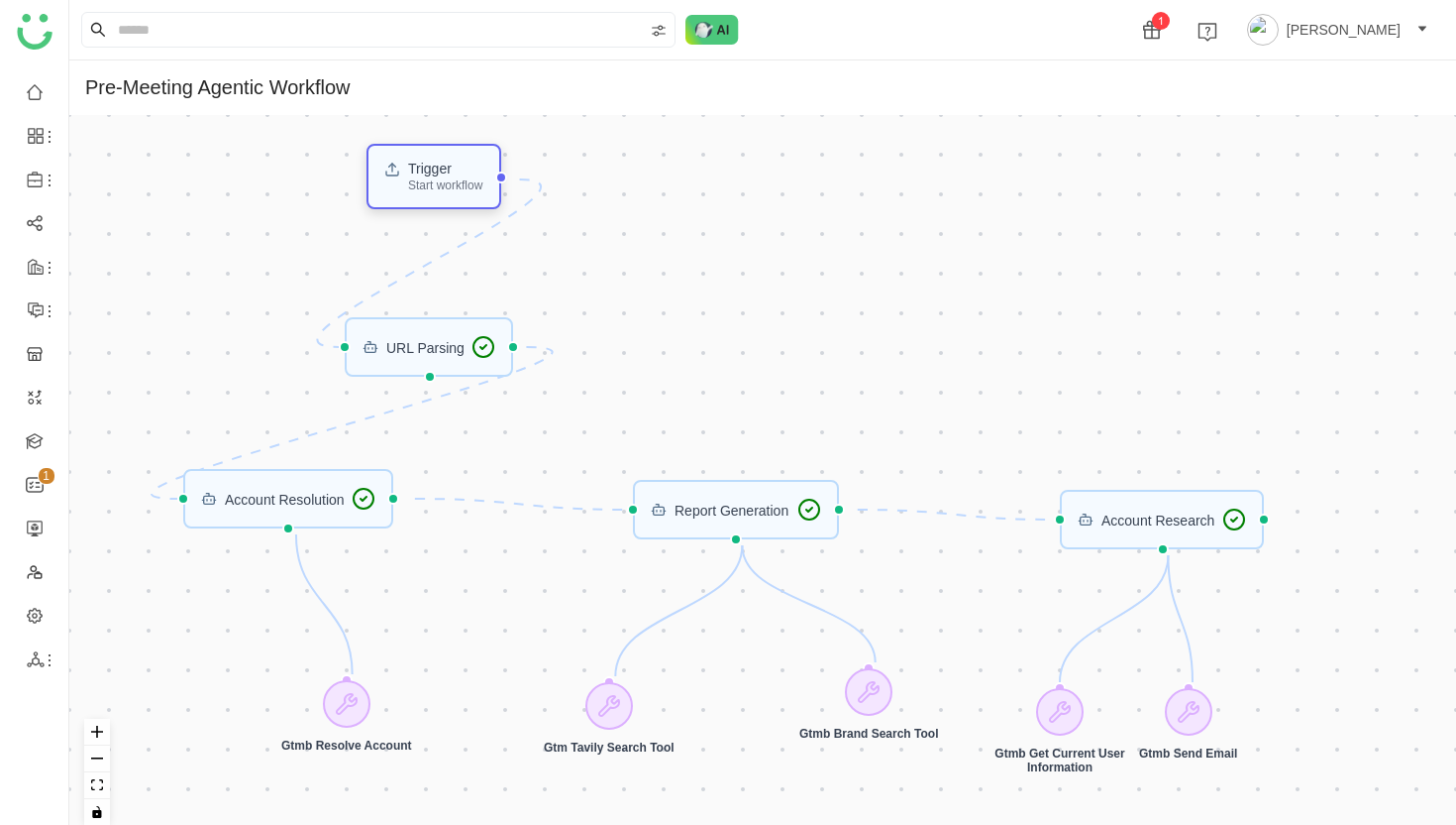
drag, startPoint x: 195, startPoint y: 355, endPoint x: 461, endPoint y: 189, distance: 313.5
click at [461, 189] on div "Start workflow" at bounding box center [445, 186] width 74 height 12
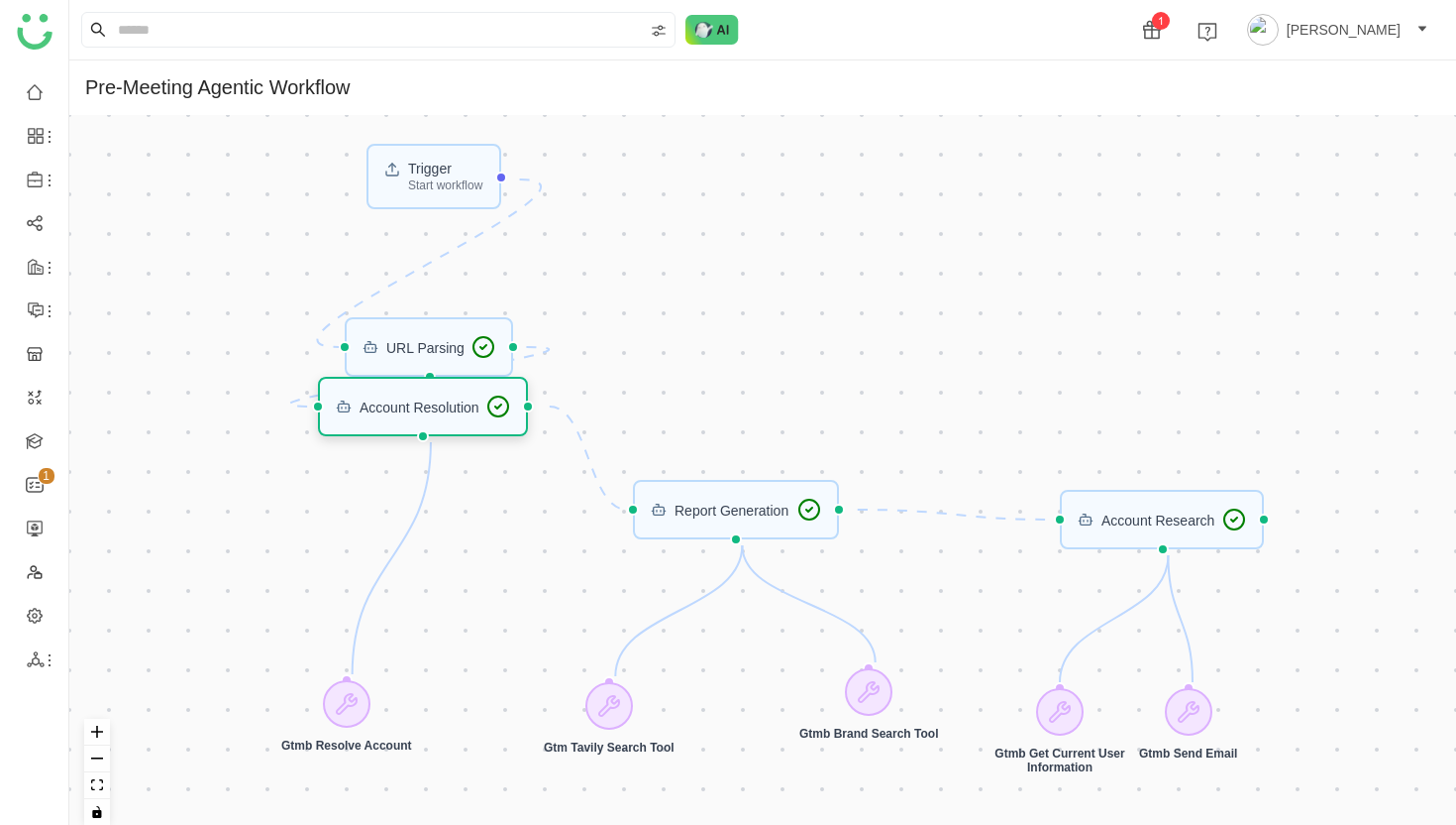
drag, startPoint x: 309, startPoint y: 504, endPoint x: 444, endPoint y: 412, distance: 163.4
click at [444, 412] on div "Account Resolution" at bounding box center [419, 406] width 120 height 14
click at [423, 358] on div "URL Parsing" at bounding box center [428, 346] width 170 height 60
click at [411, 356] on div "URL Parsing" at bounding box center [423, 347] width 134 height 24
click at [353, 709] on icon at bounding box center [346, 704] width 24 height 24
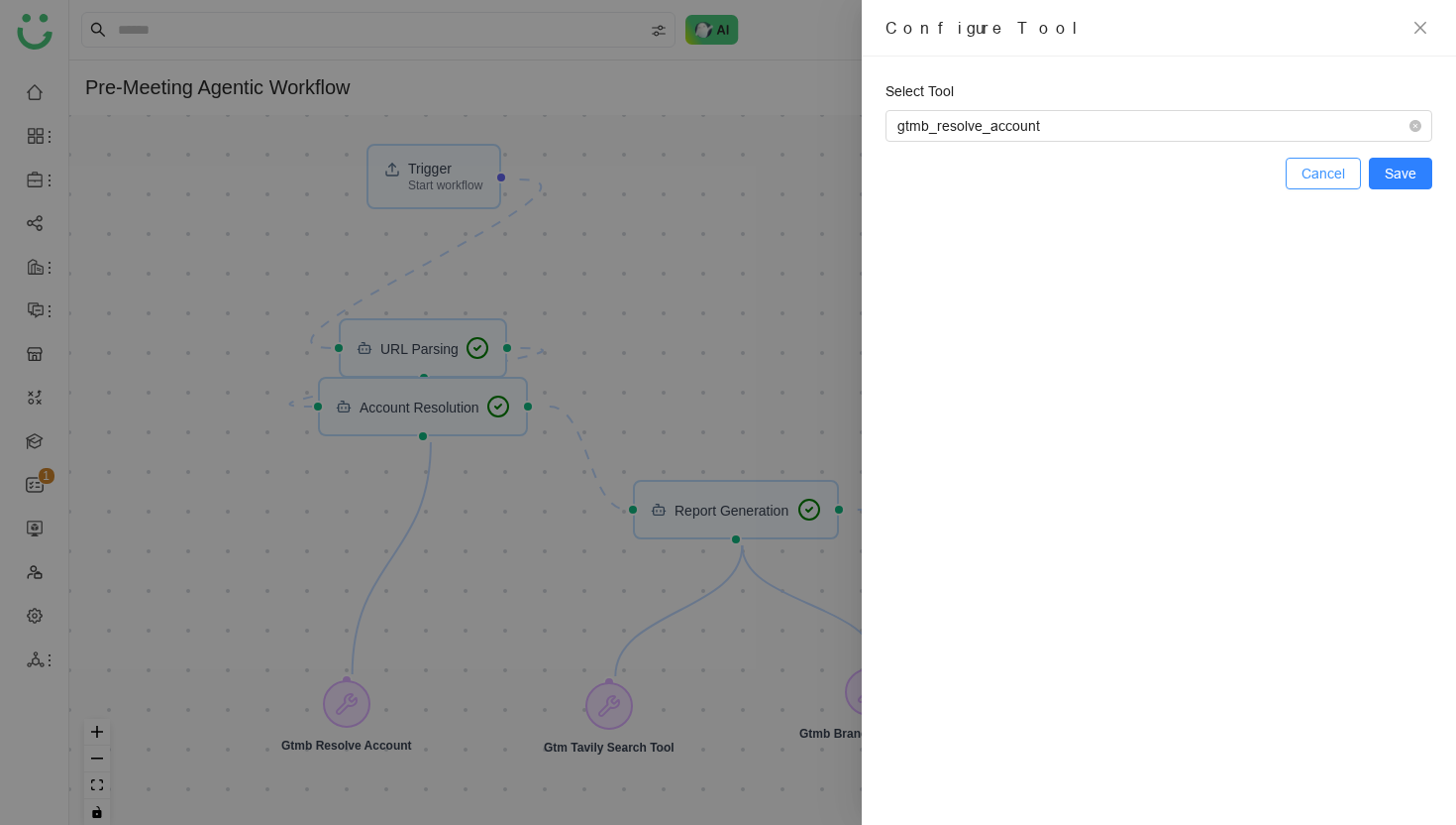
click at [1308, 171] on span "Cancel" at bounding box center [1324, 174] width 44 height 22
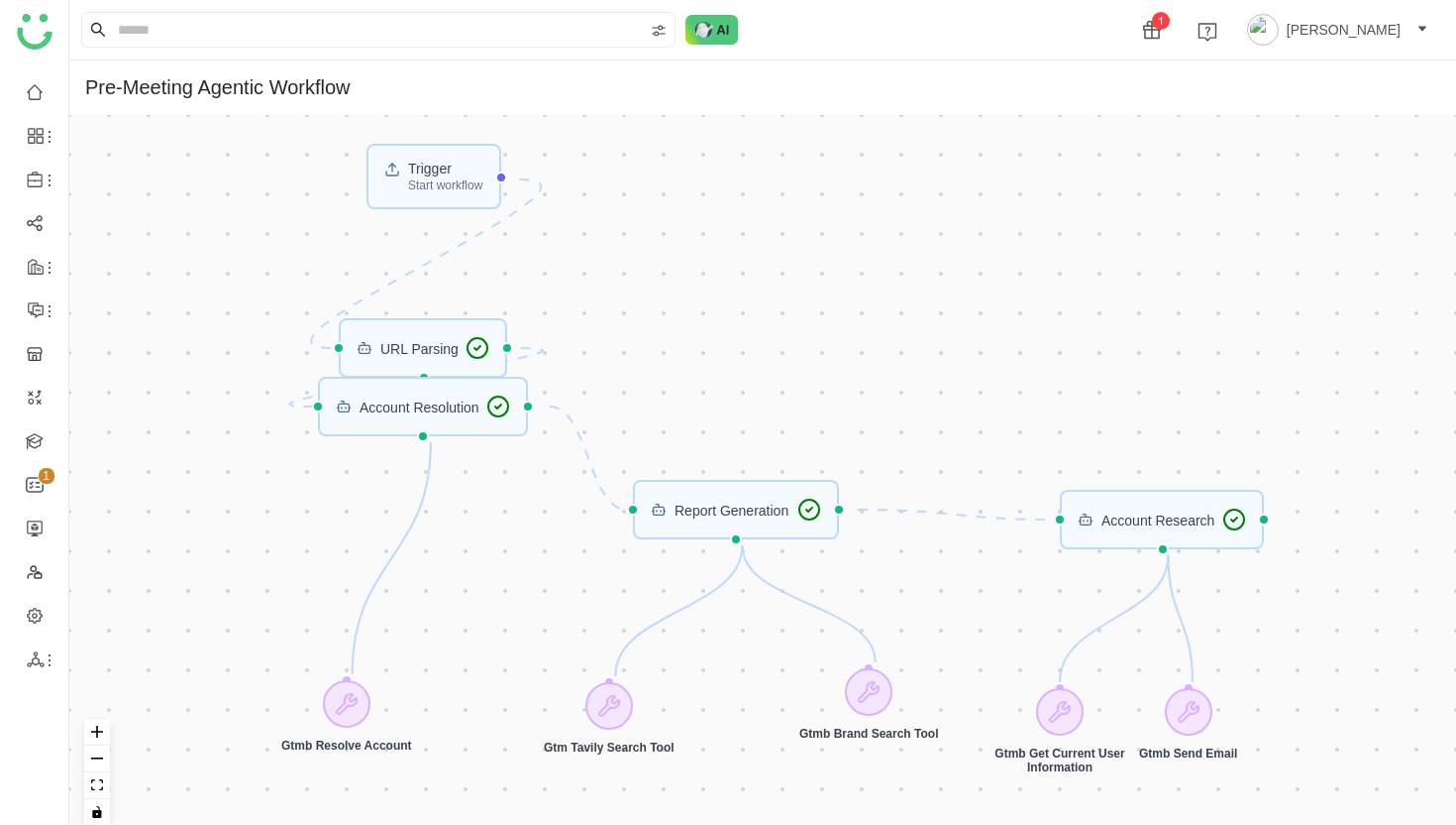
click at [767, 269] on div "Trigger Start workflow Account Research URL Parsing Report Generation Account R…" at bounding box center [763, 478] width 1388 height 726
click at [700, 516] on div "Report Generation" at bounding box center [731, 509] width 114 height 14
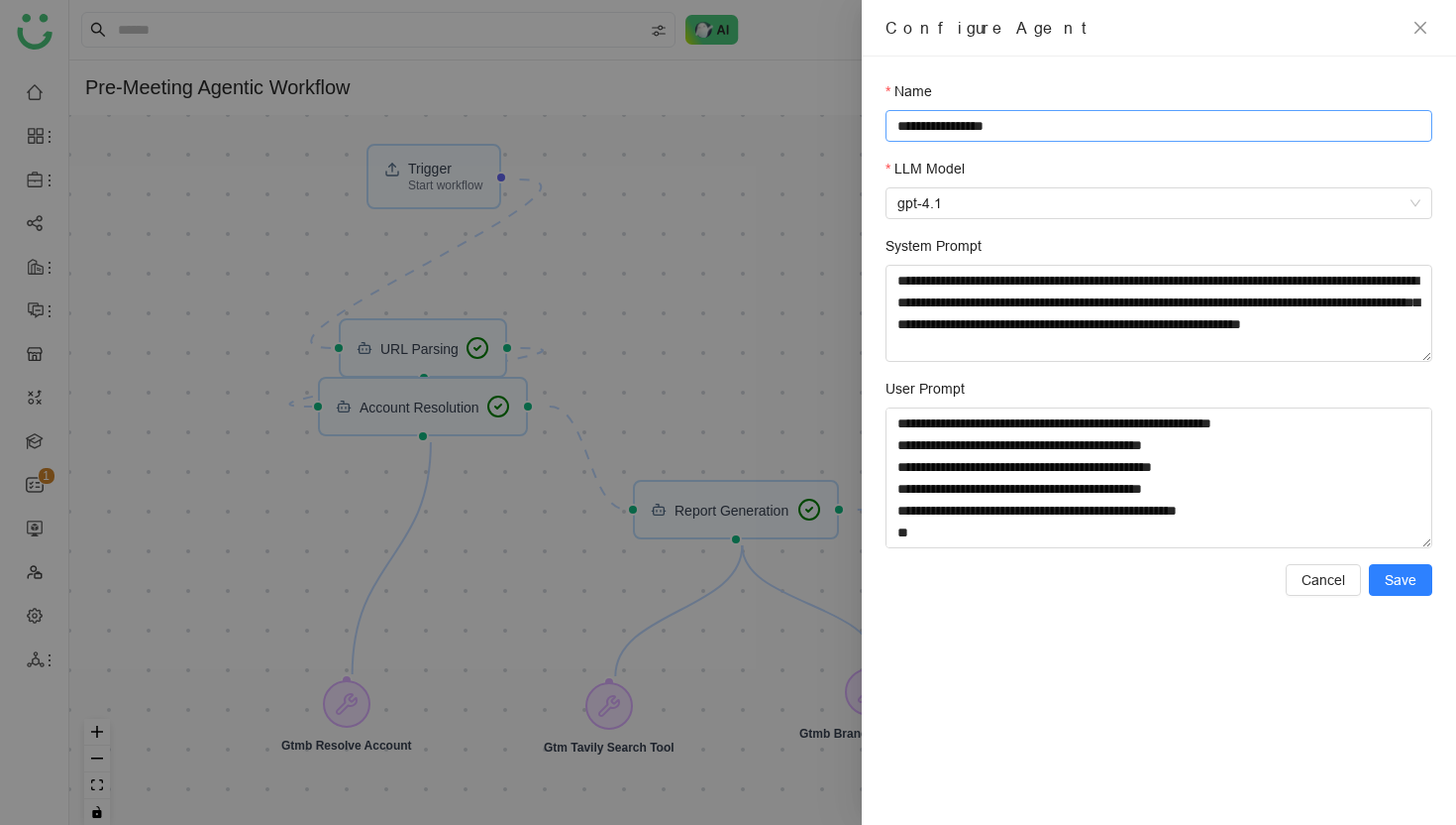
drag, startPoint x: 1049, startPoint y: 127, endPoint x: 1050, endPoint y: 99, distance: 28.0
click at [1050, 99] on div "**********" at bounding box center [1158, 111] width 547 height 62
type input "**********"
click at [1402, 577] on span "Save" at bounding box center [1401, 580] width 32 height 22
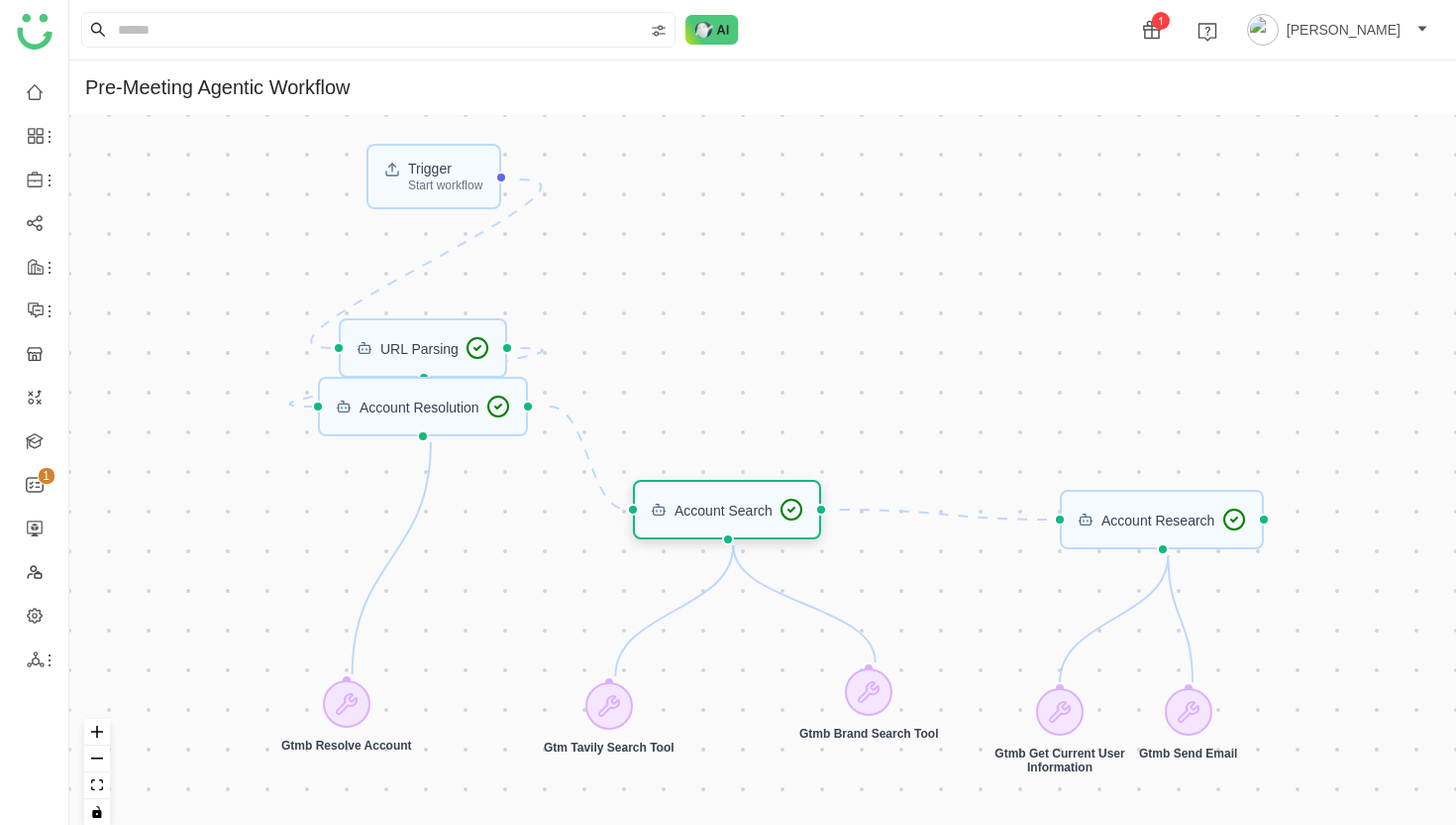
click at [754, 509] on div "Account Search" at bounding box center [724, 509] width 98 height 14
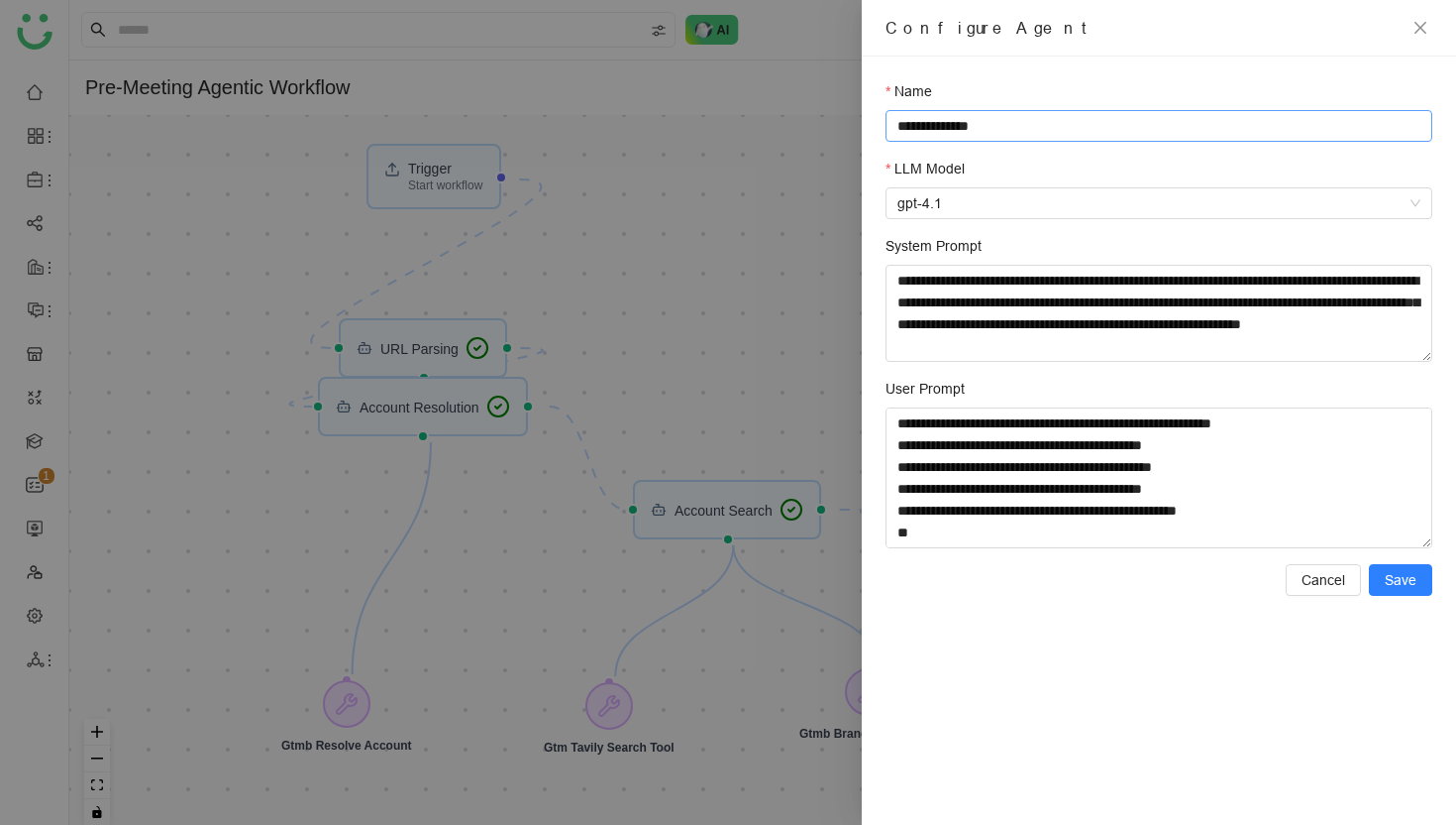
click at [958, 121] on input "**********" at bounding box center [1158, 126] width 547 height 32
type input "**********"
click at [1401, 580] on span "Save" at bounding box center [1401, 580] width 32 height 22
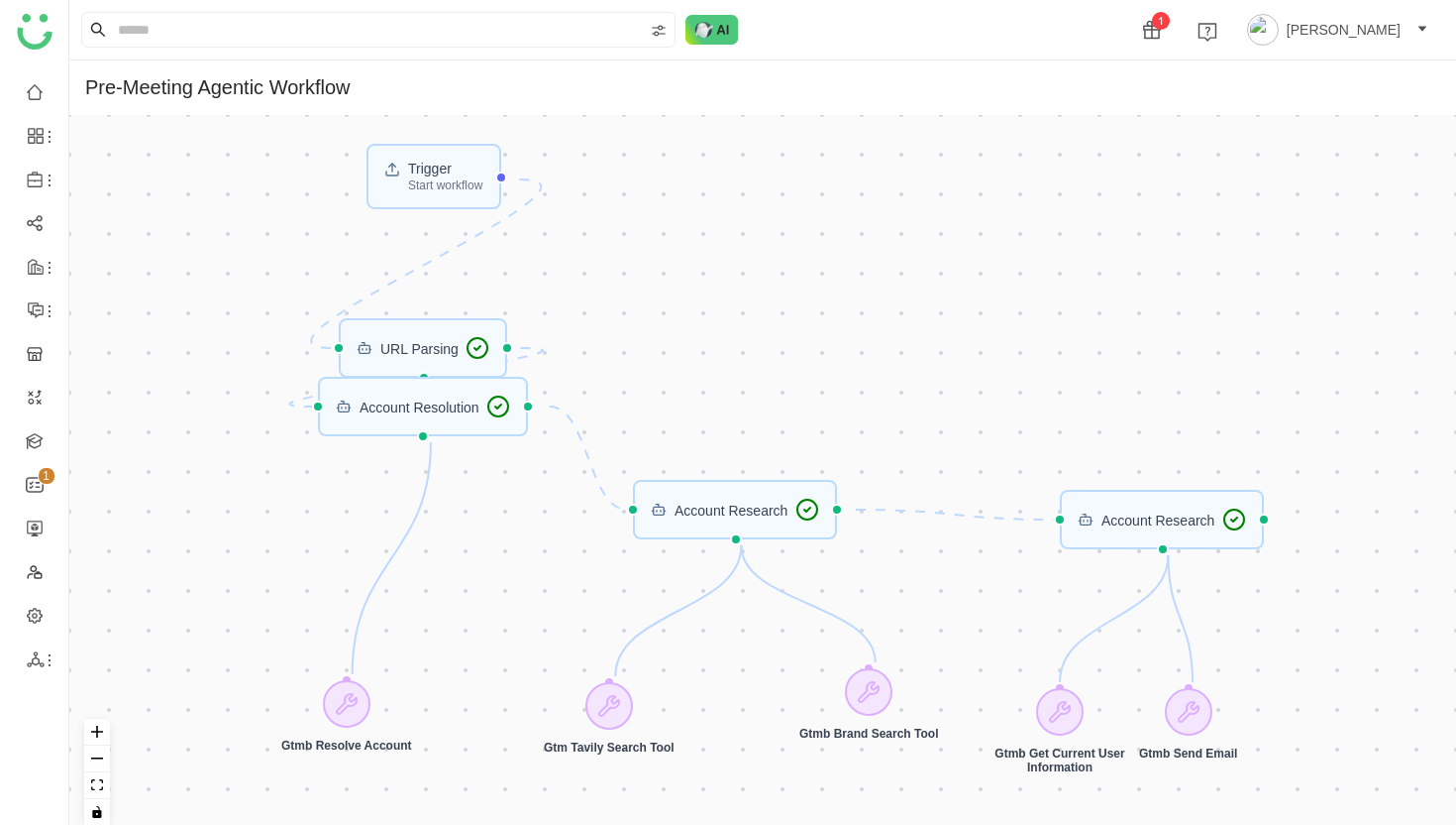
click at [610, 749] on div "Gtm Tavily Search Tool" at bounding box center [609, 749] width 131 height 14
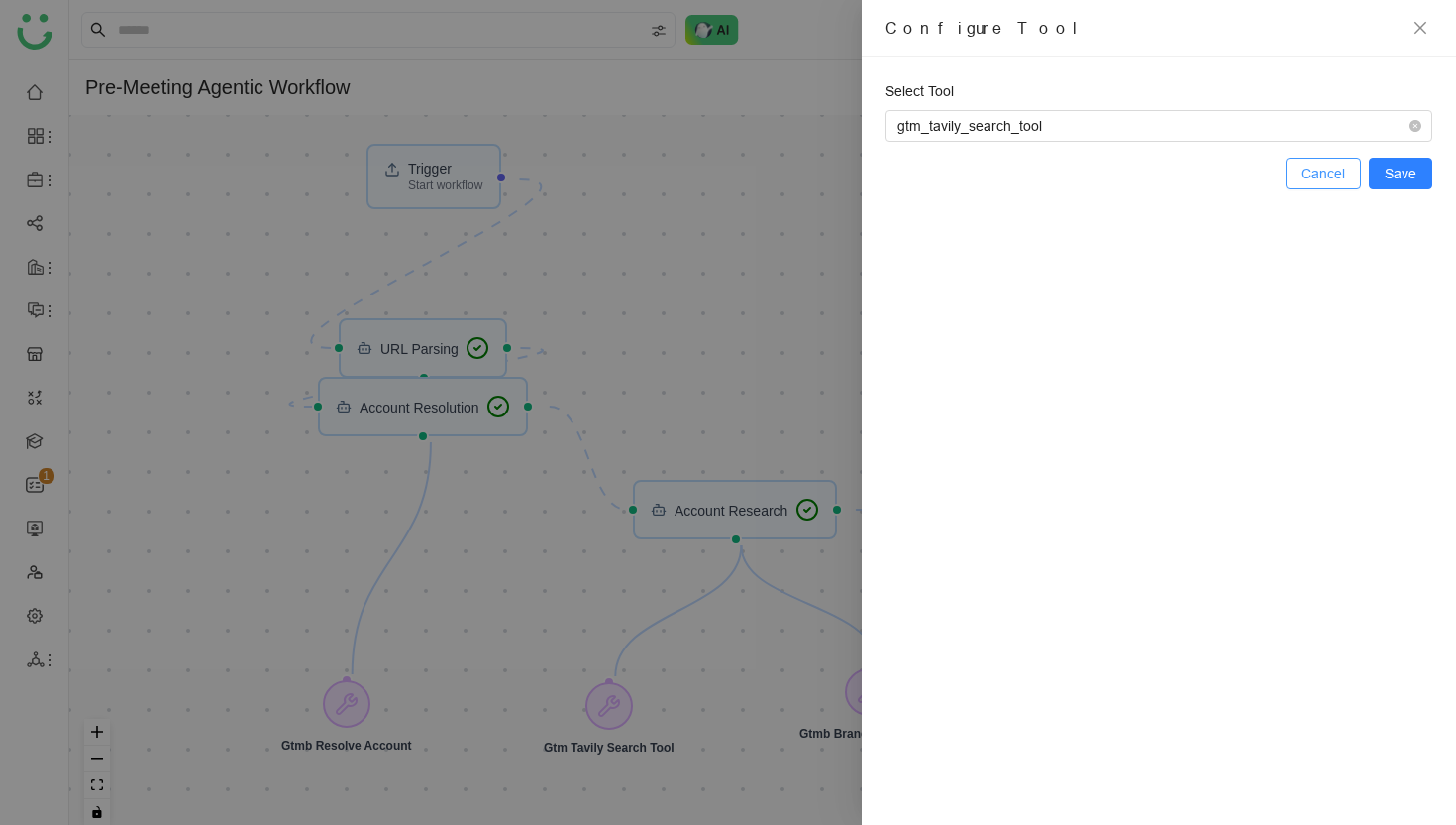
click at [1340, 174] on span "Cancel" at bounding box center [1324, 174] width 44 height 22
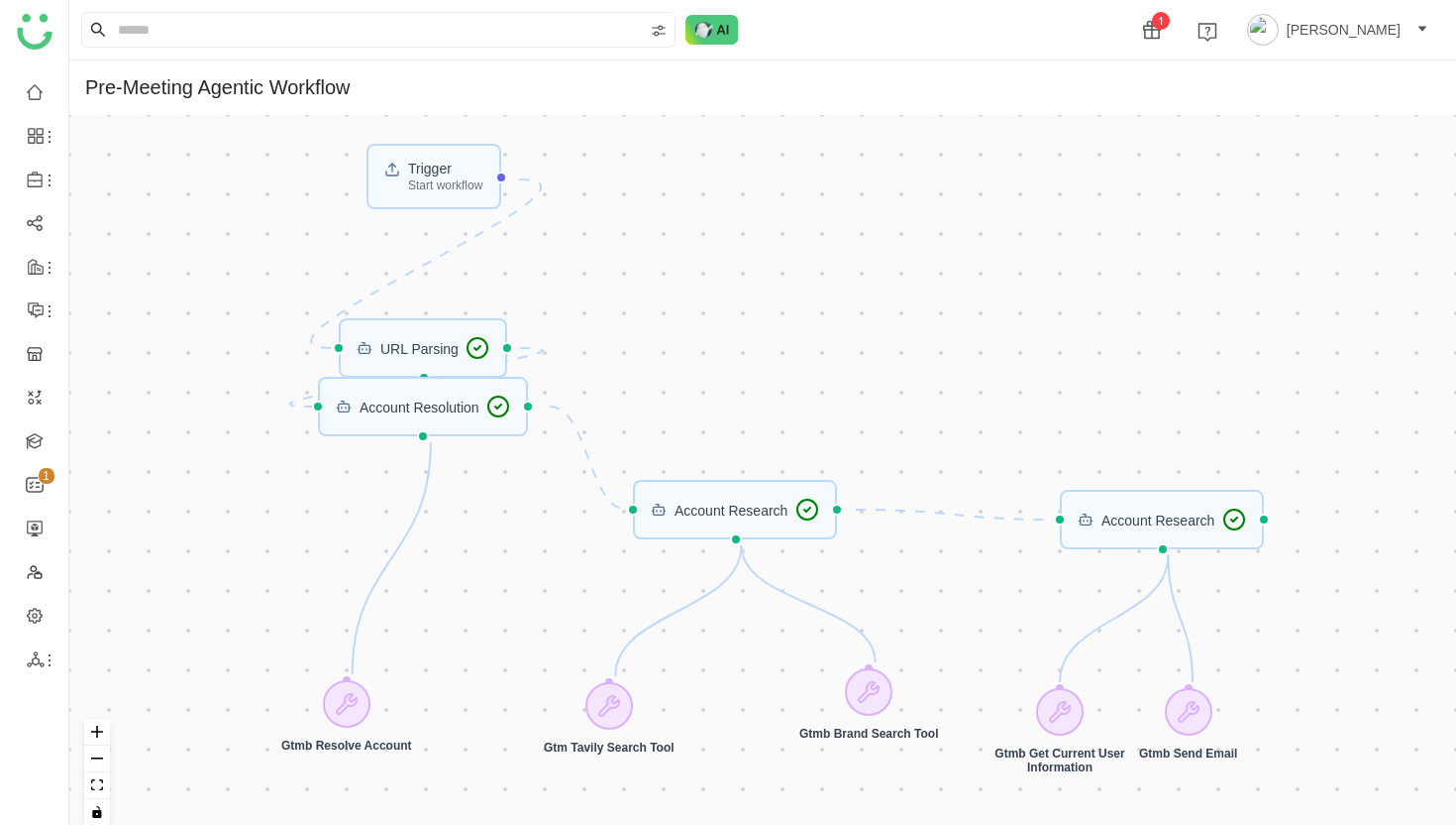
click at [586, 758] on div "Trigger Start workflow Account Research URL Parsing Account Research Account Re…" at bounding box center [763, 478] width 1388 height 726
click at [622, 752] on div "Gtm Tavily Search Tool" at bounding box center [609, 749] width 131 height 14
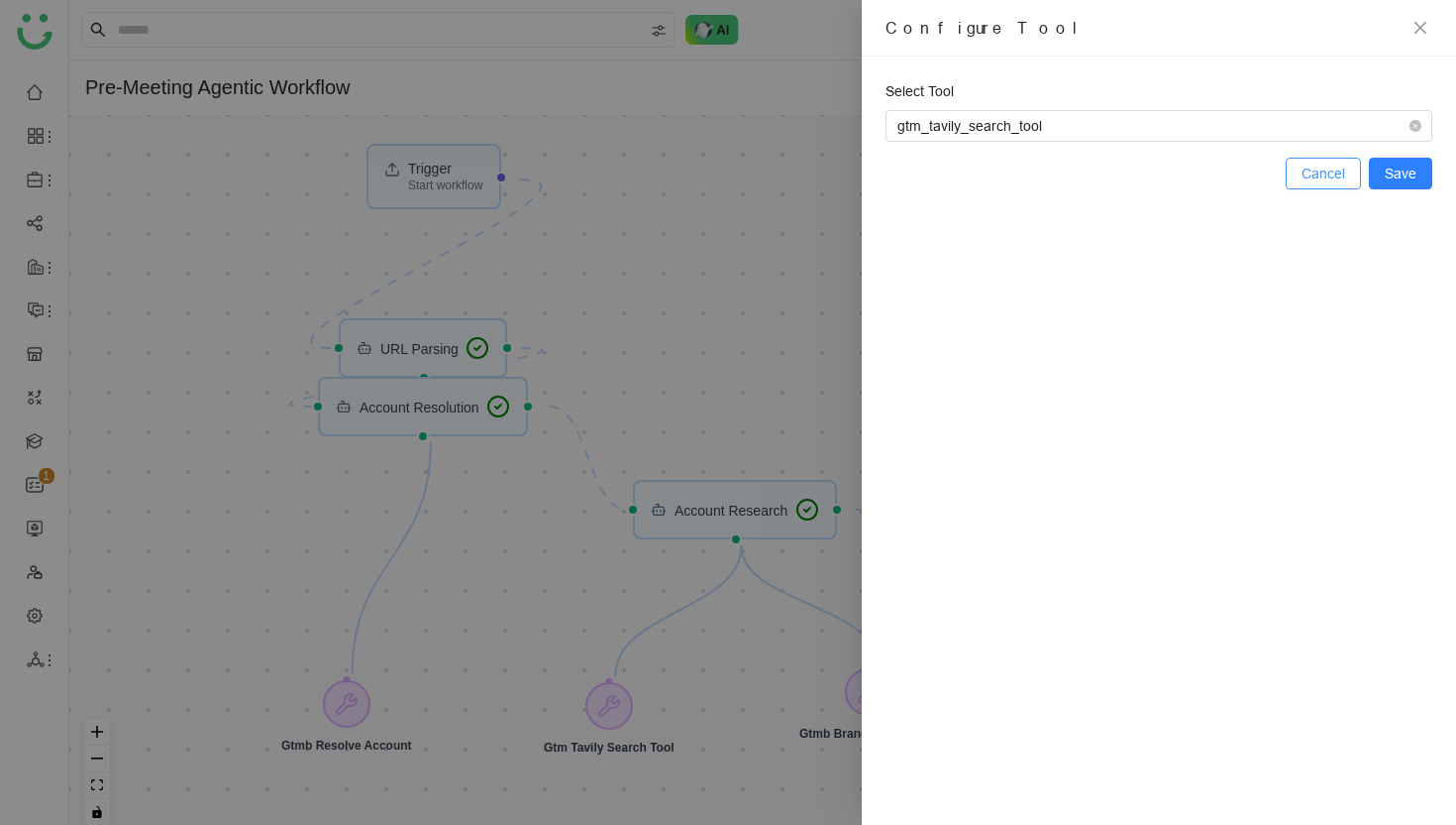
click at [1343, 177] on span "Cancel" at bounding box center [1324, 174] width 44 height 22
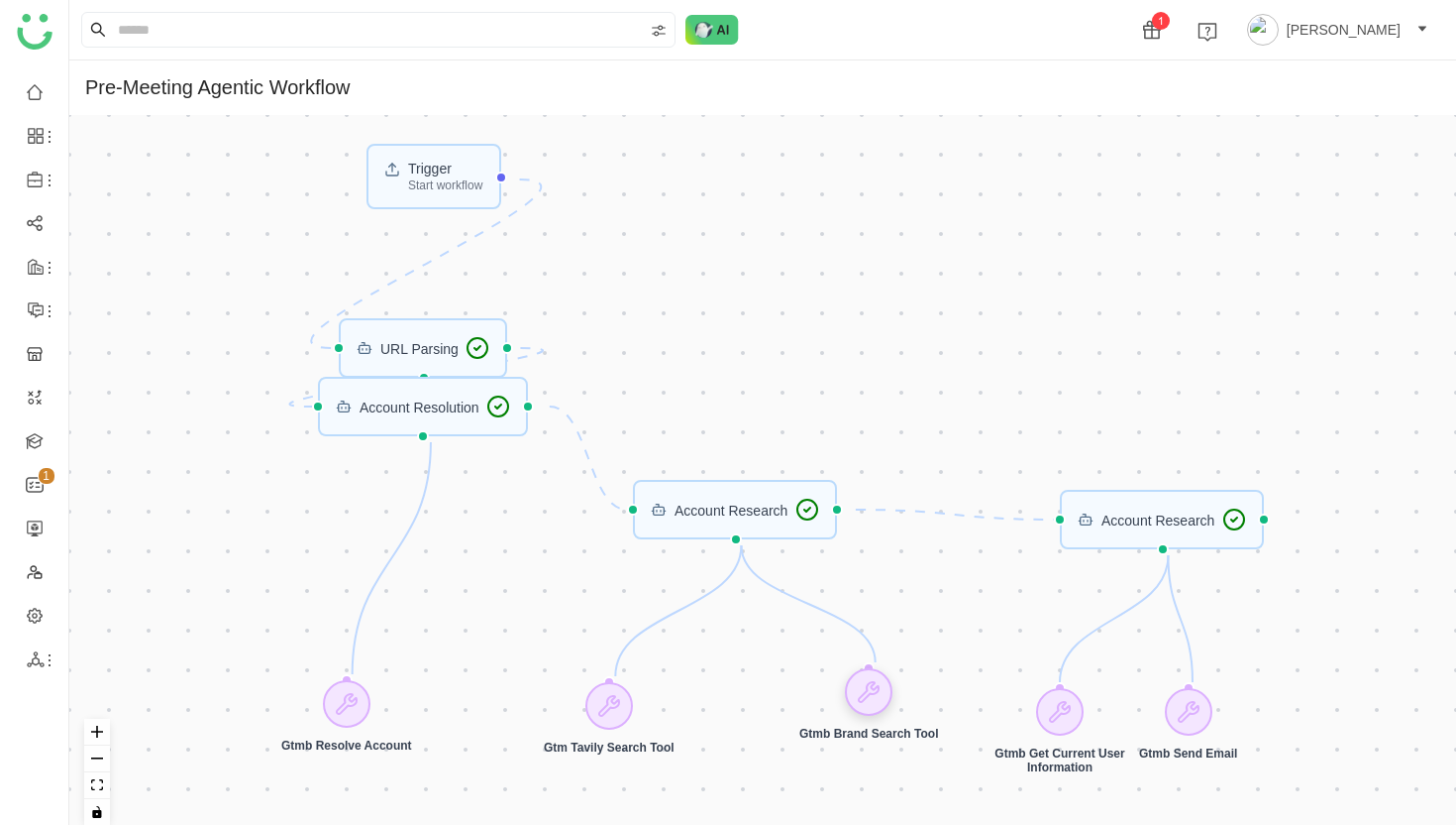
click at [877, 688] on icon at bounding box center [868, 692] width 20 height 20
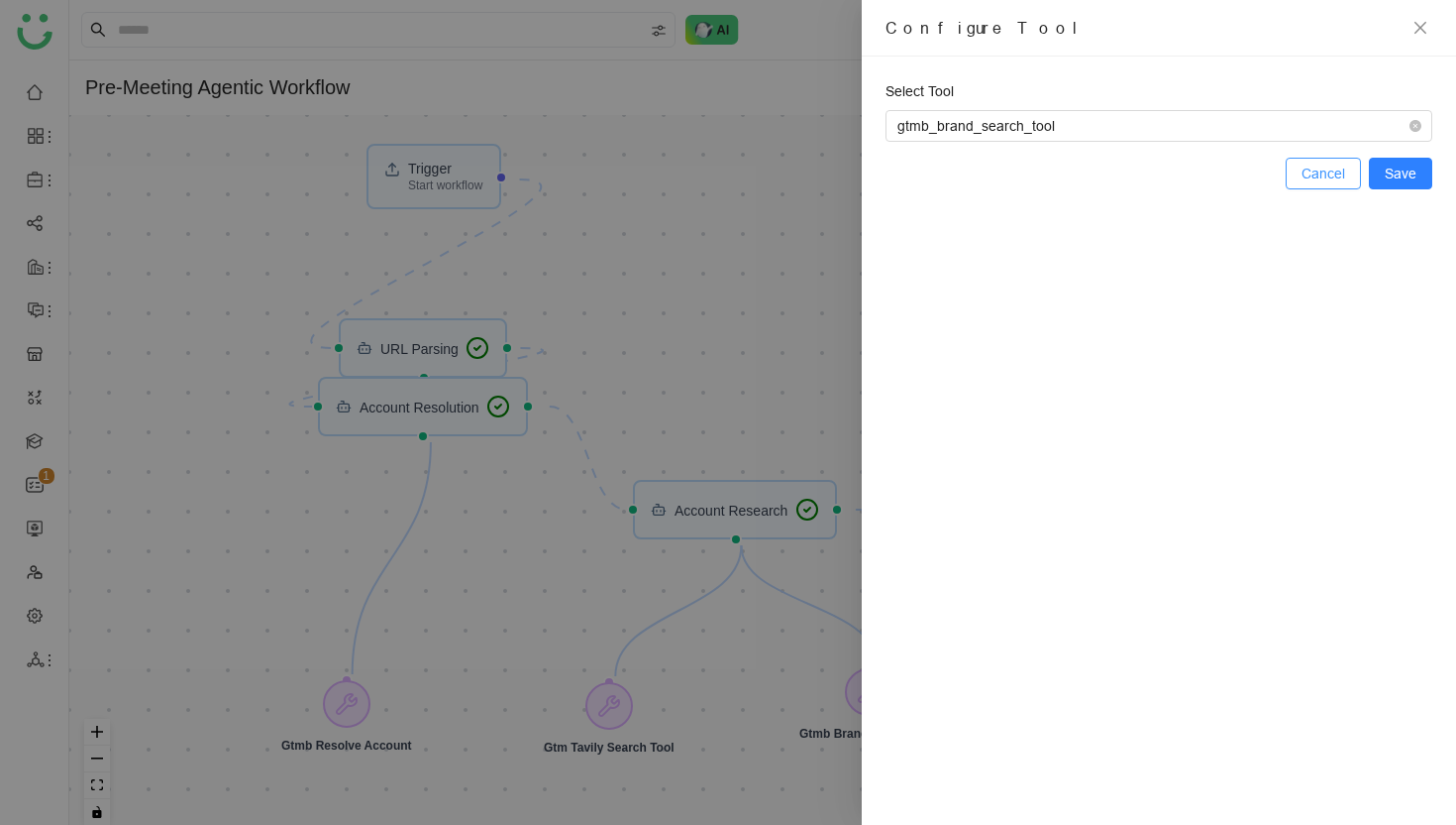
click at [1336, 170] on span "Cancel" at bounding box center [1324, 174] width 44 height 22
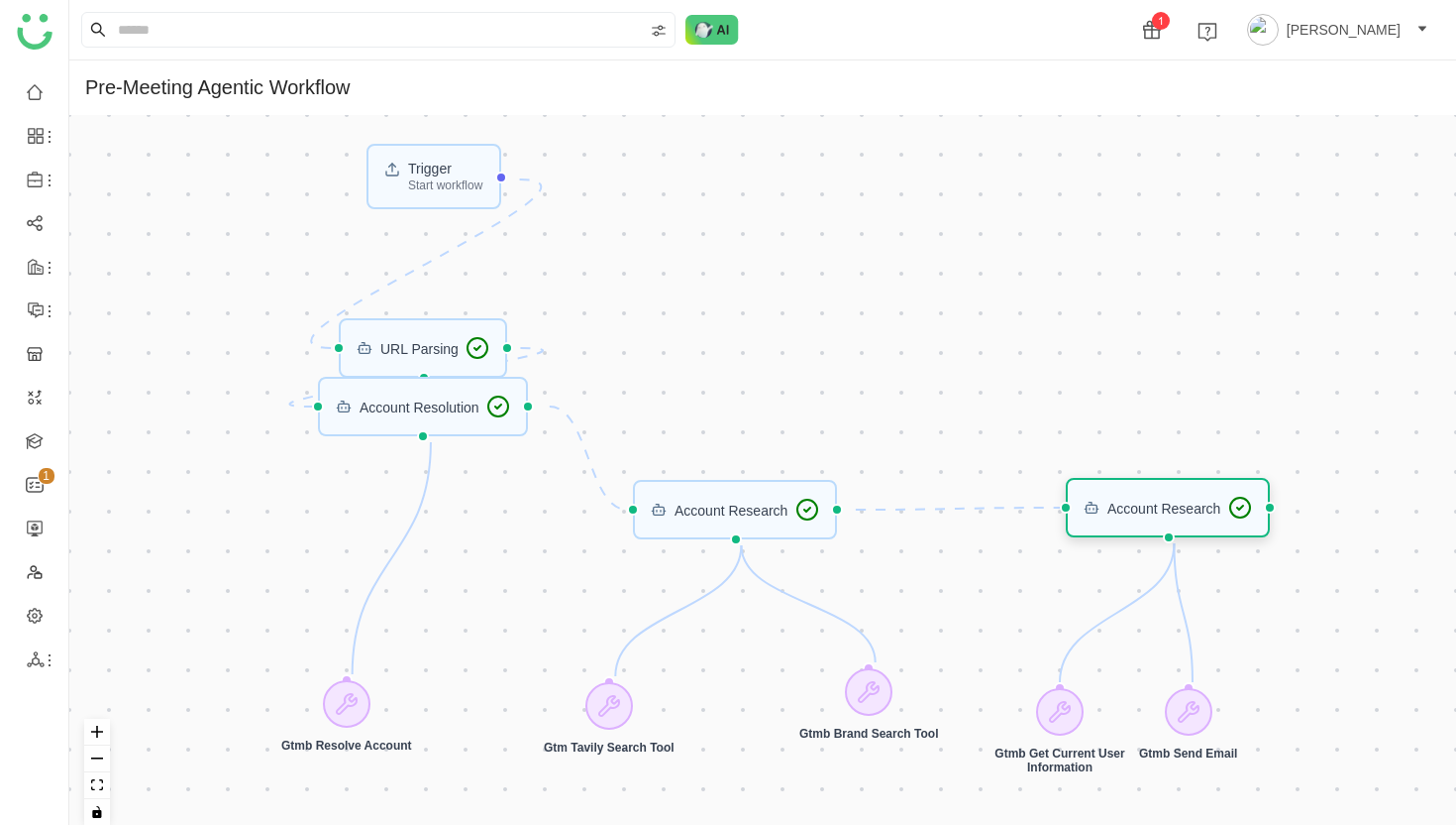
drag, startPoint x: 1205, startPoint y: 524, endPoint x: 1211, endPoint y: 512, distance: 13.4
click at [1211, 512] on div "Account Research" at bounding box center [1164, 507] width 113 height 14
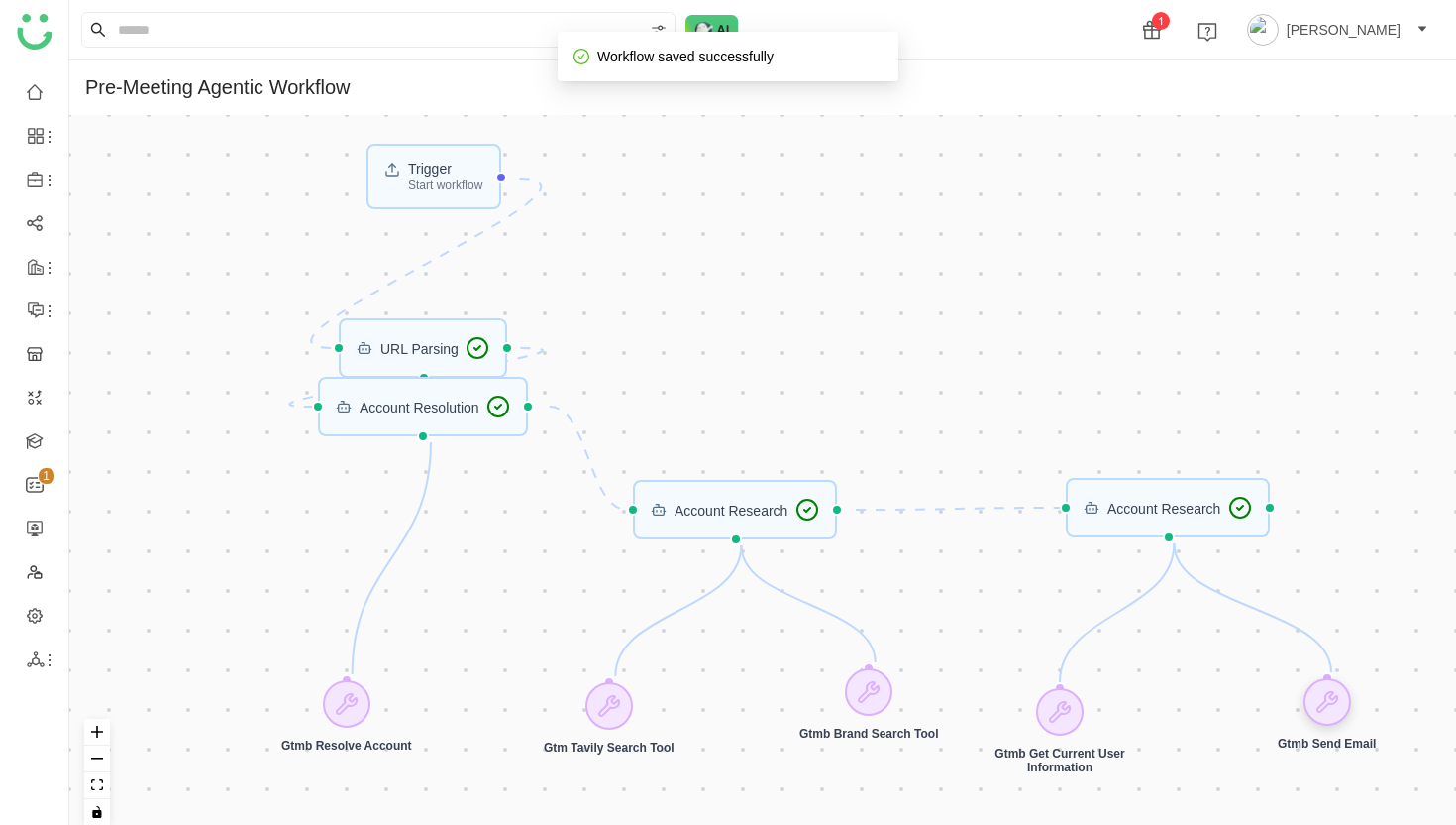
drag, startPoint x: 1204, startPoint y: 714, endPoint x: 1343, endPoint y: 704, distance: 139.4
click at [1340, 704] on icon at bounding box center [1328, 702] width 24 height 24
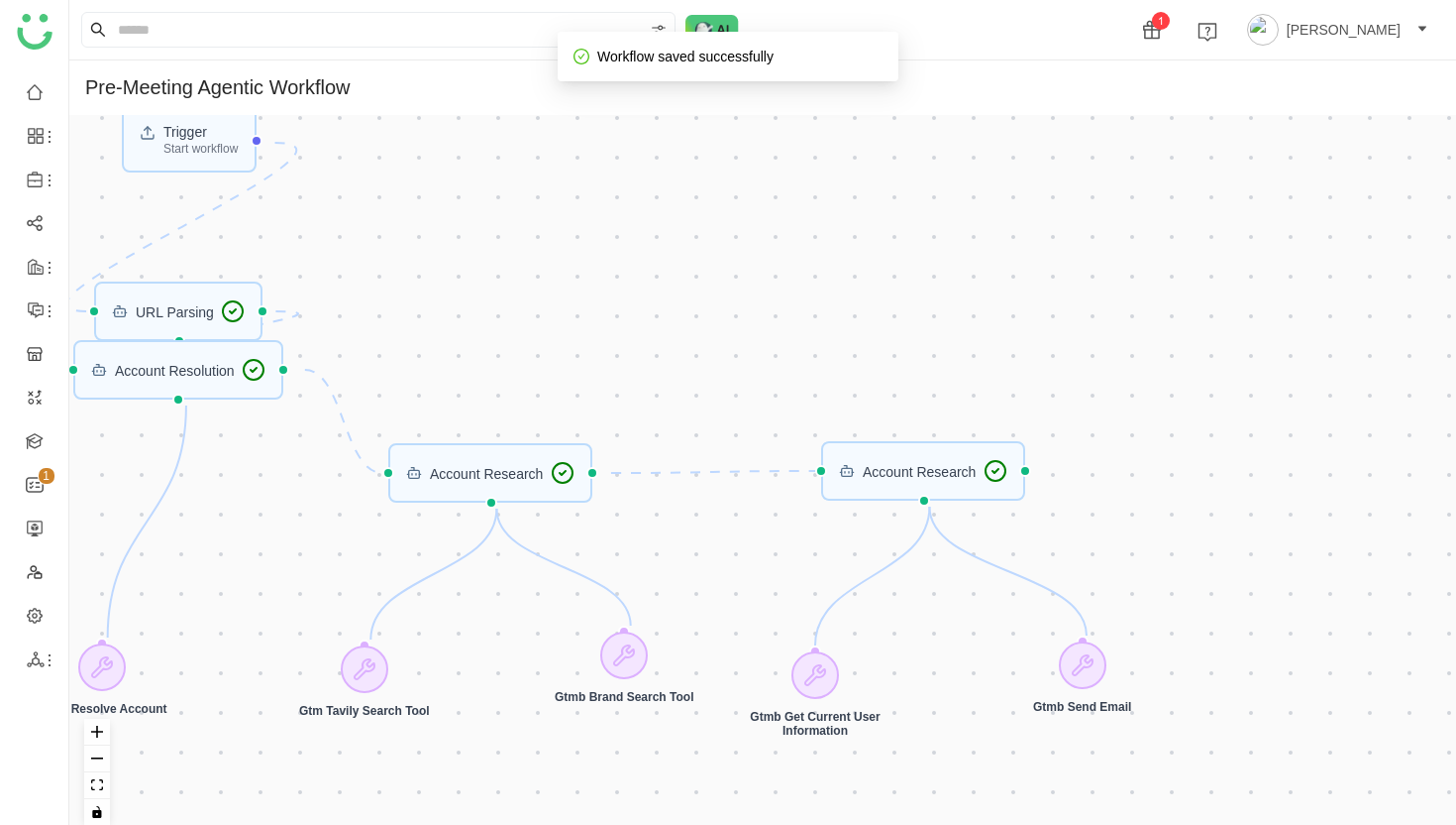
drag, startPoint x: 1217, startPoint y: 707, endPoint x: 972, endPoint y: 671, distance: 247.6
click at [971, 670] on div "Trigger Start workflow Account Research URL Parsing Account Research Account Re…" at bounding box center [763, 478] width 1388 height 726
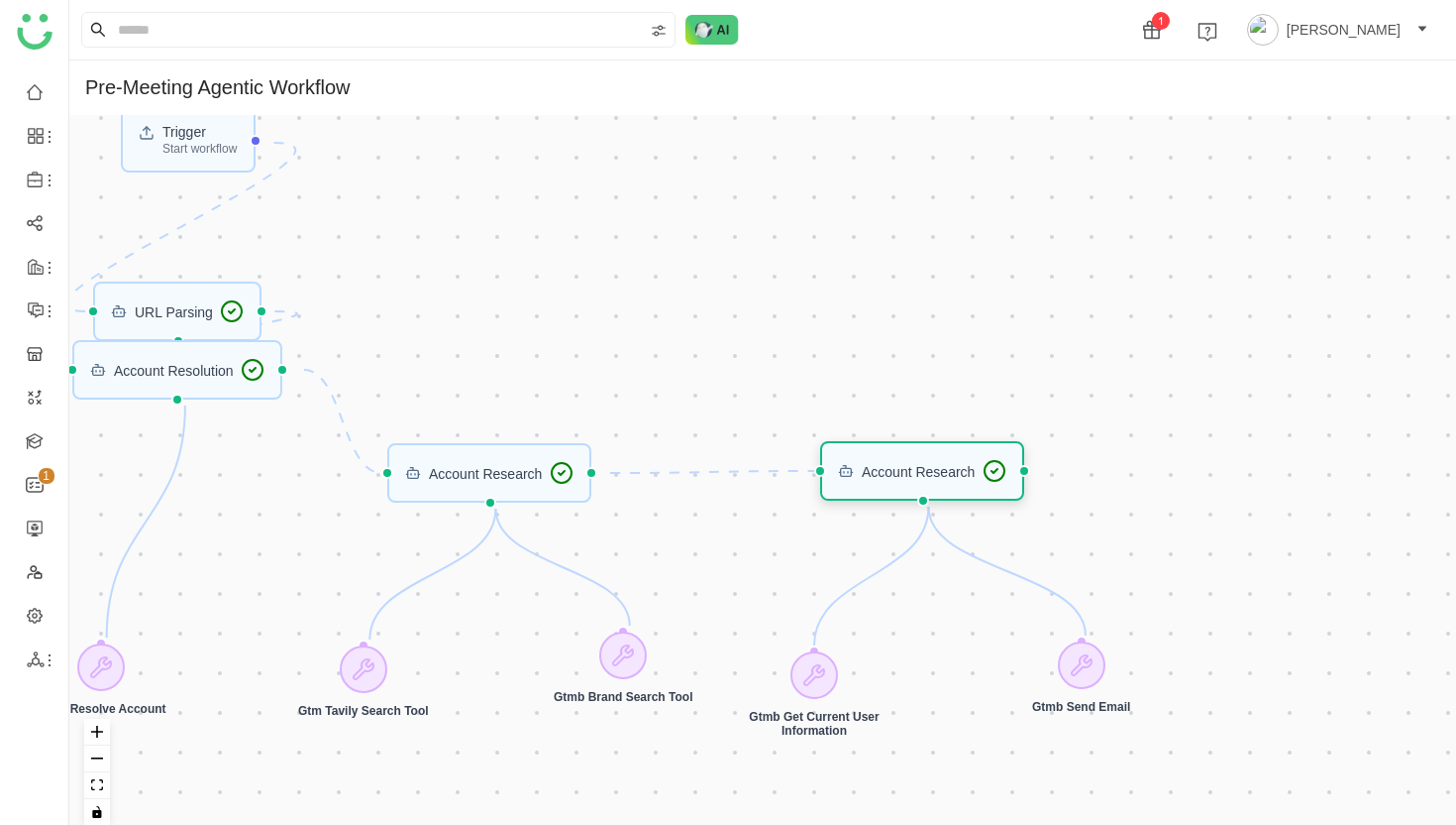
click at [936, 472] on div "Account Research" at bounding box center [918, 471] width 113 height 14
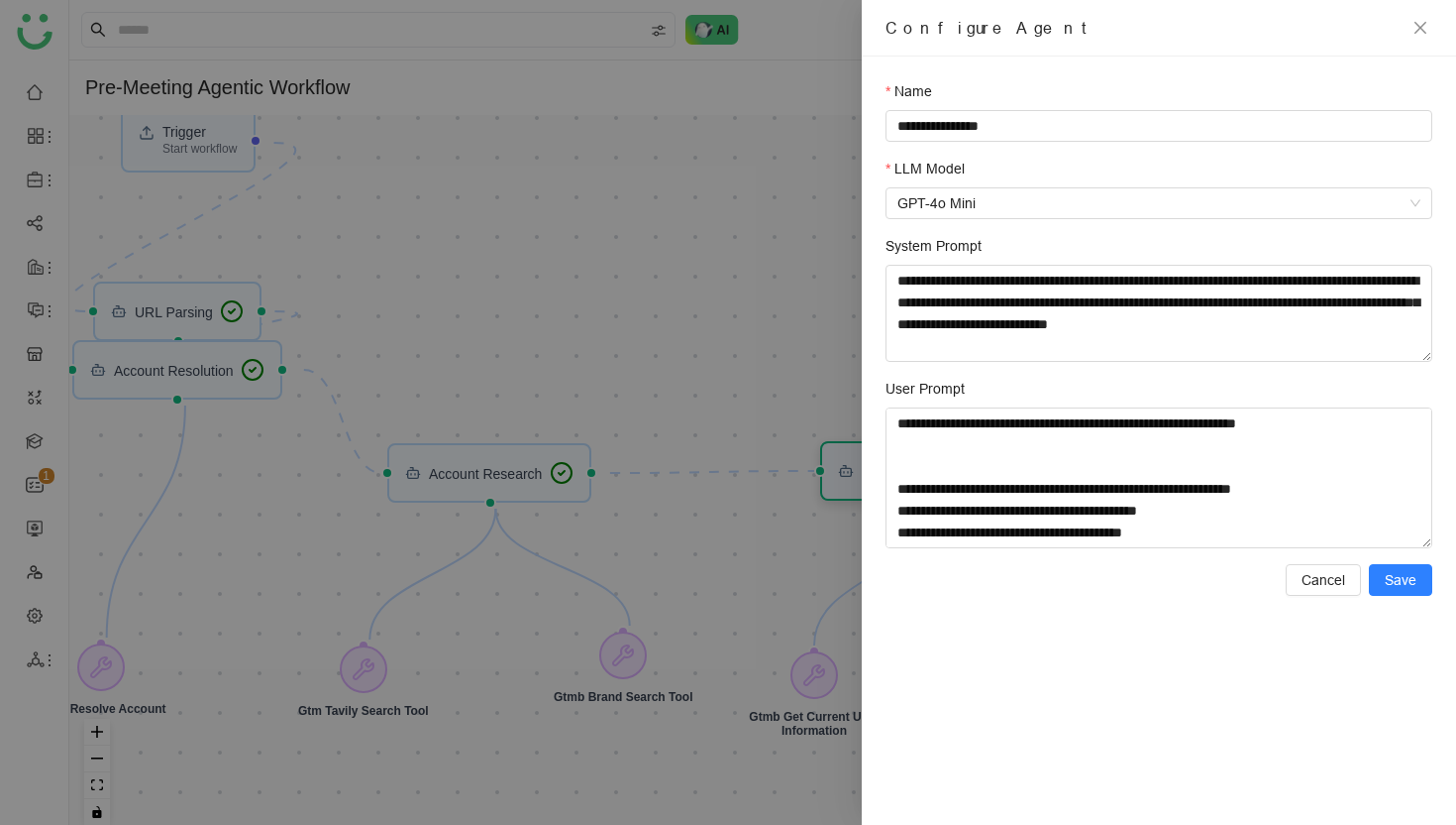
click at [936, 472] on div at bounding box center [728, 412] width 1456 height 825
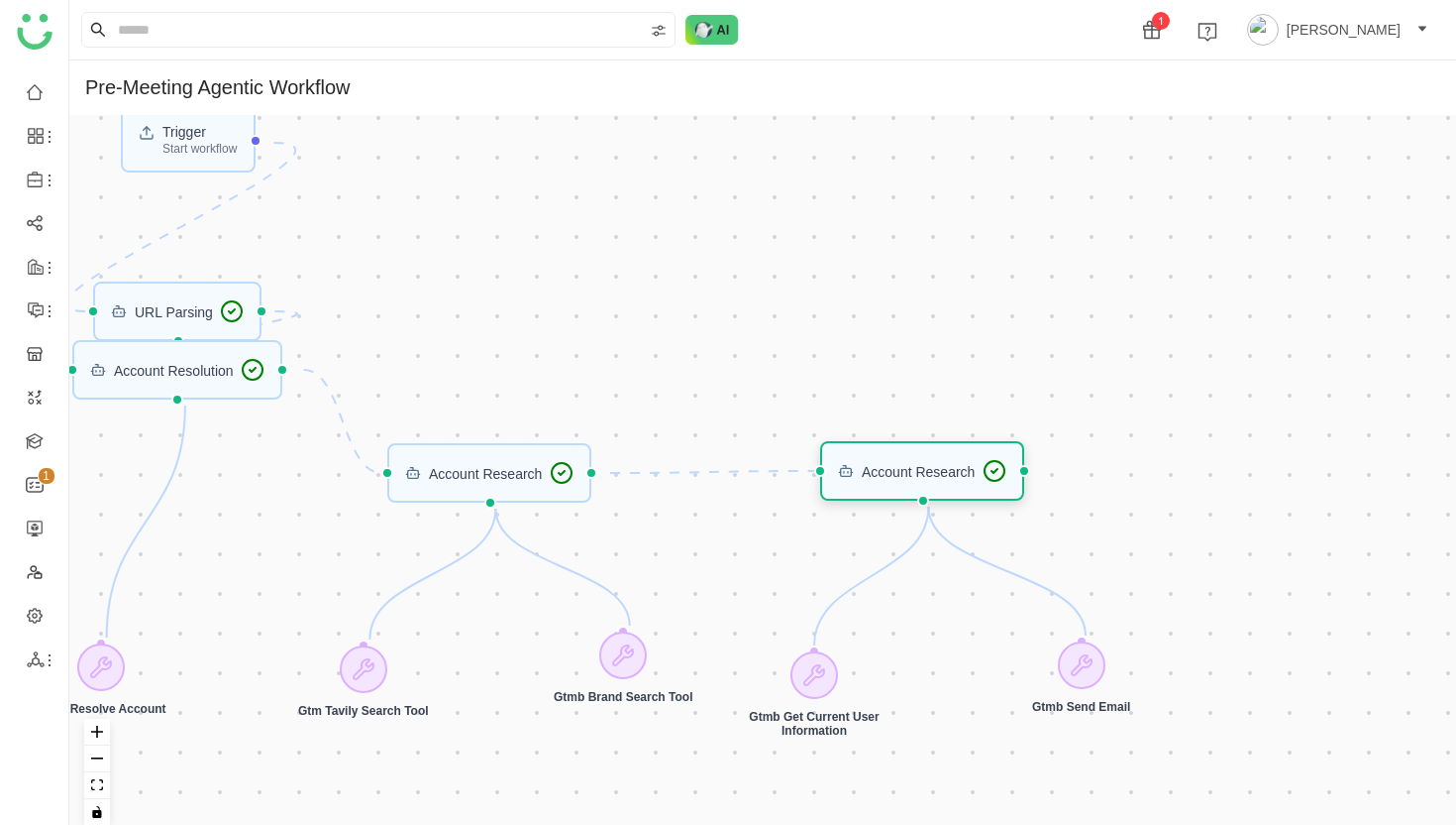
click at [936, 472] on div "Account Research" at bounding box center [918, 471] width 113 height 14
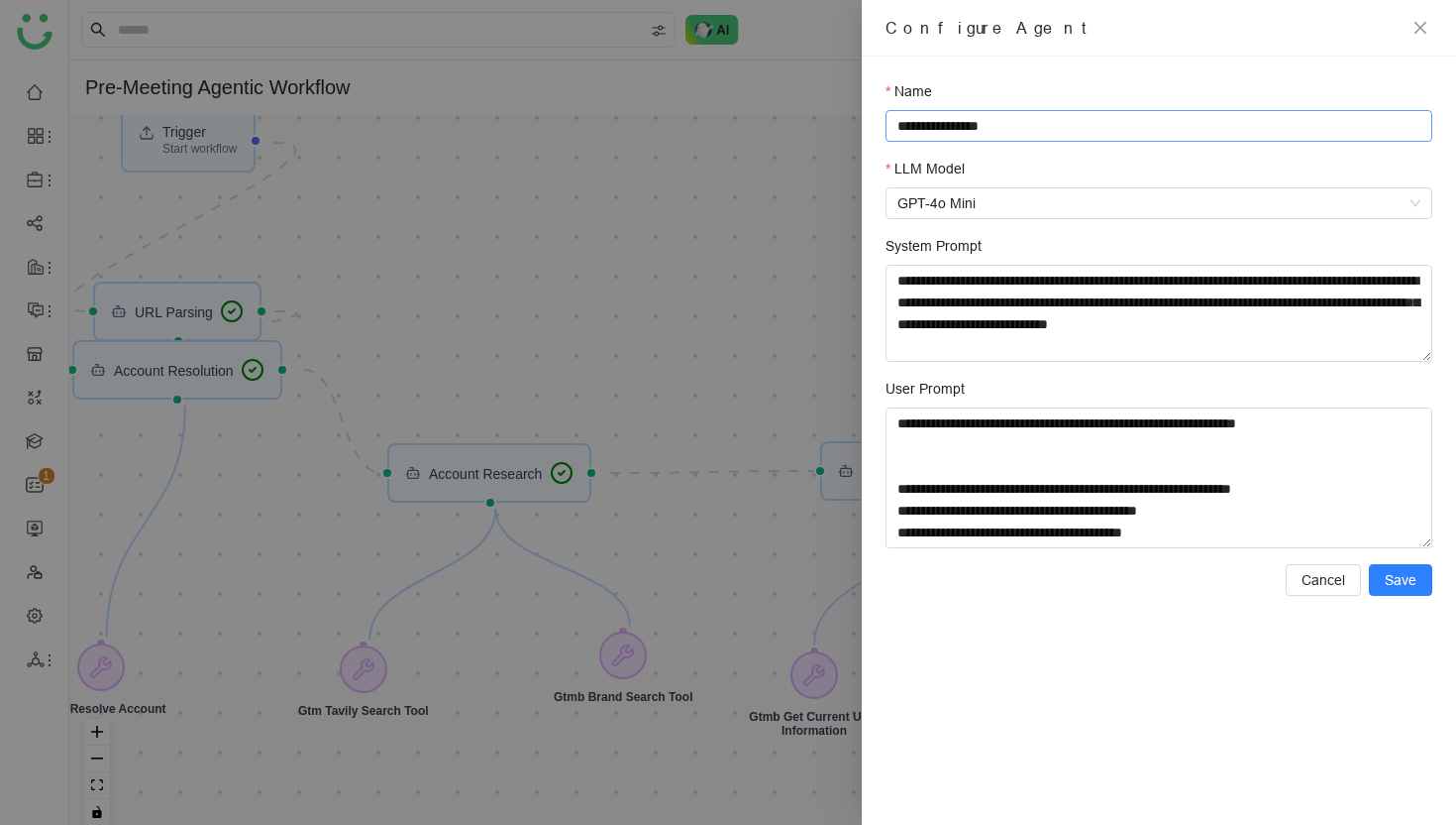
click at [966, 126] on input "**********" at bounding box center [1158, 126] width 547 height 32
click at [1125, 124] on input "**********" at bounding box center [1158, 126] width 547 height 32
click at [932, 128] on input "**********" at bounding box center [1158, 126] width 547 height 32
click at [1134, 124] on input "**********" at bounding box center [1158, 126] width 547 height 32
type input "**********"
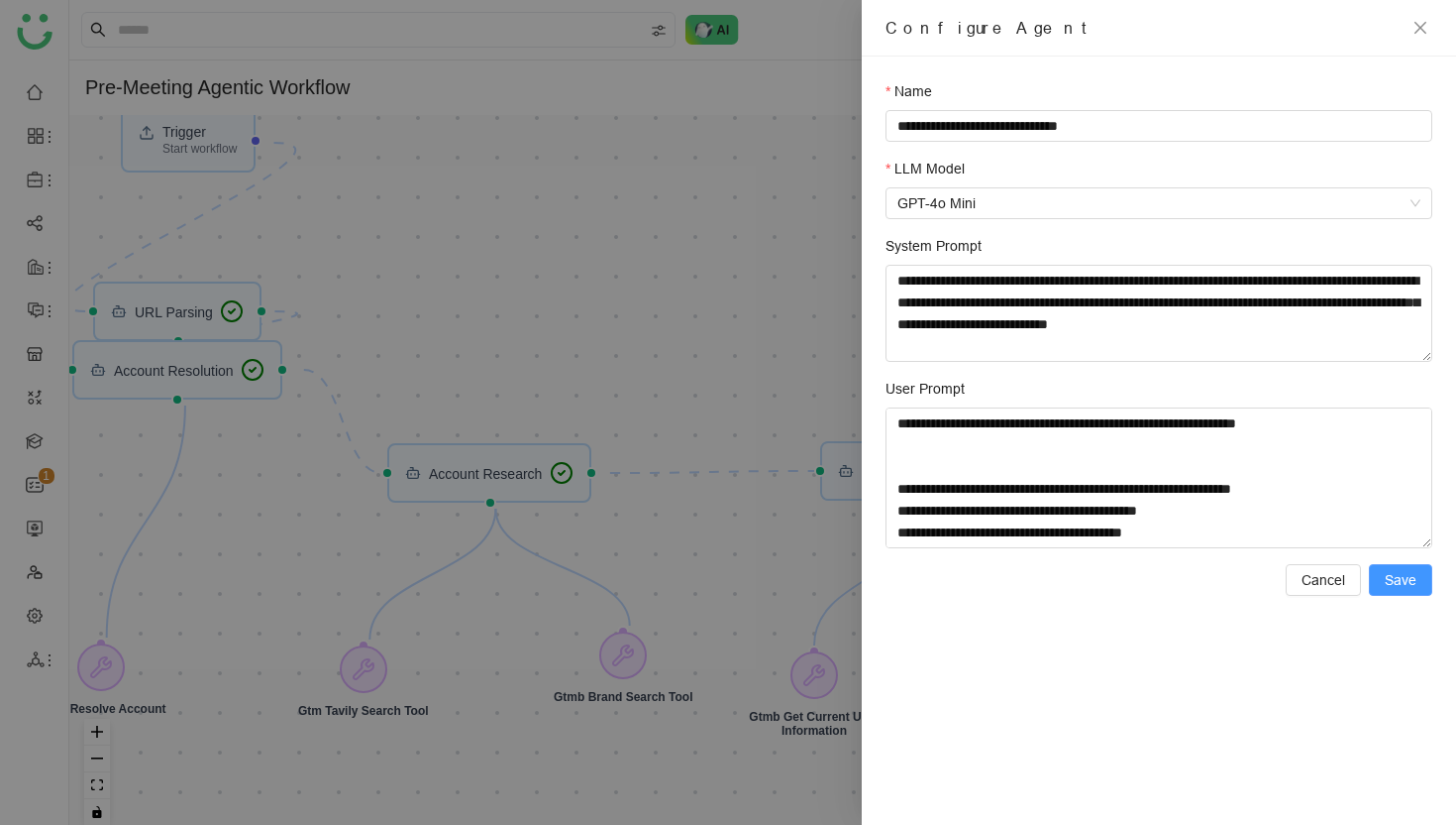
click at [1408, 574] on span "Save" at bounding box center [1401, 580] width 32 height 22
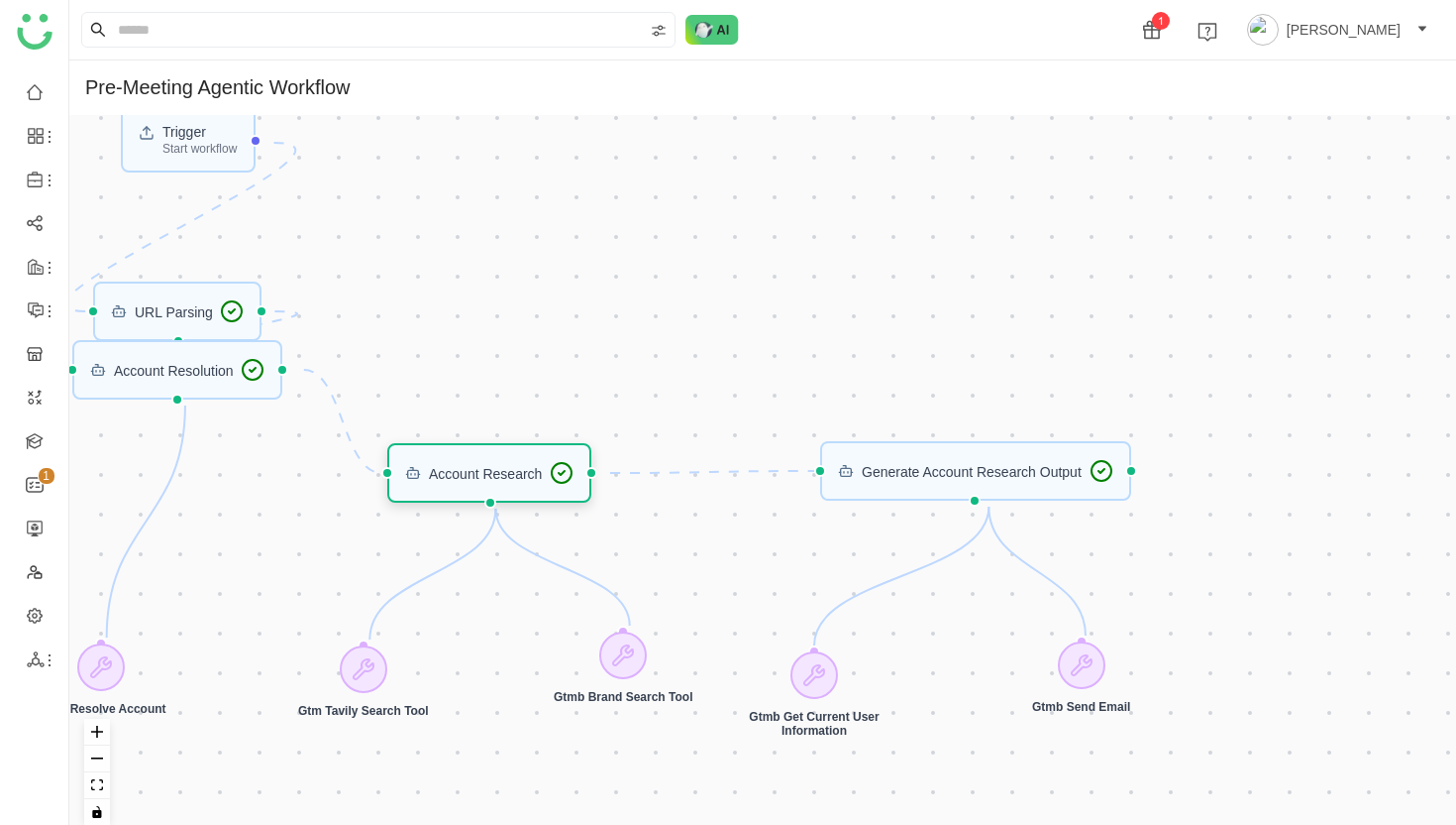
click at [513, 470] on div "Account Research" at bounding box center [485, 473] width 113 height 14
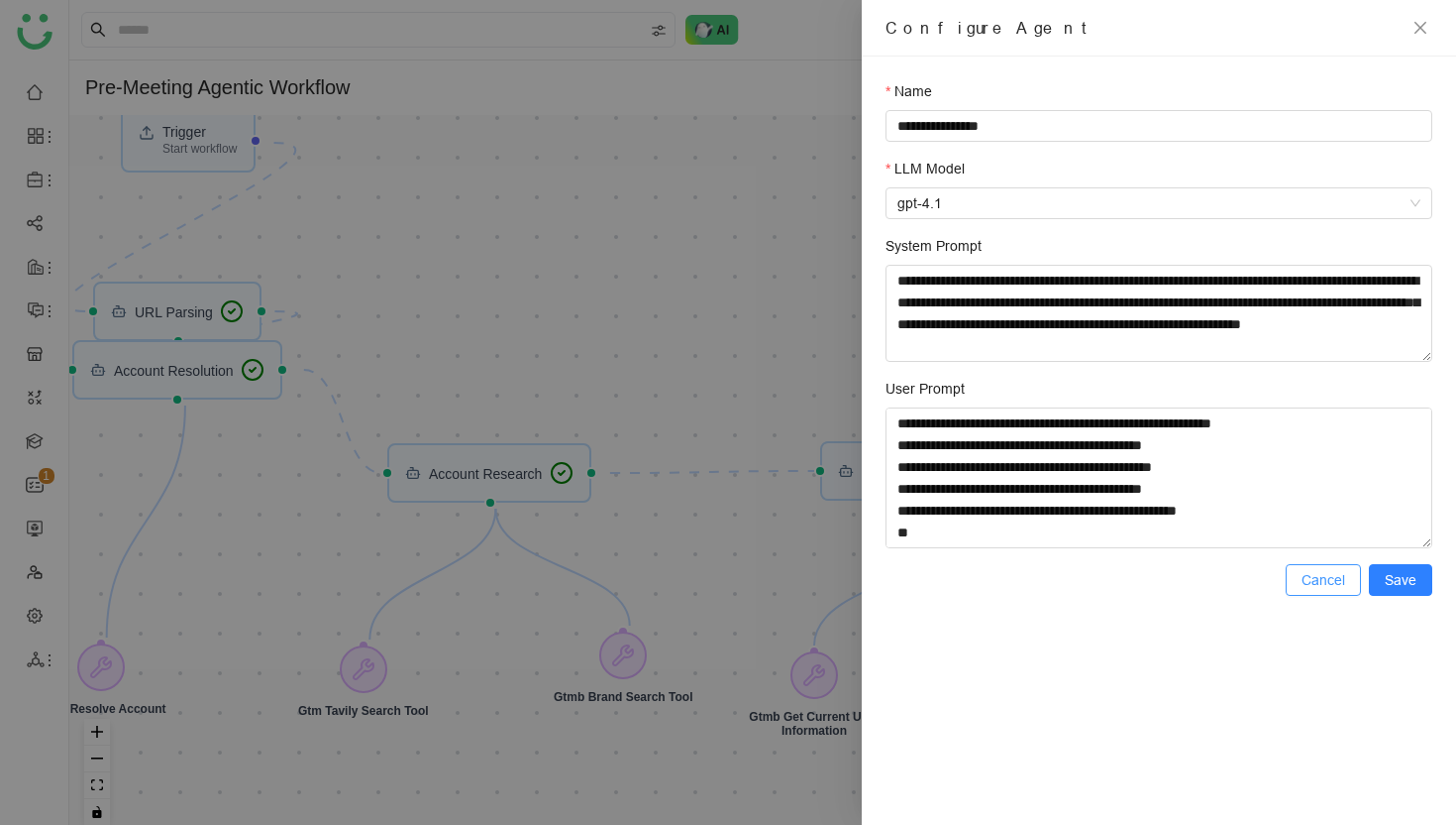
click at [1322, 578] on span "Cancel" at bounding box center [1324, 580] width 44 height 22
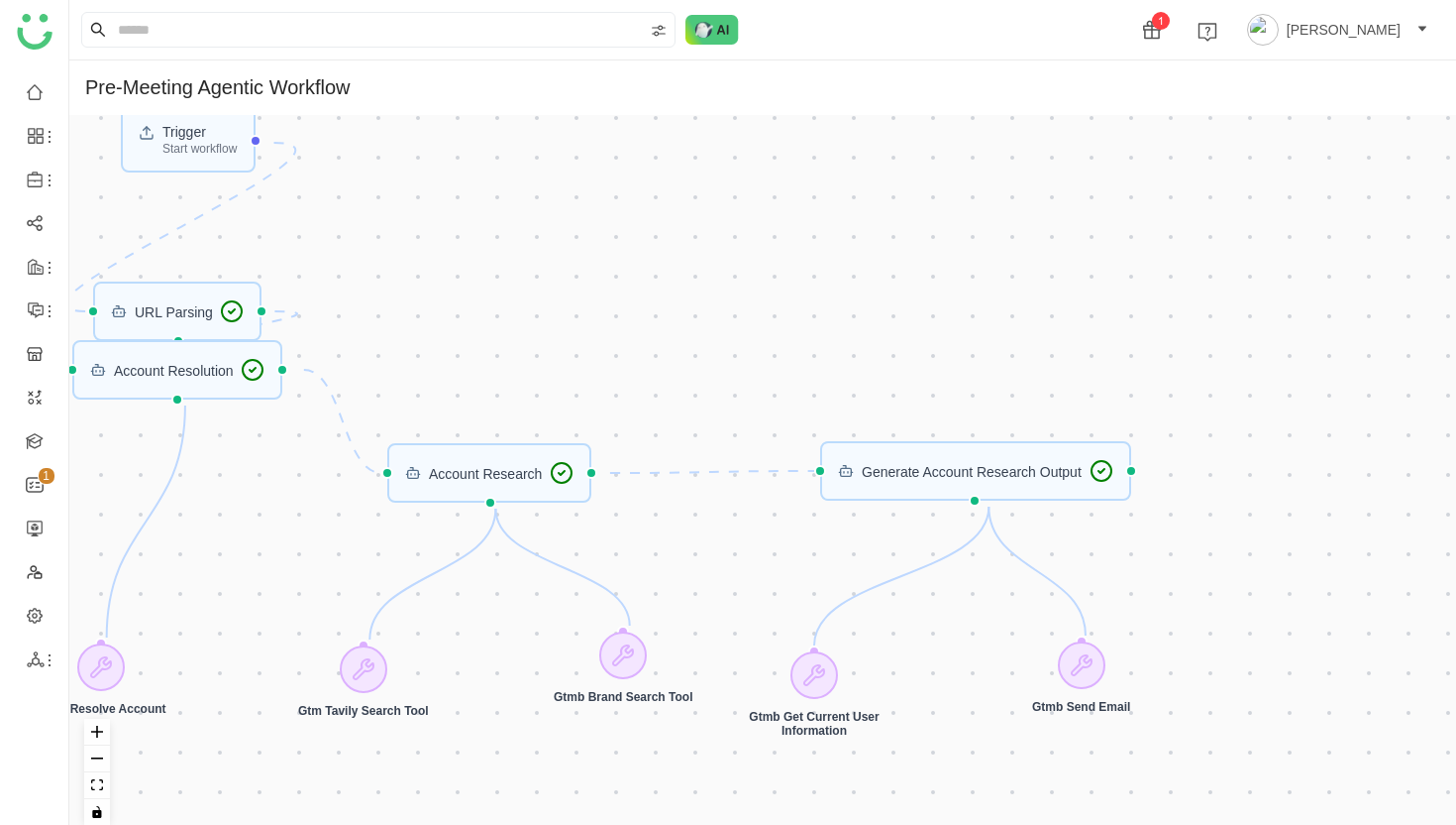
click at [816, 729] on div "Gtmb Get Current User Information" at bounding box center [815, 725] width 159 height 29
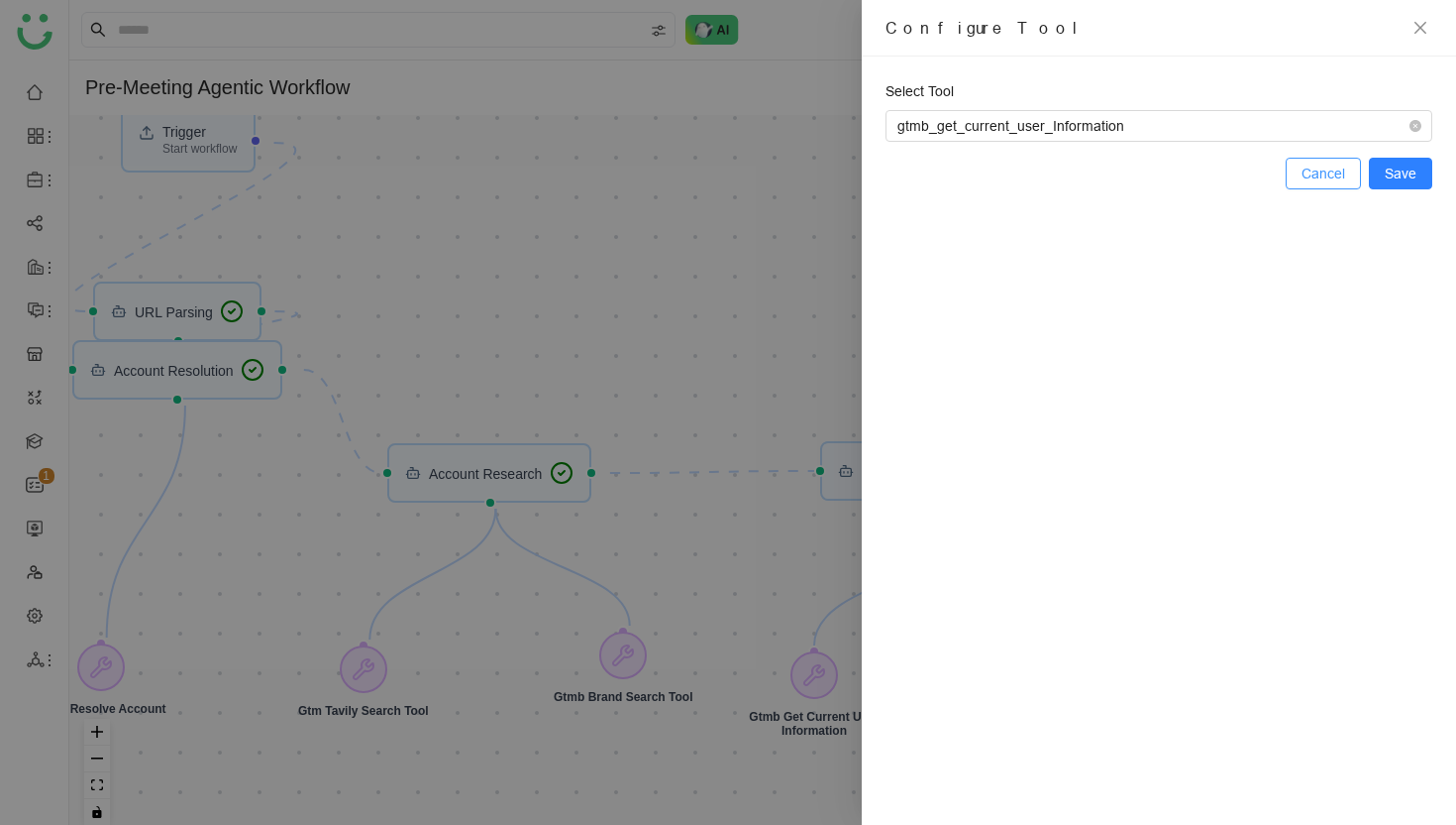
click at [1313, 178] on span "Cancel" at bounding box center [1324, 174] width 44 height 22
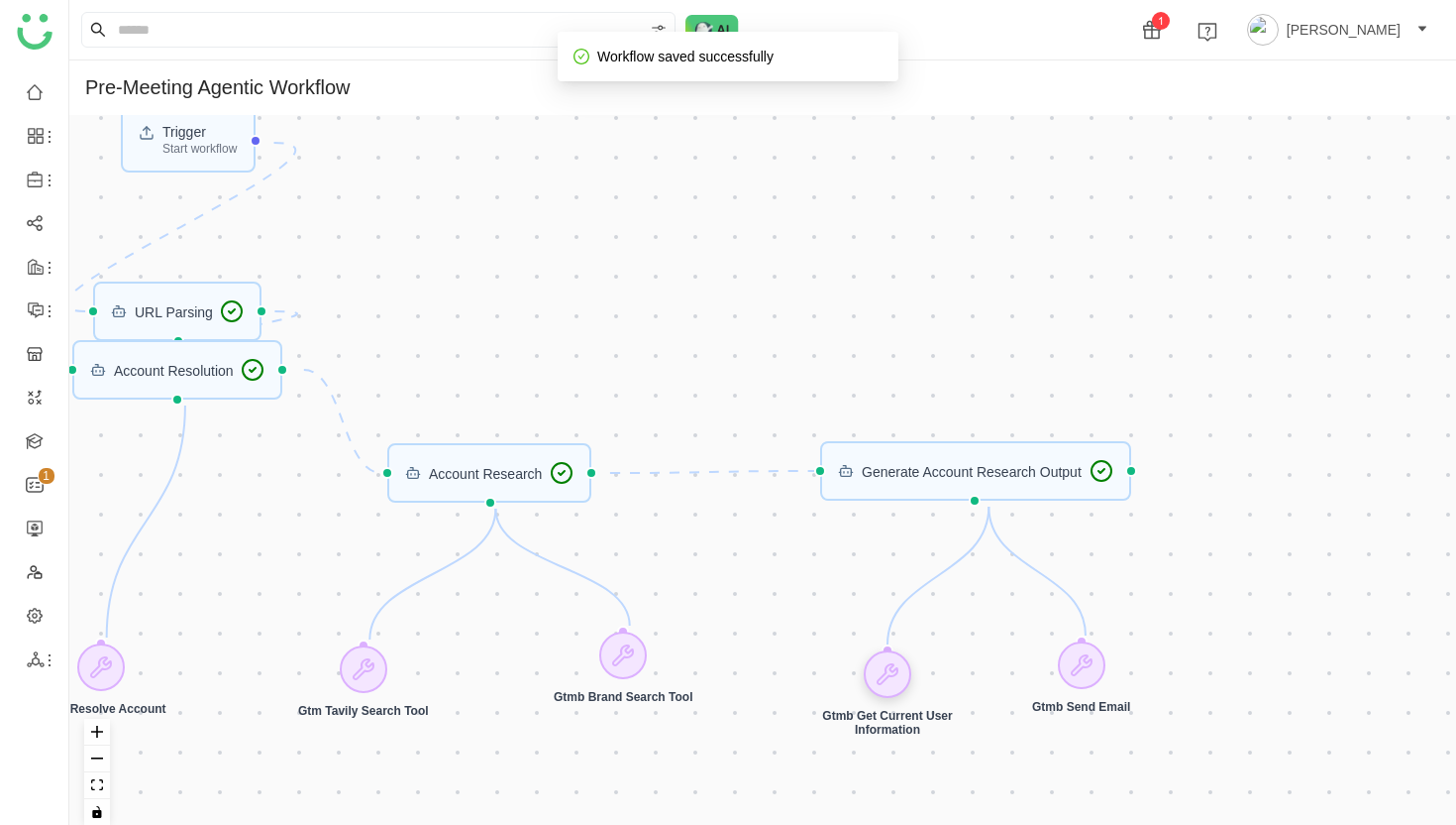
drag, startPoint x: 812, startPoint y: 678, endPoint x: 884, endPoint y: 674, distance: 72.1
click at [884, 674] on icon at bounding box center [887, 674] width 20 height 20
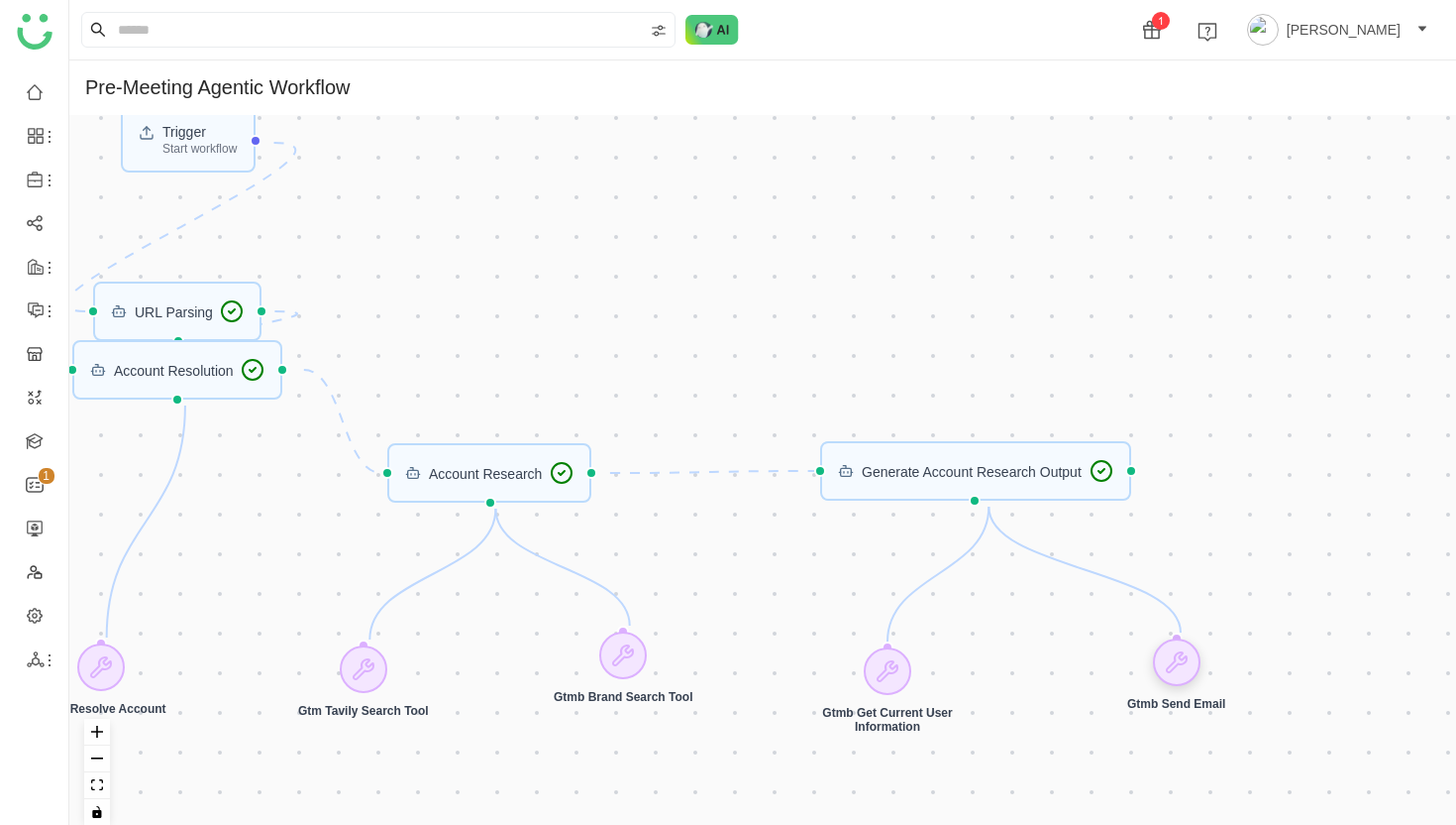
drag, startPoint x: 1091, startPoint y: 660, endPoint x: 1186, endPoint y: 657, distance: 95.0
click at [1186, 657] on icon at bounding box center [1177, 662] width 24 height 24
click at [1171, 663] on icon at bounding box center [1177, 662] width 24 height 24
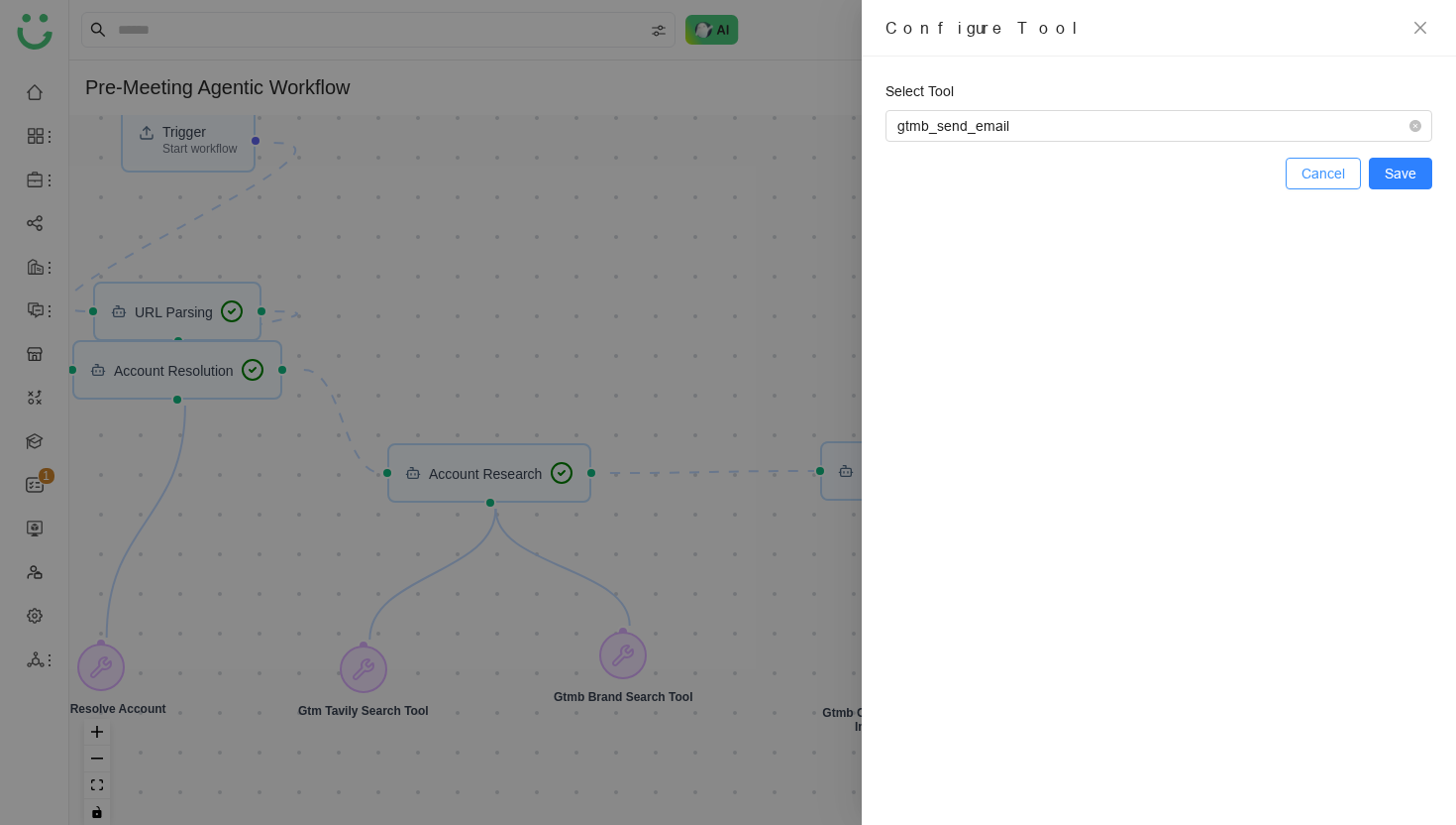
click at [1315, 177] on span "Cancel" at bounding box center [1324, 174] width 44 height 22
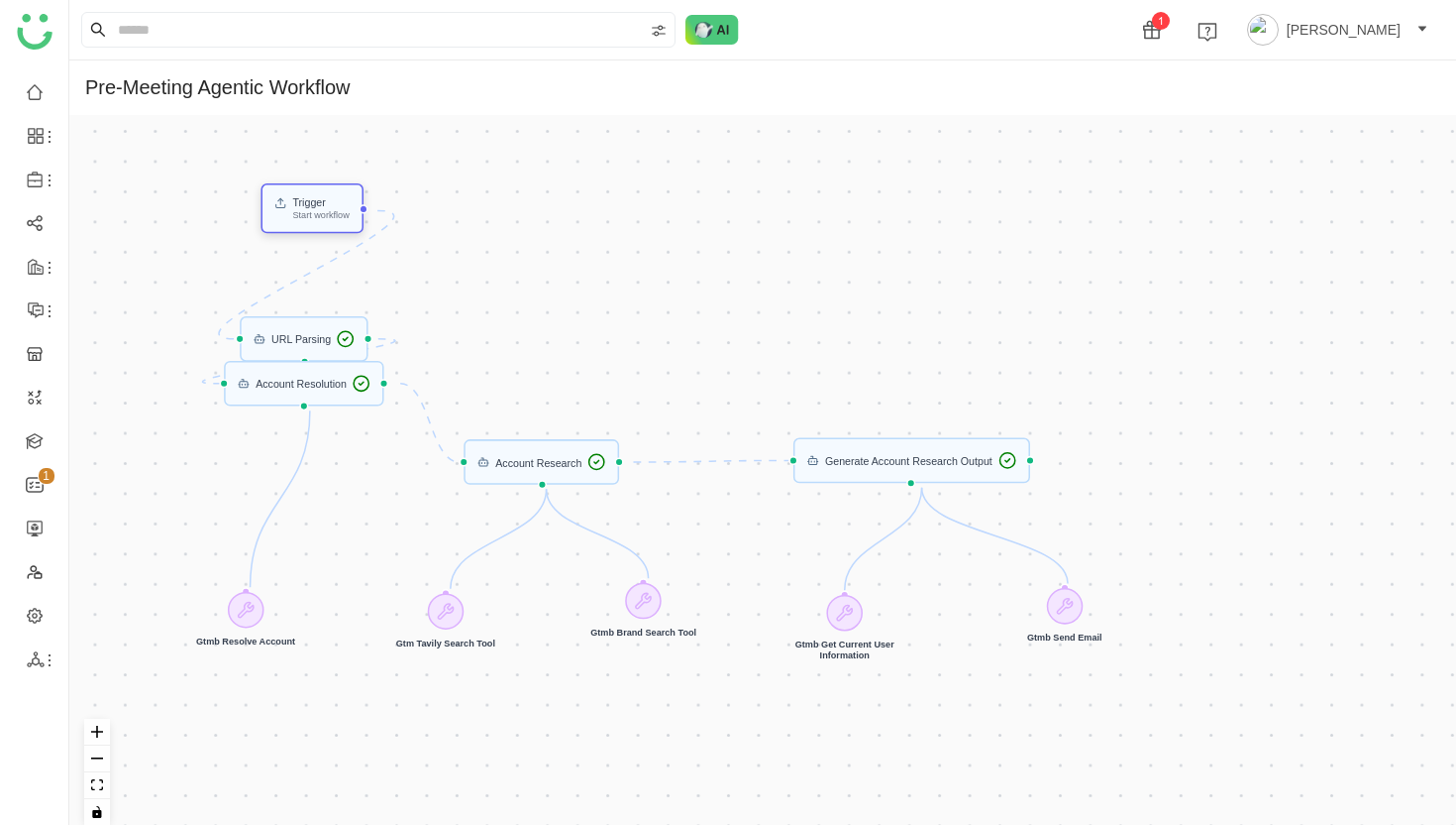
click at [317, 207] on div "Trigger" at bounding box center [320, 203] width 57 height 11
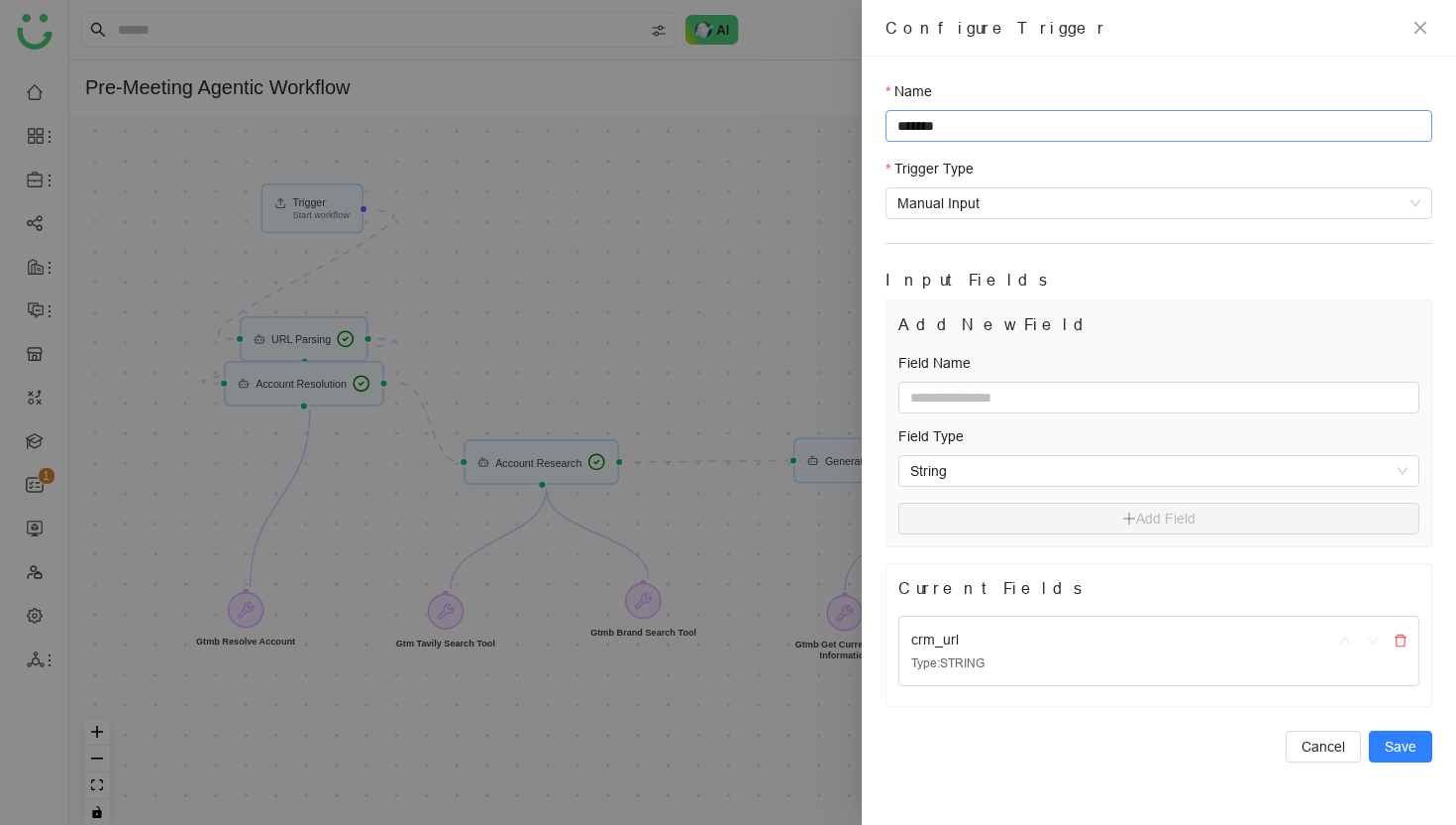
click at [910, 124] on input "*******" at bounding box center [1158, 126] width 547 height 32
type input "*"
type input "**********"
click at [1408, 742] on span "Save" at bounding box center [1401, 747] width 32 height 22
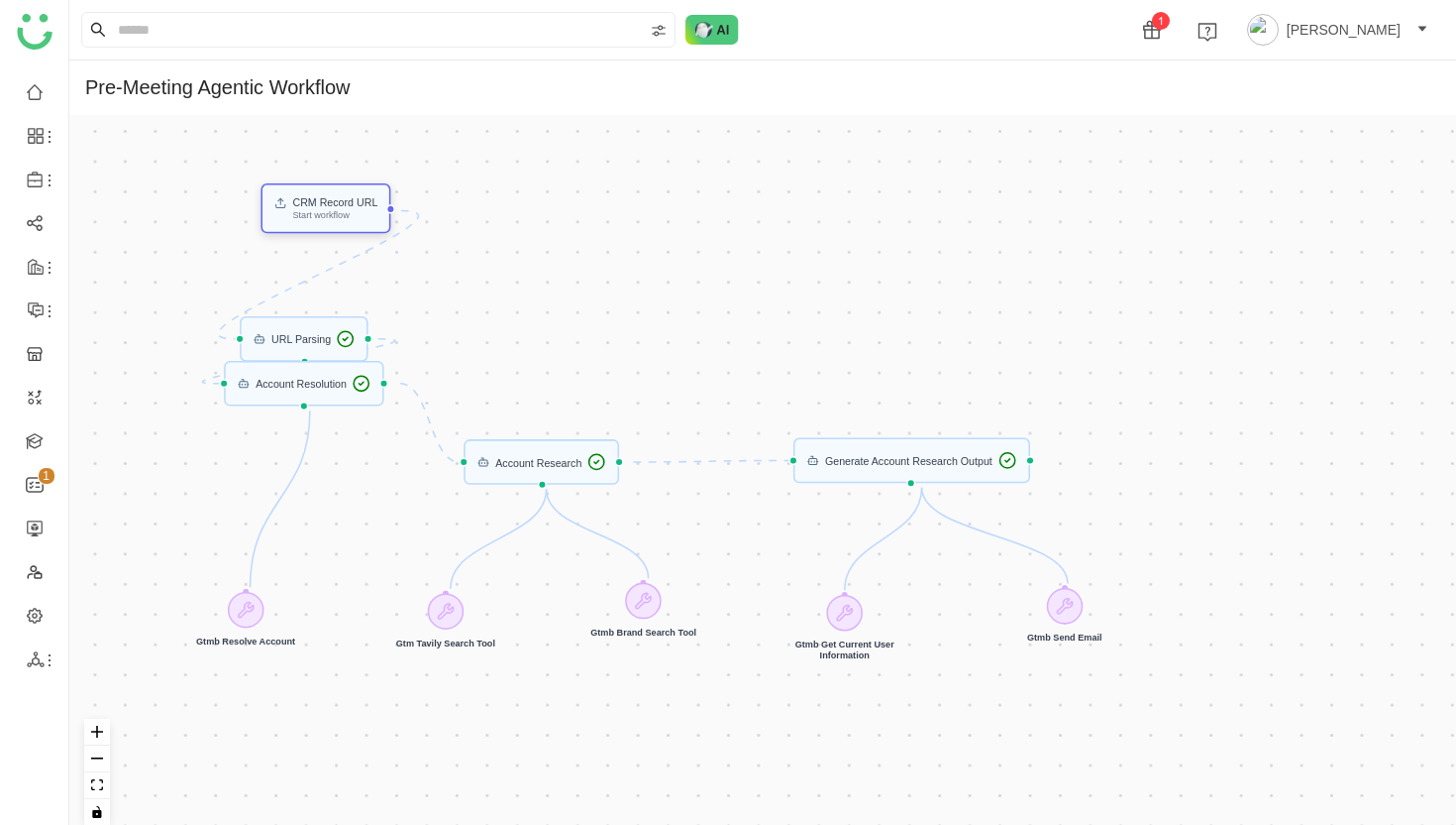
click at [321, 206] on div "CRM Record URL" at bounding box center [334, 203] width 85 height 11
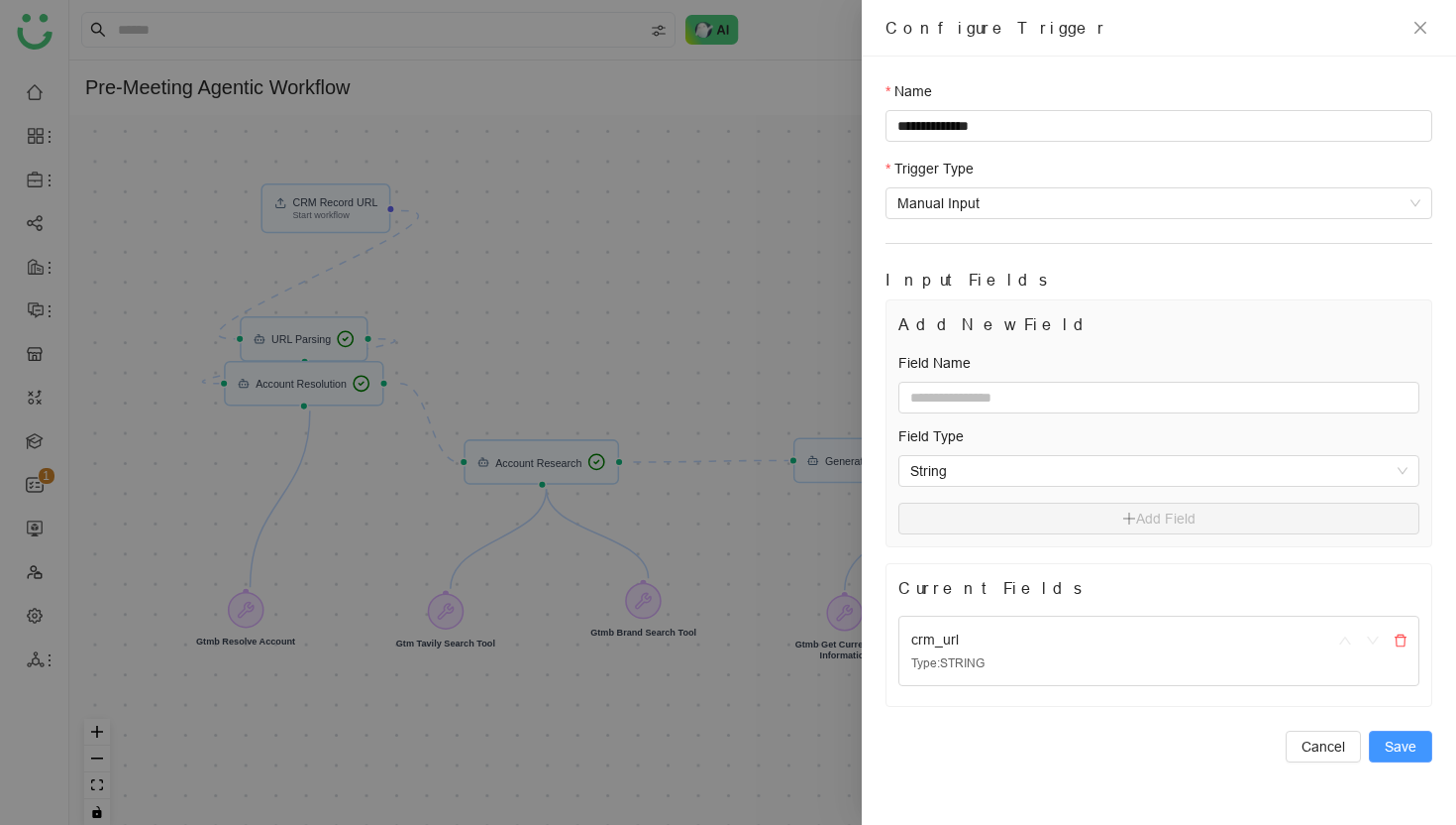
click at [1405, 745] on span "Save" at bounding box center [1401, 747] width 32 height 22
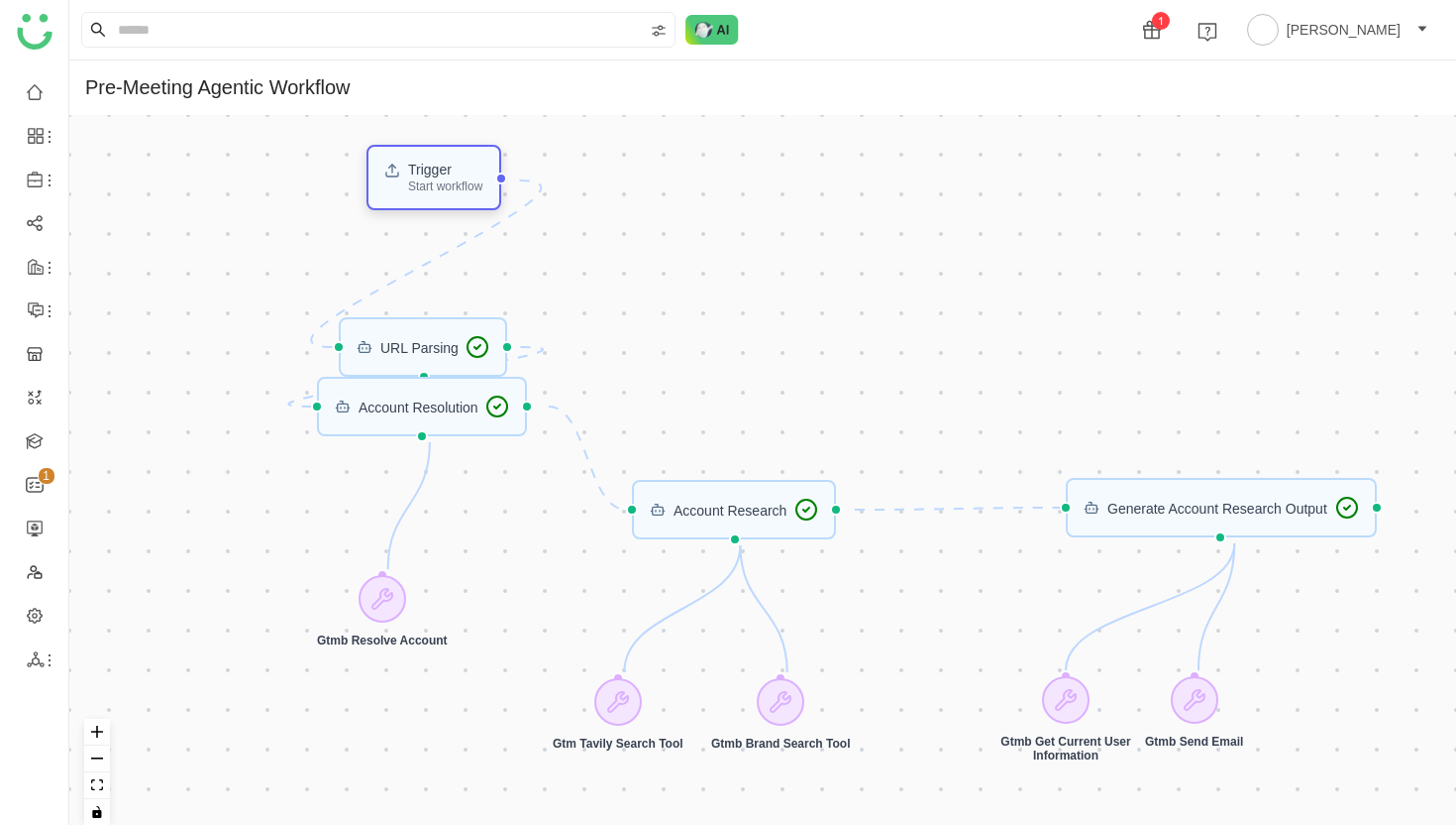
click at [441, 189] on div "Start workflow" at bounding box center [445, 187] width 74 height 12
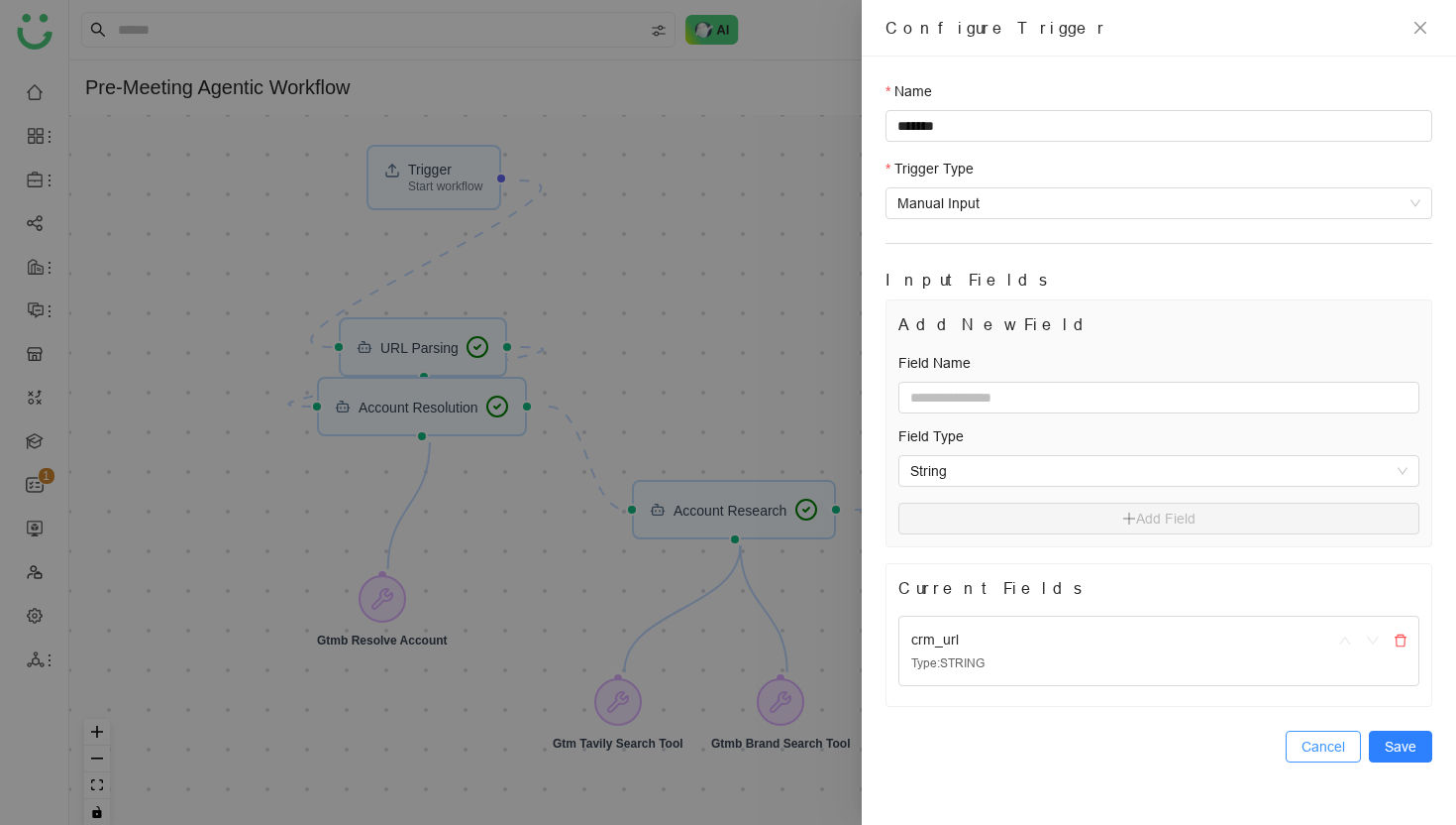
click at [1333, 737] on span "Cancel" at bounding box center [1324, 747] width 44 height 22
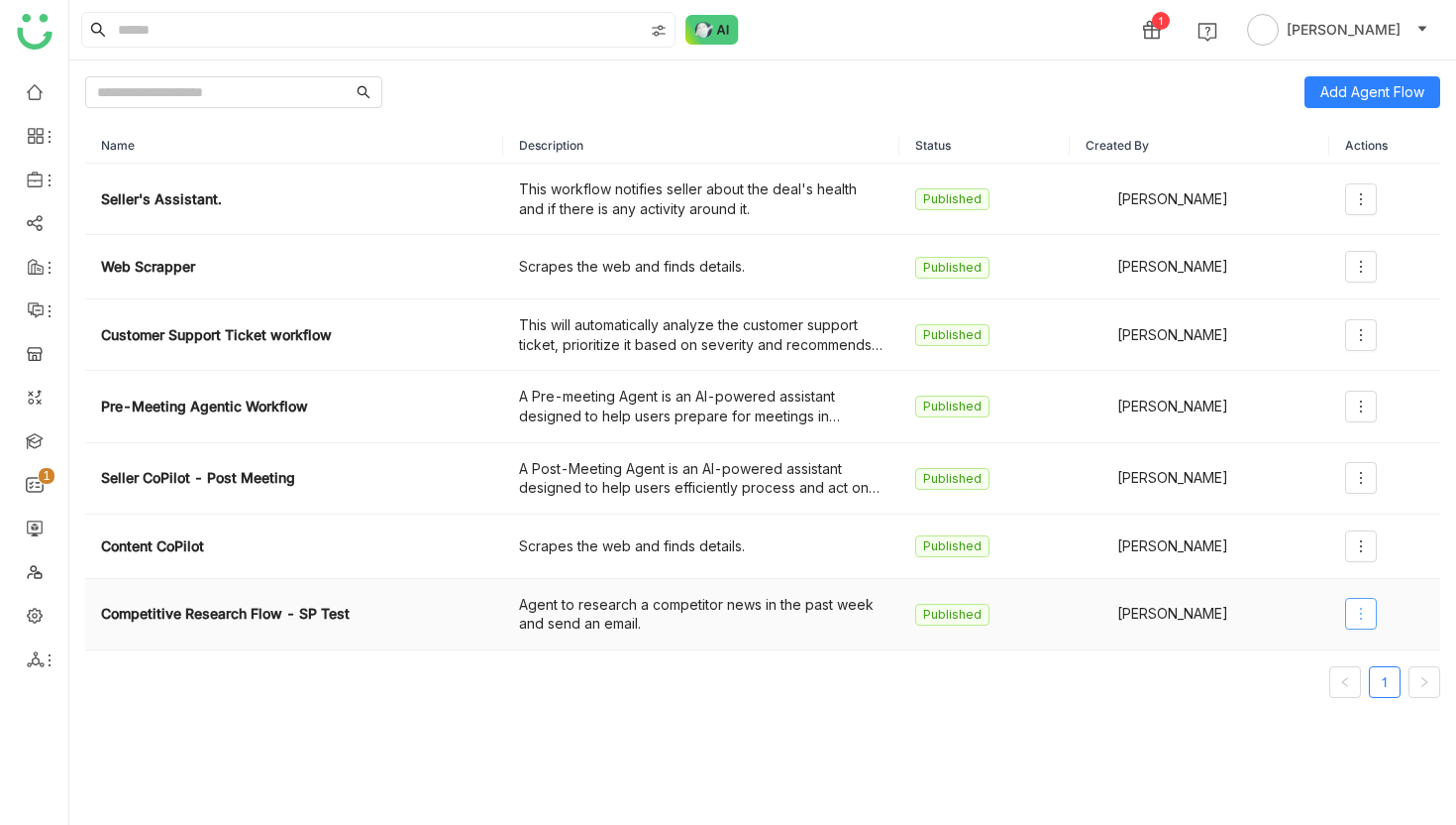
click at [1363, 613] on icon at bounding box center [1362, 614] width 2 height 12
click at [1310, 421] on span "Edit" at bounding box center [1291, 422] width 38 height 22
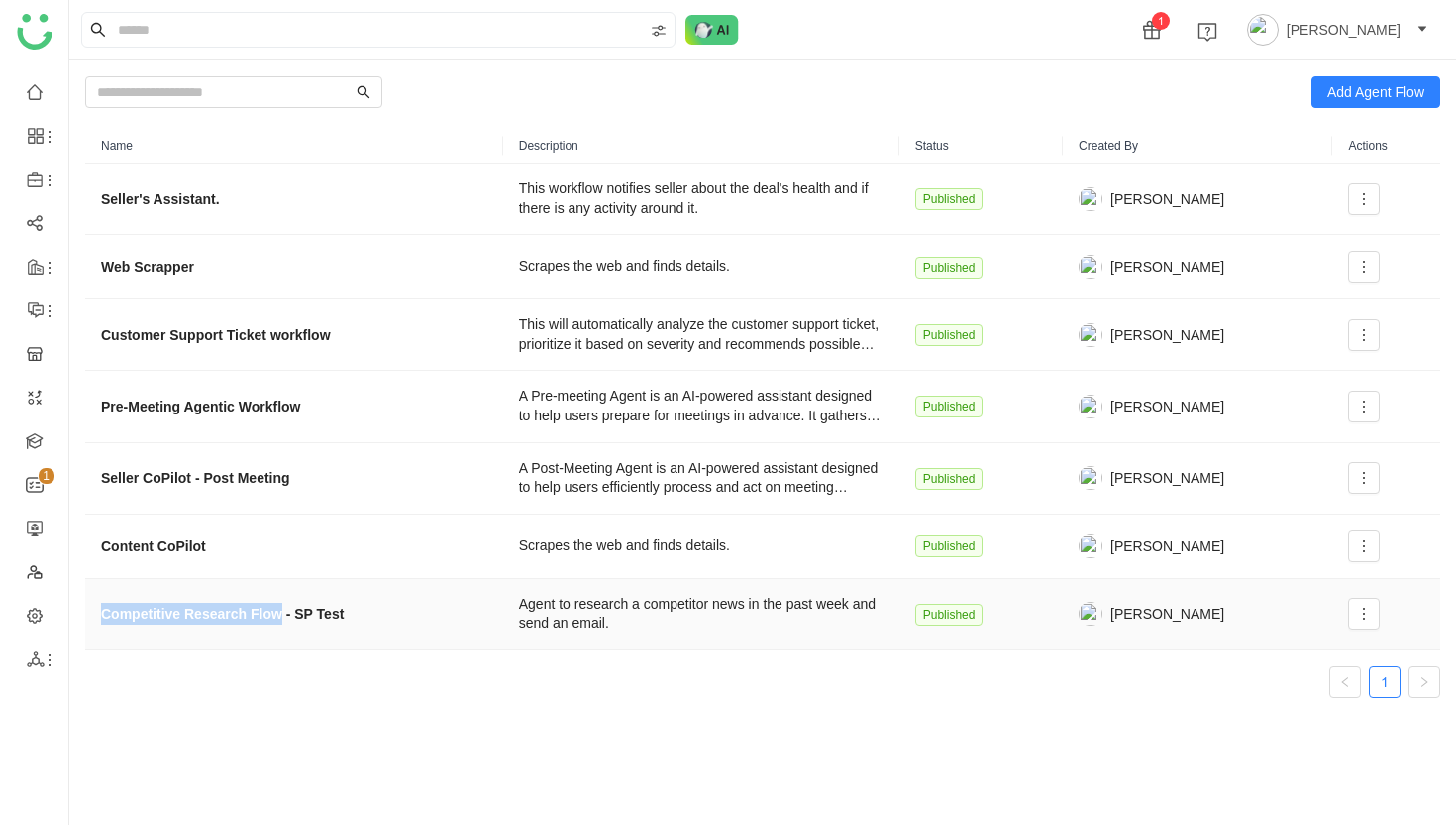
drag, startPoint x: 102, startPoint y: 613, endPoint x: 283, endPoint y: 620, distance: 181.1
click at [283, 620] on strong "Competitive Research Flow - SP Test" at bounding box center [222, 614] width 243 height 22
click at [1360, 403] on icon at bounding box center [1365, 406] width 16 height 16
click at [1304, 448] on span "Edit" at bounding box center [1291, 447] width 38 height 22
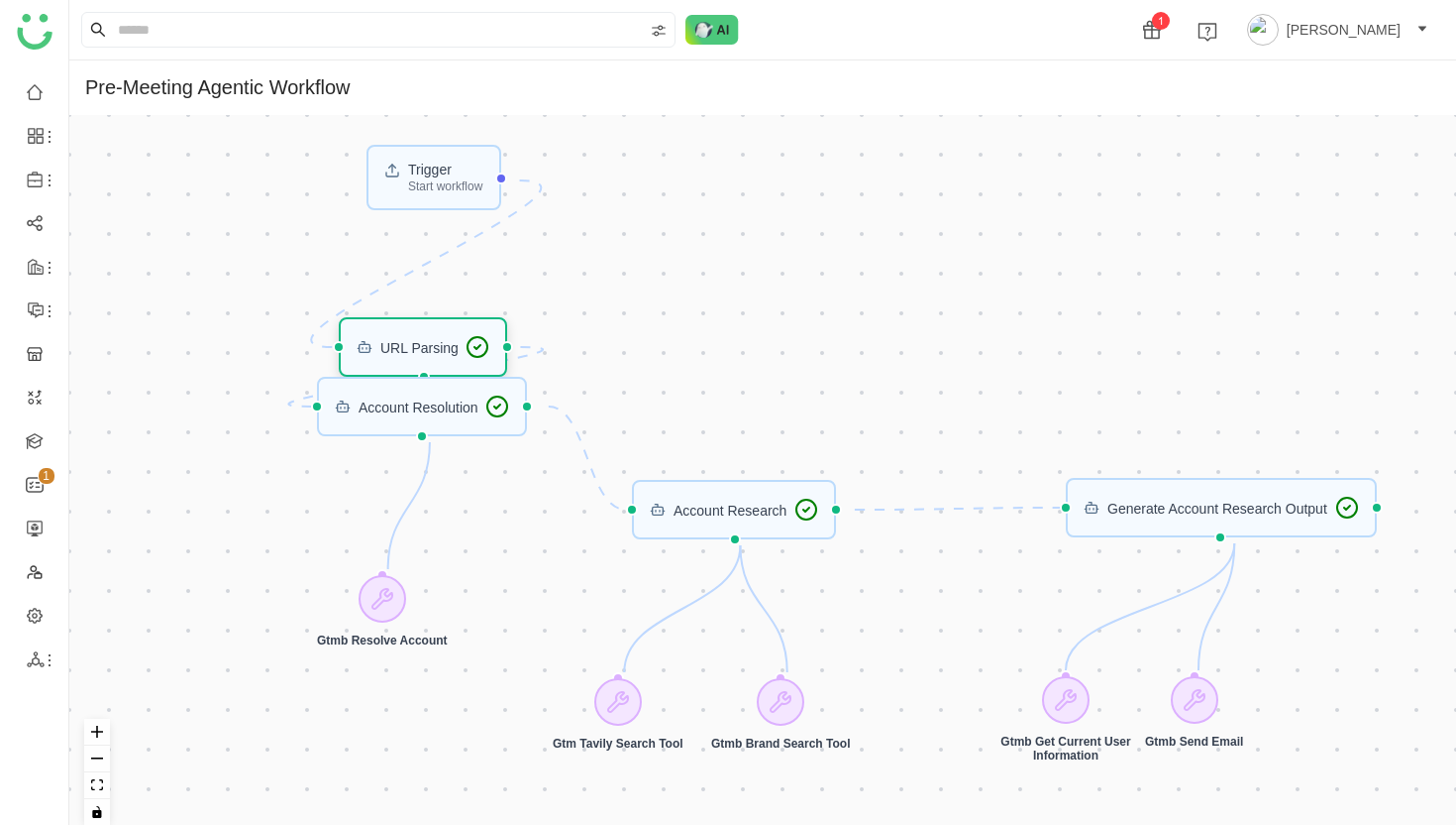
click at [434, 353] on div "URL Parsing" at bounding box center [419, 346] width 78 height 14
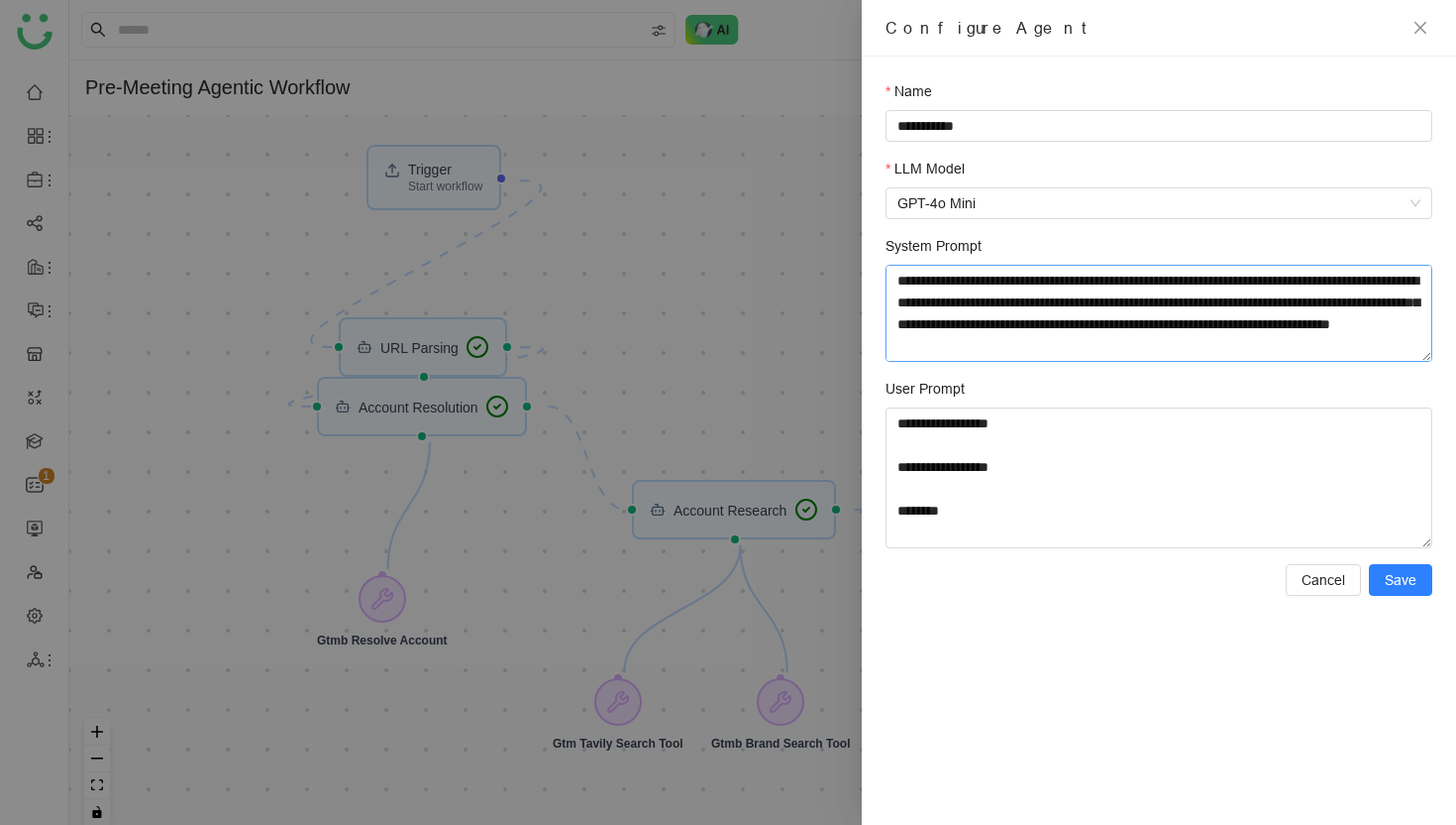
click at [1038, 317] on textarea "System Prompt" at bounding box center [1158, 314] width 547 height 97
click at [1339, 582] on span "Cancel" at bounding box center [1324, 580] width 44 height 22
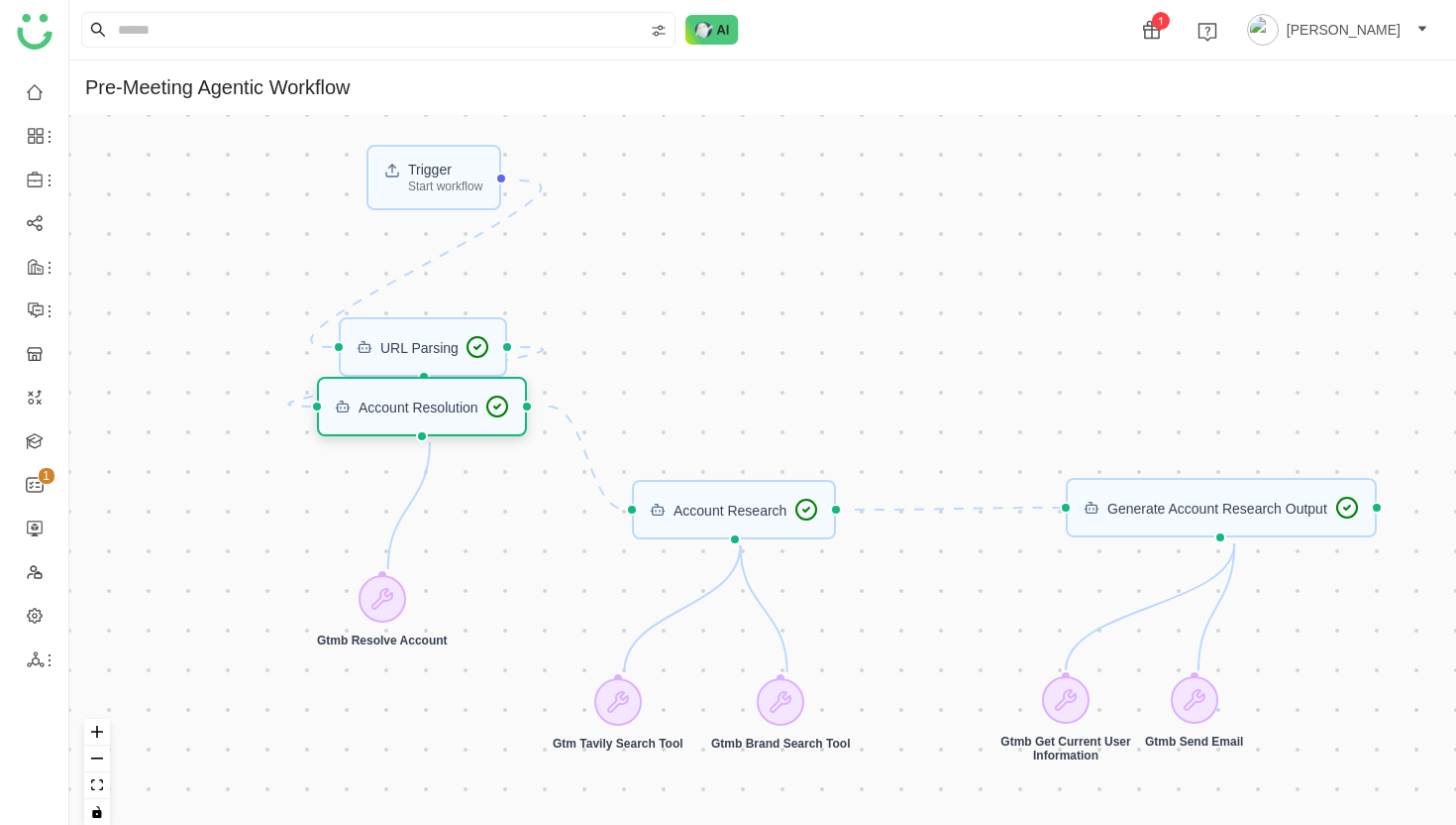
click at [408, 413] on div "Account Resolution" at bounding box center [418, 406] width 120 height 14
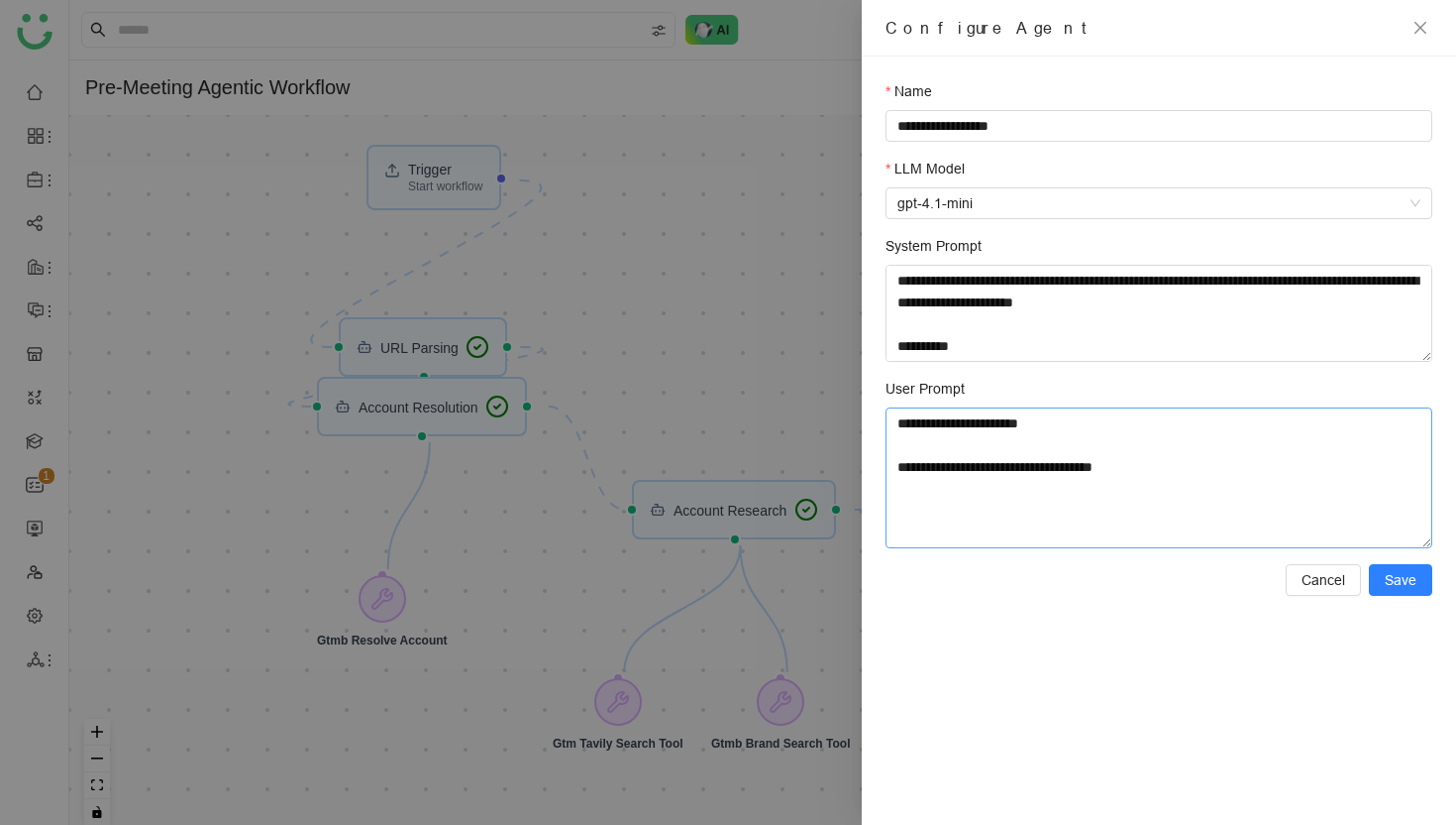
click at [963, 467] on textarea "**********" at bounding box center [1158, 478] width 547 height 141
click at [1338, 578] on span "Cancel" at bounding box center [1324, 580] width 44 height 22
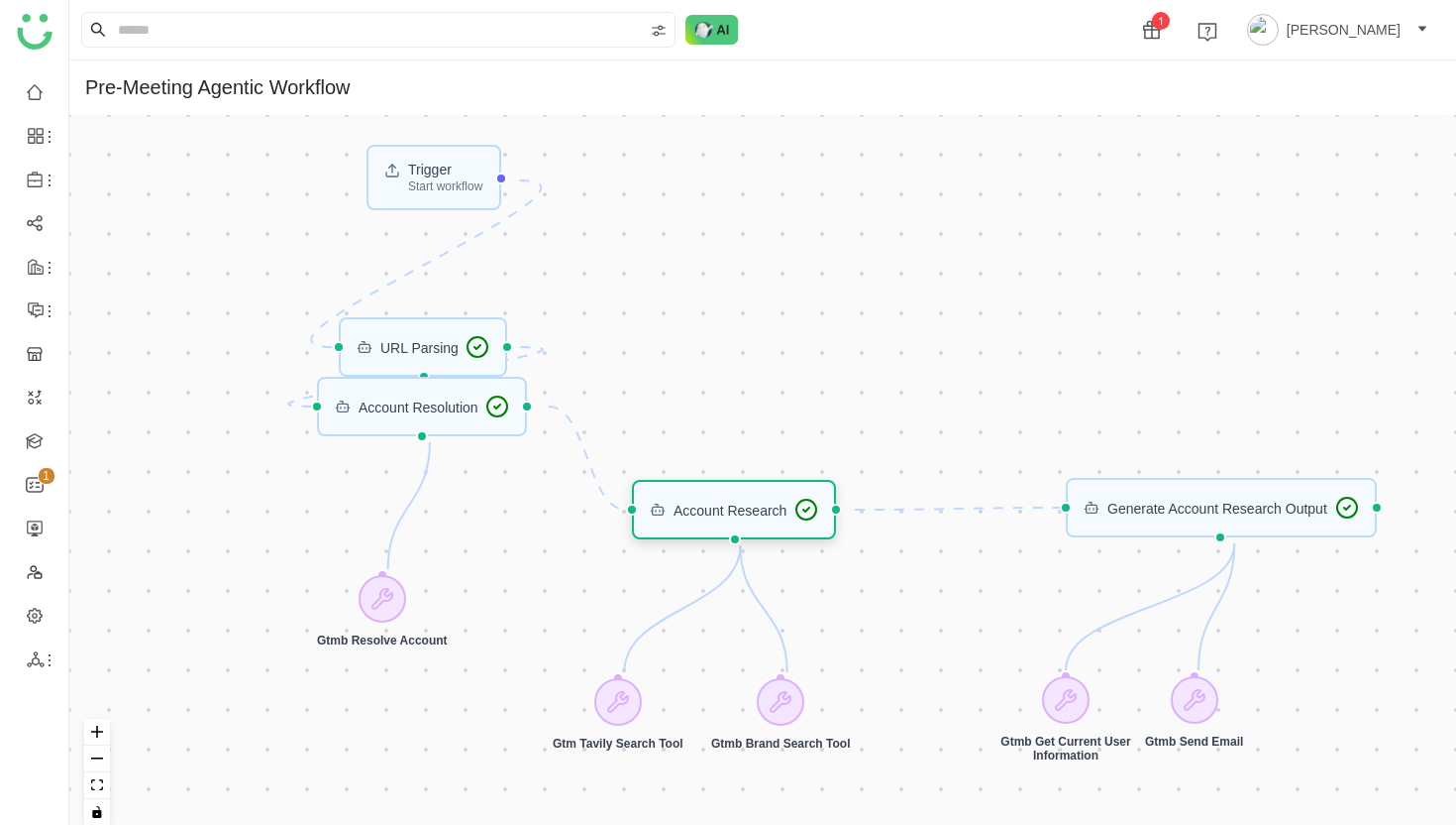
click at [707, 516] on div "Account Research" at bounding box center [730, 509] width 113 height 14
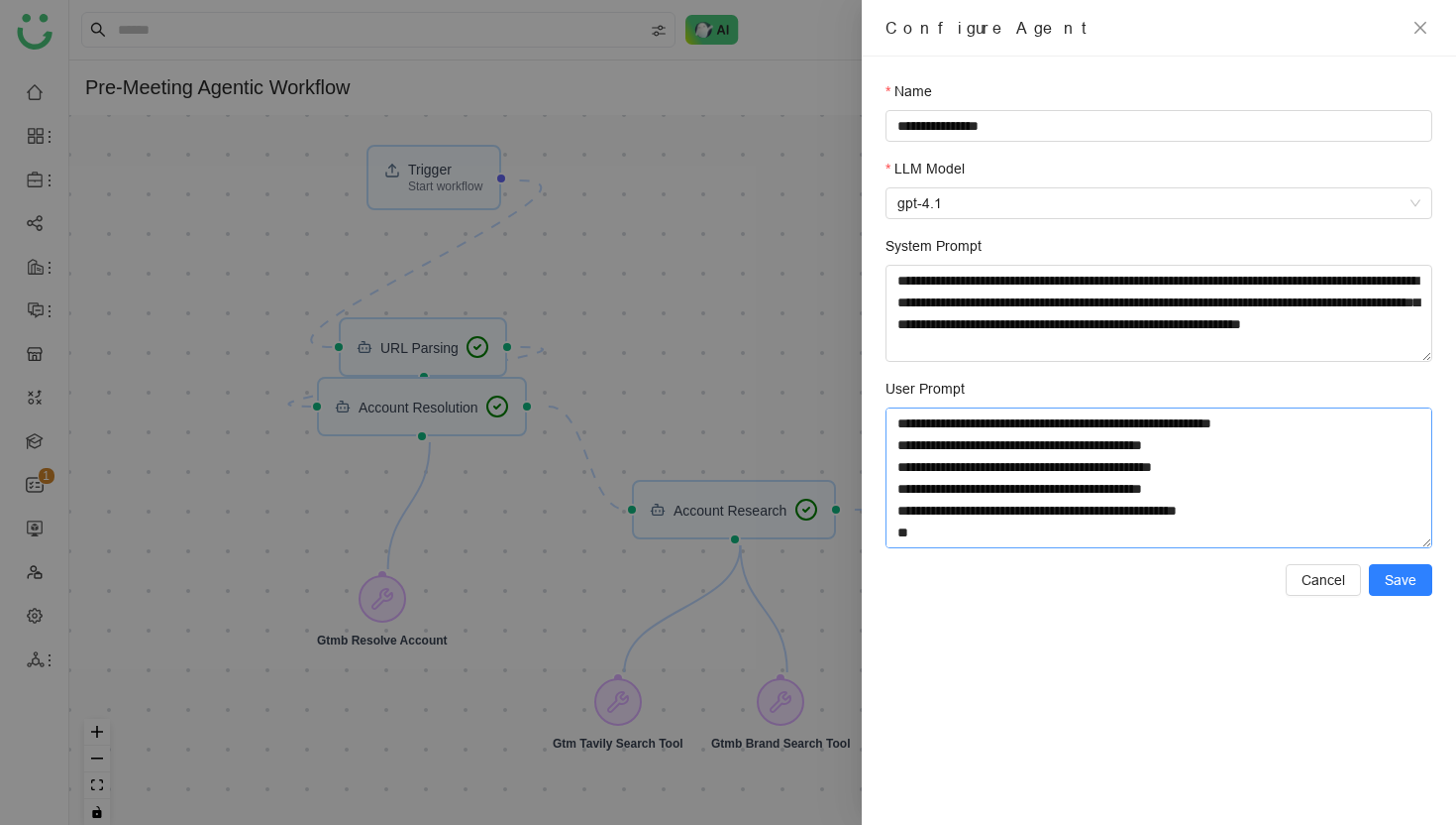
click at [992, 475] on textarea "User Prompt" at bounding box center [1158, 478] width 547 height 141
drag, startPoint x: 1169, startPoint y: 344, endPoint x: 1169, endPoint y: 262, distance: 82.0
click at [1169, 262] on div "**********" at bounding box center [1158, 299] width 547 height 127
click at [1338, 581] on span "Cancel" at bounding box center [1324, 580] width 44 height 22
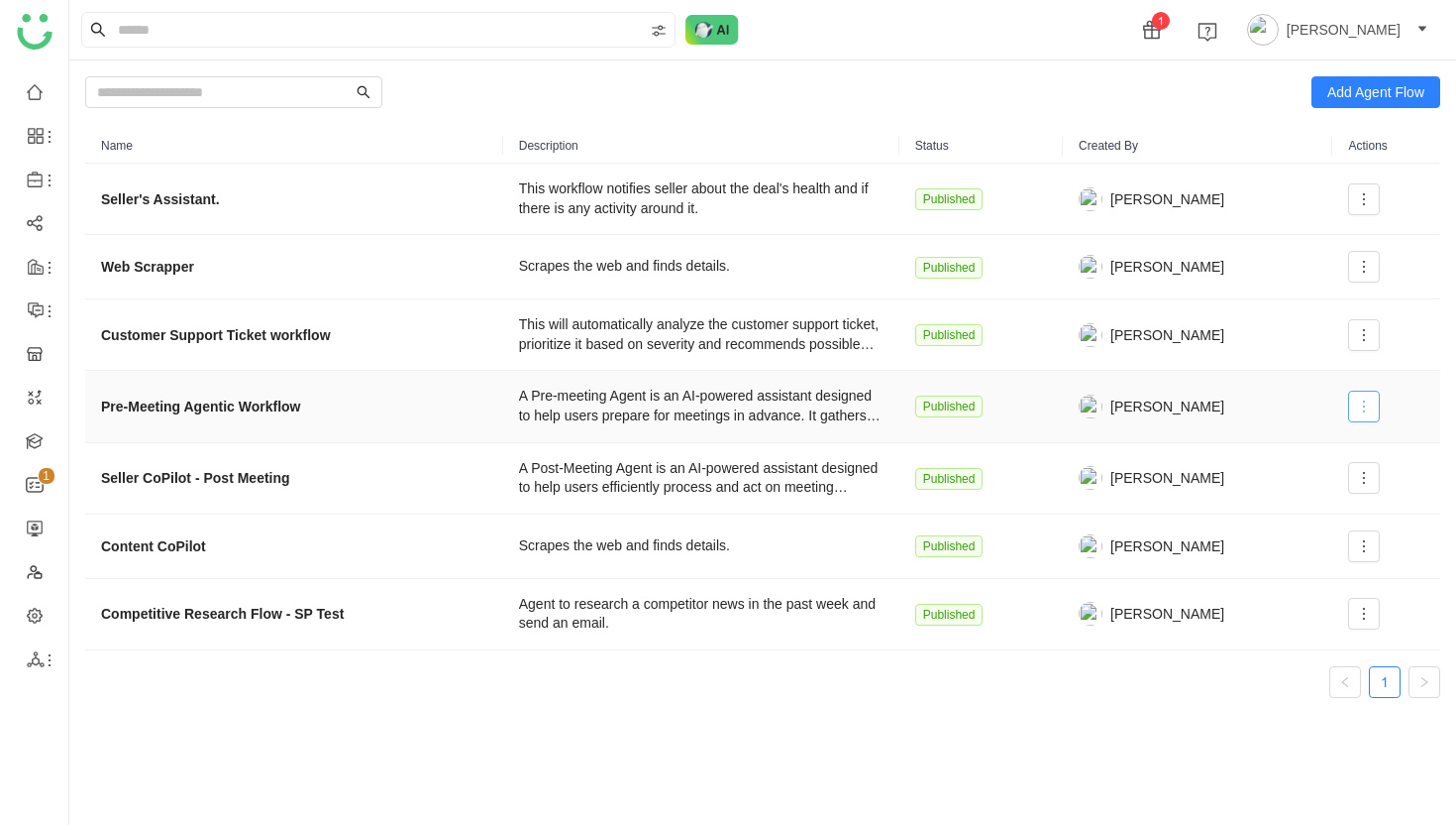
click at [1366, 406] on icon at bounding box center [1365, 406] width 16 height 16
click at [814, 690] on nz-pagination "1" at bounding box center [763, 682] width 1356 height 32
drag, startPoint x: 103, startPoint y: 404, endPoint x: 327, endPoint y: 419, distance: 224.5
click at [327, 419] on td "Pre-Meeting Agentic Workflow" at bounding box center [294, 406] width 418 height 71
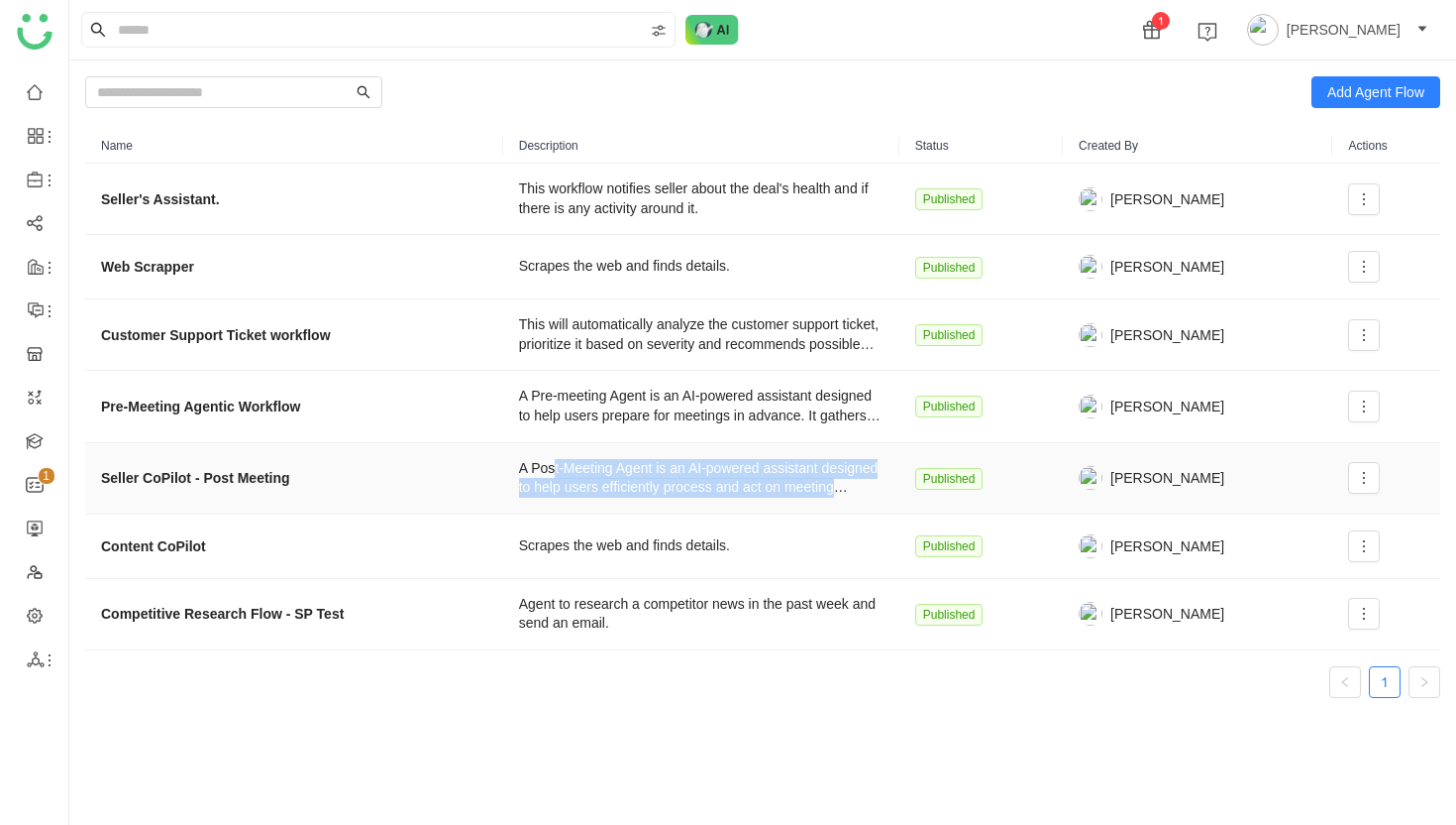
drag, startPoint x: 543, startPoint y: 471, endPoint x: 791, endPoint y: 512, distance: 251.4
click at [791, 512] on td "A Post-Meeting Agent is an AI-powered assistant designed to help users efficien…" at bounding box center [701, 479] width 396 height 71
click at [1366, 481] on icon at bounding box center [1365, 478] width 16 height 16
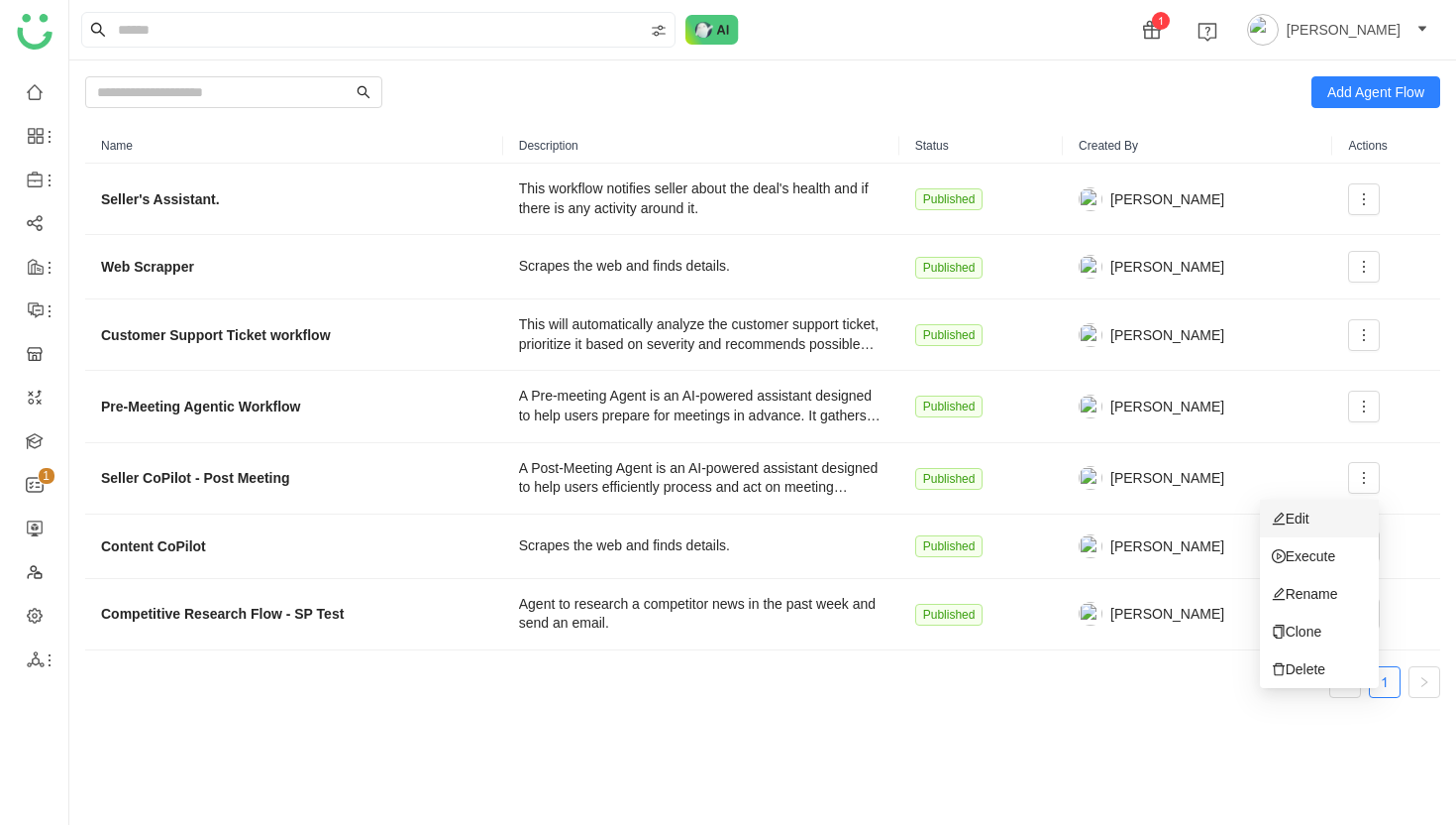
click at [1304, 520] on span "Edit" at bounding box center [1291, 518] width 38 height 22
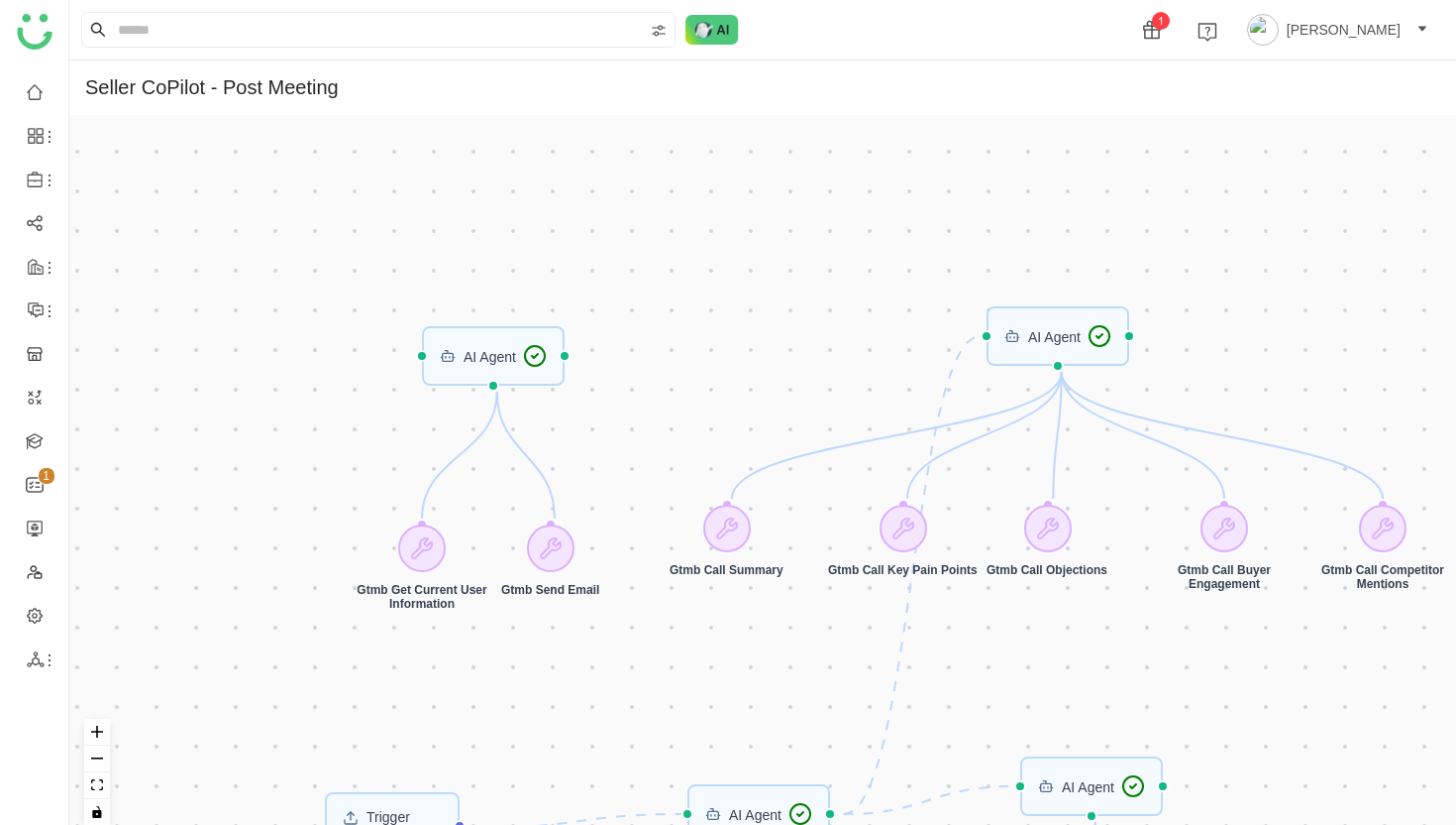
drag, startPoint x: 1075, startPoint y: 380, endPoint x: 1082, endPoint y: 650, distance: 270.1
click at [1083, 652] on div "Trigger Start workflow AI Agent AI Agent AI Agent AI Agent Gtmb Get Meeting Det…" at bounding box center [763, 478] width 1388 height 726
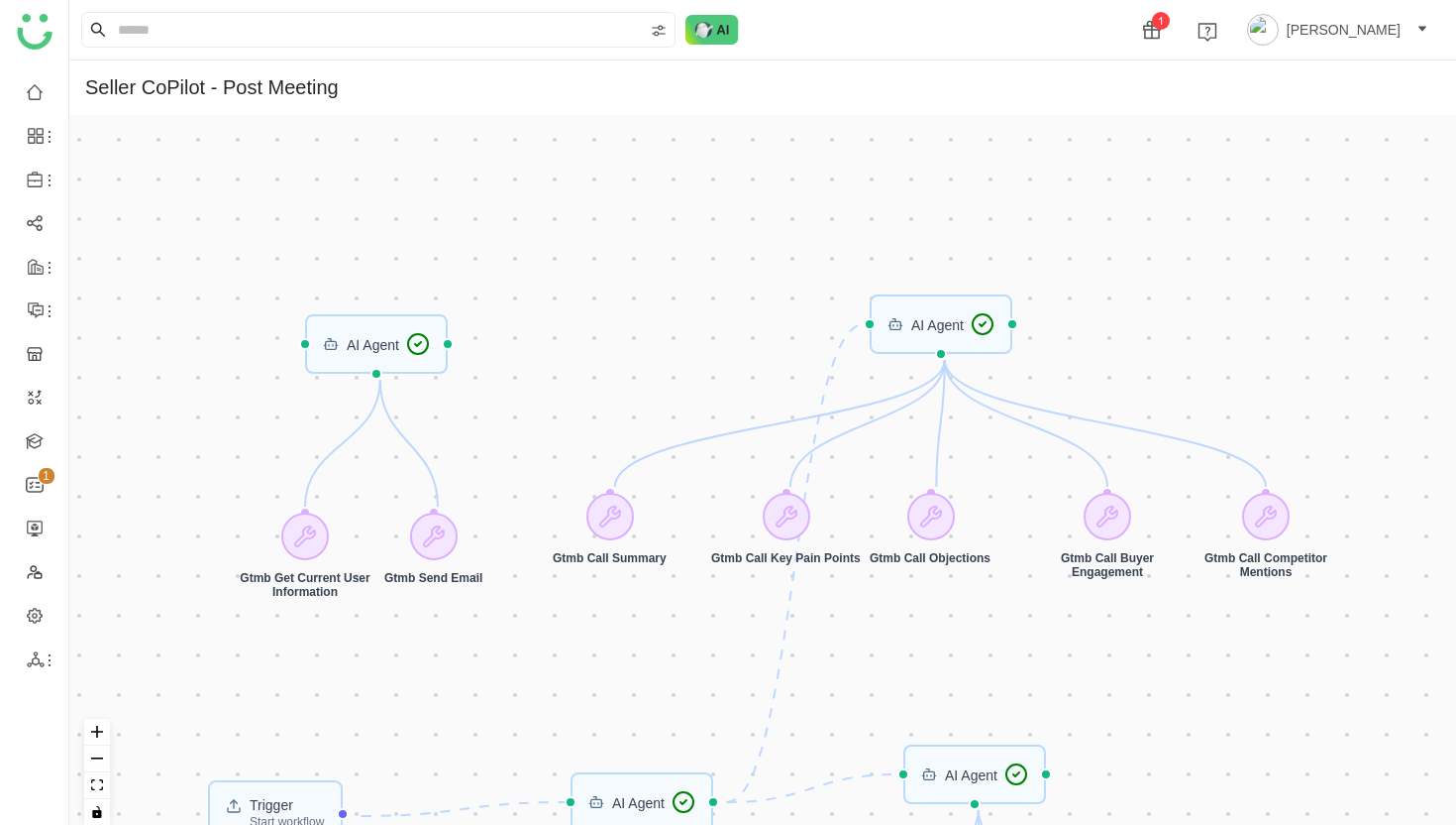
drag, startPoint x: 719, startPoint y: 360, endPoint x: 601, endPoint y: 351, distance: 118.3
click at [601, 351] on div "Trigger Start workflow AI Agent AI Agent AI Agent AI Agent Gtmb Get Meeting Det…" at bounding box center [763, 478] width 1388 height 726
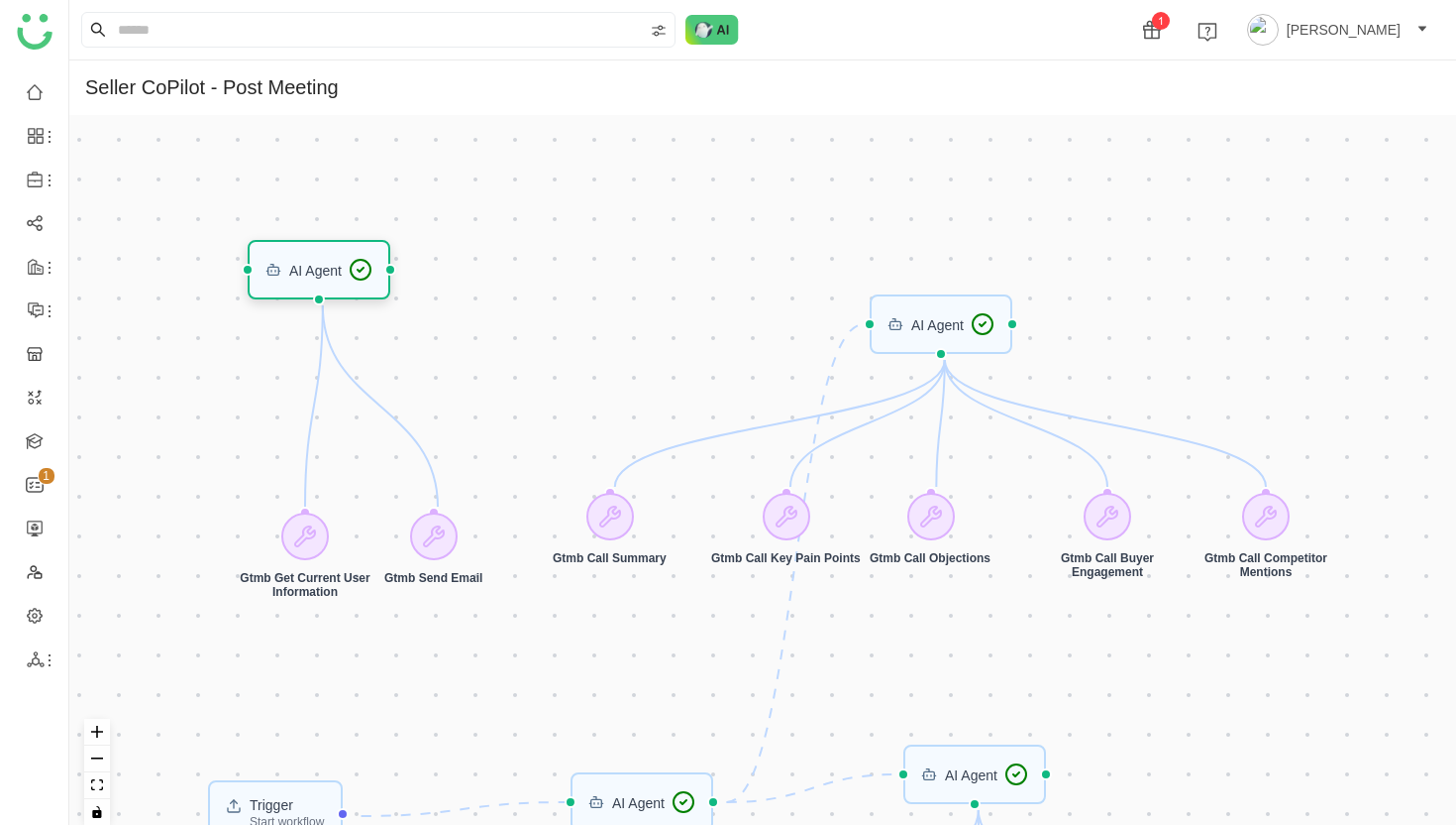
drag, startPoint x: 376, startPoint y: 346, endPoint x: 319, endPoint y: 273, distance: 92.6
click at [319, 273] on div "AI Agent" at bounding box center [315, 270] width 53 height 14
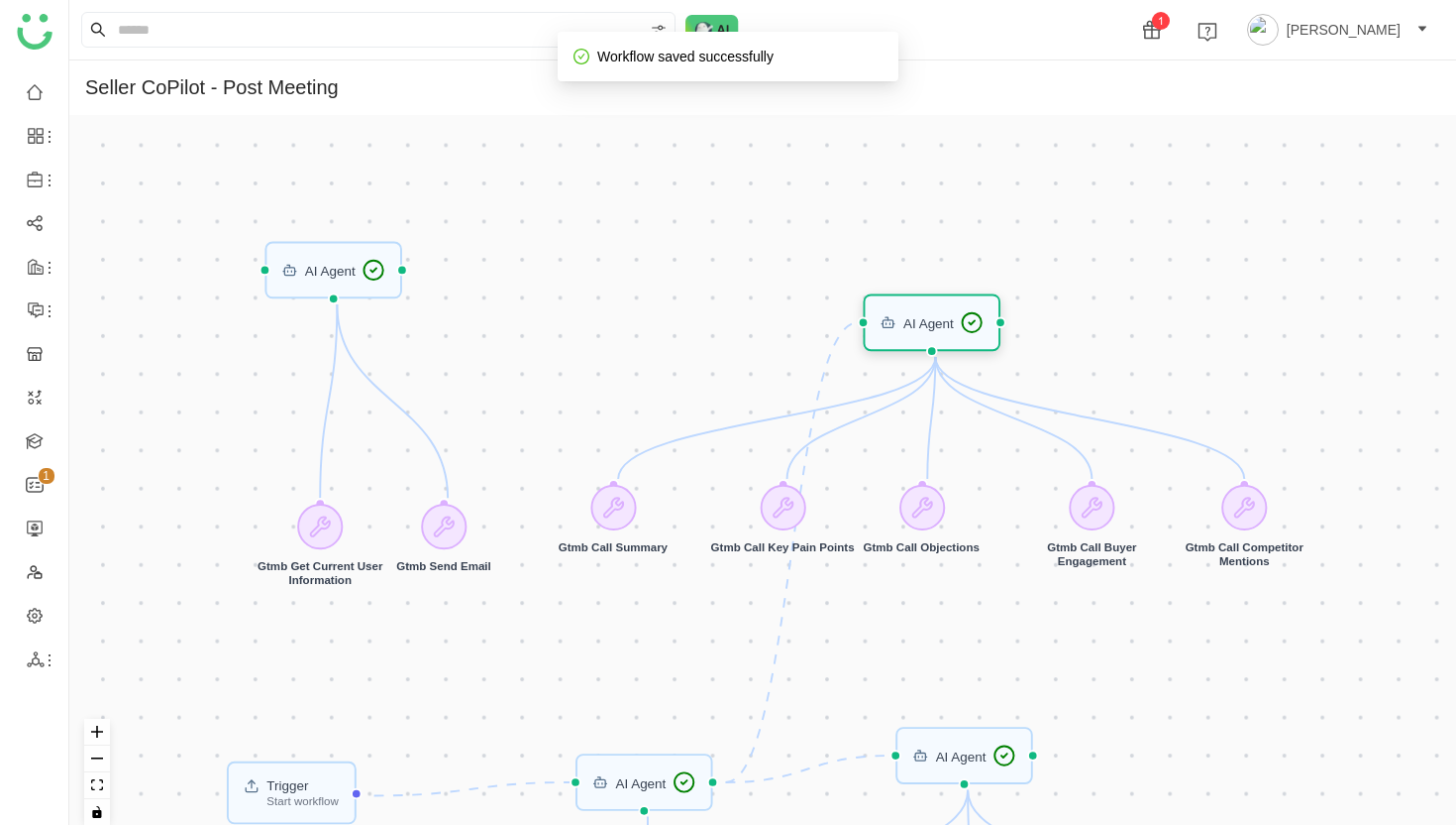
click at [924, 328] on div "AI Agent" at bounding box center [928, 322] width 51 height 13
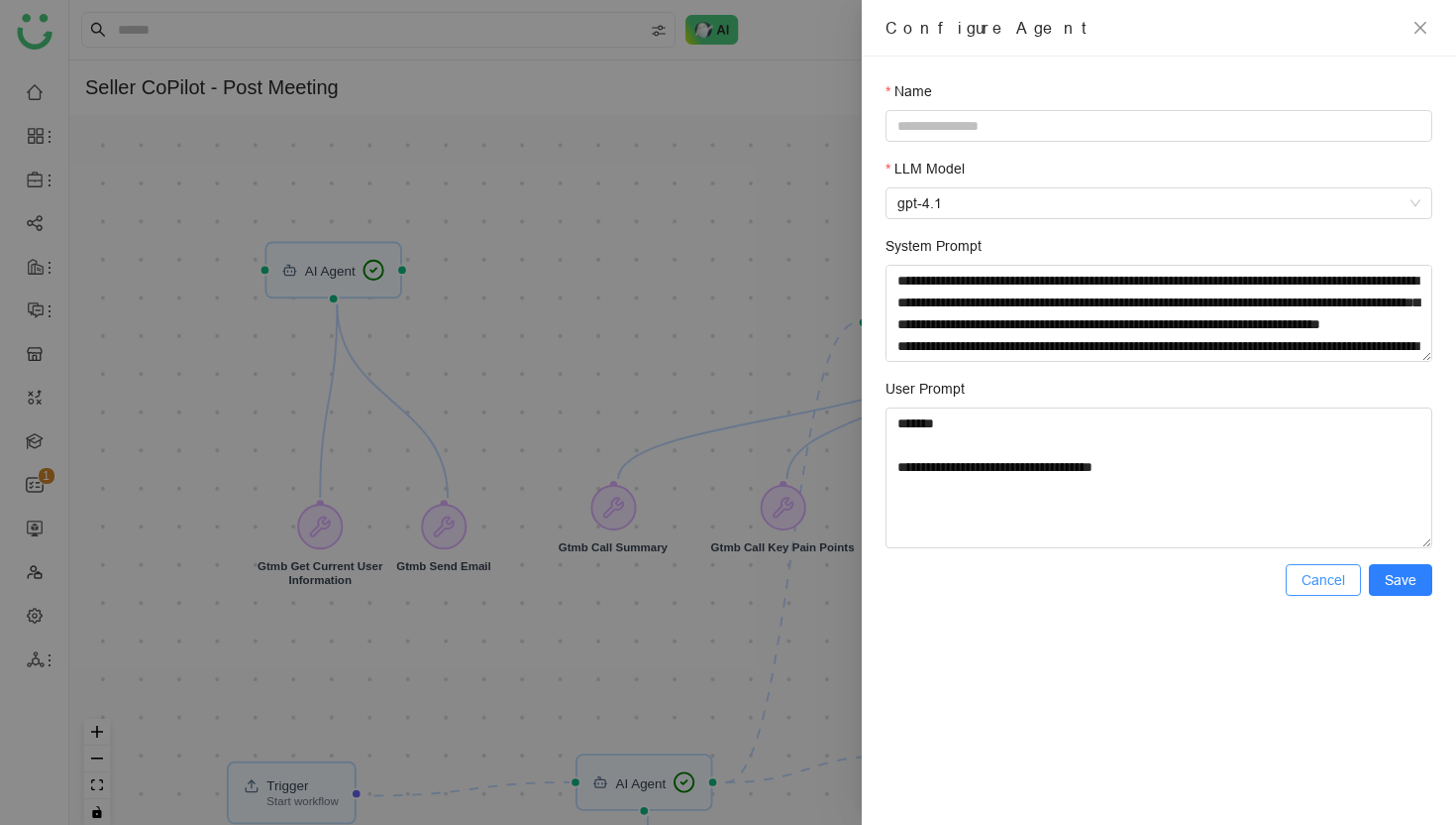
click at [1317, 583] on span "Cancel" at bounding box center [1324, 580] width 44 height 22
